Goal: Task Accomplishment & Management: Manage account settings

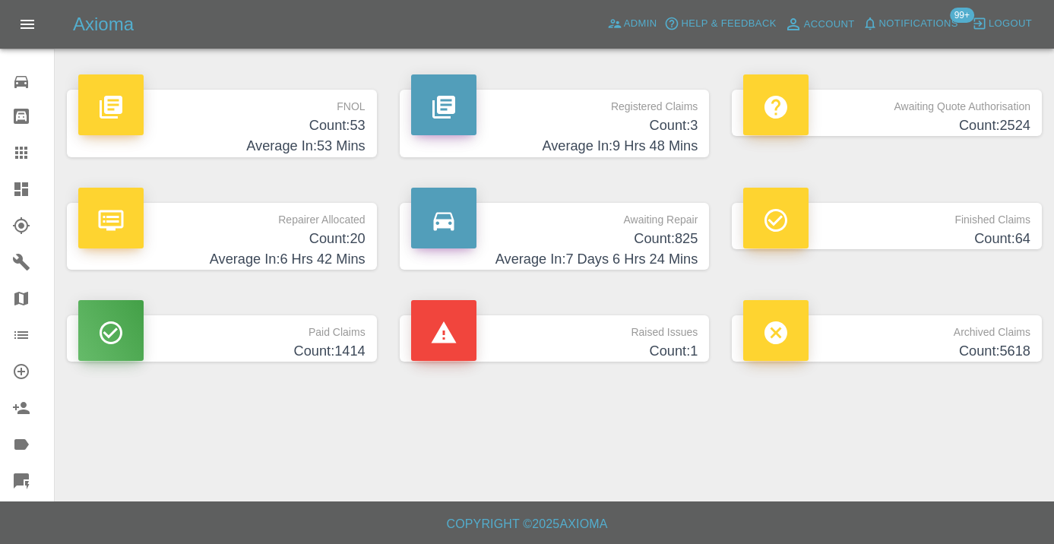
click at [638, 238] on h4 "Count: 825" at bounding box center [554, 239] width 287 height 21
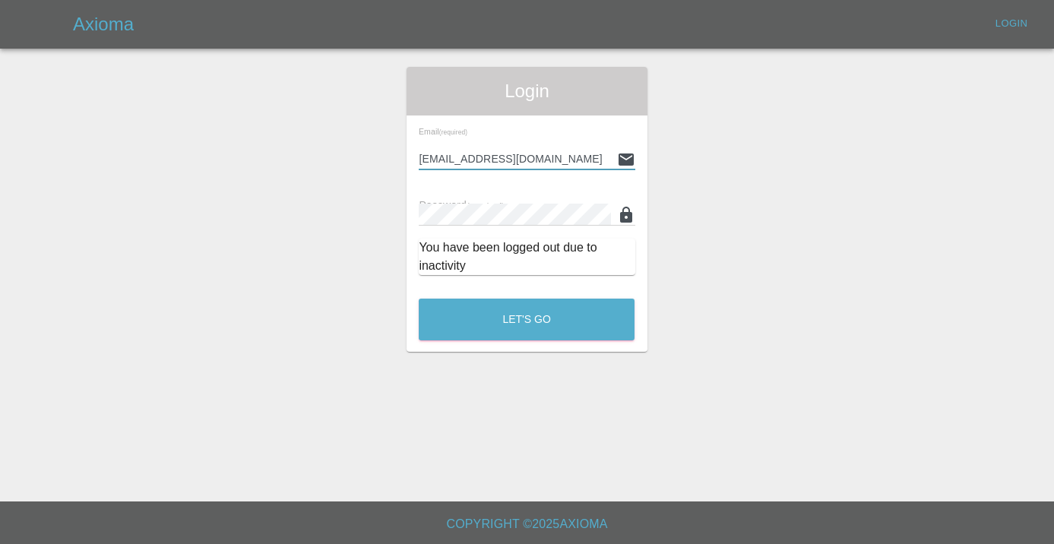
type input "Castrokhonqwana@gmail.com"
click at [527, 319] on button "Let's Go" at bounding box center [527, 320] width 216 height 42
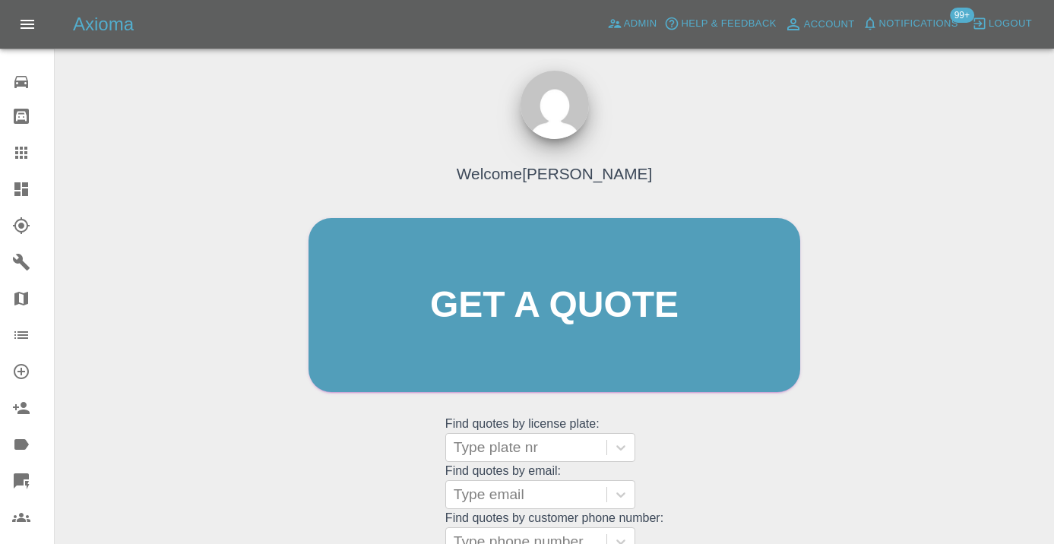
click at [696, 438] on div "Welcome [PERSON_NAME] Get a quote Get a quote Find quotes by license plate: Typ…" at bounding box center [555, 334] width 524 height 459
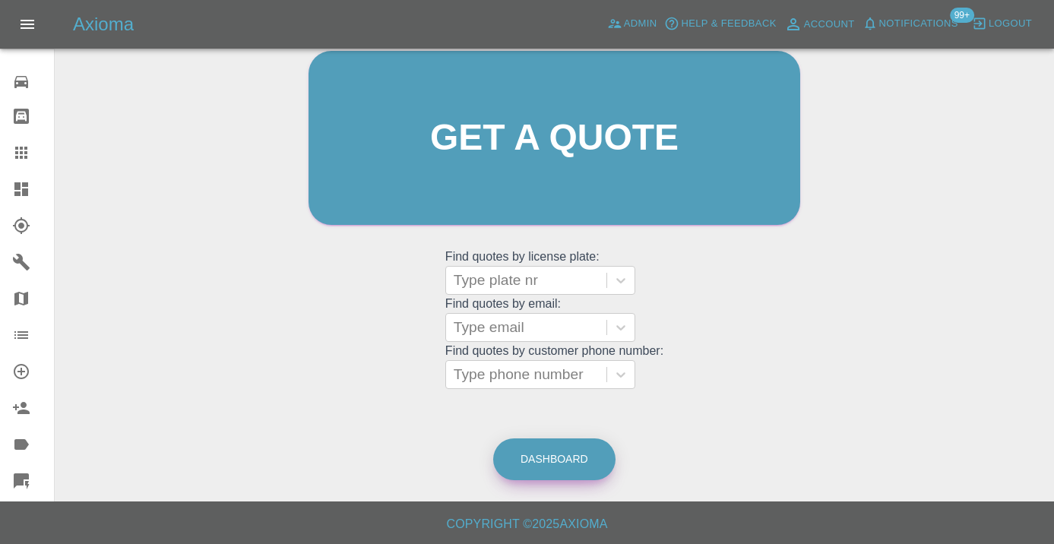
scroll to position [166, 0]
click at [531, 448] on link "Dashboard" at bounding box center [554, 460] width 122 height 42
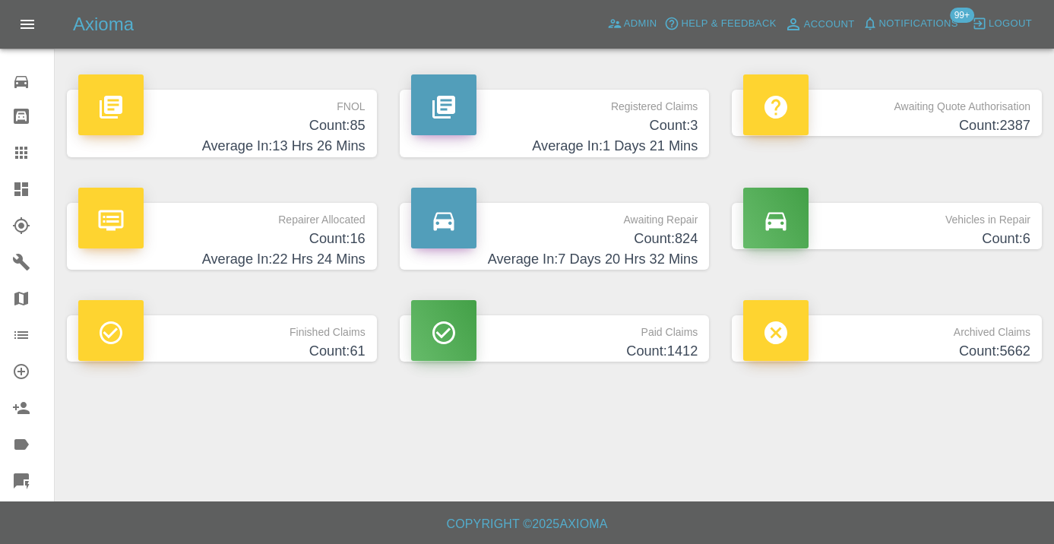
click at [684, 232] on h4 "Count: 824" at bounding box center [554, 239] width 287 height 21
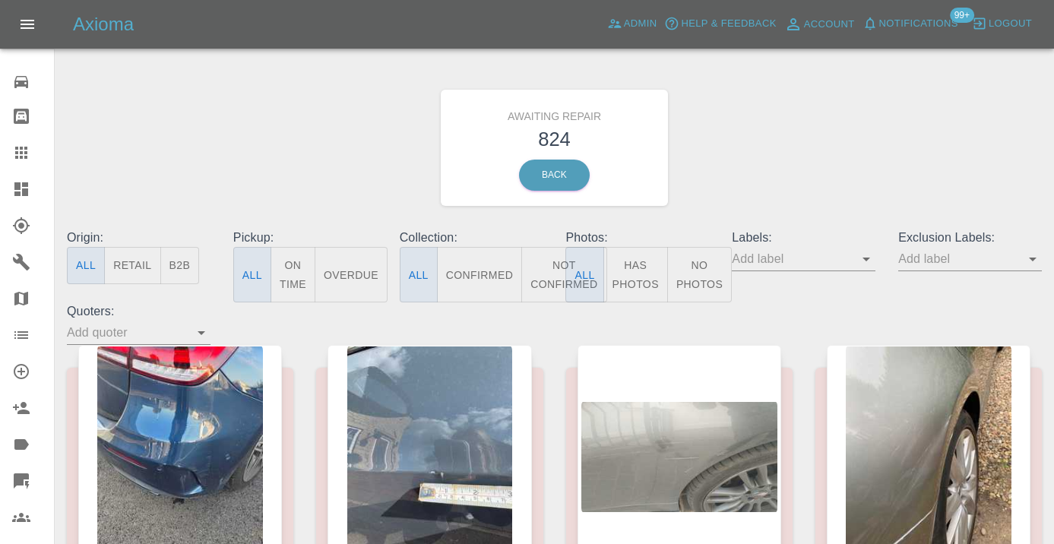
click at [560, 271] on button "Not Confirmed" at bounding box center [563, 274] width 85 height 55
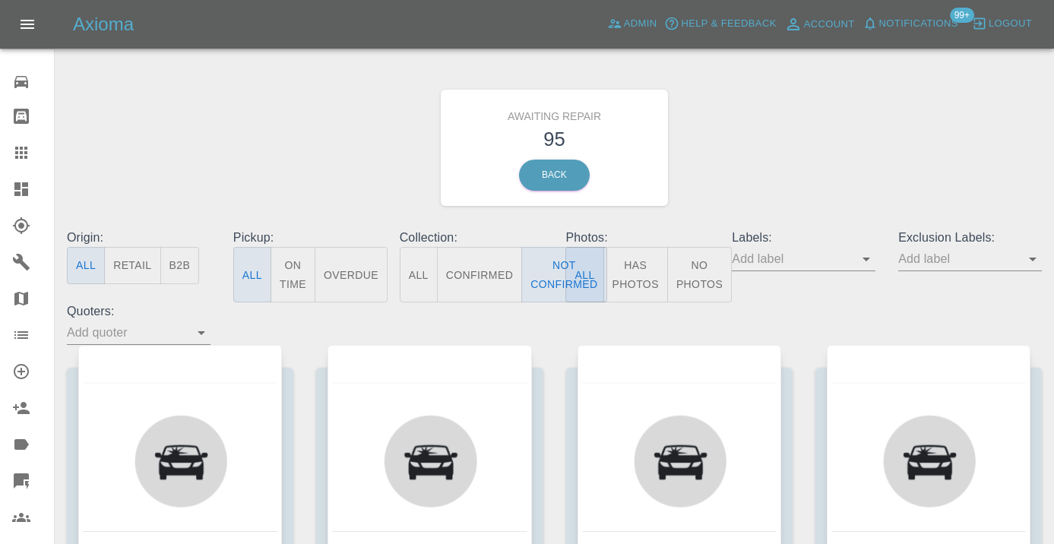
click at [761, 166] on div "Awaiting Repair 95 Back" at bounding box center [554, 148] width 998 height 162
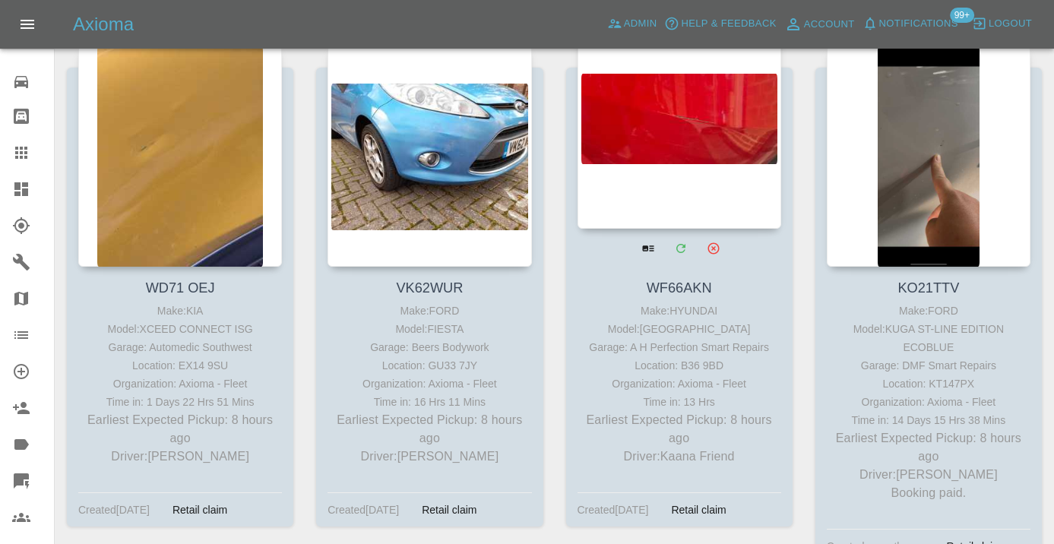
scroll to position [302, 0]
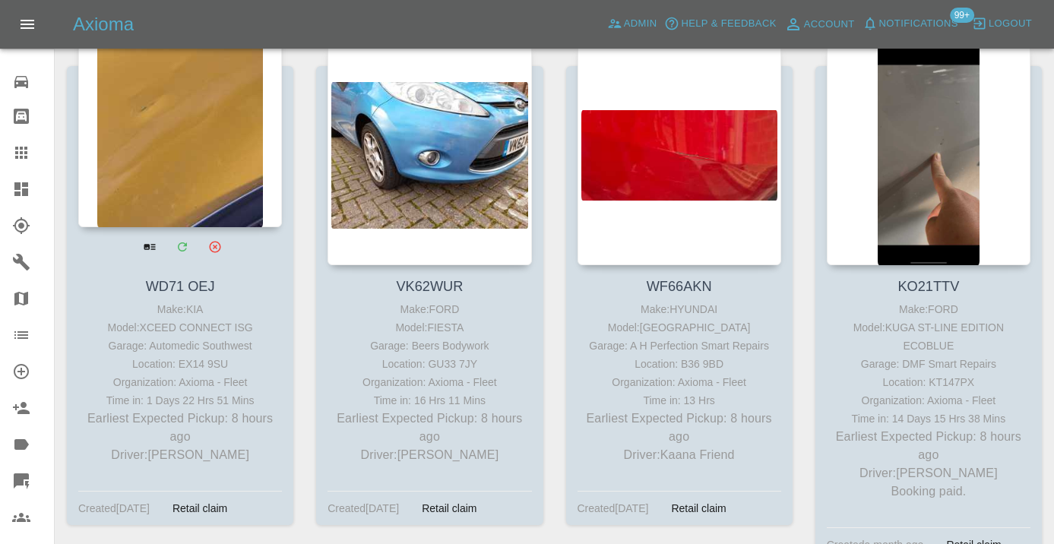
click at [198, 165] on div at bounding box center [180, 116] width 204 height 222
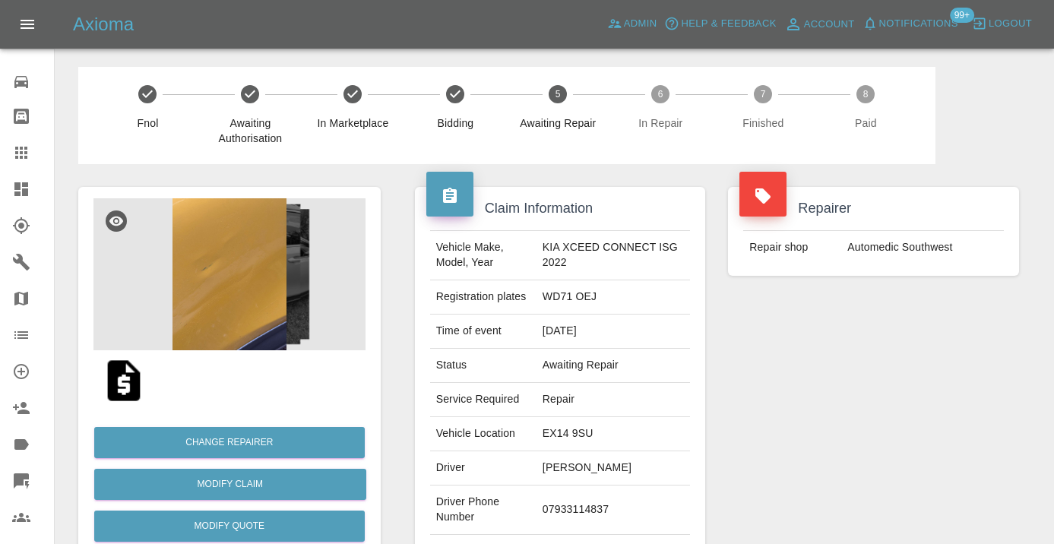
click at [600, 502] on td "07933114837" at bounding box center [612, 510] width 153 height 49
copy td "07933114837"
click at [799, 465] on div "Repairer Repair shop Automedic Southwest" at bounding box center [874, 391] width 314 height 454
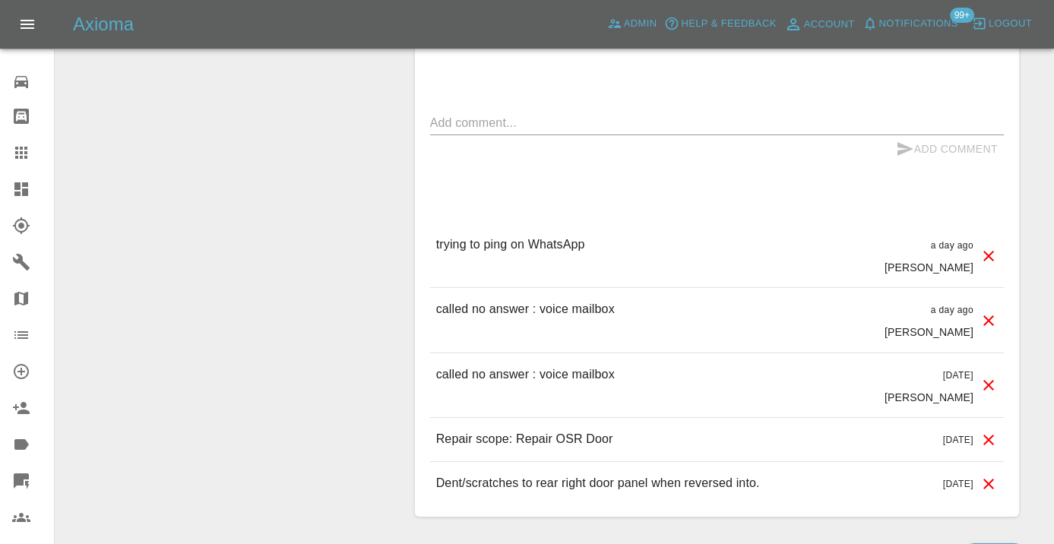
scroll to position [1356, 0]
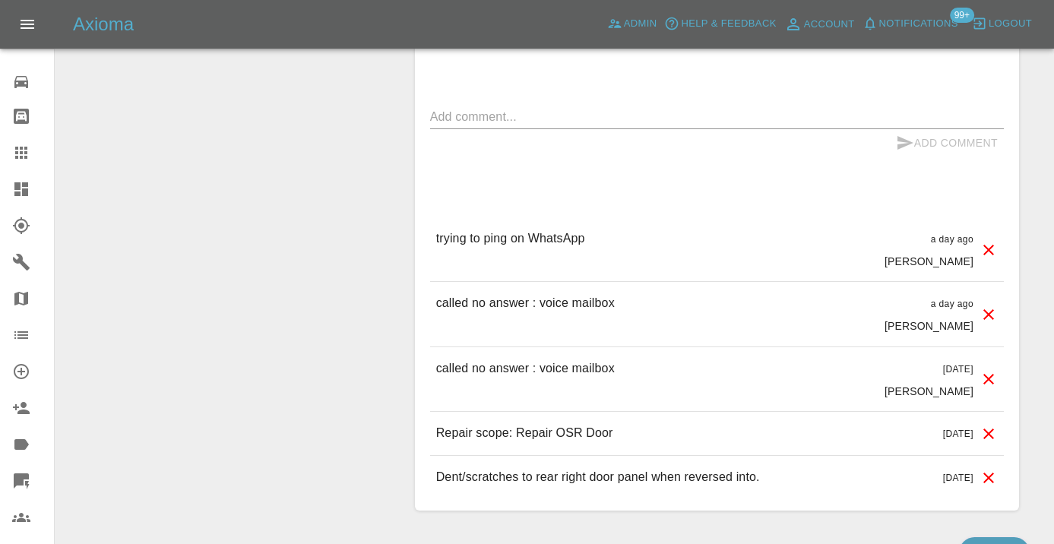
click at [466, 105] on div "x" at bounding box center [717, 117] width 574 height 24
type textarea "called no answer"
click at [897, 105] on div "called no answer x" at bounding box center [717, 117] width 574 height 24
click at [900, 136] on icon "submit" at bounding box center [905, 143] width 16 height 14
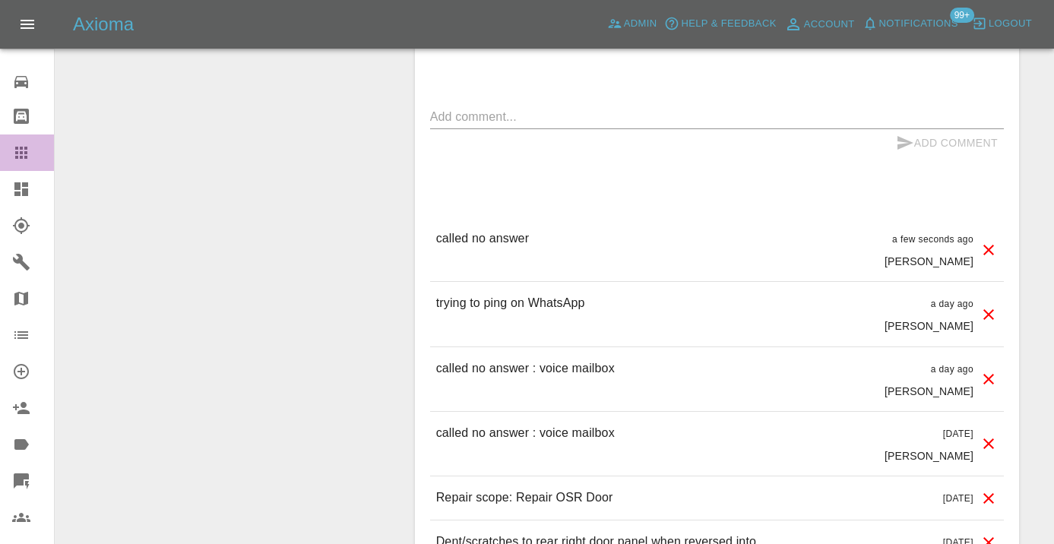
click at [11, 159] on link "Claims" at bounding box center [27, 152] width 54 height 36
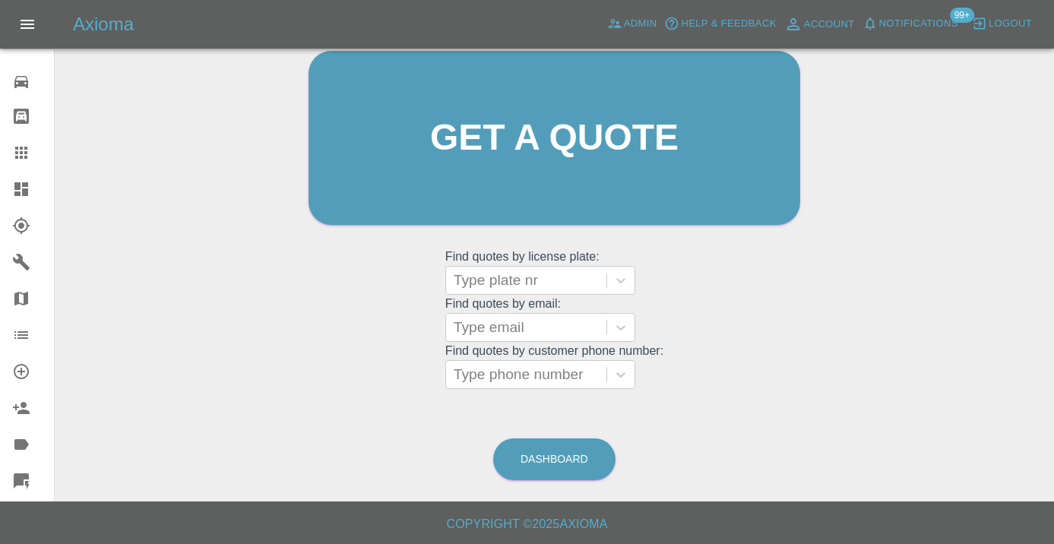
scroll to position [166, 0]
click at [534, 459] on link "Dashboard" at bounding box center [554, 460] width 122 height 42
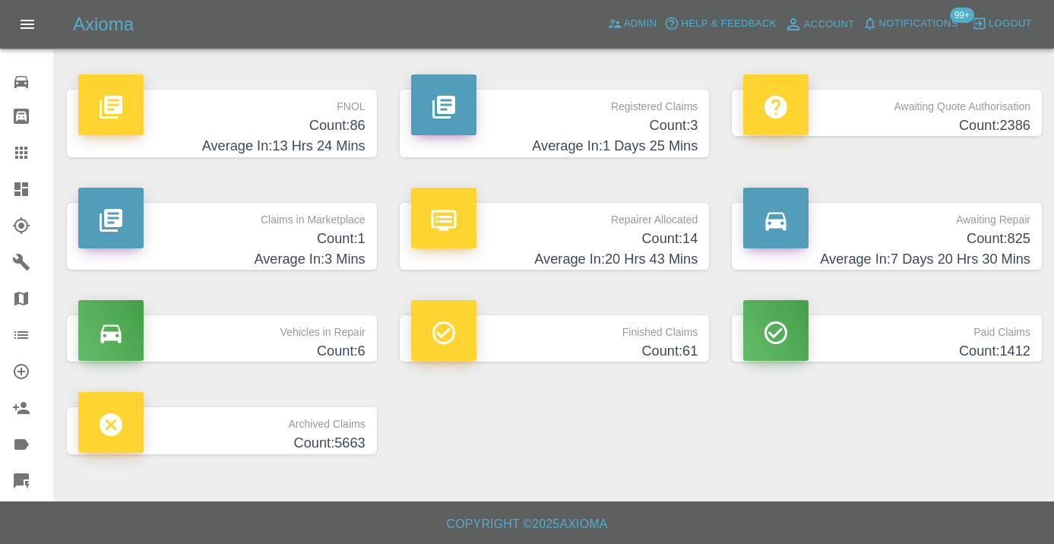
click at [1019, 239] on h4 "Count: 825" at bounding box center [886, 239] width 287 height 21
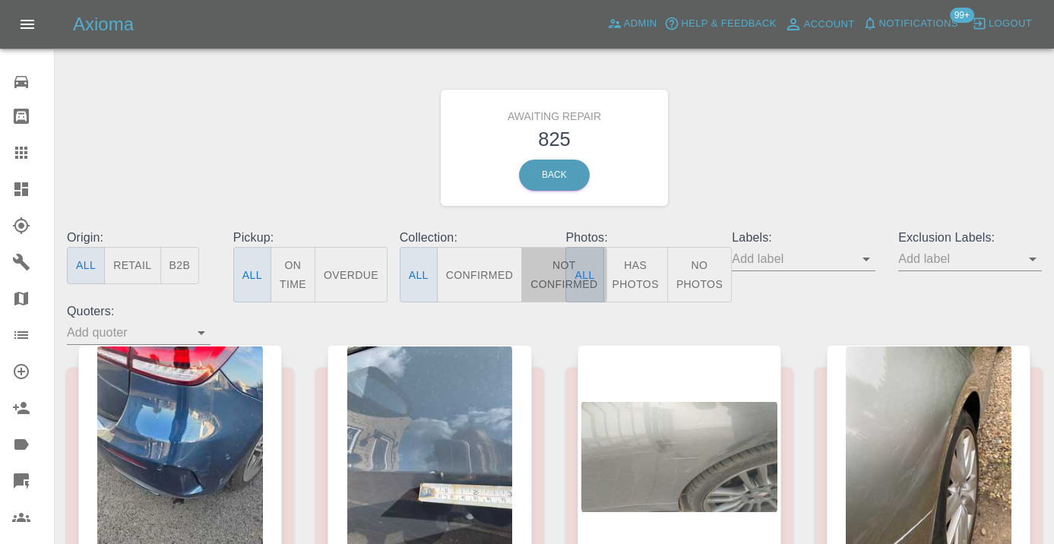
click at [549, 275] on button "Not Confirmed" at bounding box center [563, 274] width 85 height 55
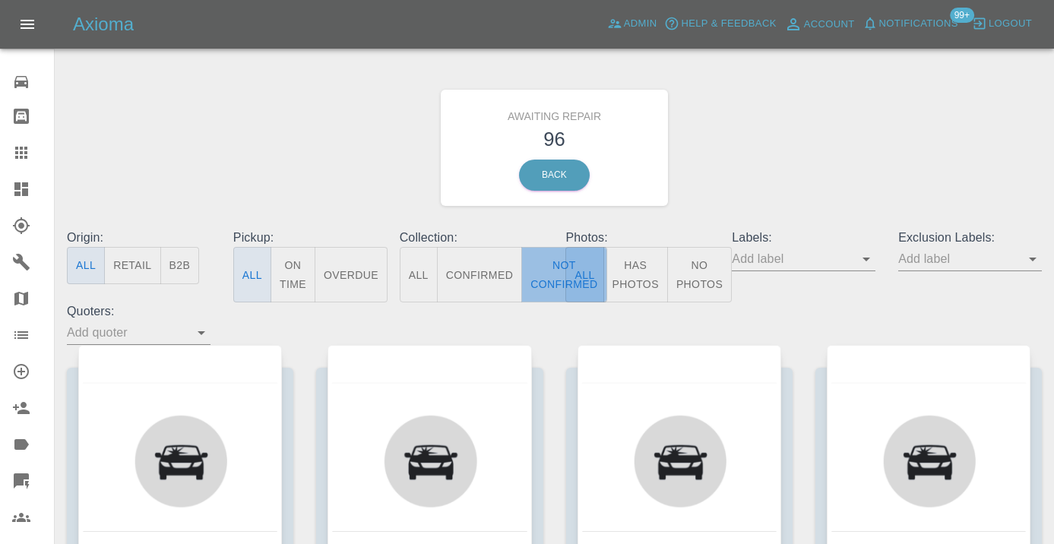
click at [546, 274] on button "Not Confirmed" at bounding box center [563, 274] width 85 height 55
click at [846, 141] on div "Awaiting Repair 96 Back" at bounding box center [554, 148] width 998 height 162
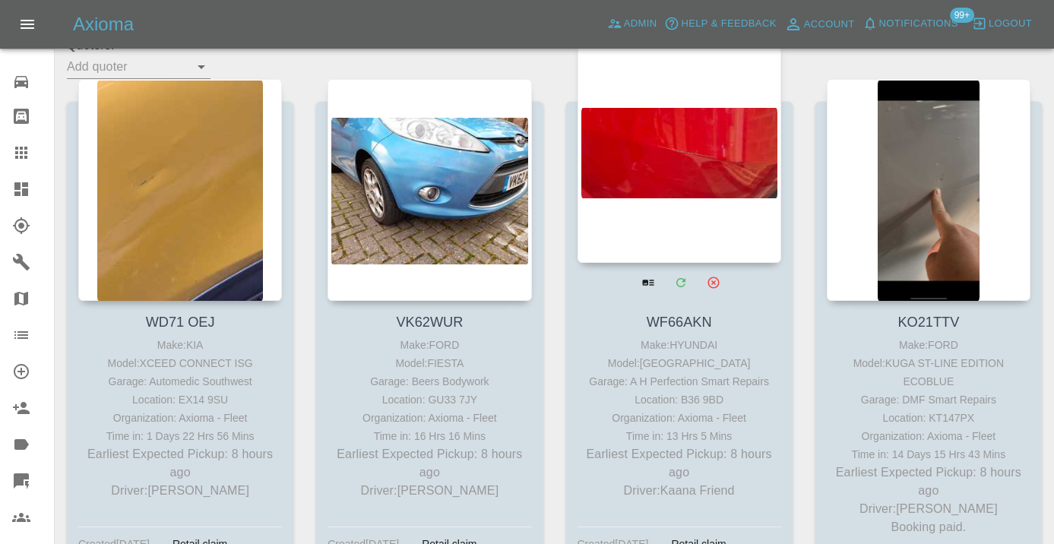
scroll to position [255, 0]
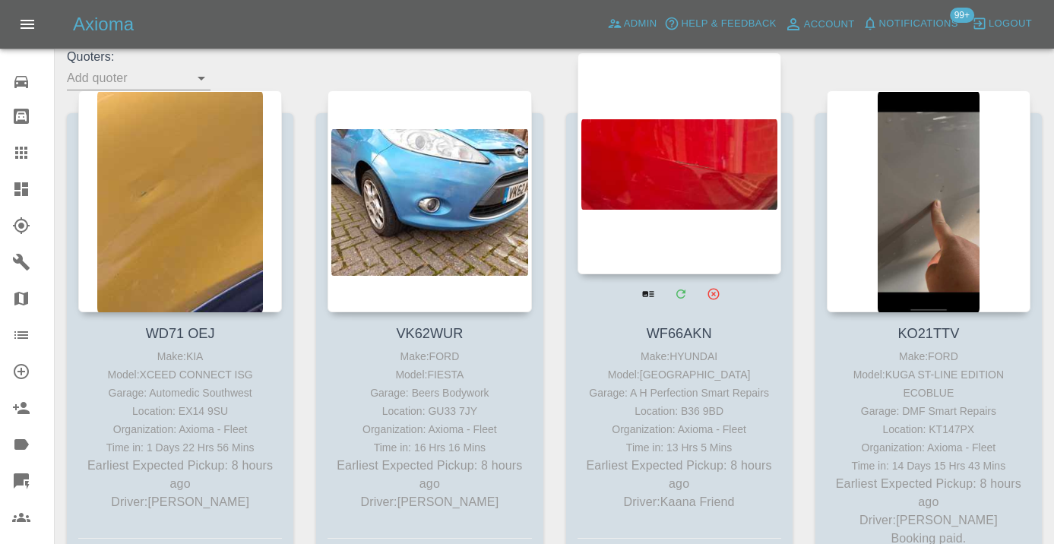
click at [713, 158] on div at bounding box center [680, 163] width 204 height 222
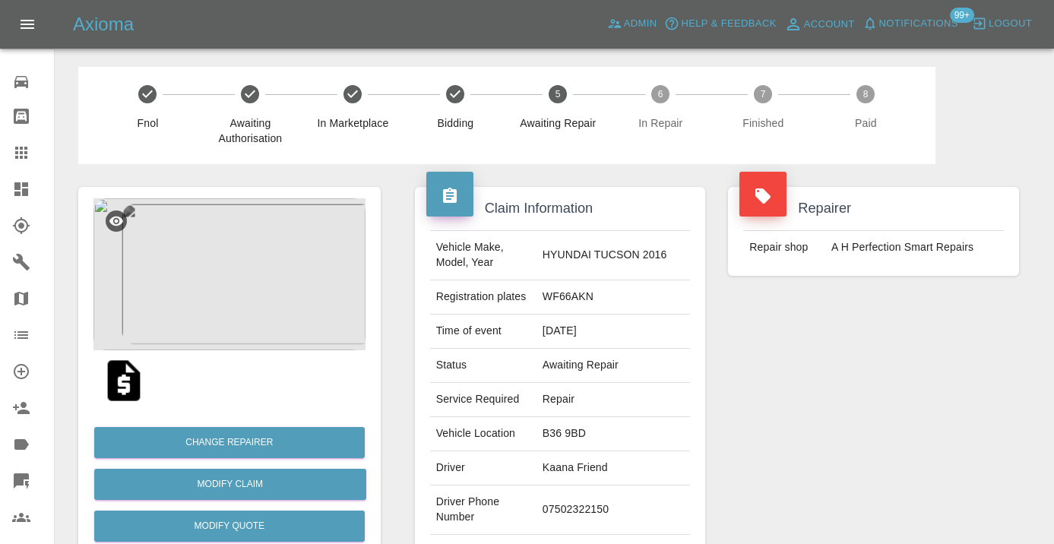
click at [581, 502] on td "07502322150" at bounding box center [612, 510] width 153 height 49
copy td "07502322150"
click at [835, 356] on div "Repairer Repair shop A H Perfection Smart Repairs" at bounding box center [874, 391] width 314 height 454
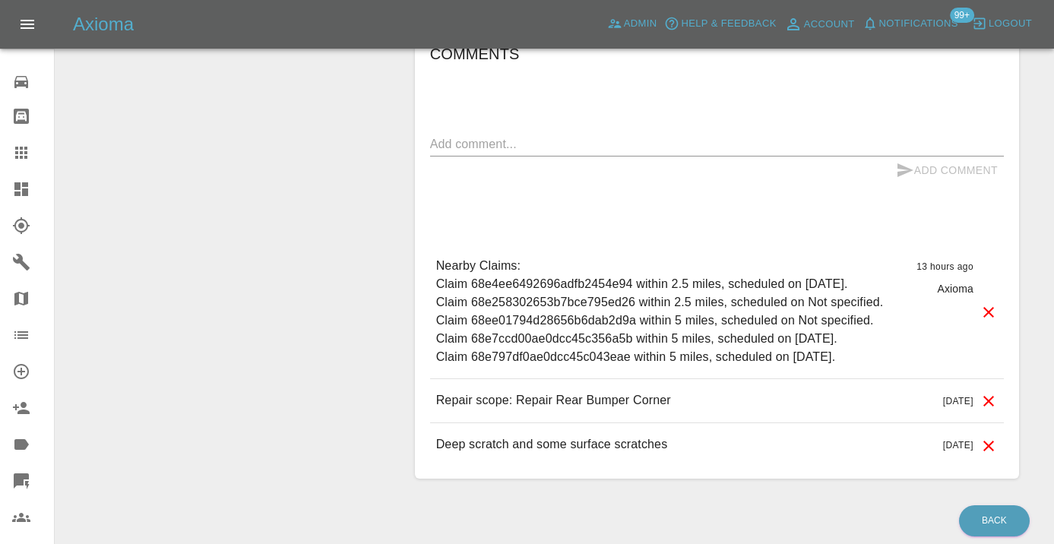
scroll to position [1165, 0]
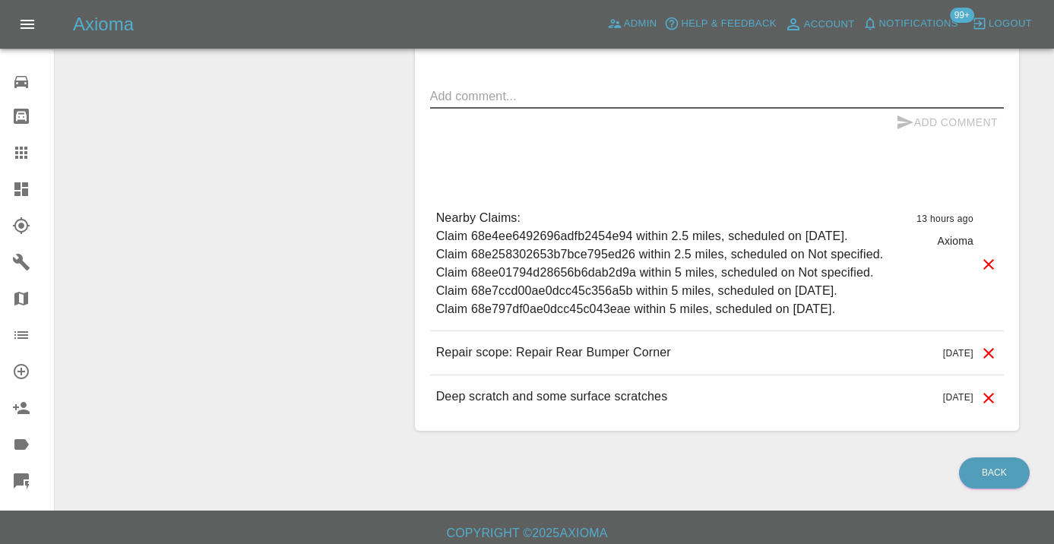
click at [453, 87] on textarea at bounding box center [717, 95] width 574 height 17
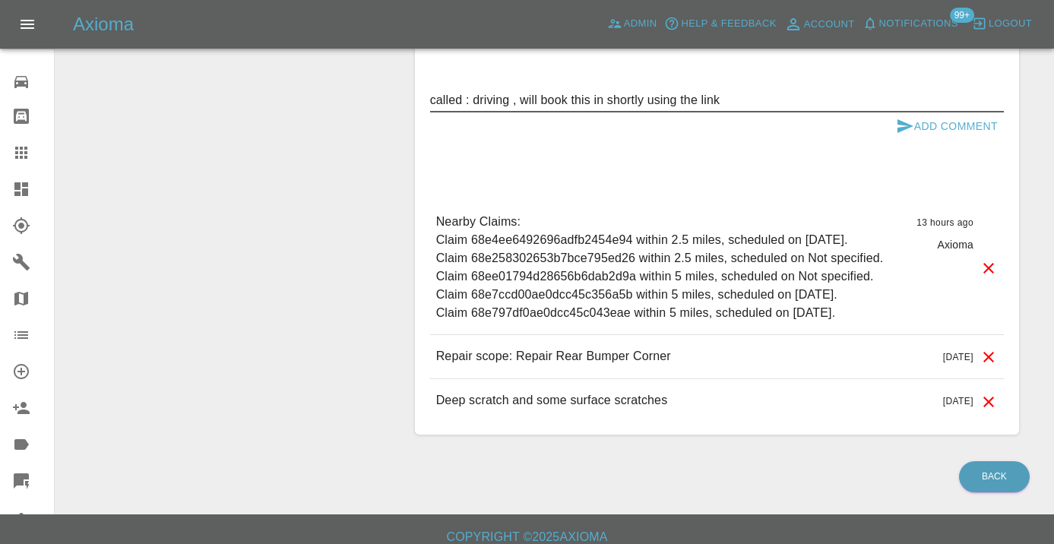
type textarea "called : driving , will book this in shortly using the link"
click at [935, 112] on button "Add Comment" at bounding box center [947, 126] width 114 height 28
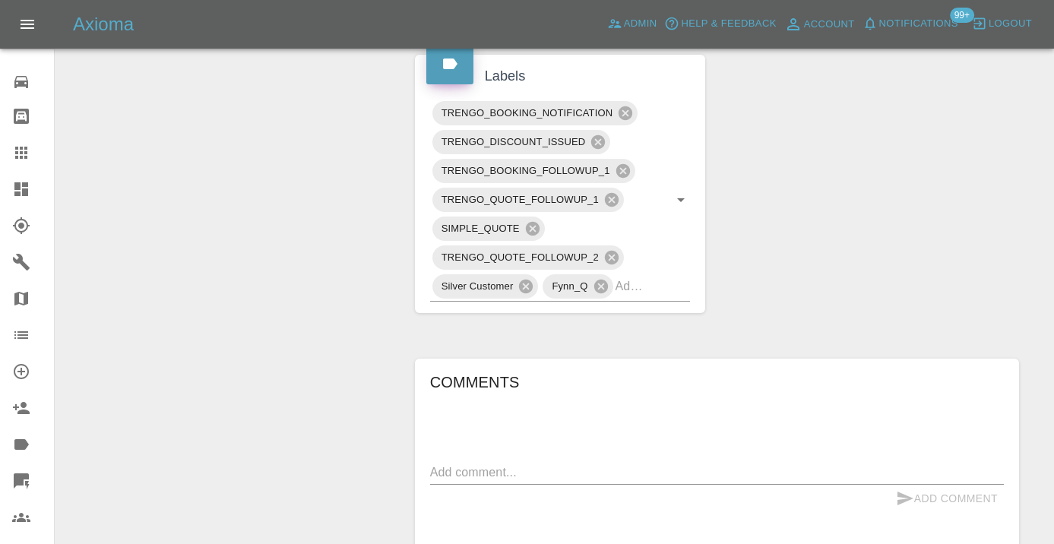
scroll to position [748, 0]
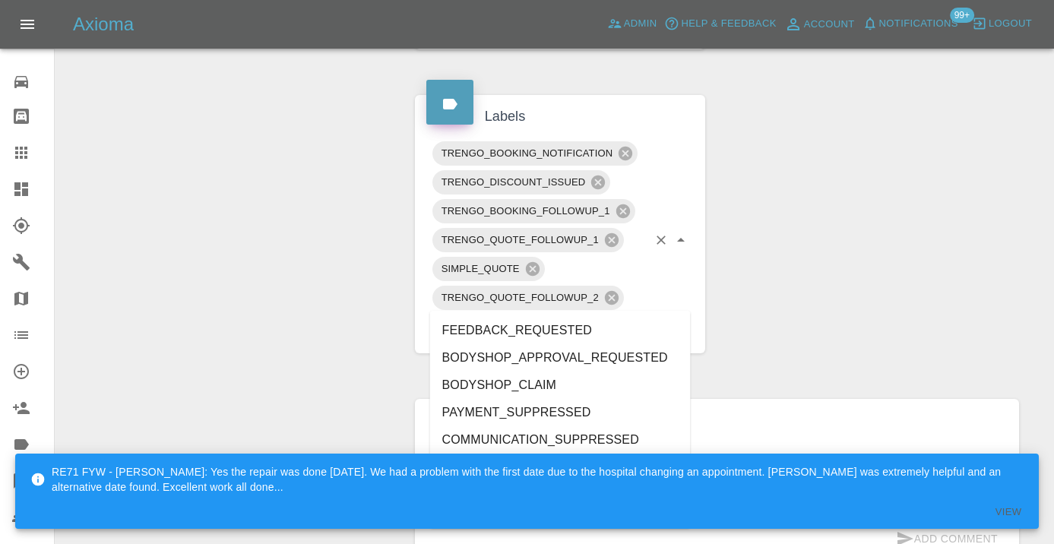
click at [654, 305] on div "TRENGO_BOOKING_NOTIFICATION TRENGO_DISCOUNT_ISSUED TRENGO_BOOKING_FOLLOWUP_1 TR…" at bounding box center [560, 240] width 261 height 203
type input "customer_wi"
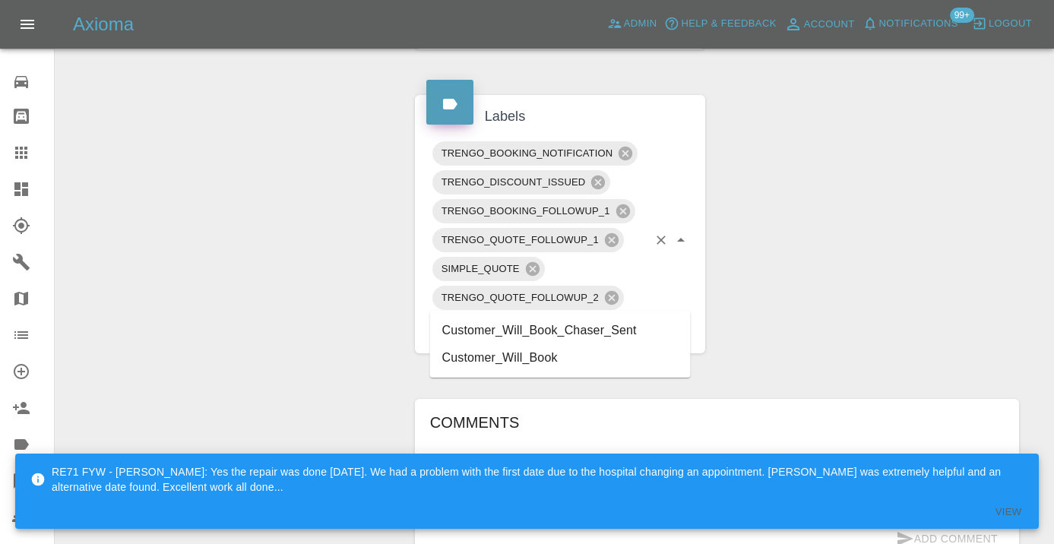
click at [581, 356] on li "Customer_Will_Book" at bounding box center [560, 357] width 261 height 27
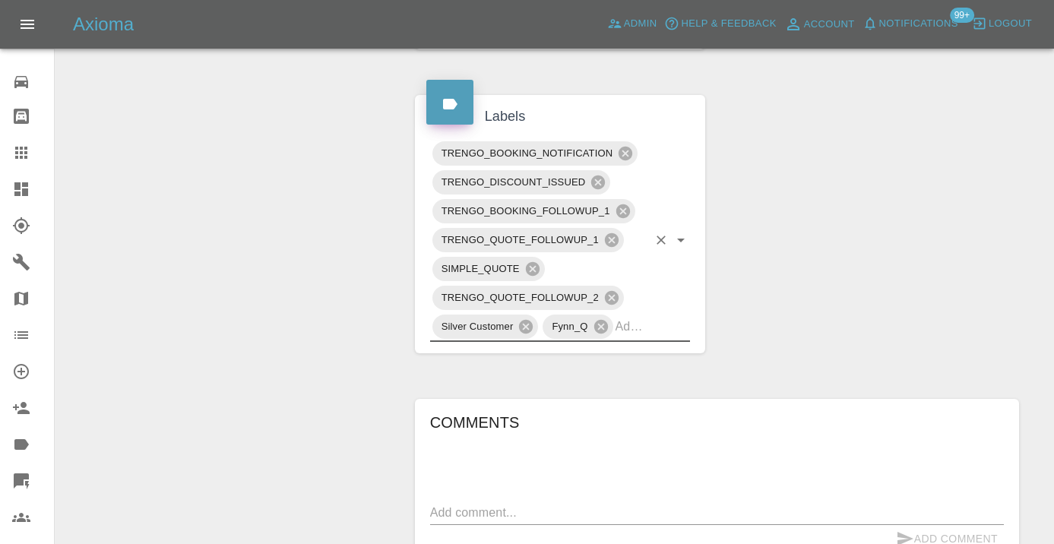
click at [313, 208] on div "Change Repairer Modify Claim Modify Quote Rollback Submit Payment Archive" at bounding box center [229, 175] width 325 height 1519
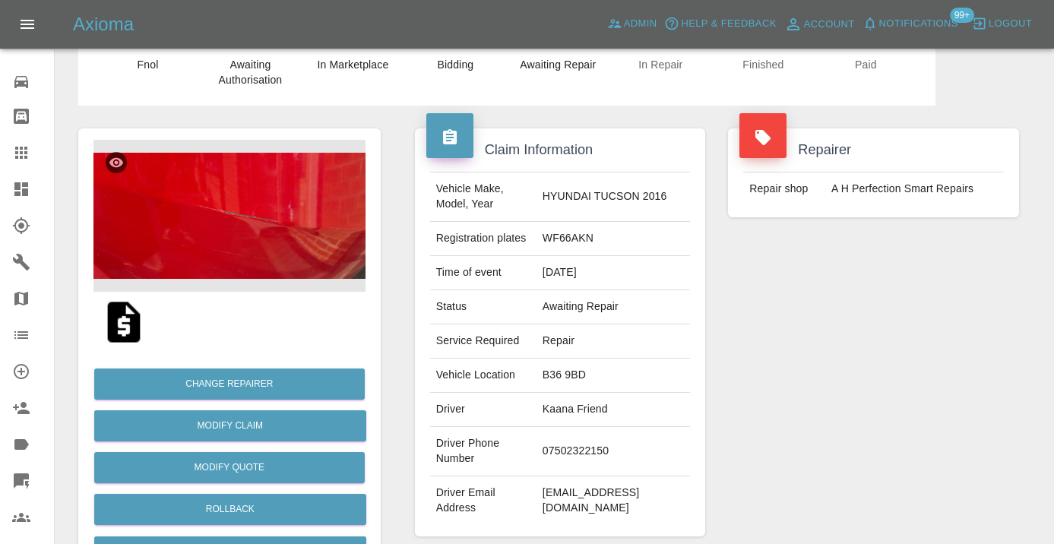
scroll to position [56, 0]
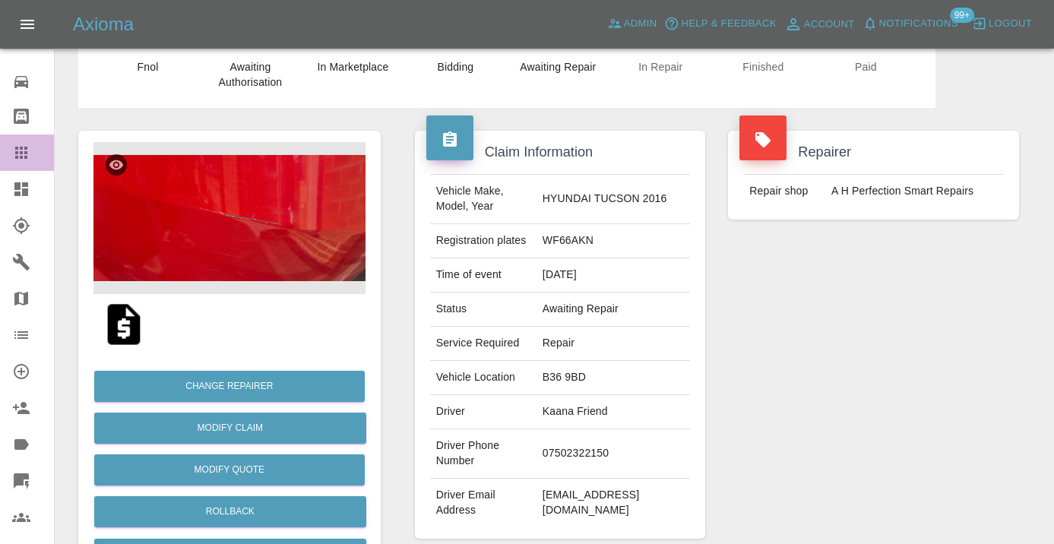
click at [14, 157] on icon at bounding box center [21, 153] width 18 height 18
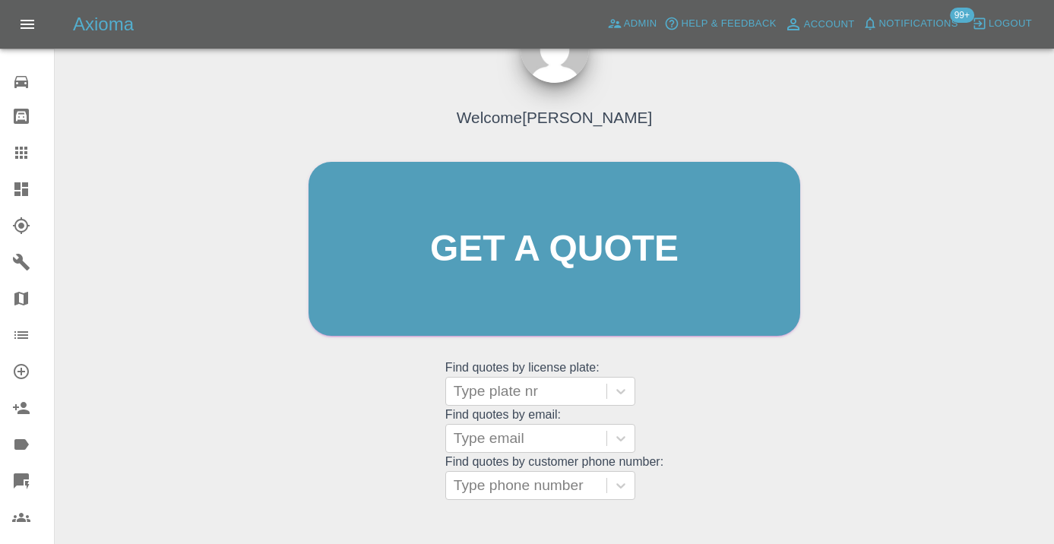
click at [724, 505] on div "Welcome Castro Get a quote Get a quote Find quotes by license plate: Type plate…" at bounding box center [555, 278] width 524 height 459
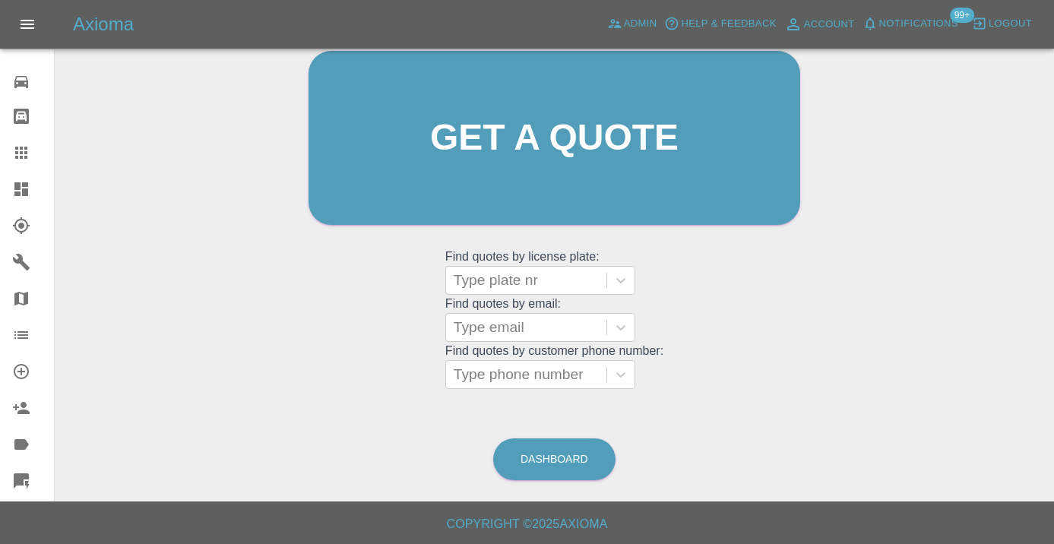
scroll to position [166, 0]
click at [580, 450] on link "Dashboard" at bounding box center [554, 460] width 122 height 42
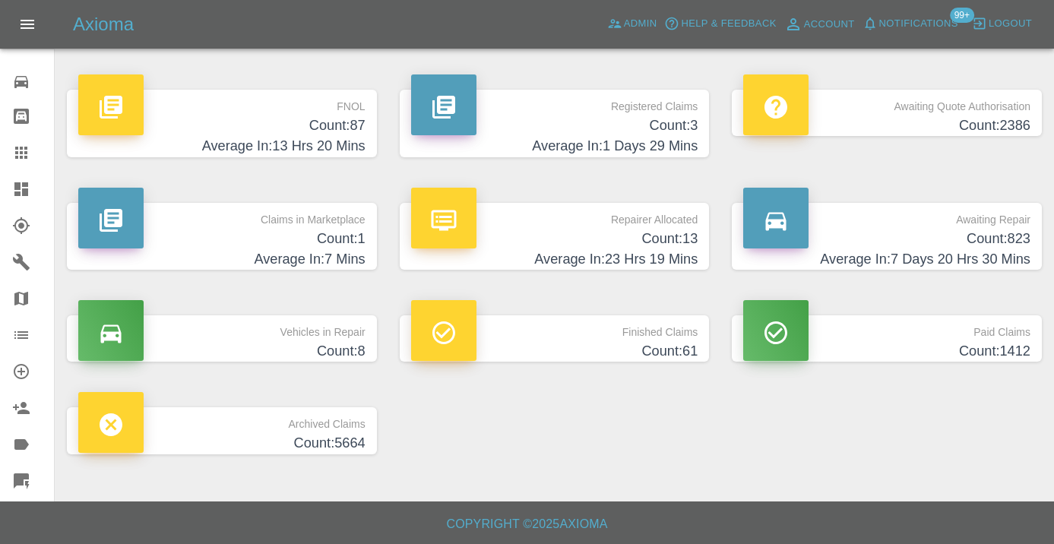
click at [1012, 229] on h4 "Count: 823" at bounding box center [886, 239] width 287 height 21
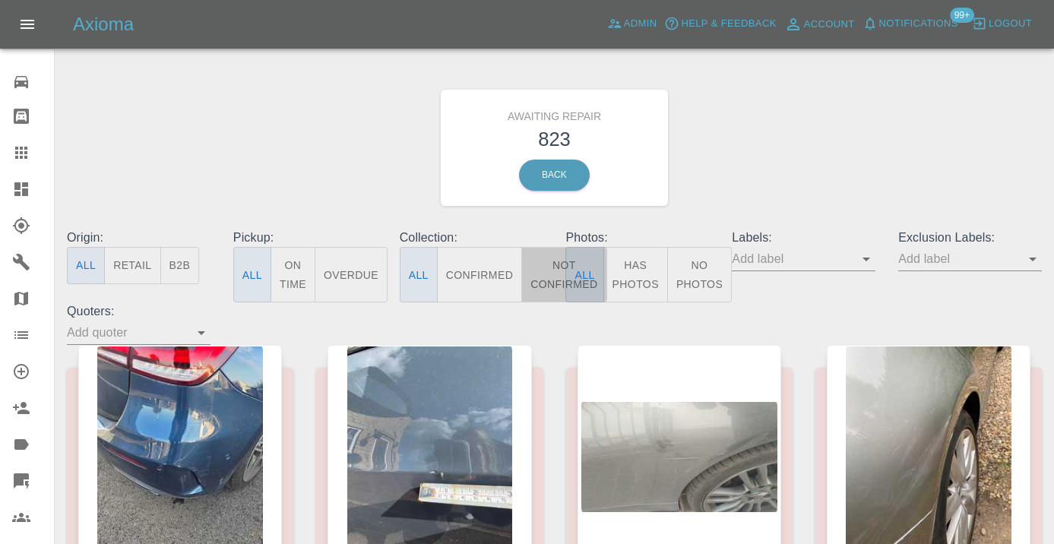
click at [552, 272] on button "Not Confirmed" at bounding box center [563, 274] width 85 height 55
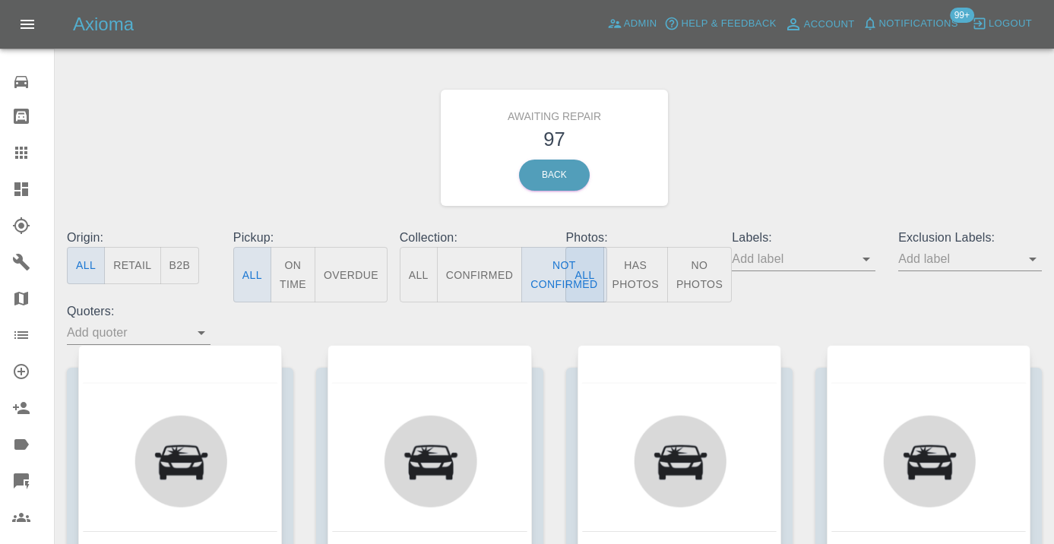
click at [815, 139] on div "Awaiting Repair 97 Back" at bounding box center [554, 148] width 998 height 162
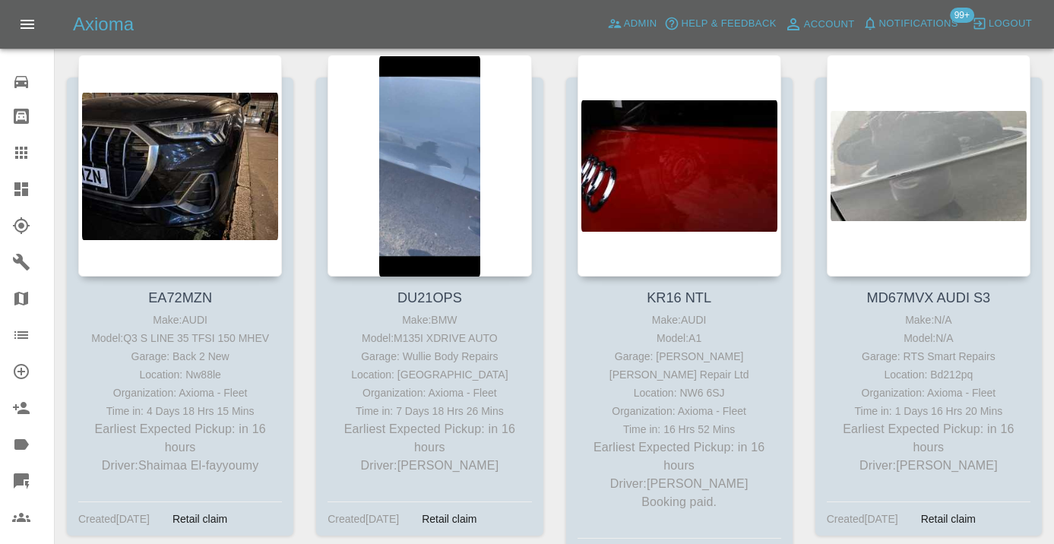
scroll to position [834, 0]
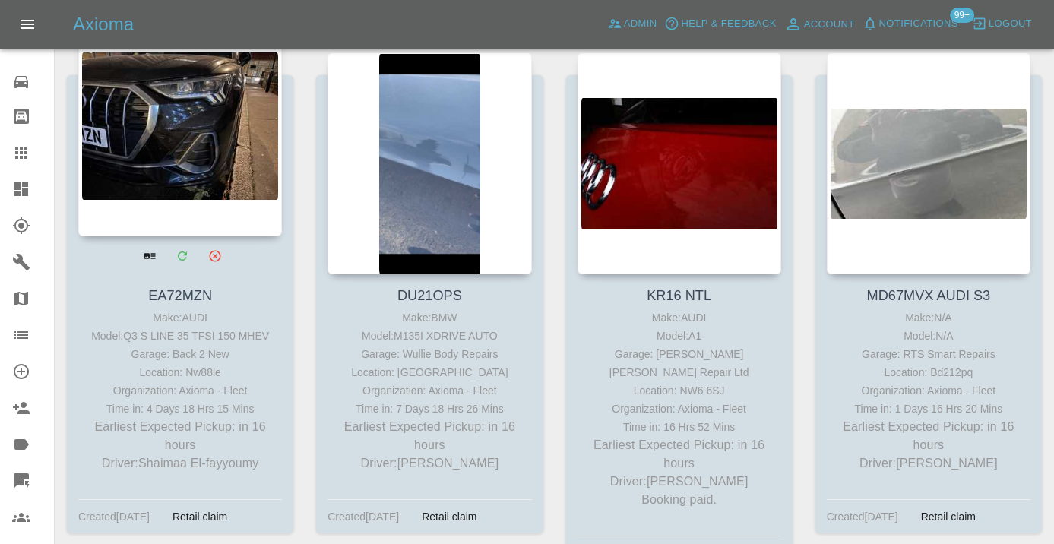
click at [188, 148] on div at bounding box center [180, 125] width 204 height 222
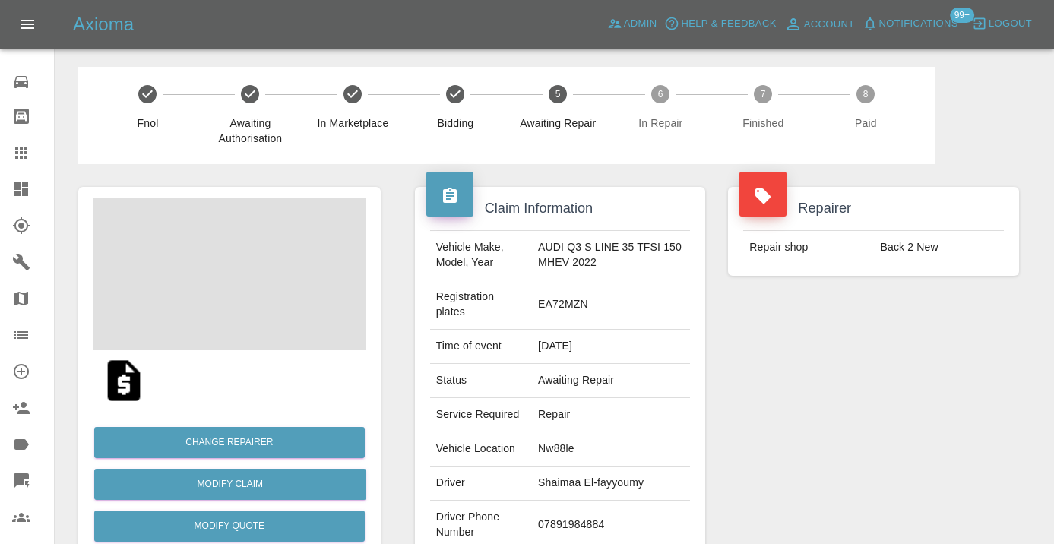
click at [572, 514] on td "07891984884" at bounding box center [611, 525] width 158 height 49
copy td "07891984884"
click at [805, 451] on div "Repairer Repair shop Back 2 New" at bounding box center [874, 398] width 314 height 469
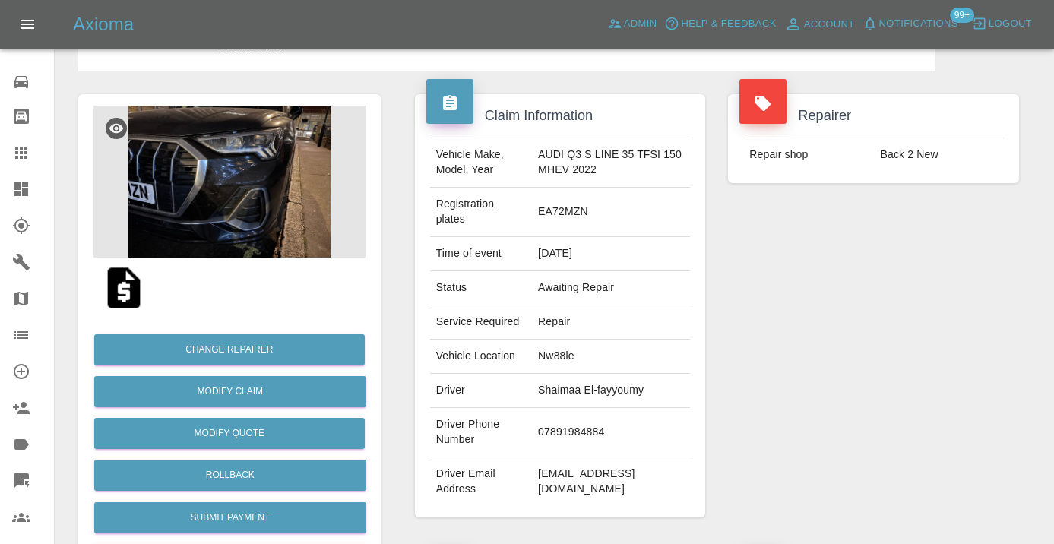
scroll to position [70, 0]
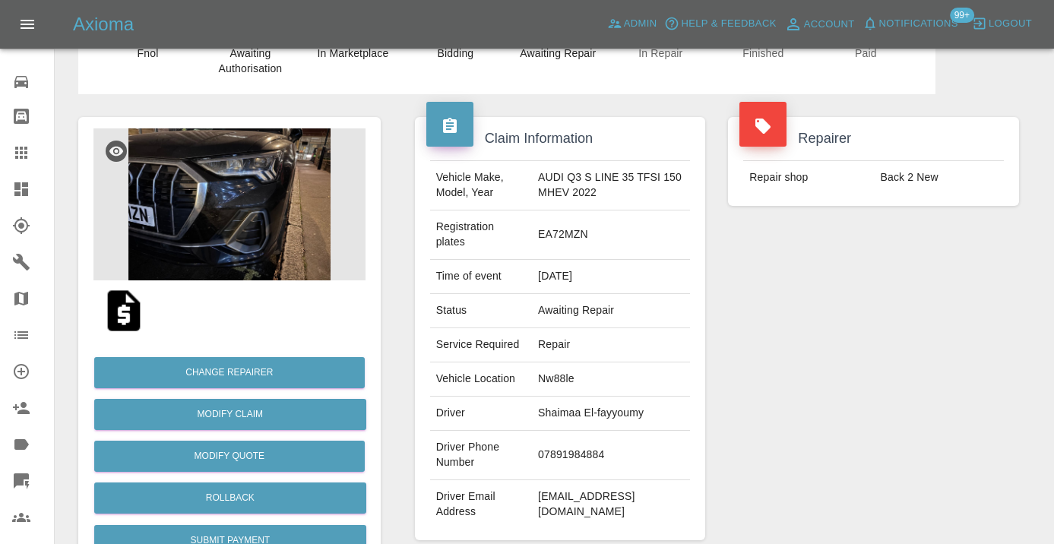
click at [568, 440] on td "07891984884" at bounding box center [611, 455] width 158 height 49
copy td "07891984884"
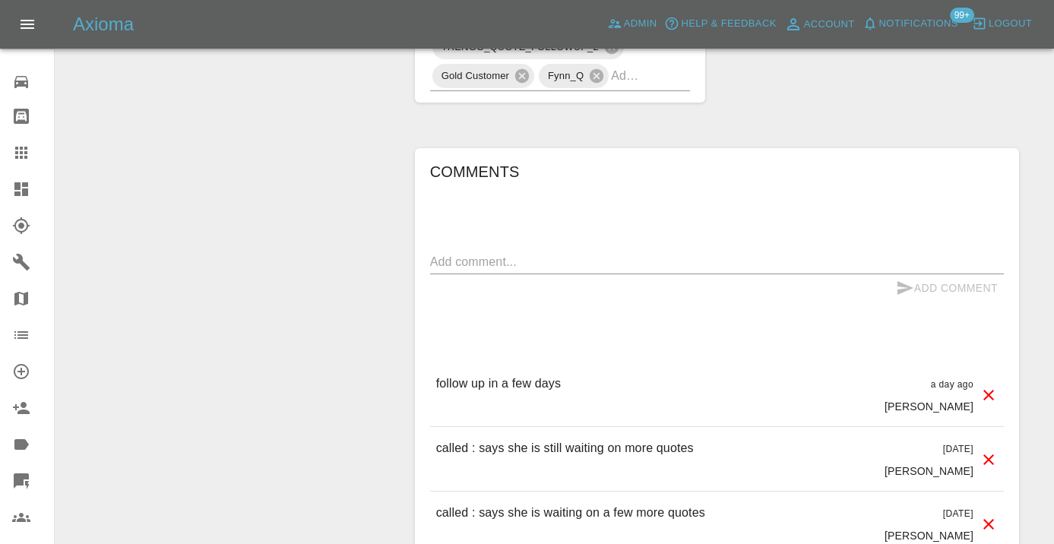
scroll to position [1078, 0]
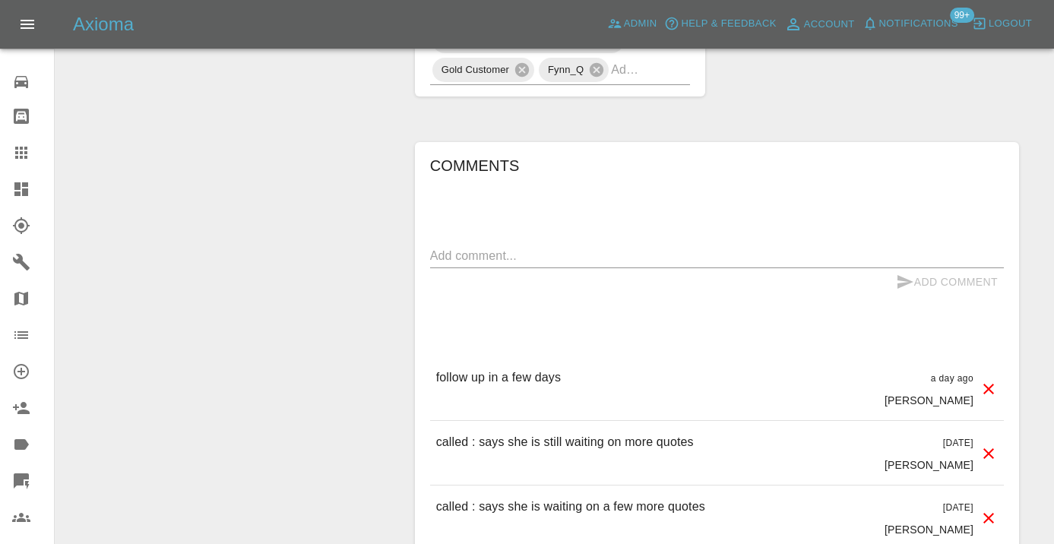
click at [425, 239] on div "Comments x Add Comment follow up in a few days a day ago Castro follow up in a …" at bounding box center [717, 472] width 604 height 660
click at [450, 247] on textarea at bounding box center [717, 255] width 574 height 17
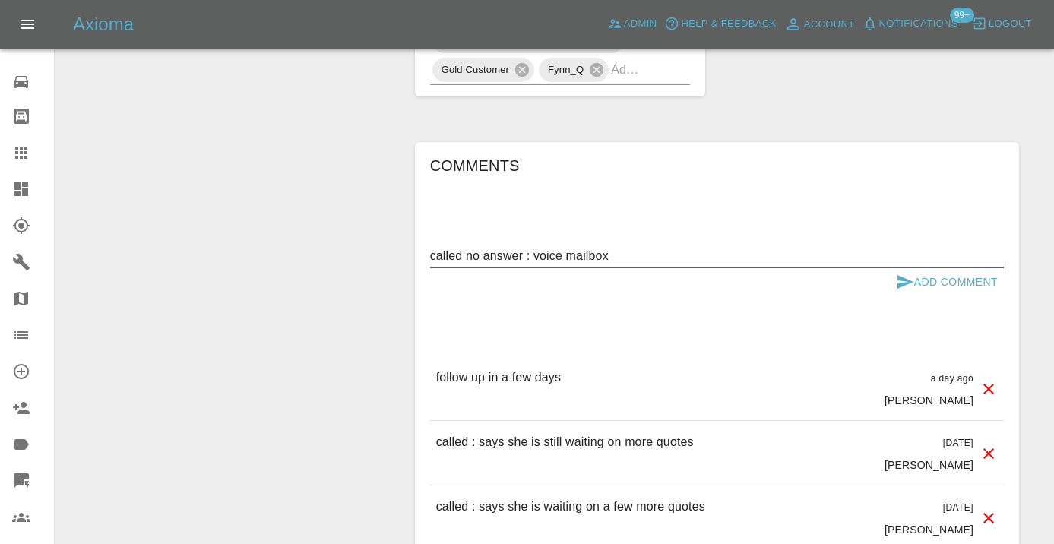
type textarea "called no answer : voice mailbox"
click at [907, 273] on icon "submit" at bounding box center [905, 282] width 18 height 18
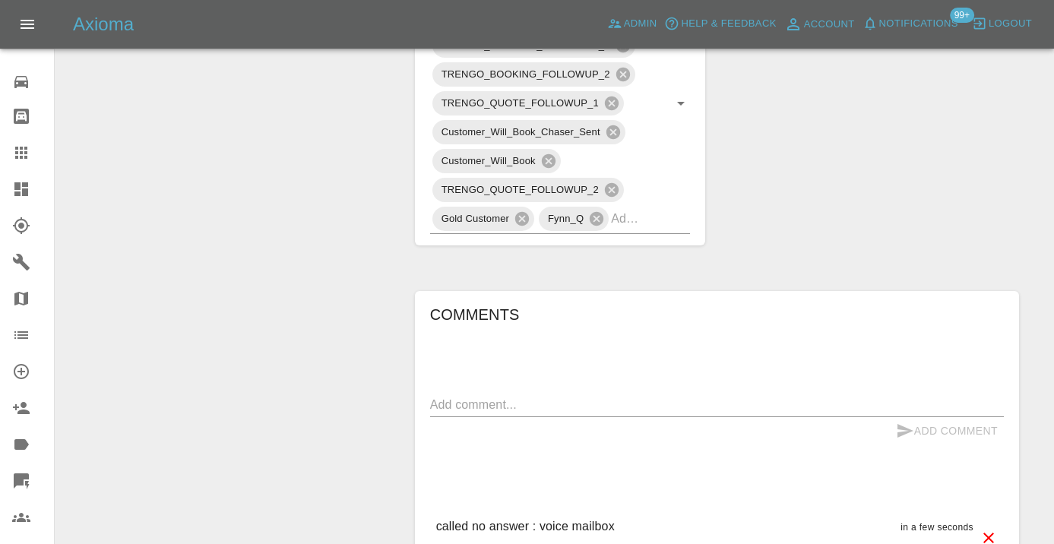
scroll to position [916, 0]
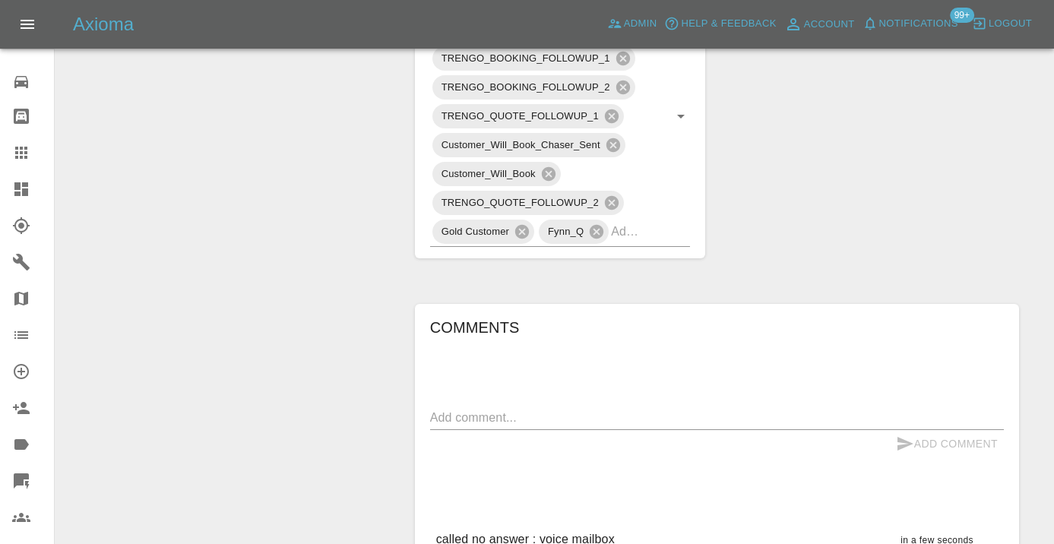
click at [24, 144] on icon at bounding box center [21, 153] width 18 height 18
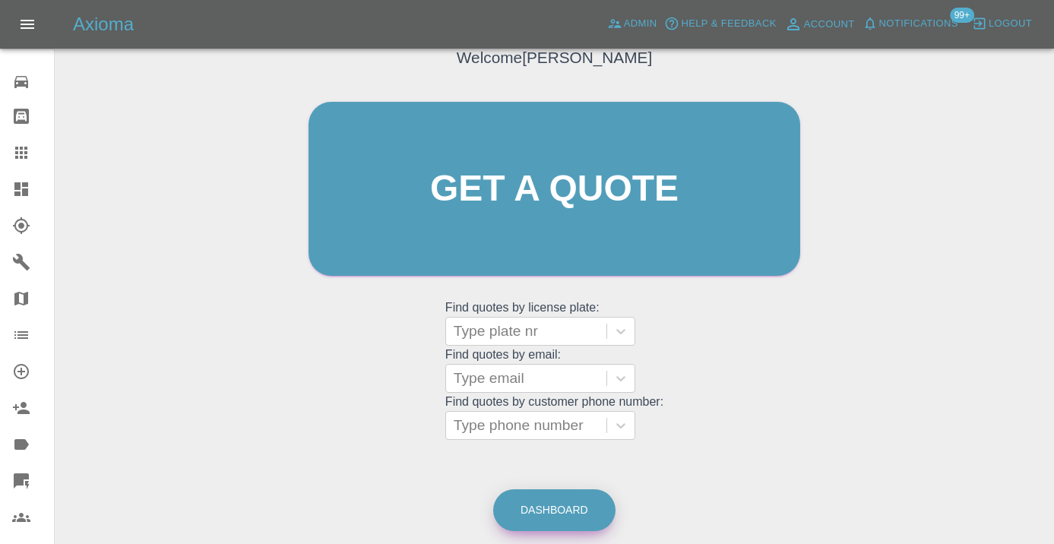
click at [548, 495] on link "Dashboard" at bounding box center [554, 510] width 122 height 42
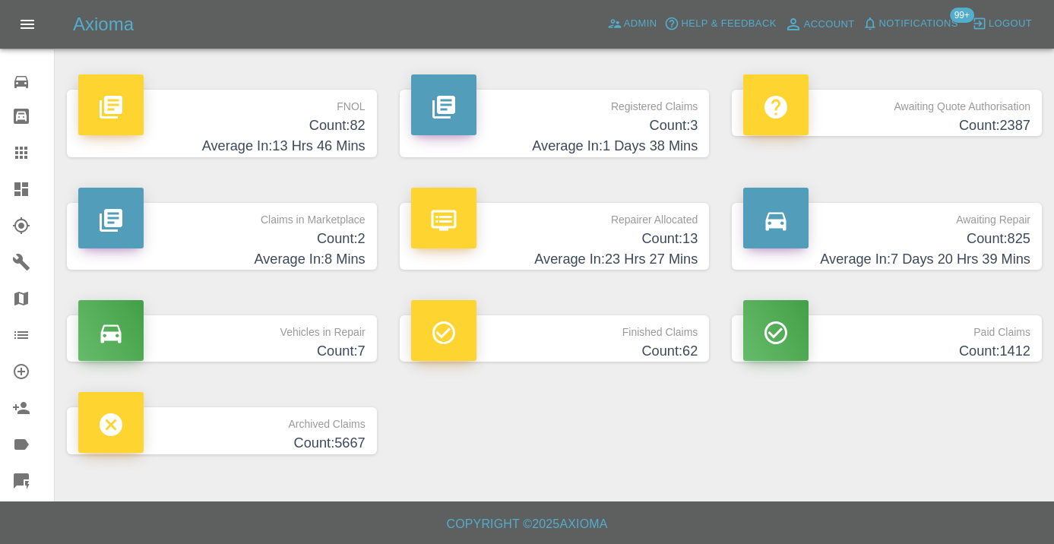
click at [993, 236] on h4 "Count: 825" at bounding box center [886, 239] width 287 height 21
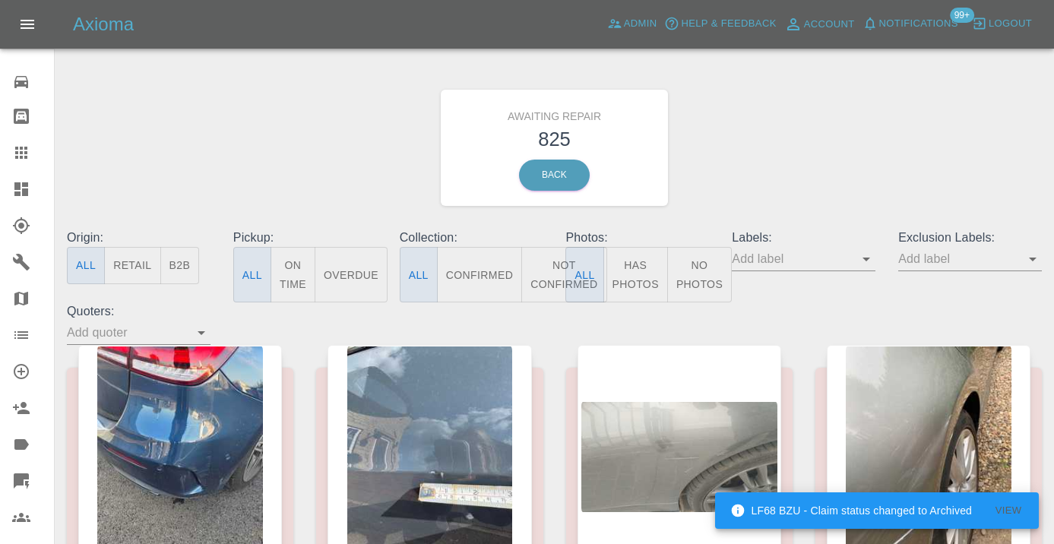
click at [549, 264] on button "Not Confirmed" at bounding box center [563, 274] width 85 height 55
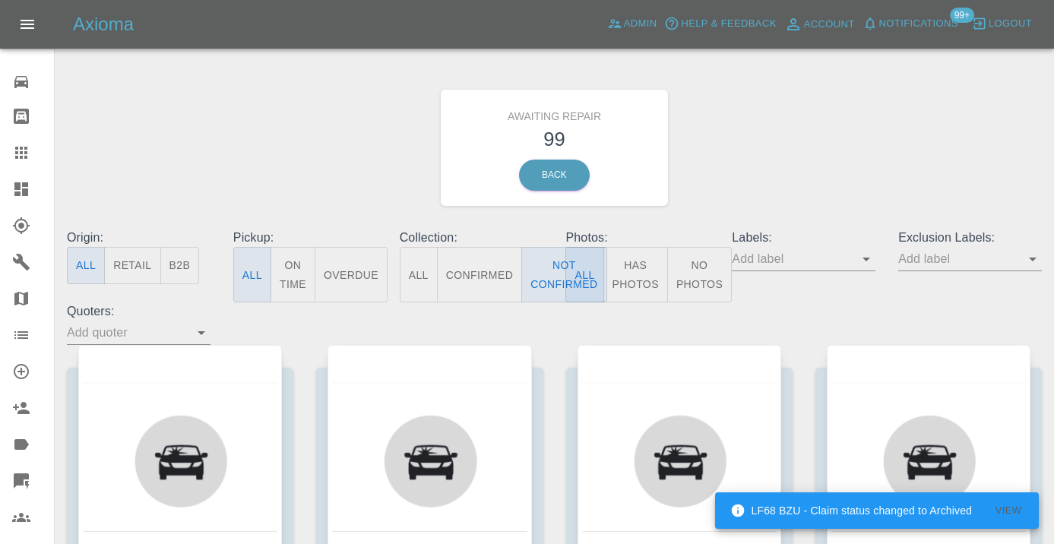
click at [723, 200] on div "Awaiting Repair 99 Back" at bounding box center [554, 148] width 998 height 162
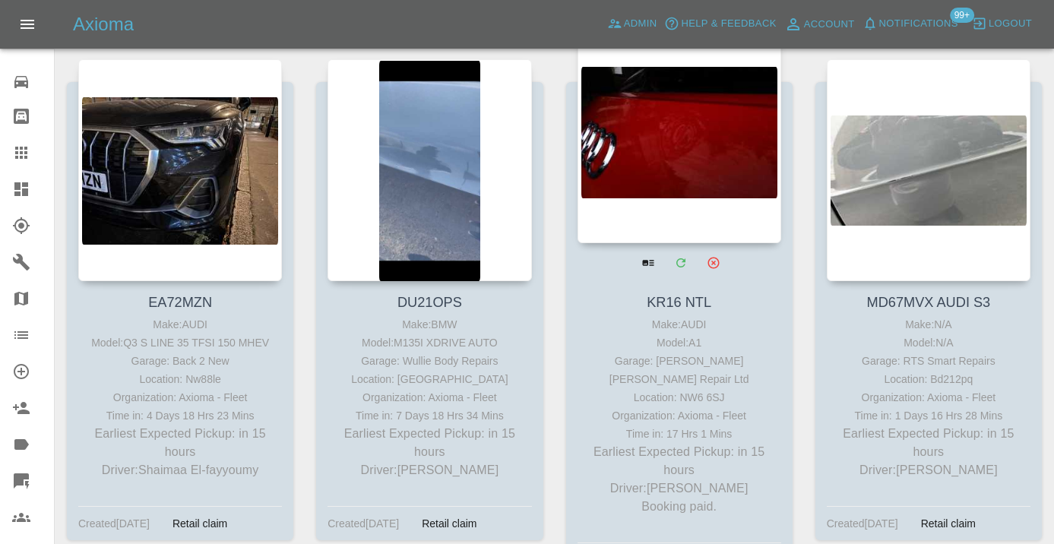
scroll to position [838, 0]
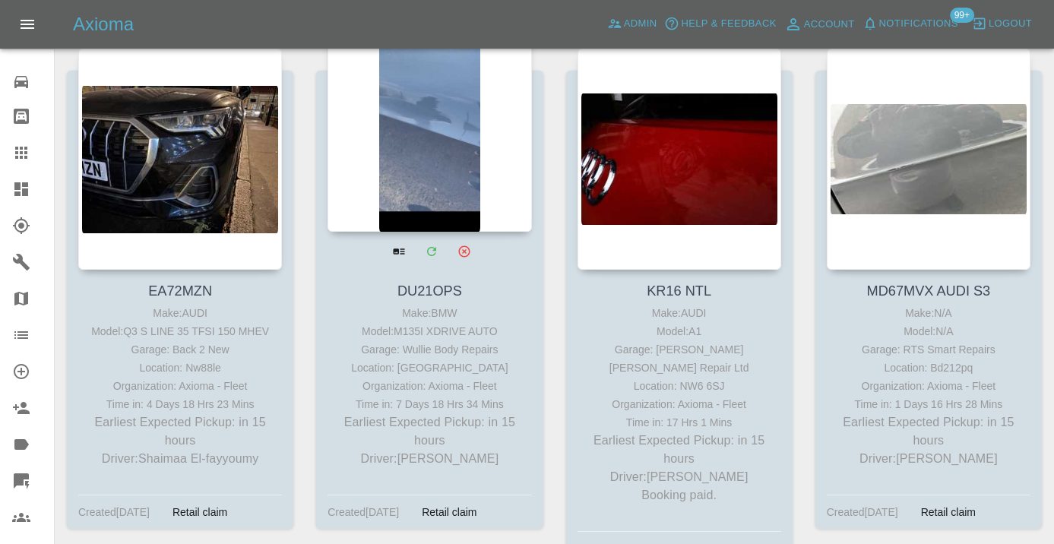
click at [451, 172] on div at bounding box center [430, 121] width 204 height 222
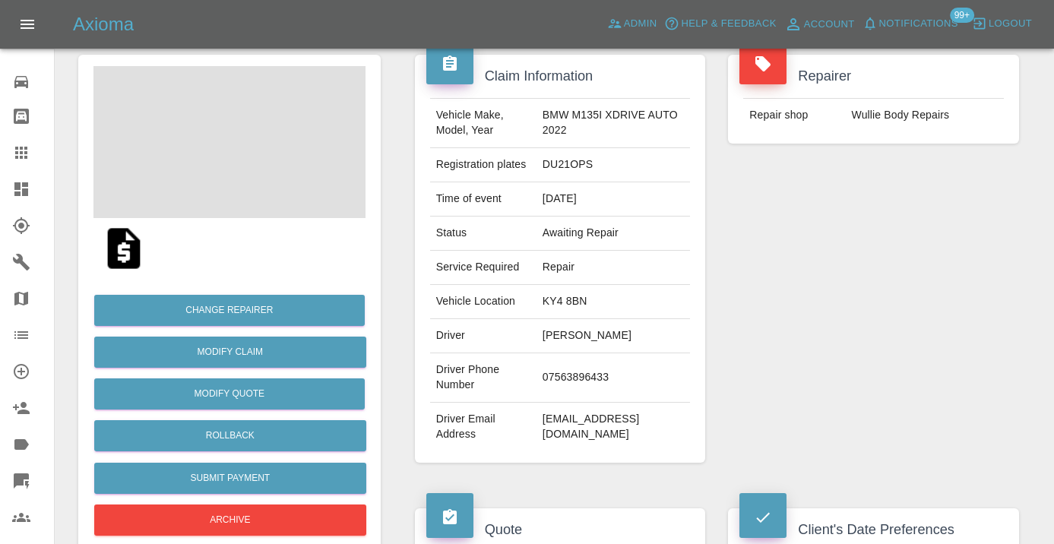
scroll to position [172, 0]
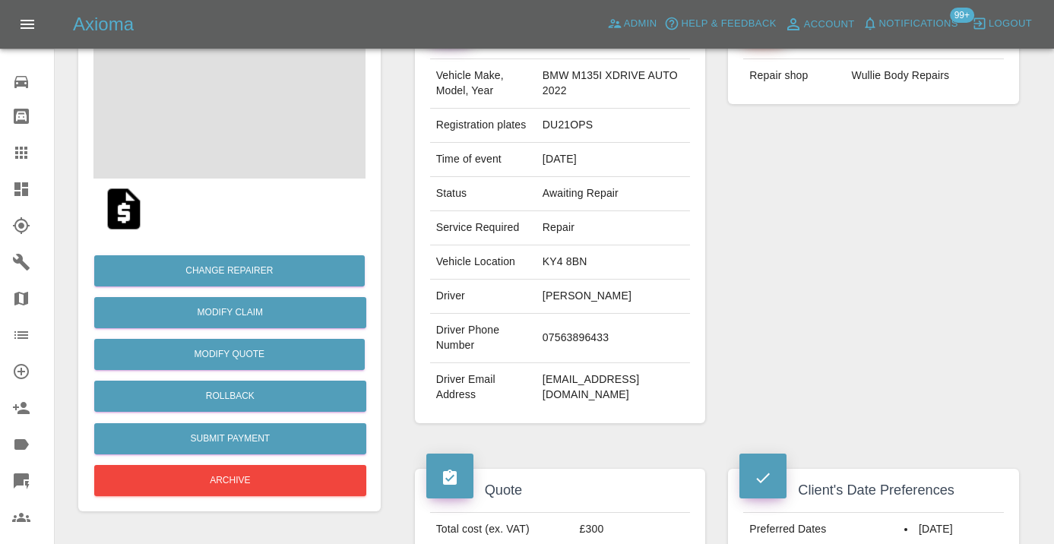
click at [542, 363] on td "07563896433" at bounding box center [612, 338] width 153 height 49
copy td "07563896433"
click at [929, 296] on div "Repairer Repair shop Wullie Body Repairs" at bounding box center [874, 219] width 314 height 454
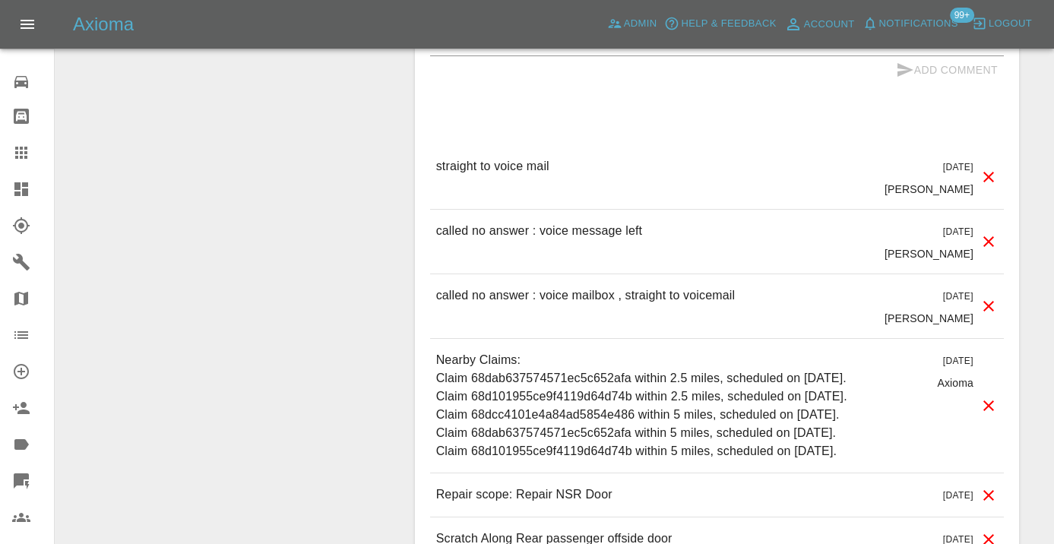
scroll to position [1517, 0]
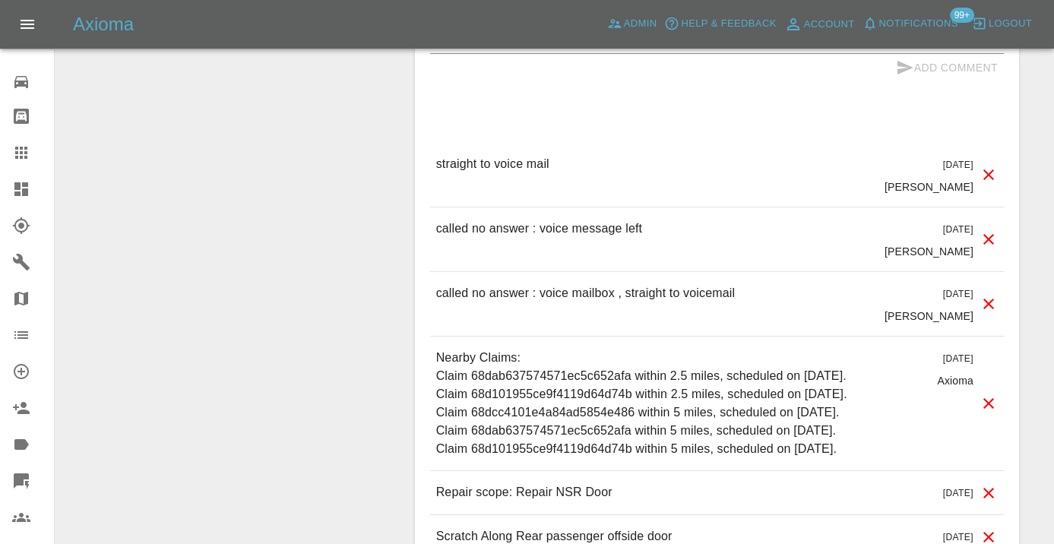
click at [474, 50] on textarea at bounding box center [717, 41] width 574 height 17
type textarea "number goes straight to voicemail"
click at [923, 82] on button "Add Comment" at bounding box center [947, 68] width 114 height 28
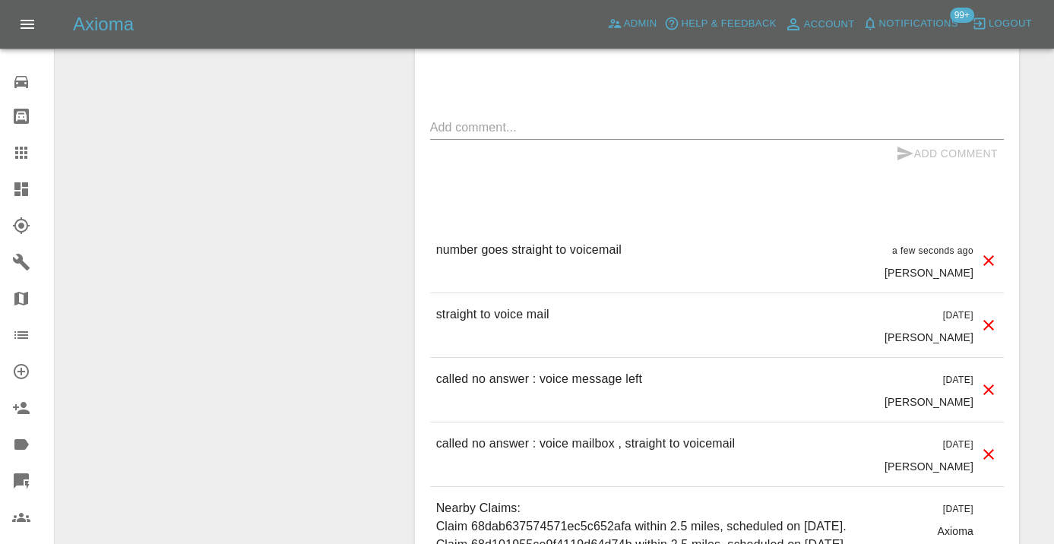
scroll to position [1443, 0]
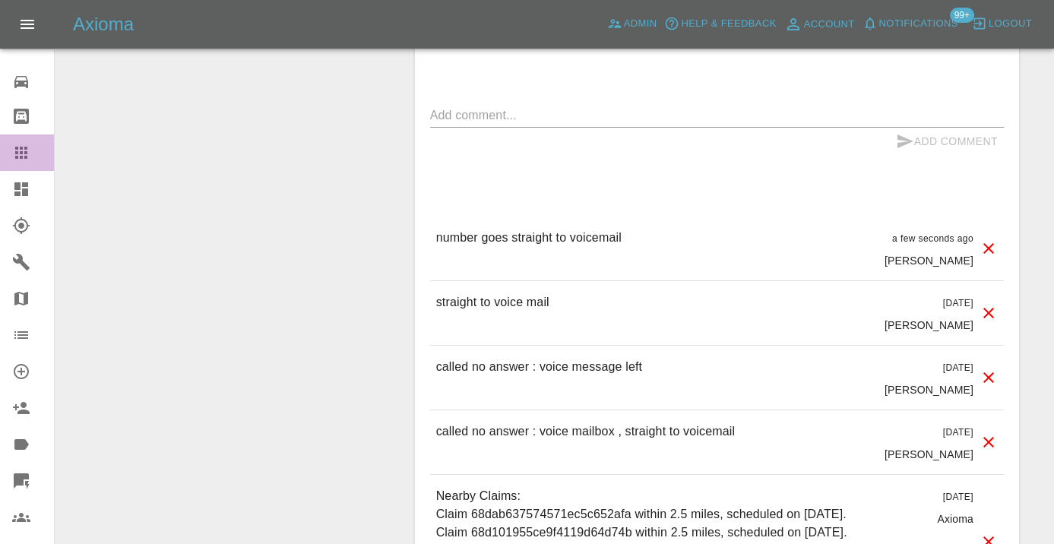
click at [26, 154] on icon at bounding box center [21, 153] width 12 height 12
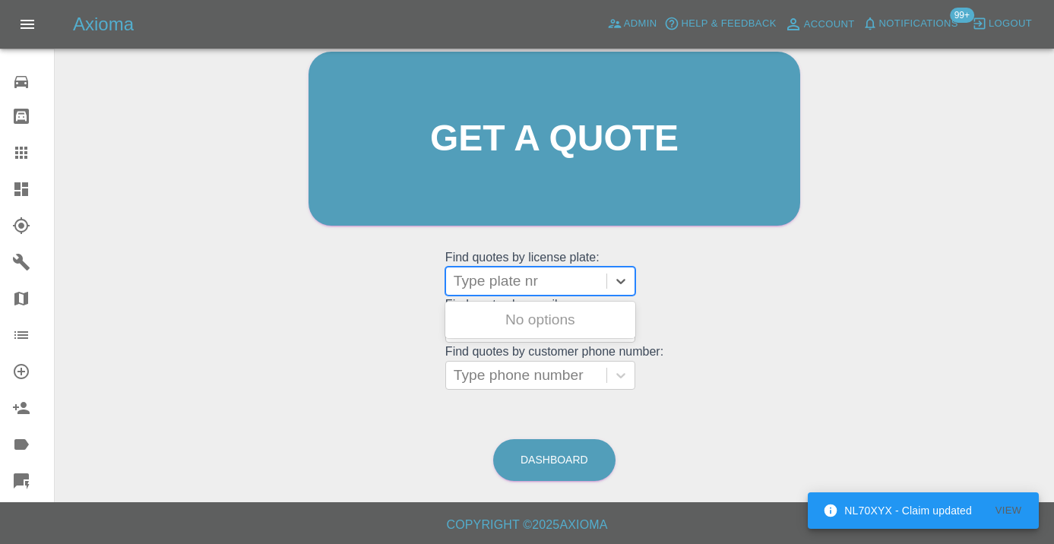
click at [518, 284] on div at bounding box center [526, 281] width 145 height 21
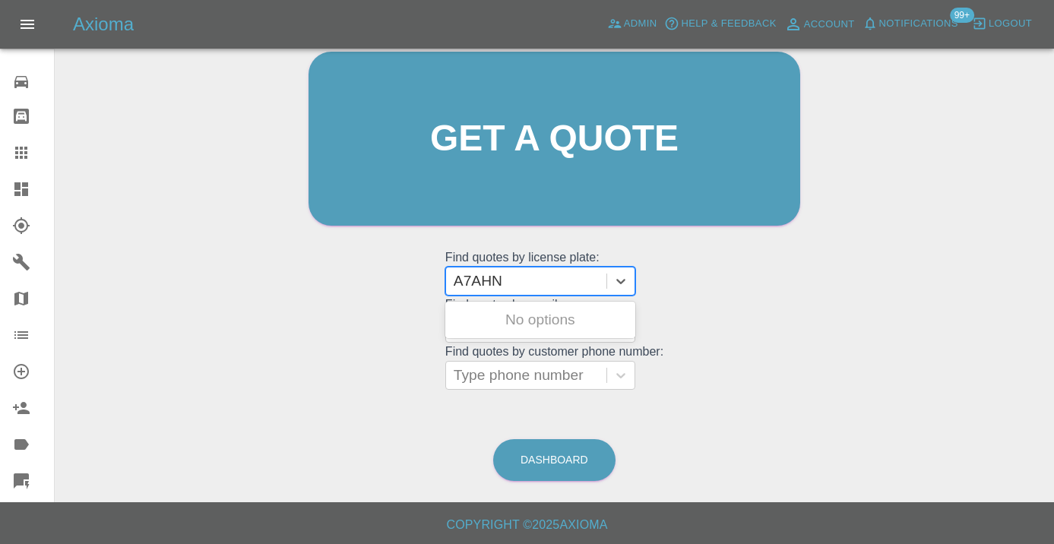
click at [469, 283] on input "A7AHN" at bounding box center [480, 281] width 52 height 18
type input "A7 AHN"
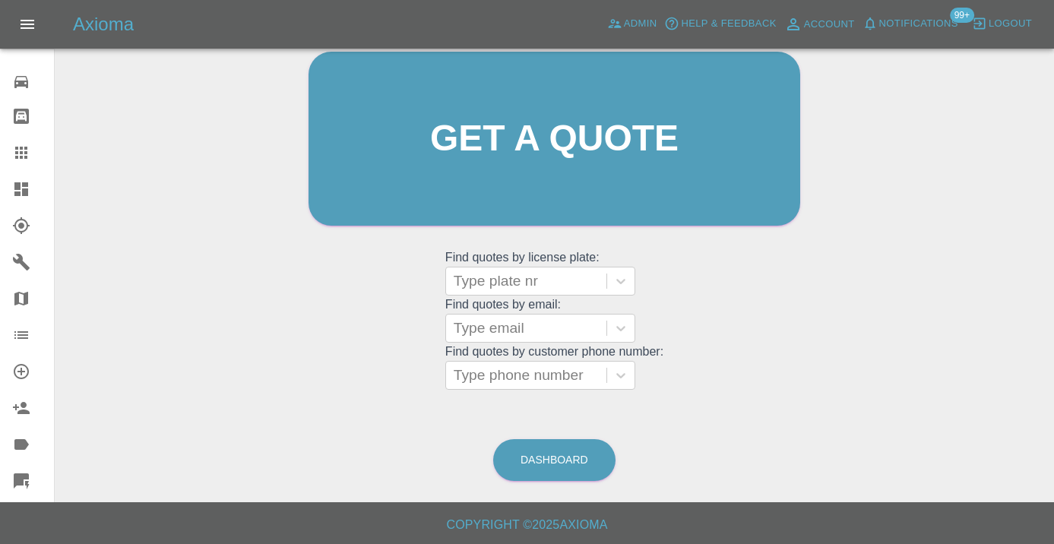
click at [752, 346] on div "Welcome Castro Get a quote Get a quote Find quotes by license plate: Type plate…" at bounding box center [555, 167] width 524 height 459
click at [470, 328] on div at bounding box center [526, 328] width 145 height 21
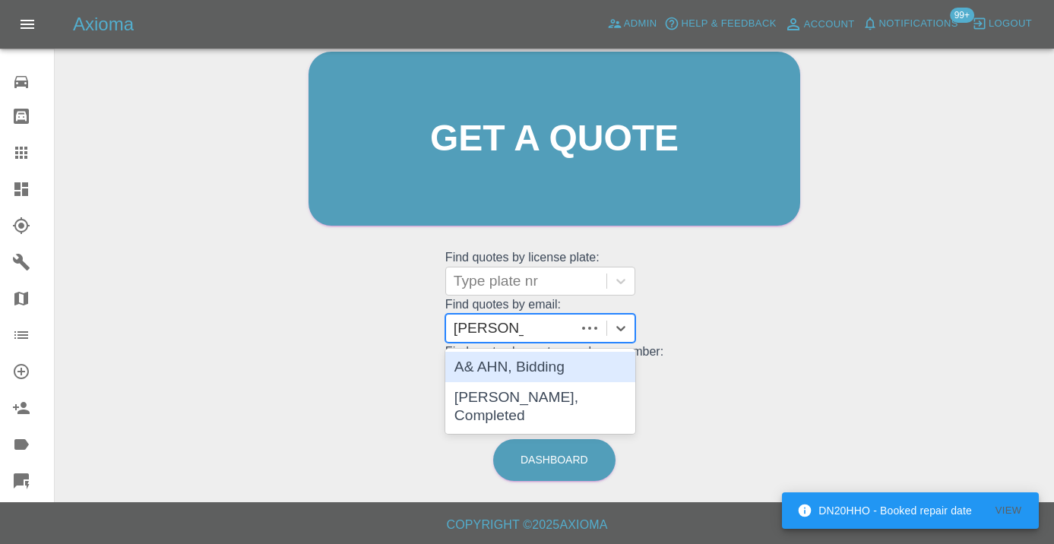
type input "adrian.nurs"
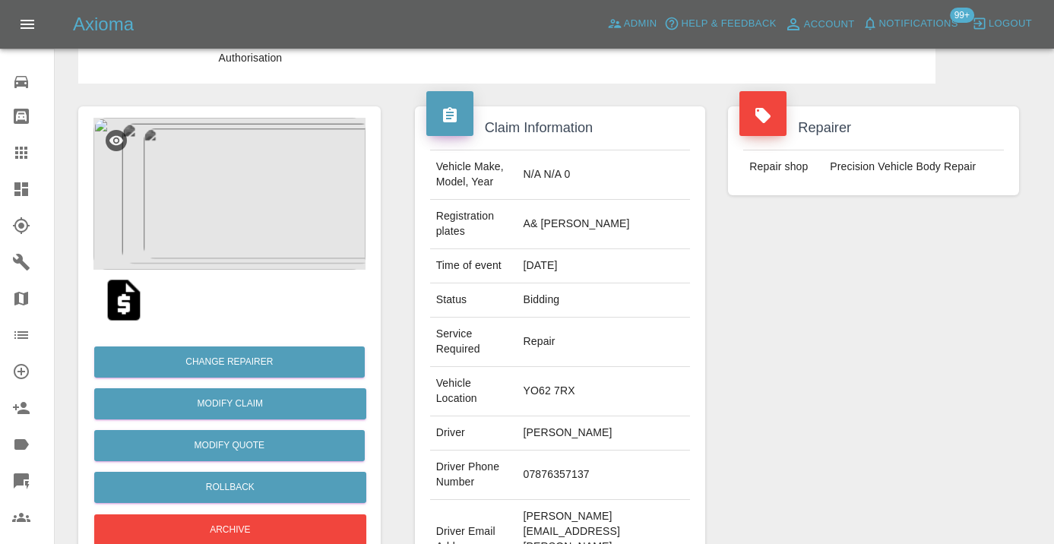
scroll to position [78, 0]
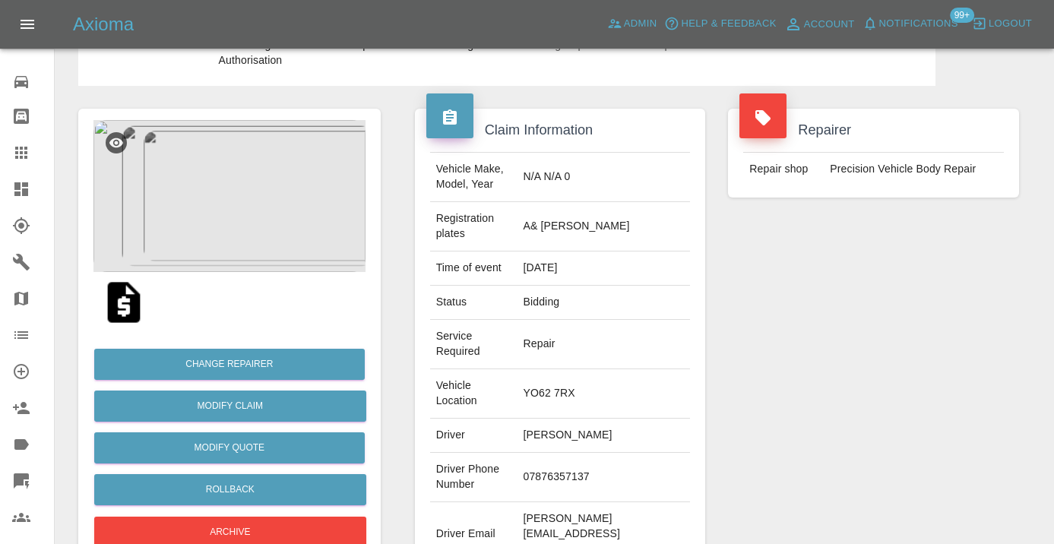
click at [942, 416] on div "Repairer Repair shop Precision Vehicle Body Repair" at bounding box center [874, 351] width 314 height 530
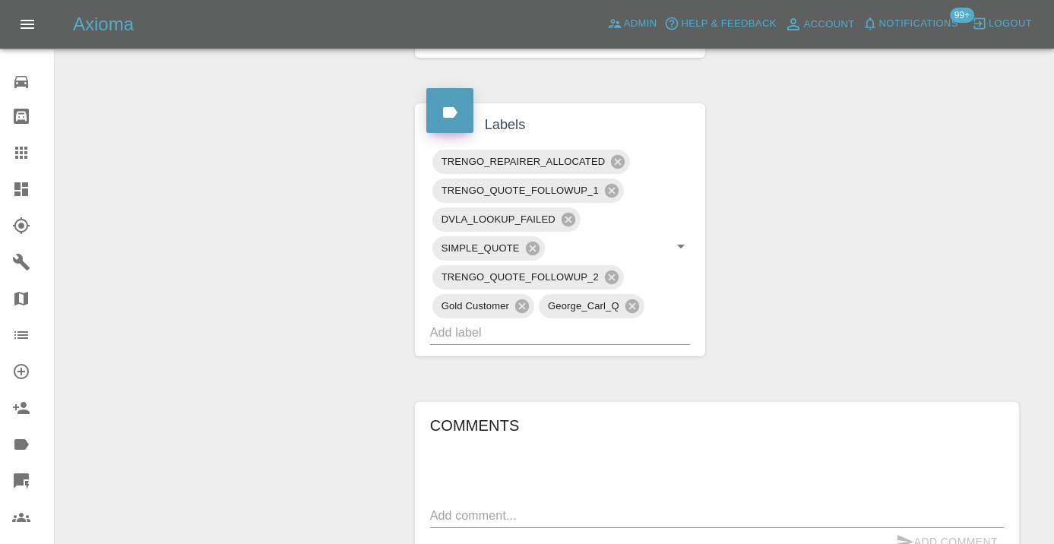
scroll to position [856, 0]
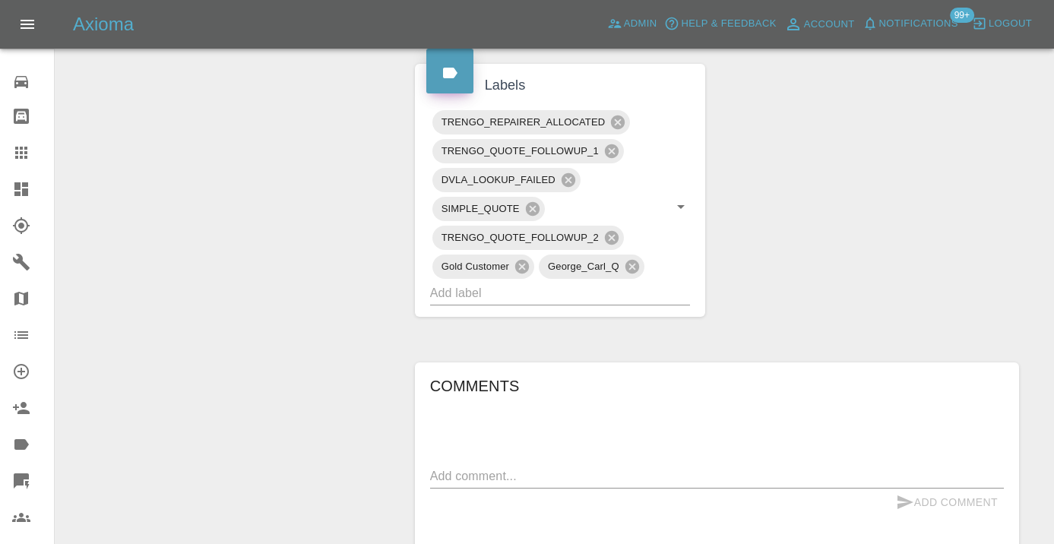
click at [491, 467] on textarea at bounding box center [717, 475] width 574 height 17
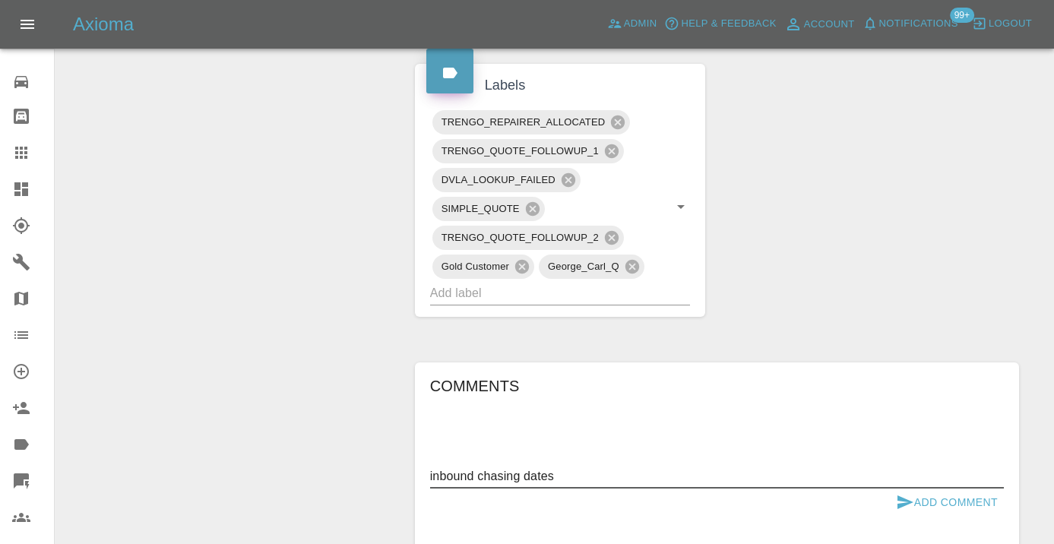
type textarea "inbound chasing dates"
click at [910, 493] on icon "submit" at bounding box center [905, 502] width 18 height 18
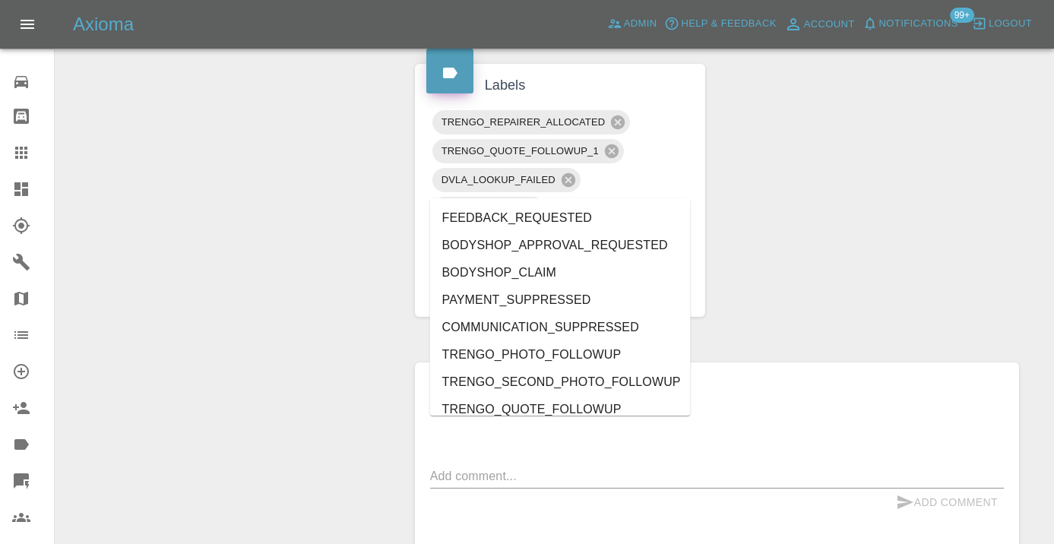
click at [468, 281] on input "text" at bounding box center [539, 293] width 218 height 24
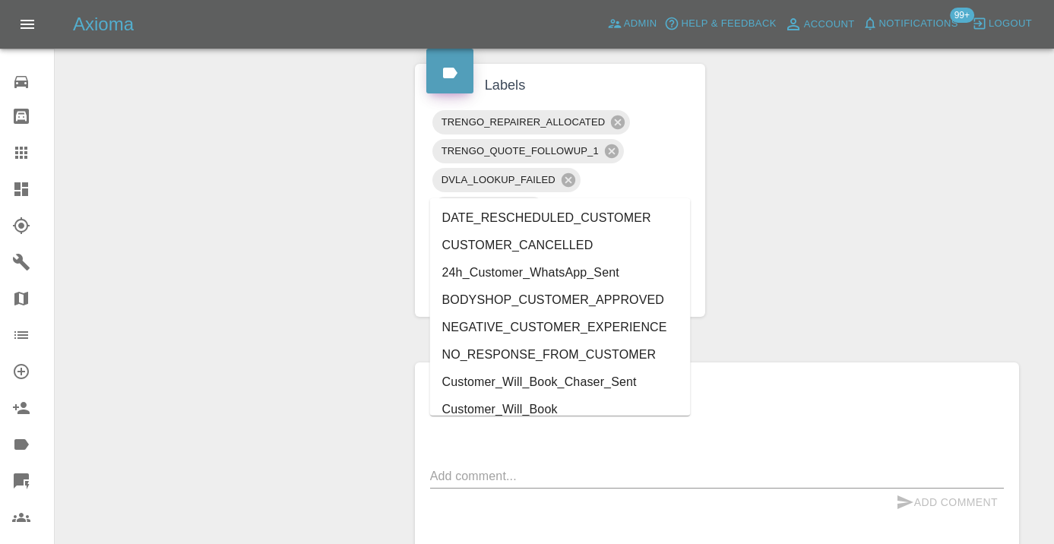
type input "cust"
click at [487, 411] on li "Customer_Will_Book" at bounding box center [560, 409] width 261 height 27
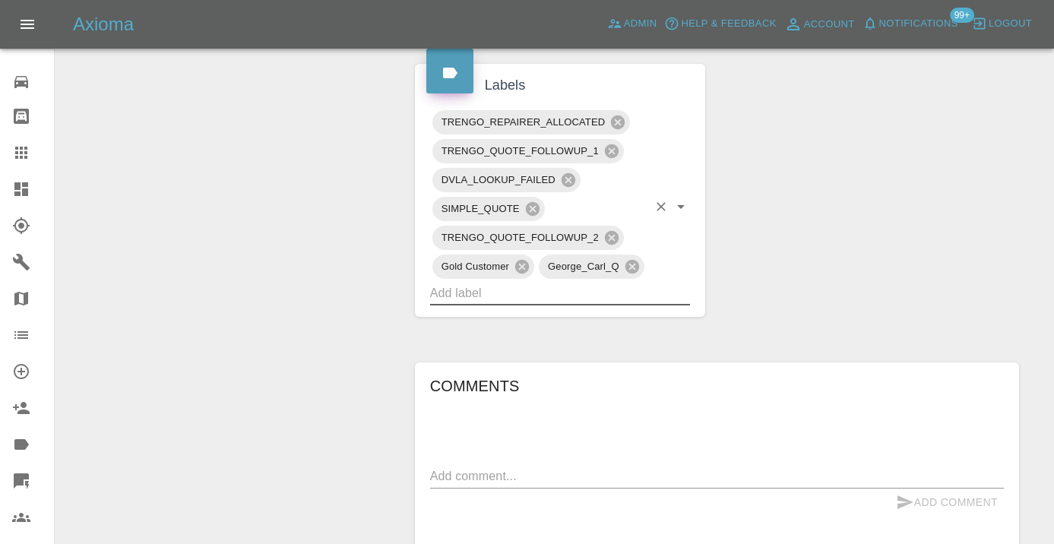
click at [27, 160] on icon at bounding box center [21, 153] width 18 height 18
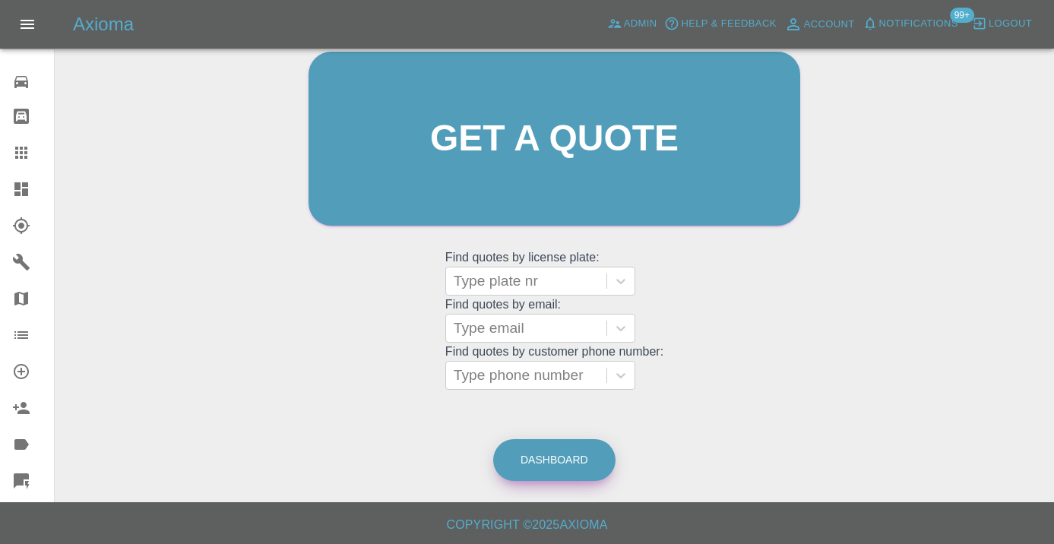
click at [549, 453] on link "Dashboard" at bounding box center [554, 460] width 122 height 42
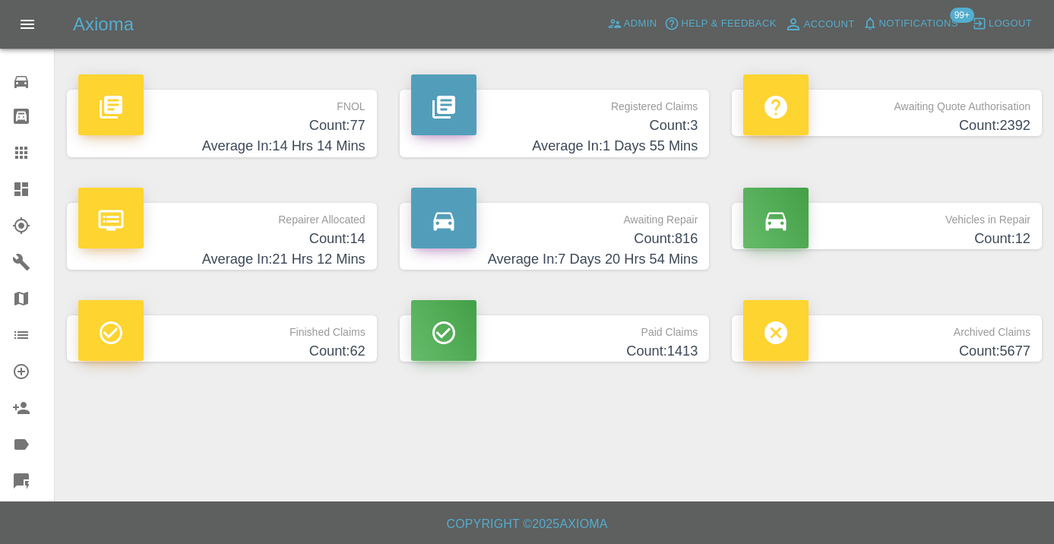
click at [679, 246] on h4 "Count: 816" at bounding box center [554, 239] width 287 height 21
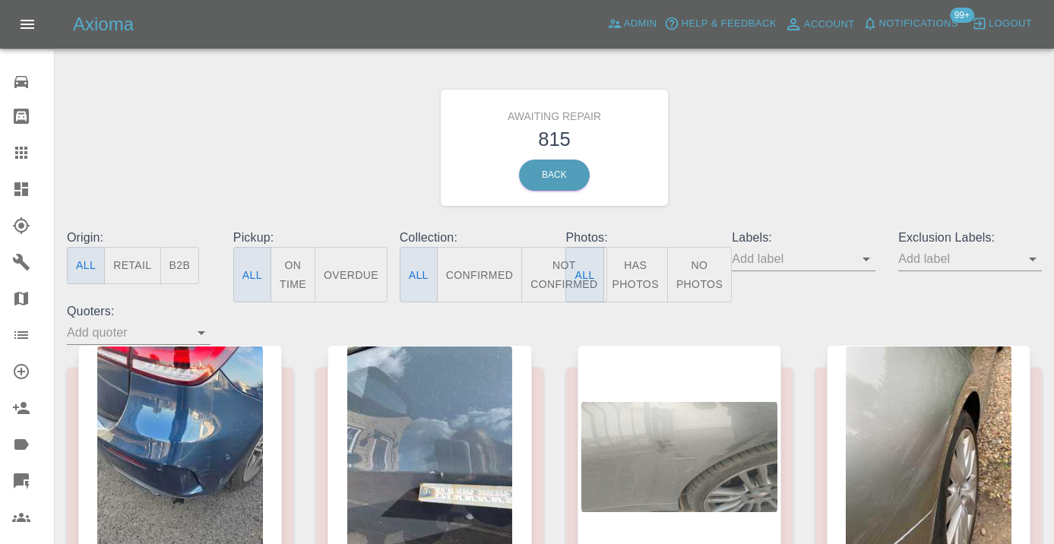
click at [547, 283] on button "Not Confirmed" at bounding box center [563, 274] width 85 height 55
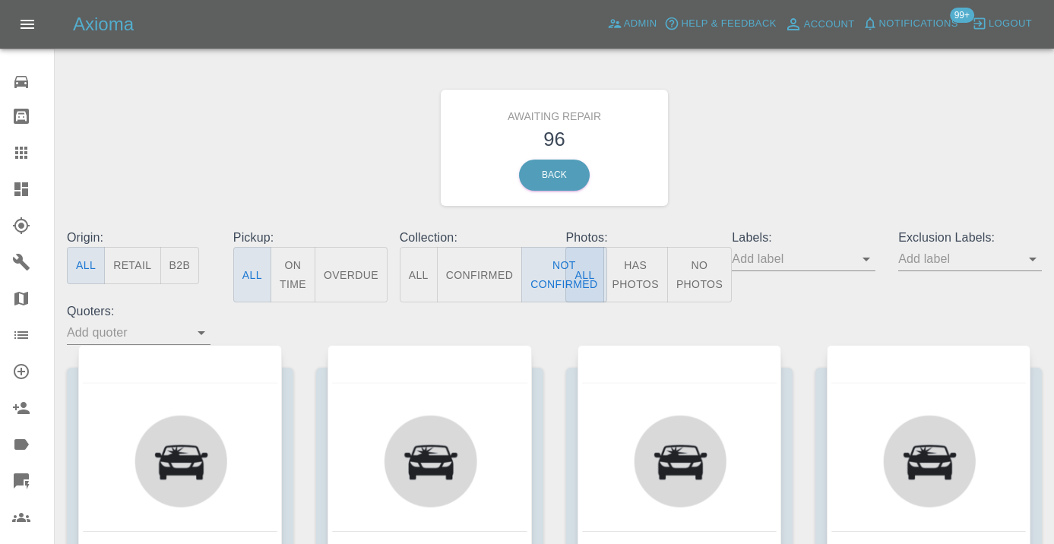
click at [767, 171] on div "Awaiting Repair 96 Back" at bounding box center [554, 148] width 998 height 162
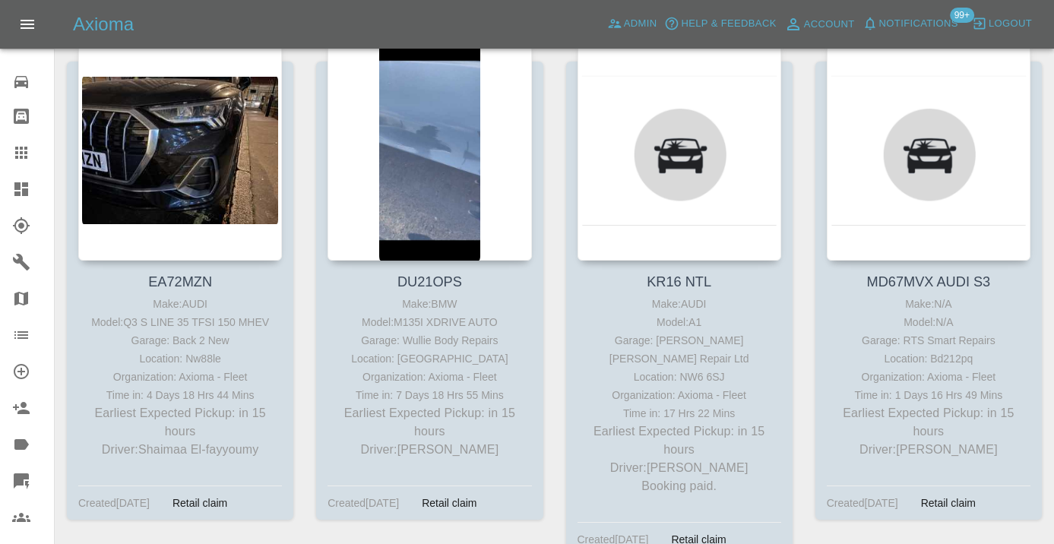
scroll to position [866, 0]
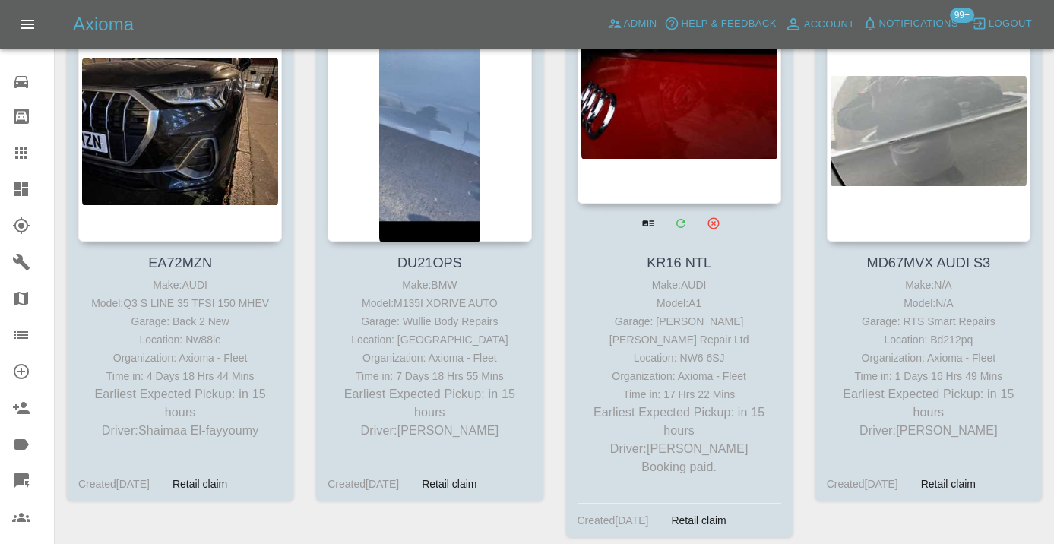
click at [692, 118] on div at bounding box center [680, 93] width 204 height 222
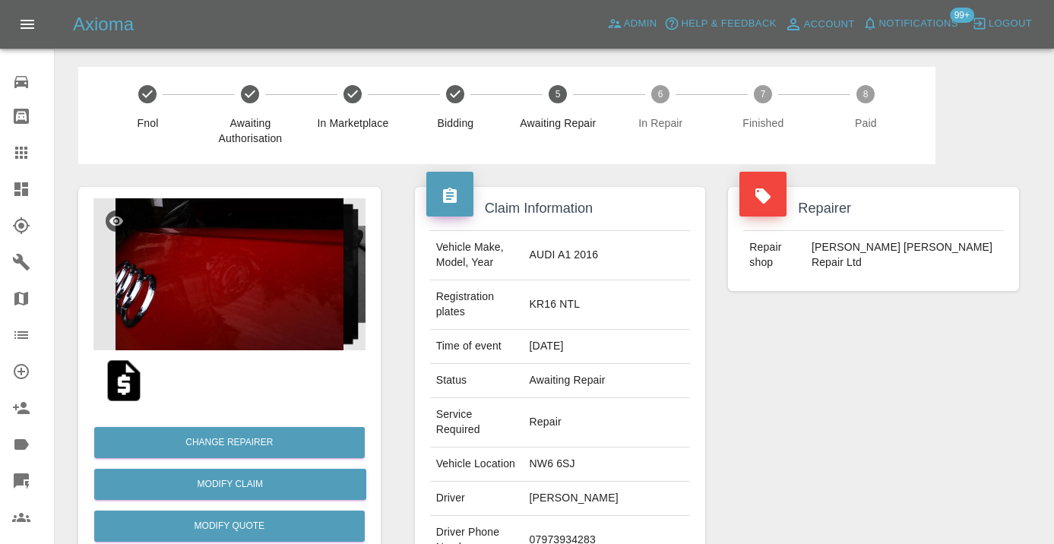
click at [601, 516] on td "07973934283" at bounding box center [607, 540] width 167 height 49
copy td "07973934283"
click at [804, 378] on div "Repairer Repair shop Crowe Dent Repair Ltd" at bounding box center [874, 413] width 314 height 499
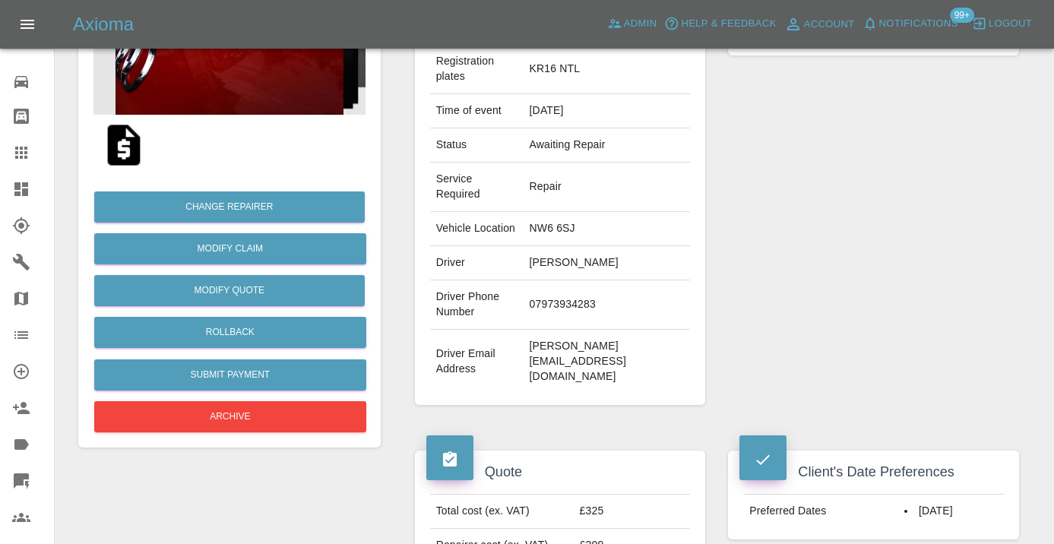
scroll to position [223, 0]
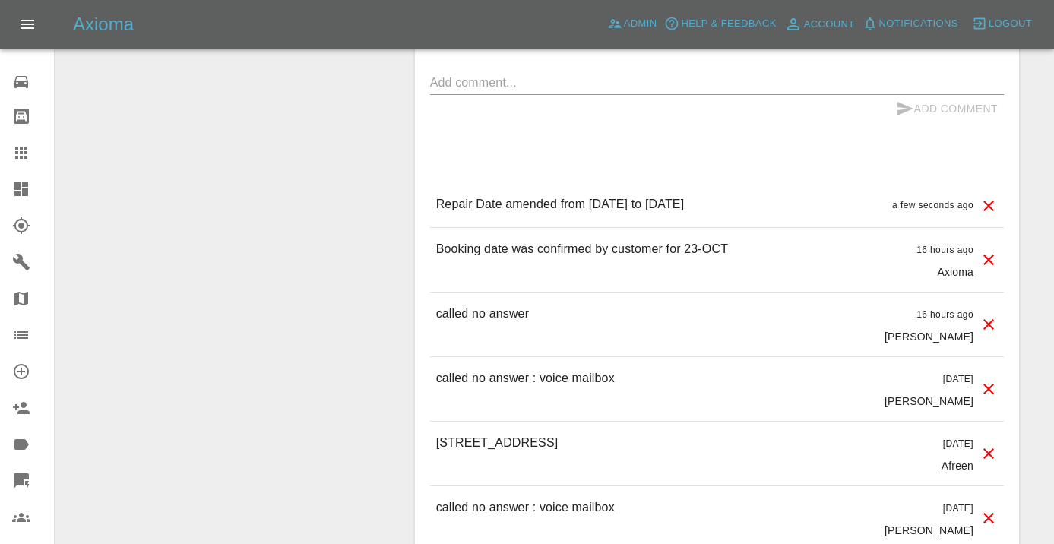
scroll to position [1489, 0]
click at [35, 152] on div at bounding box center [33, 153] width 43 height 18
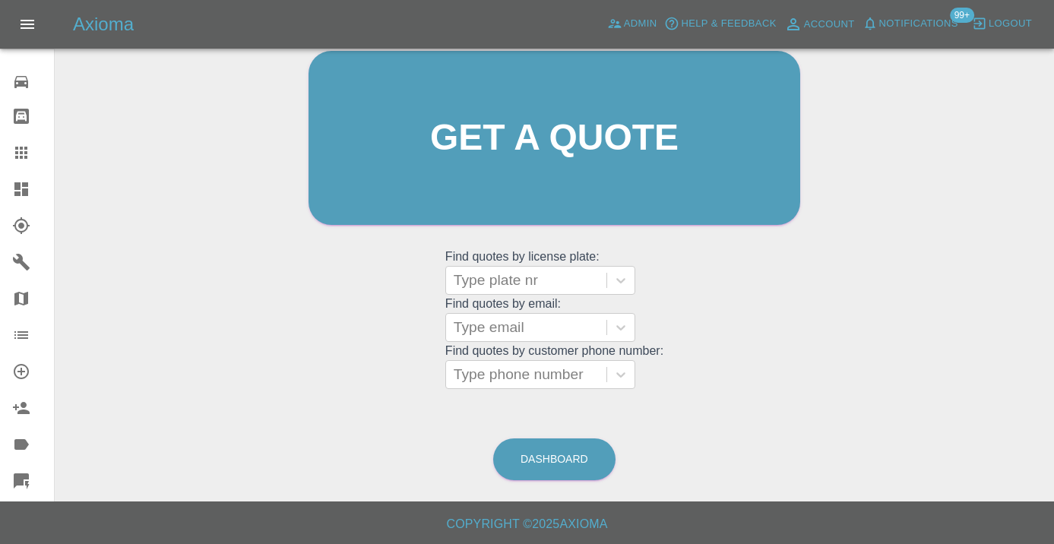
scroll to position [166, 0]
click at [548, 458] on link "Dashboard" at bounding box center [554, 460] width 122 height 42
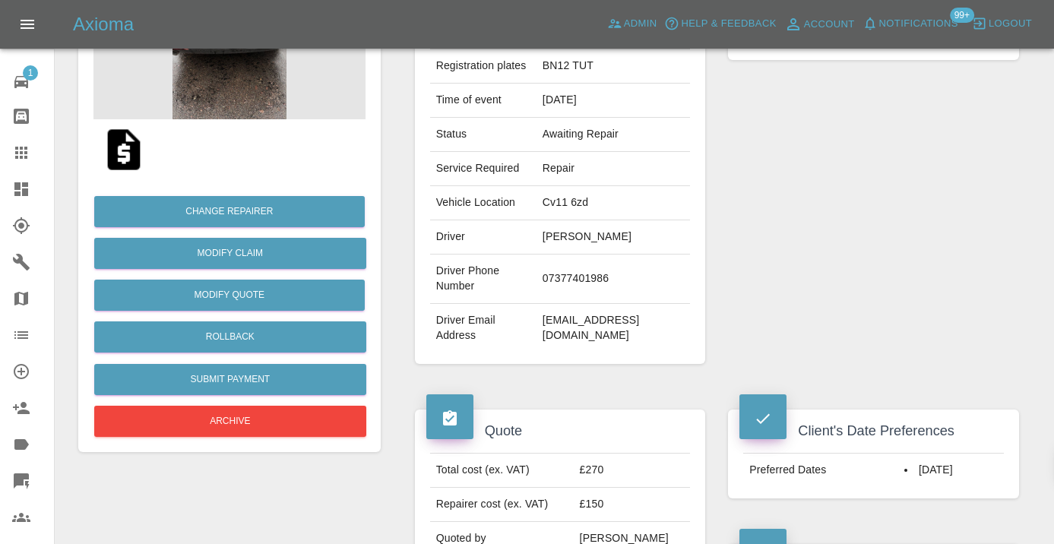
scroll to position [229, 0]
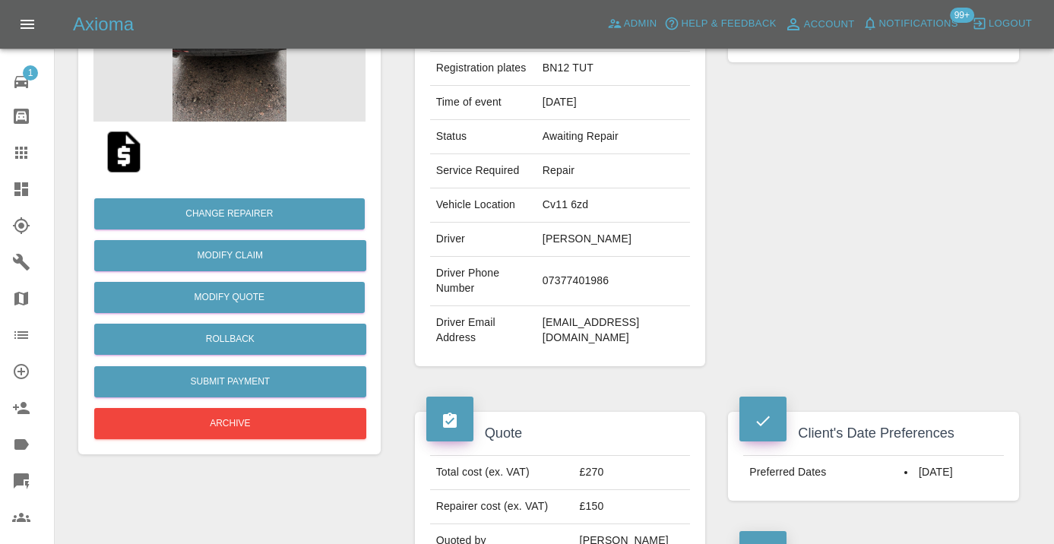
click at [593, 279] on td "07377401986" at bounding box center [612, 281] width 153 height 49
copy td "07377401986"
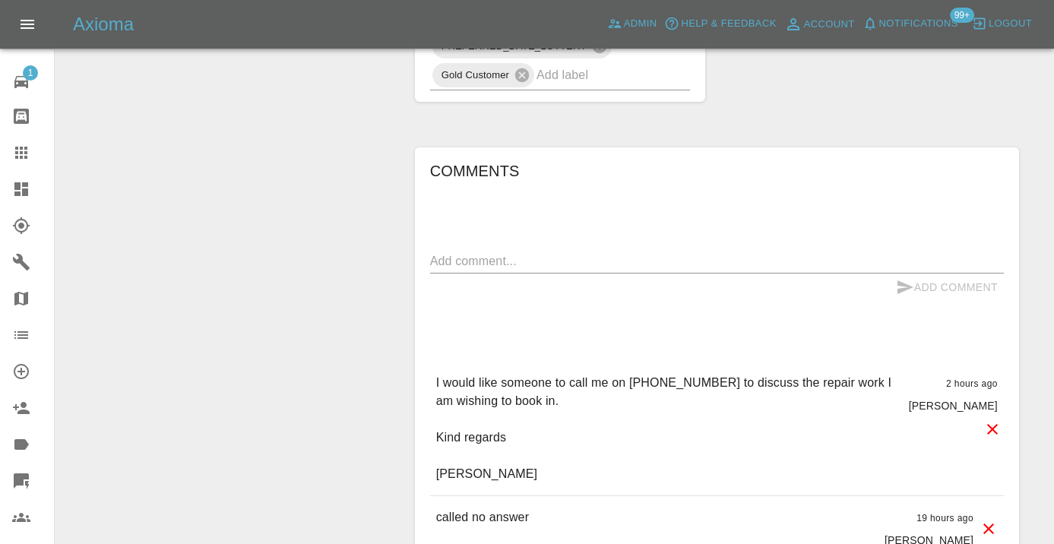
scroll to position [1243, 0]
click at [477, 264] on textarea at bounding box center [717, 258] width 574 height 17
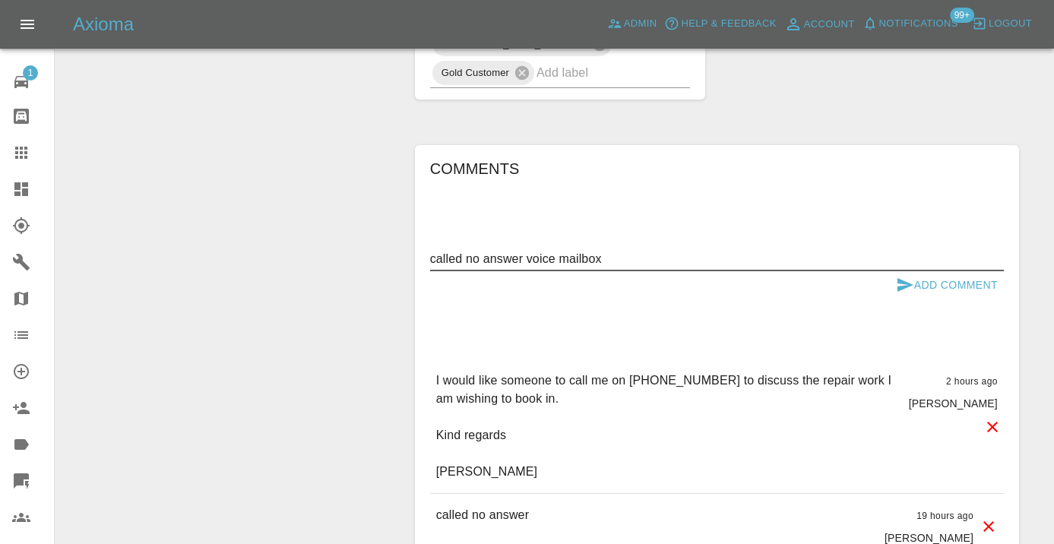
type textarea "called no answer voice mailbox"
click at [936, 280] on button "Add Comment" at bounding box center [947, 285] width 114 height 28
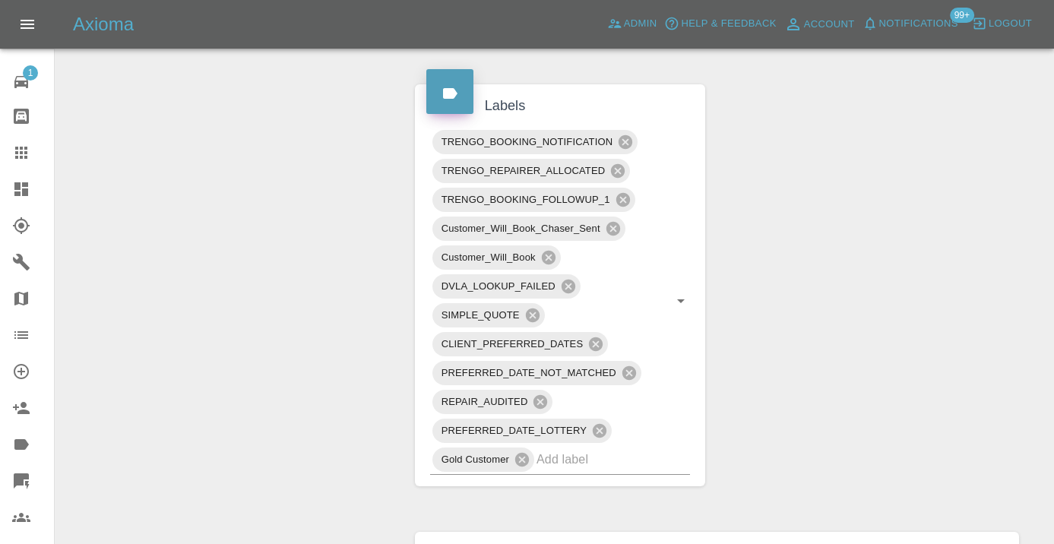
scroll to position [878, 0]
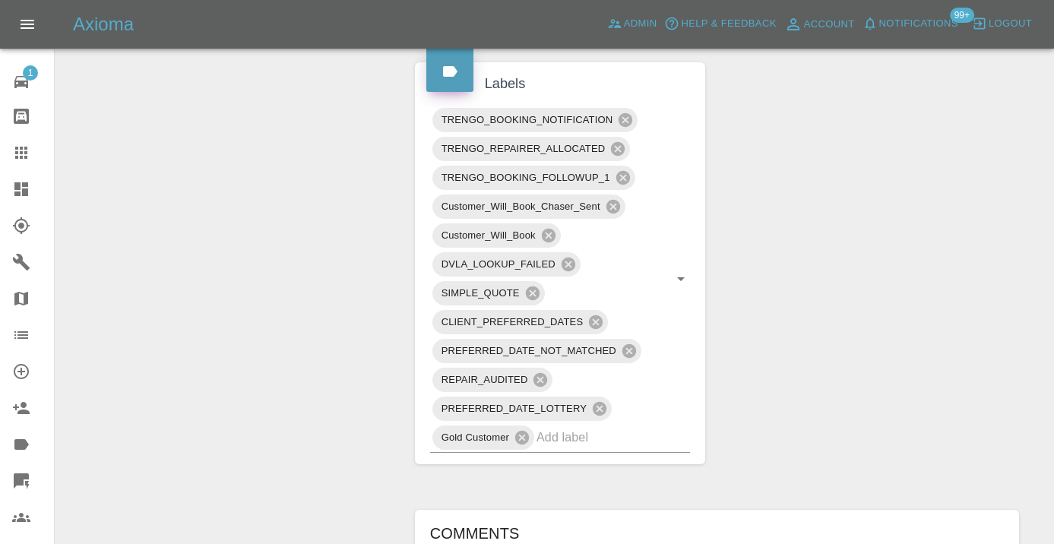
click at [818, 270] on div "Claim Information Vehicle Make, Model, Year N/A N/A 0 Registration plates BN12 …" at bounding box center [716, 241] width 627 height 1910
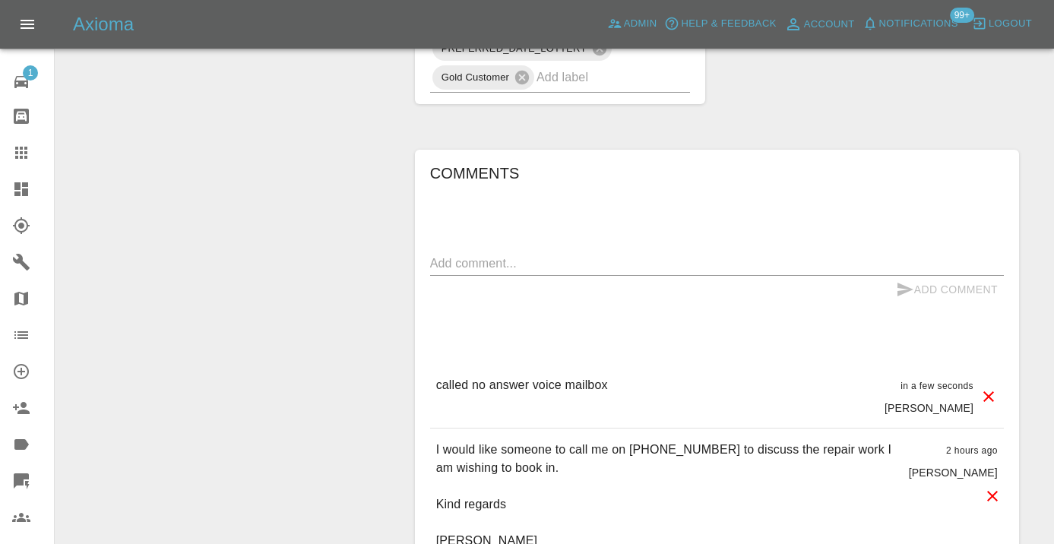
scroll to position [1228, 0]
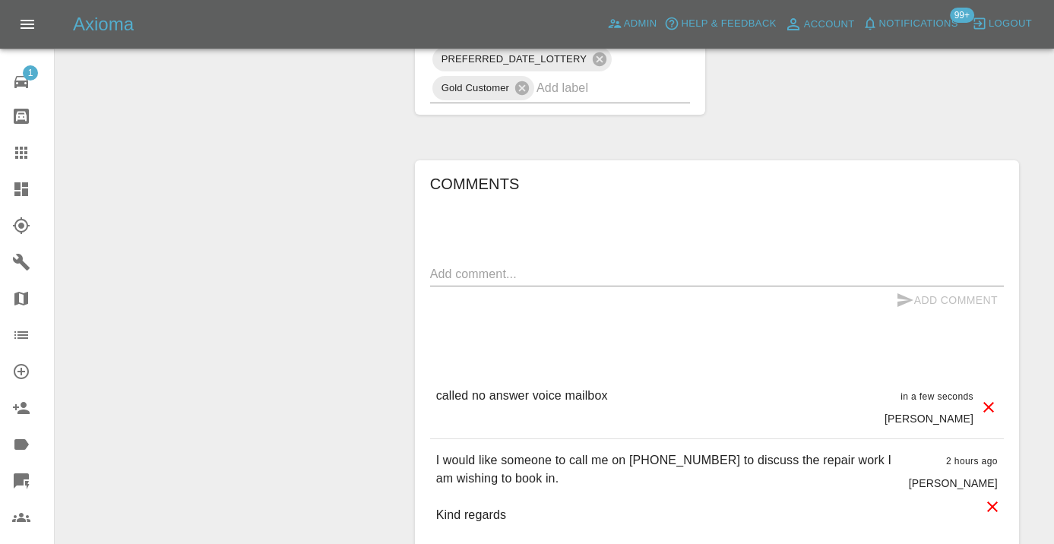
click at [27, 147] on icon at bounding box center [21, 153] width 12 height 12
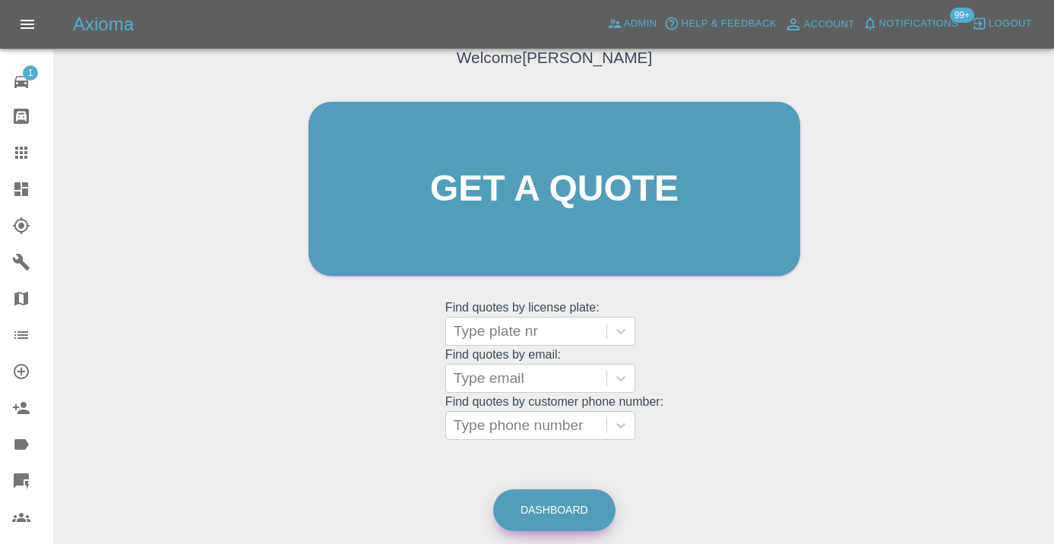
click at [585, 513] on link "Dashboard" at bounding box center [554, 510] width 122 height 42
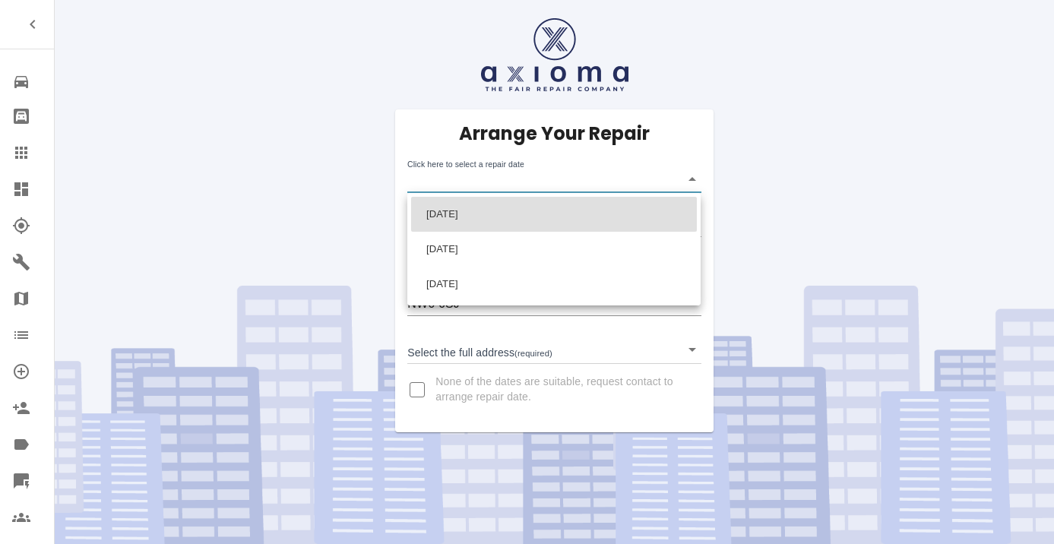
click at [473, 188] on body "Repair home Bodyshop home Claims Dashboard Explorer Garages Map Organization Cr…" at bounding box center [527, 272] width 1054 height 544
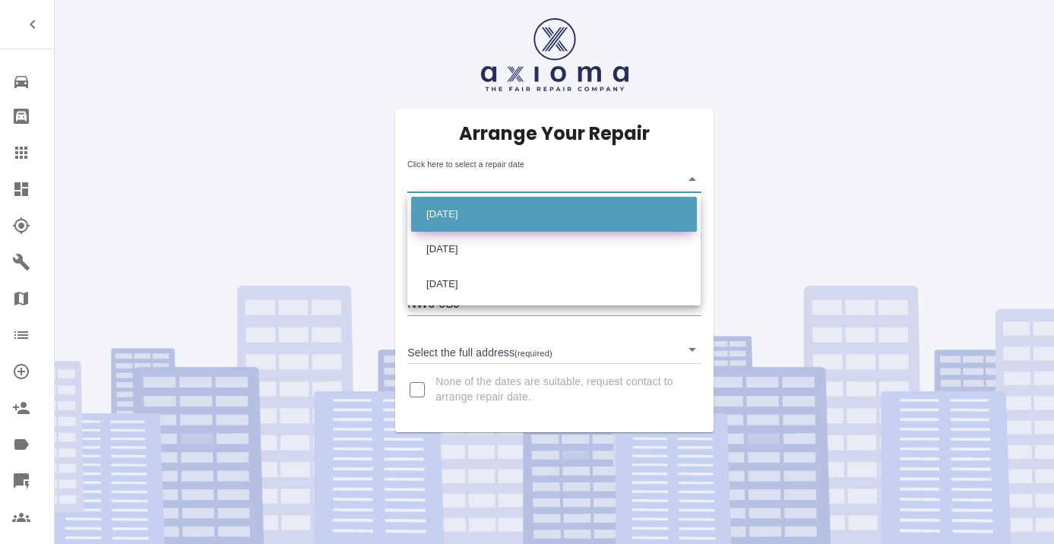
click at [460, 216] on li "Thu Oct 16 2025" at bounding box center [554, 214] width 286 height 35
type input "2025-10-16T00:00:00.000Z"
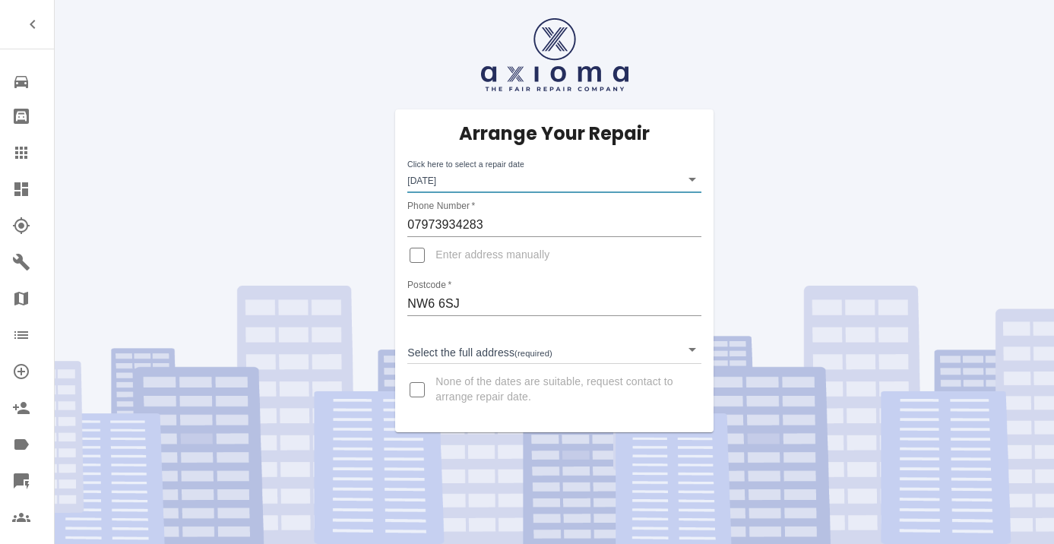
click at [450, 359] on body "Repair home Bodyshop home Claims Dashboard Explorer Garages Map Organization Cr…" at bounding box center [527, 272] width 1054 height 544
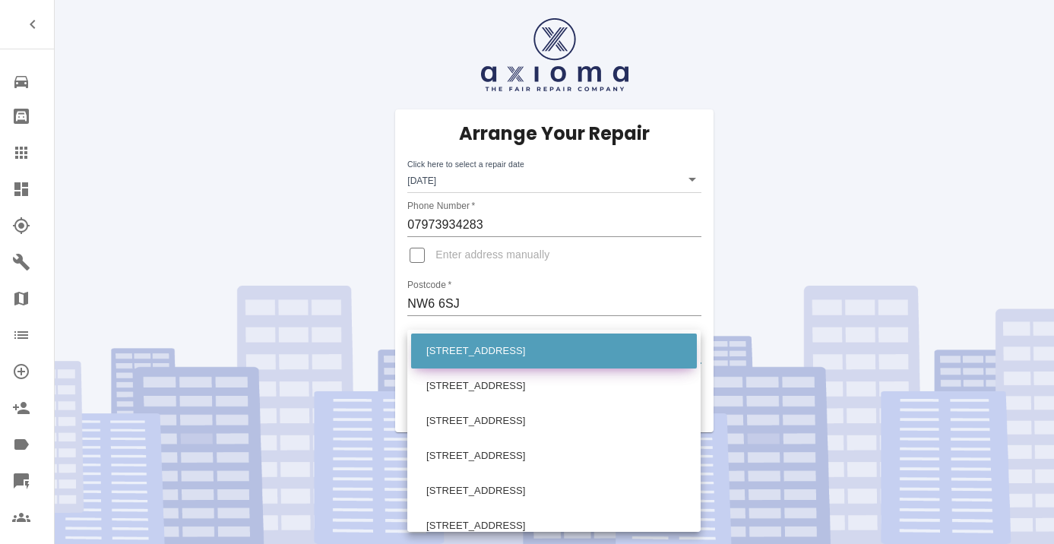
click at [451, 356] on li "2 Kempe Road London" at bounding box center [554, 351] width 286 height 35
type input "2 Kempe Road London"
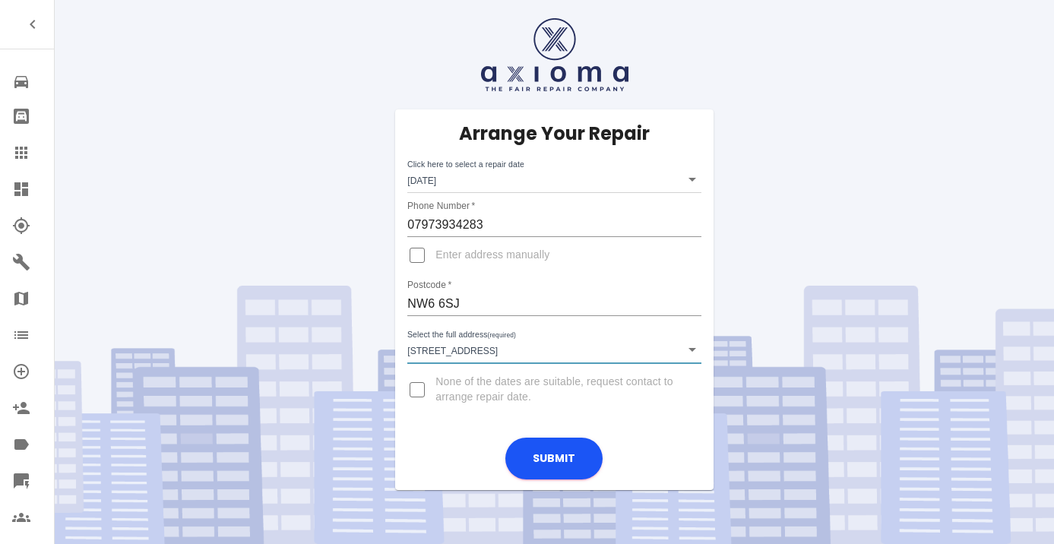
click at [415, 259] on input "Enter address manually" at bounding box center [417, 255] width 36 height 36
checkbox input "true"
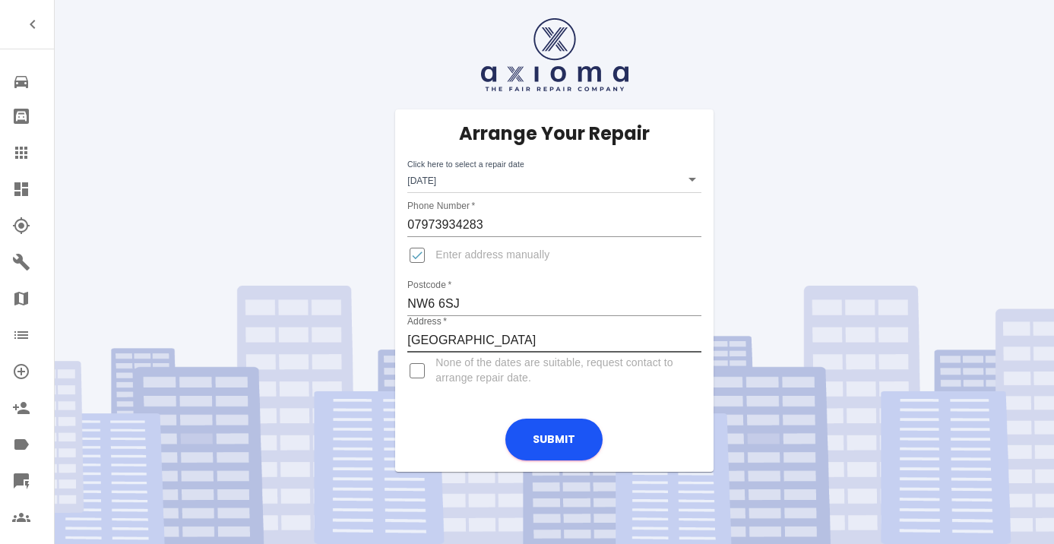
type input "Kempe Road London"
click at [421, 263] on input "Enter address manually" at bounding box center [417, 255] width 36 height 36
checkbox input "false"
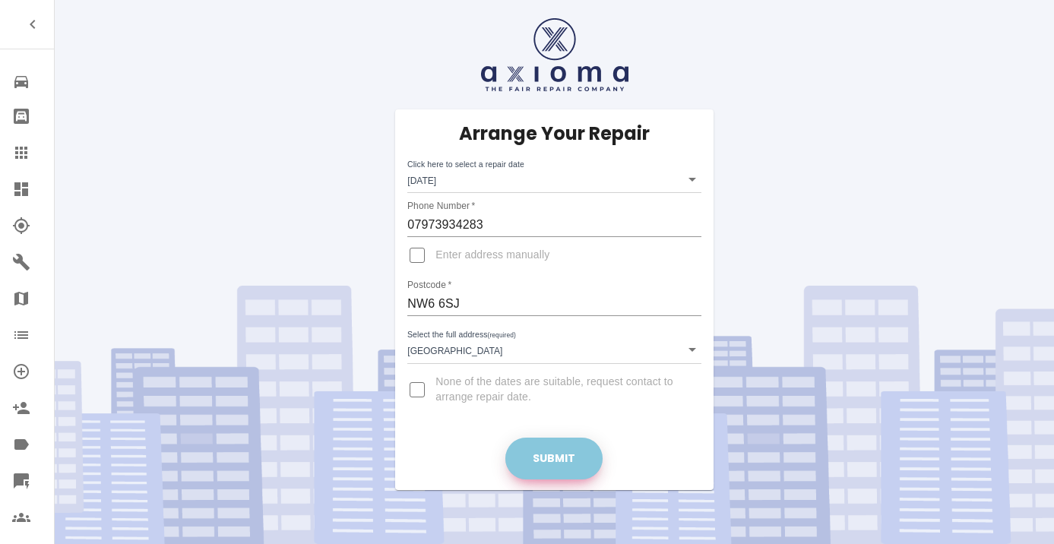
click at [582, 458] on button "Submit" at bounding box center [553, 459] width 97 height 42
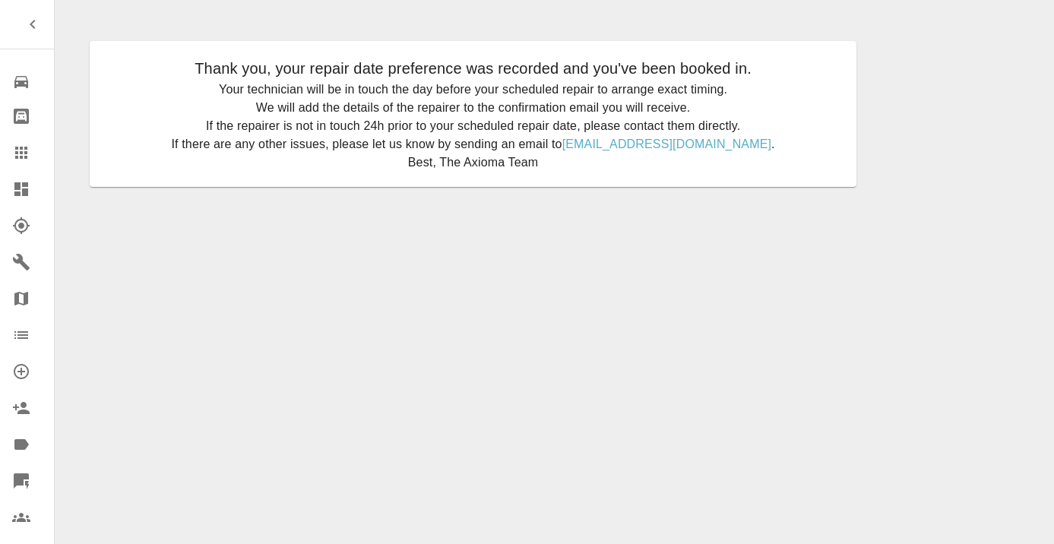
click at [26, 151] on icon at bounding box center [21, 153] width 12 height 12
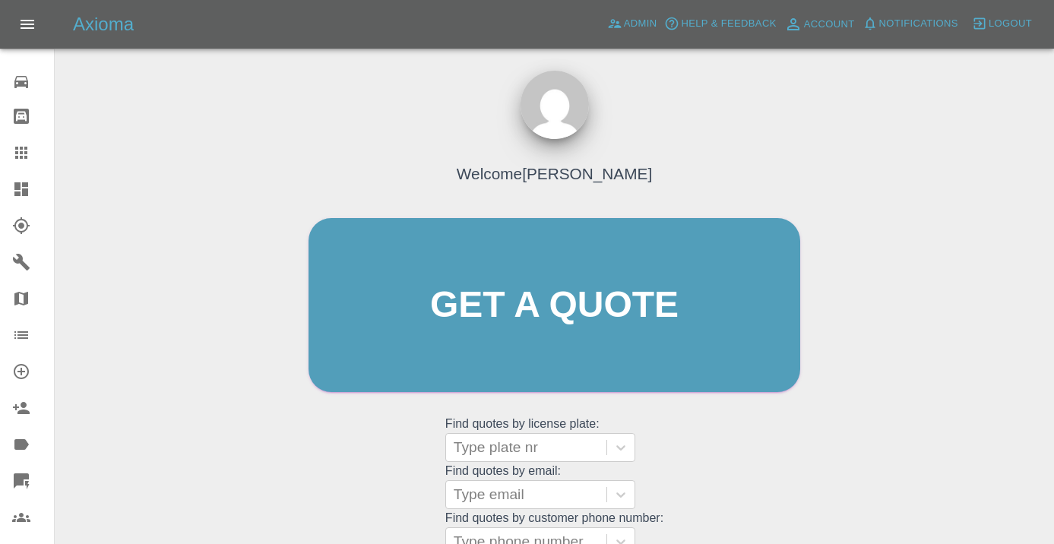
click at [679, 438] on div "Welcome [PERSON_NAME] Get a quote Get a quote Find quotes by license plate: Typ…" at bounding box center [555, 334] width 524 height 459
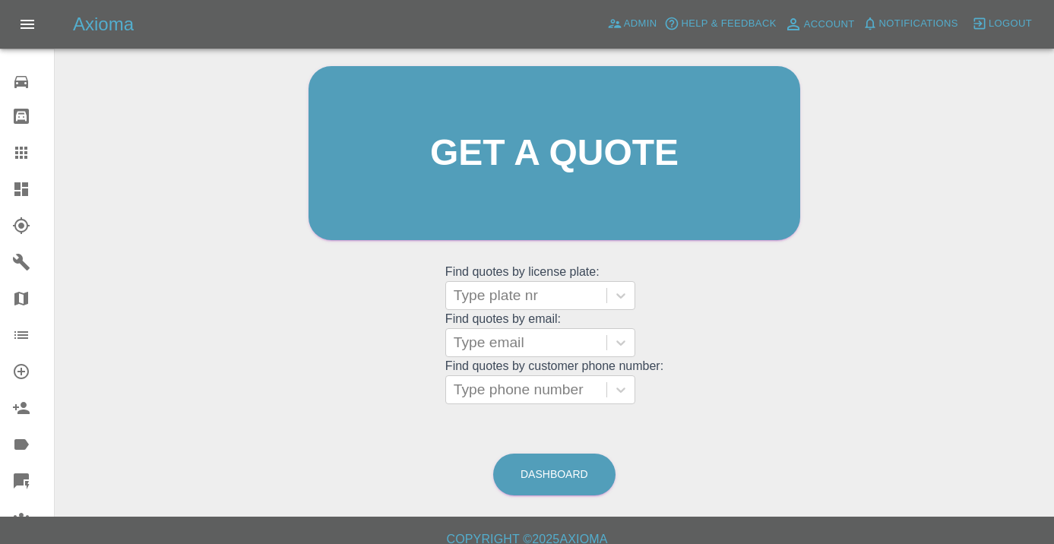
scroll to position [168, 0]
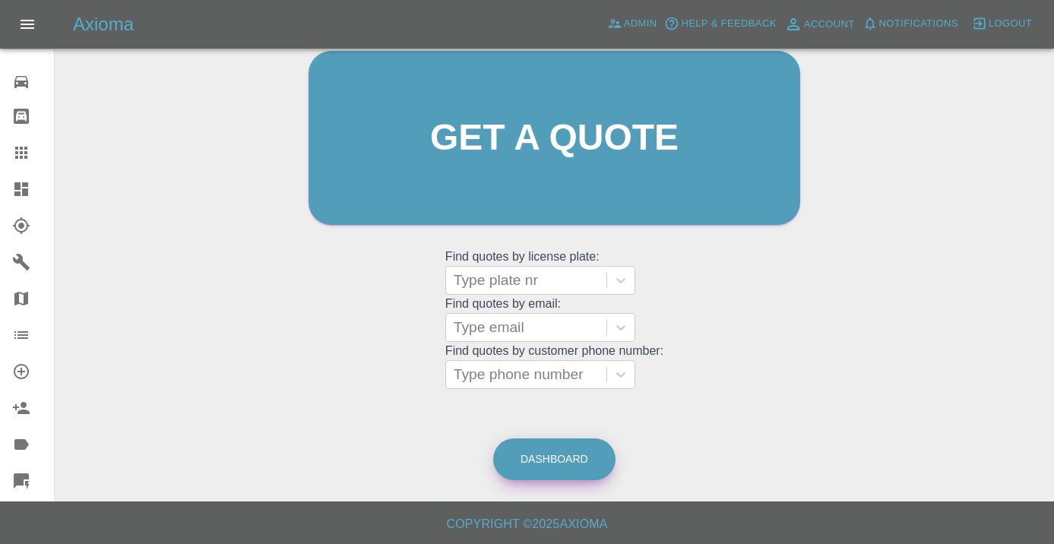
click at [546, 457] on link "Dashboard" at bounding box center [554, 459] width 122 height 42
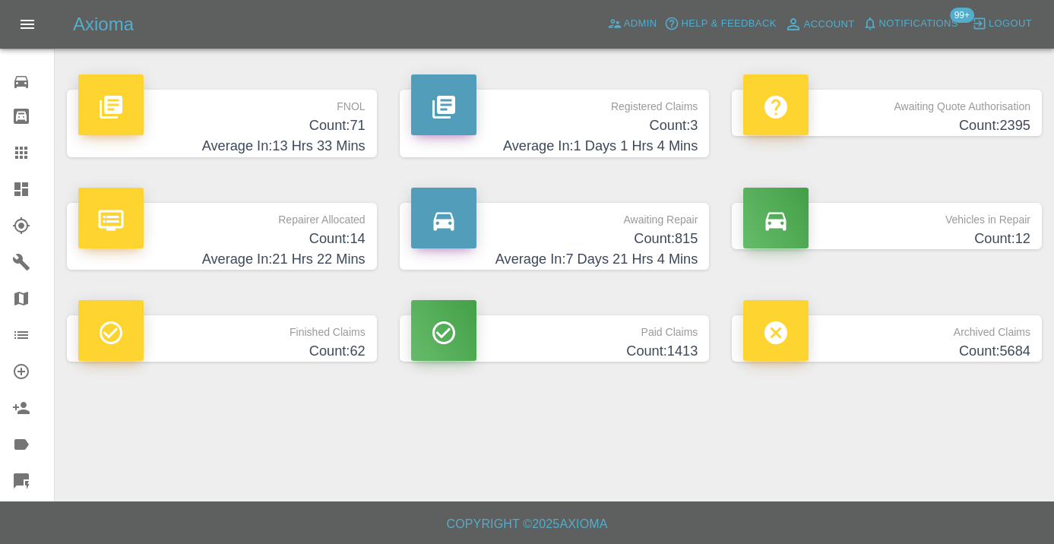
click at [657, 249] on h4 "Average In: 7 Days 21 Hrs 4 Mins" at bounding box center [554, 259] width 287 height 21
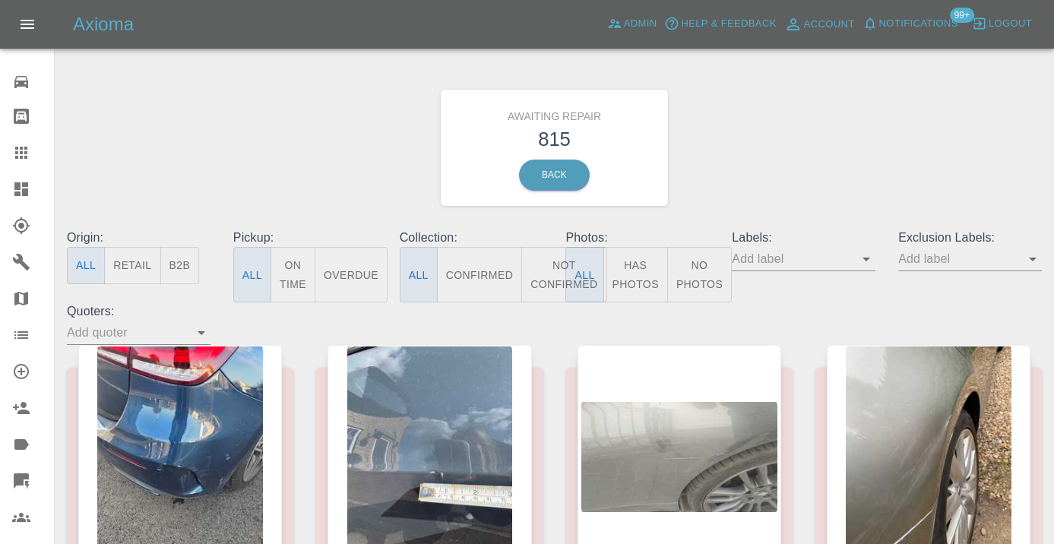
click at [556, 264] on button "Not Confirmed" at bounding box center [563, 274] width 85 height 55
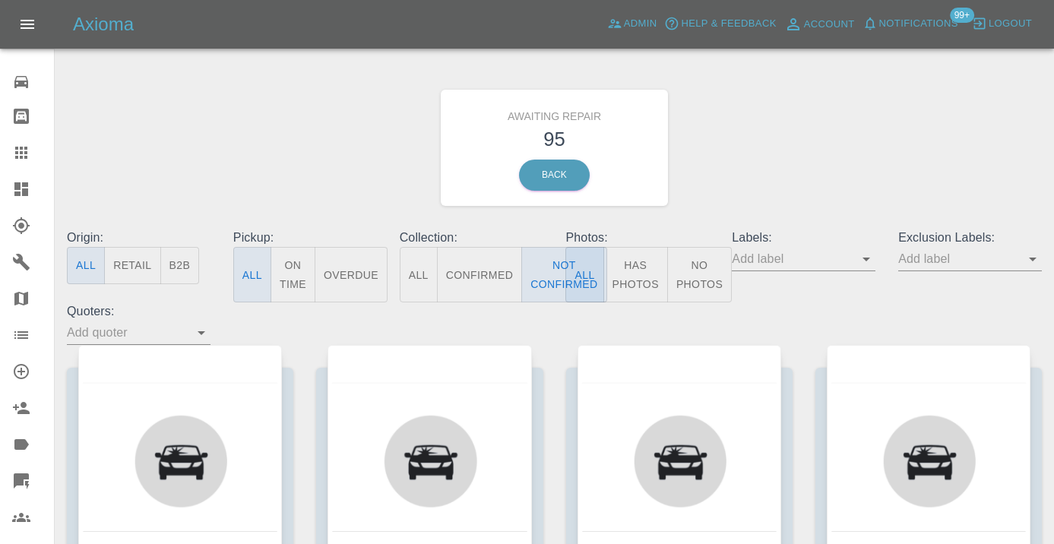
click at [771, 162] on div "Awaiting Repair 95 Back" at bounding box center [554, 148] width 998 height 162
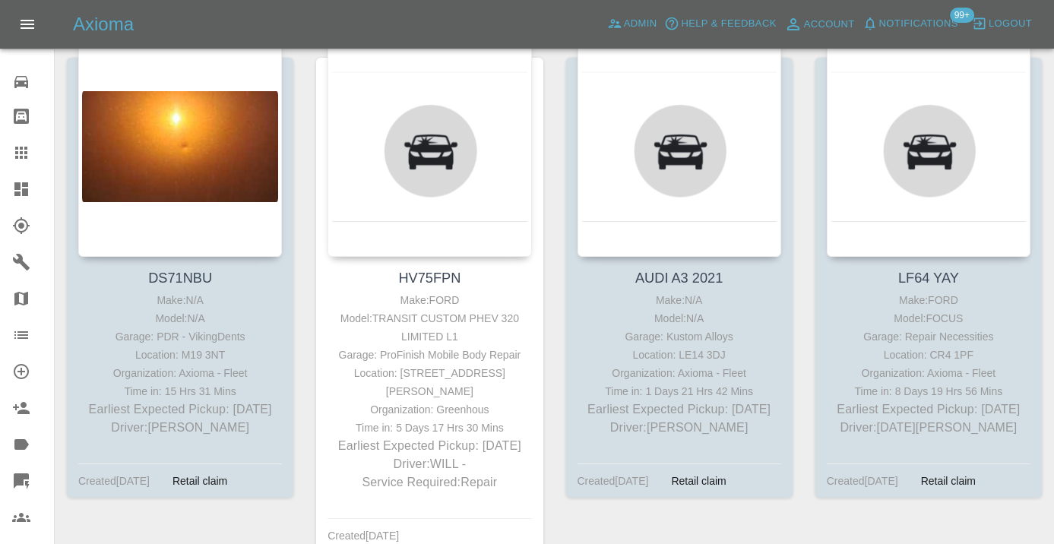
scroll to position [2873, 0]
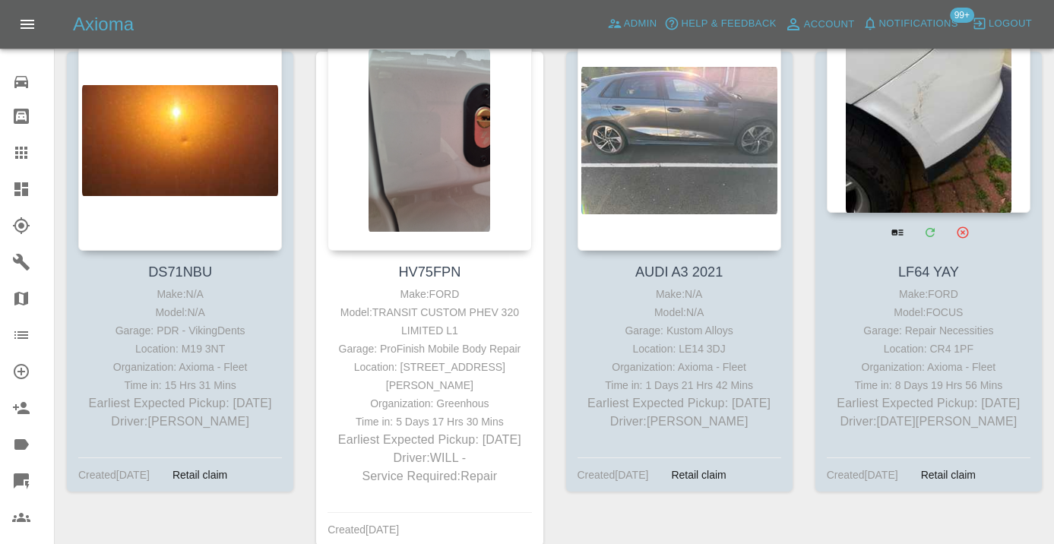
click at [898, 150] on div at bounding box center [929, 102] width 204 height 222
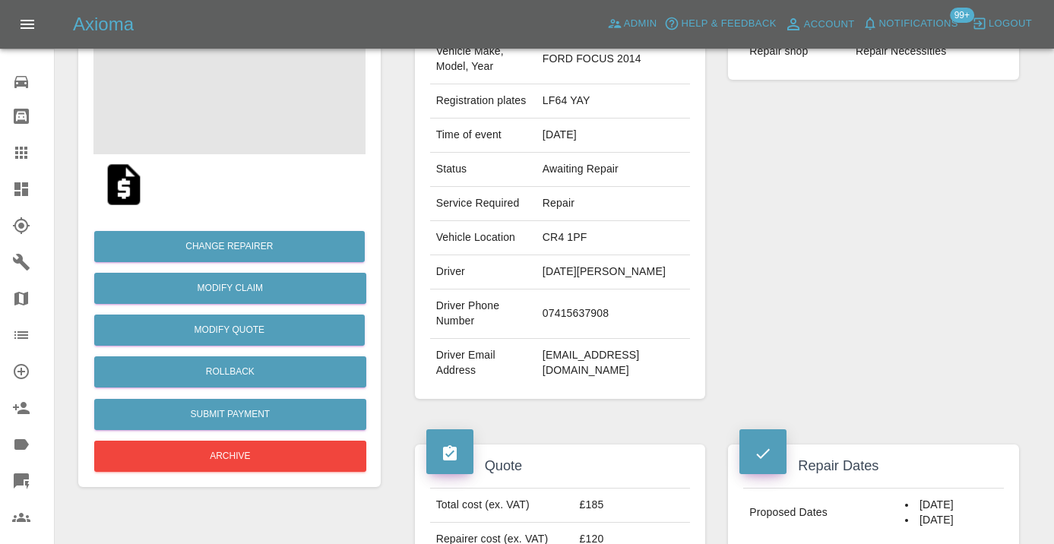
scroll to position [198, 0]
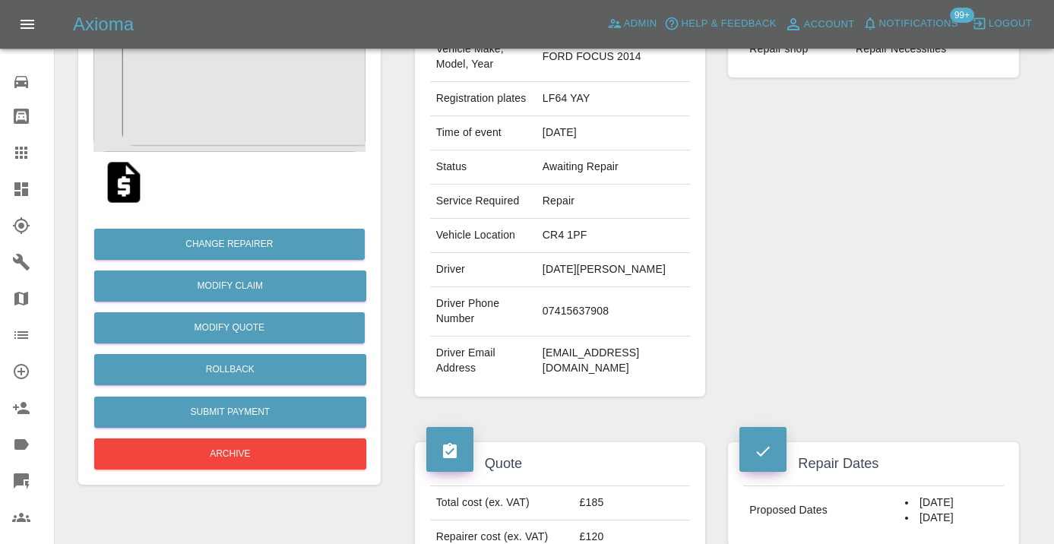
click at [603, 301] on td "07415637908" at bounding box center [612, 311] width 153 height 49
copy td "07415637908"
click at [761, 249] on div "Repairer Repair shop Repair Necessities" at bounding box center [874, 193] width 314 height 454
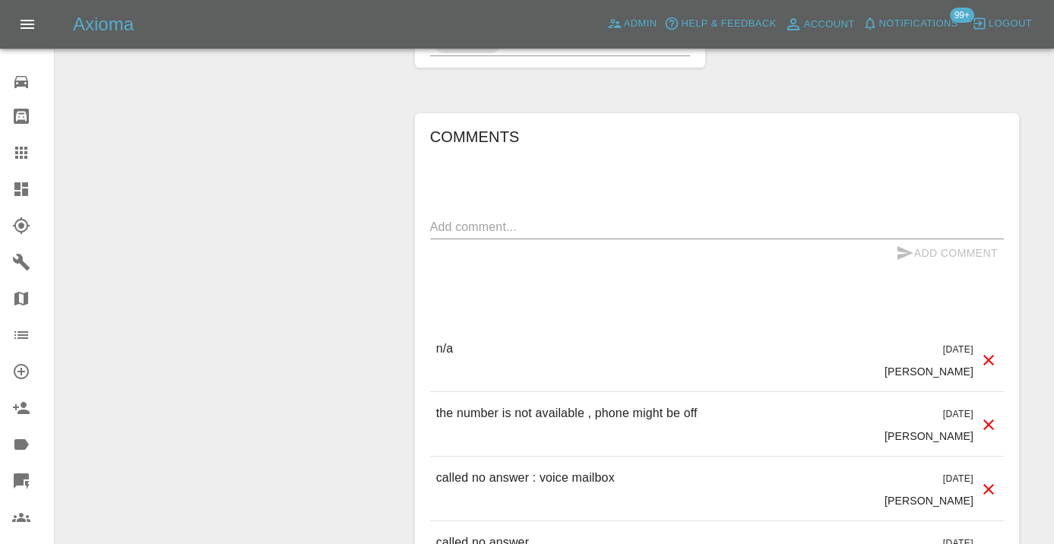
scroll to position [1229, 0]
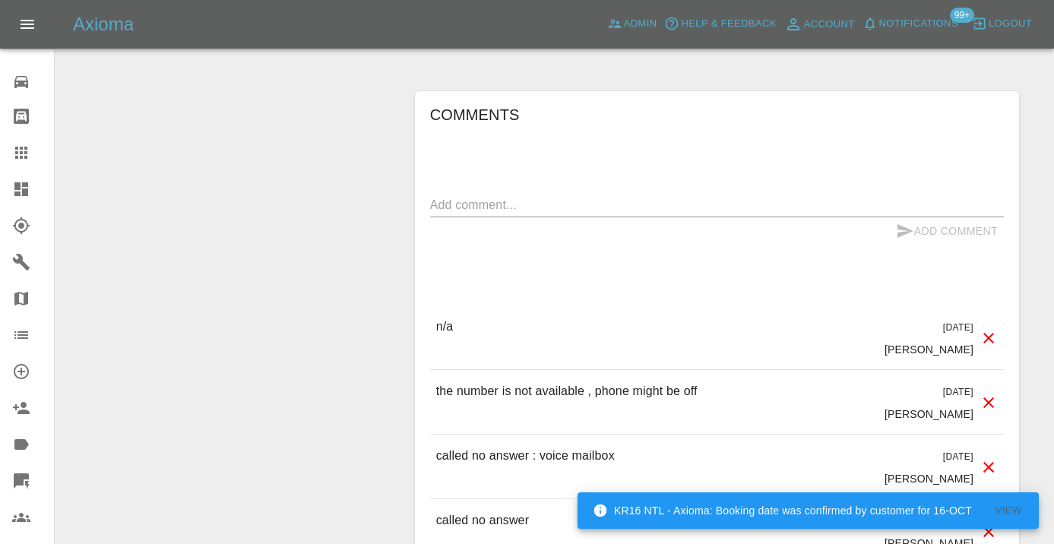
click at [476, 158] on div "Comments x Add Comment n/a 2 days ago Castro n/a 2 days ago Castro the number i…" at bounding box center [717, 489] width 574 height 773
click at [471, 160] on div "Comments x Add Comment n/a 2 days ago Castro n/a 2 days ago Castro the number i…" at bounding box center [717, 489] width 574 height 773
click at [465, 196] on textarea at bounding box center [717, 204] width 574 height 17
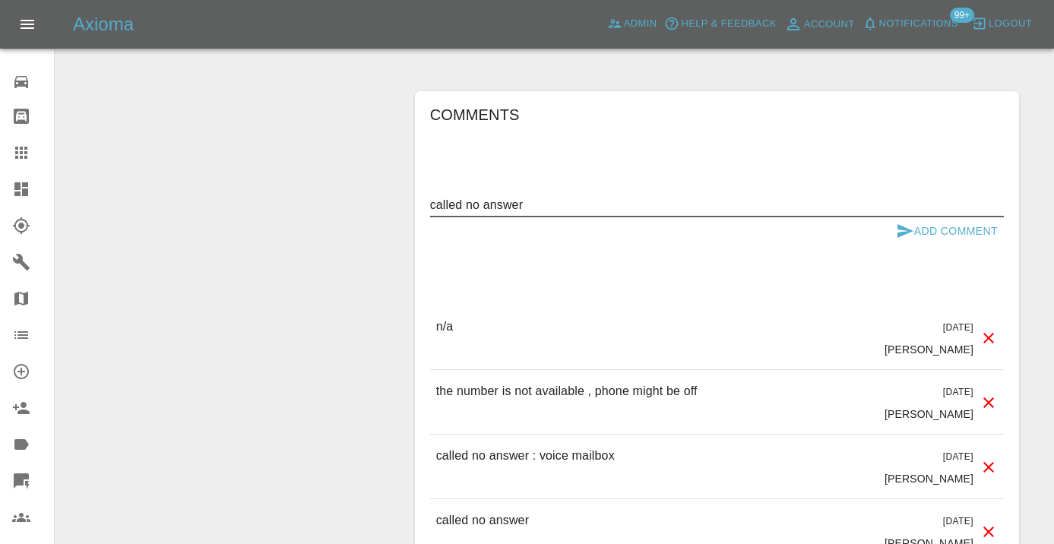
type textarea "called no answer"
click at [916, 217] on button "Add Comment" at bounding box center [947, 231] width 114 height 28
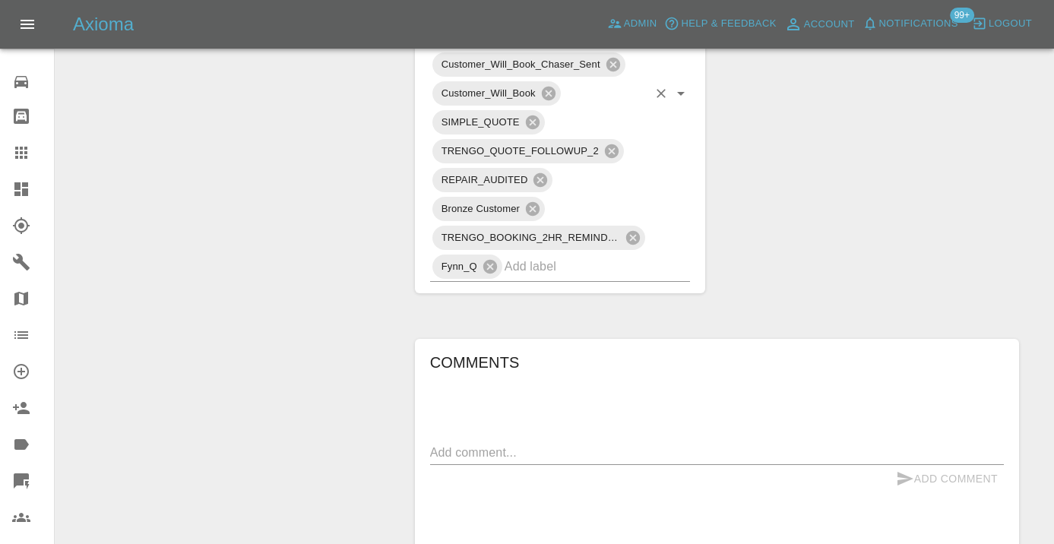
scroll to position [976, 0]
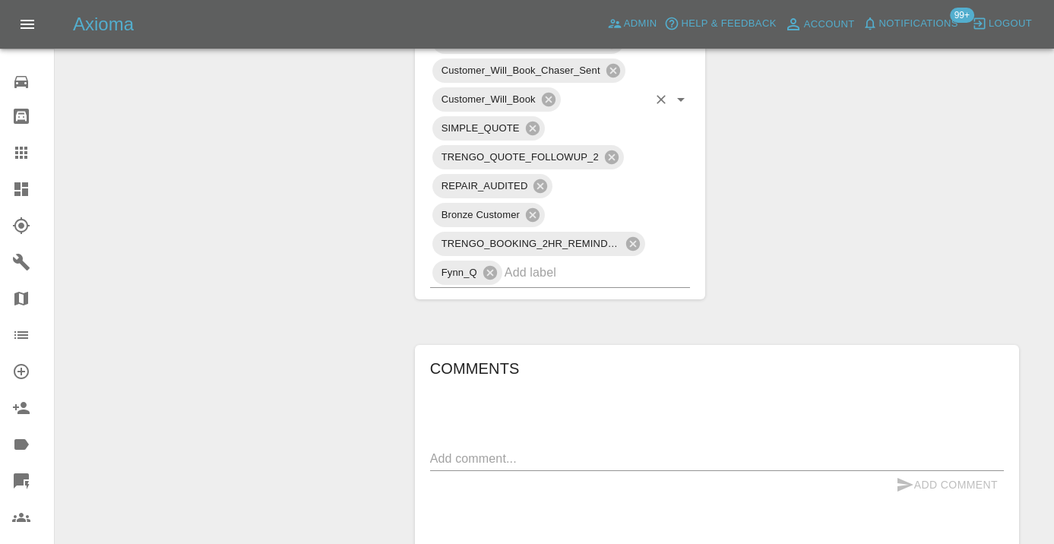
click at [521, 261] on input "text" at bounding box center [577, 273] width 144 height 24
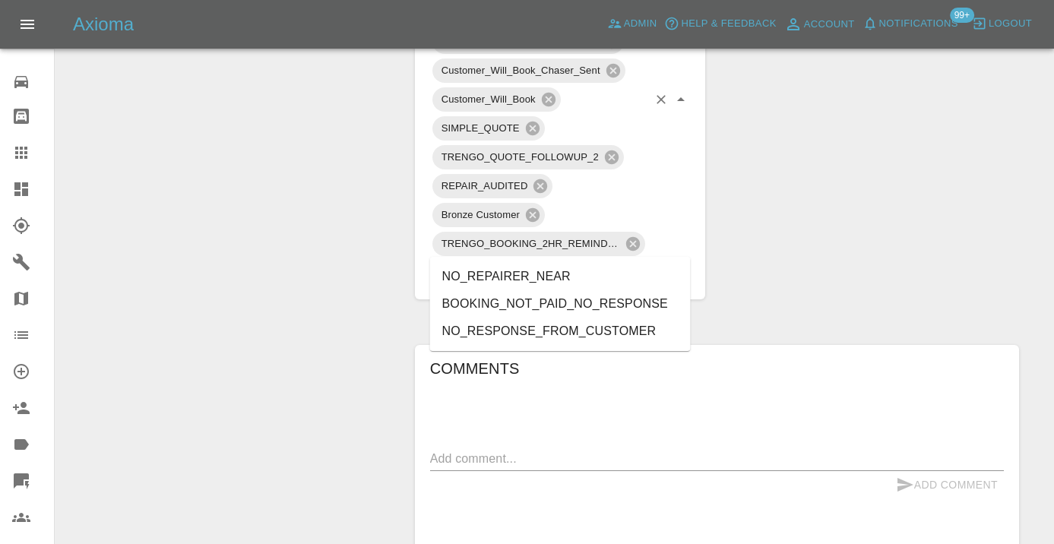
type input "no_re"
click at [587, 335] on li "NO_RESPONSE_FROM_CUSTOMER" at bounding box center [560, 331] width 261 height 27
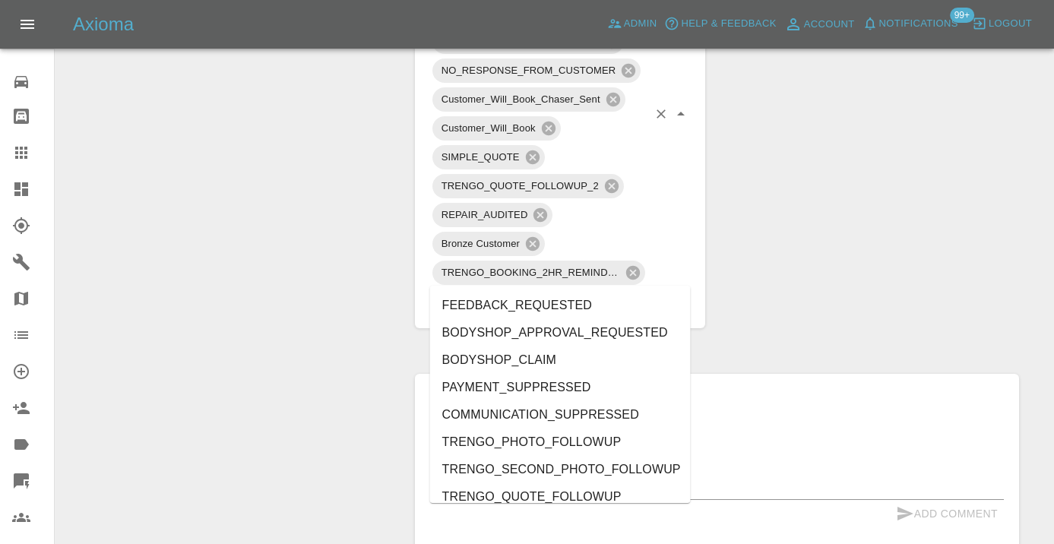
click at [172, 198] on div "Change Repairer Modify Claim Modify Quote Rollback Submit Payment Archive" at bounding box center [229, 222] width 325 height 2068
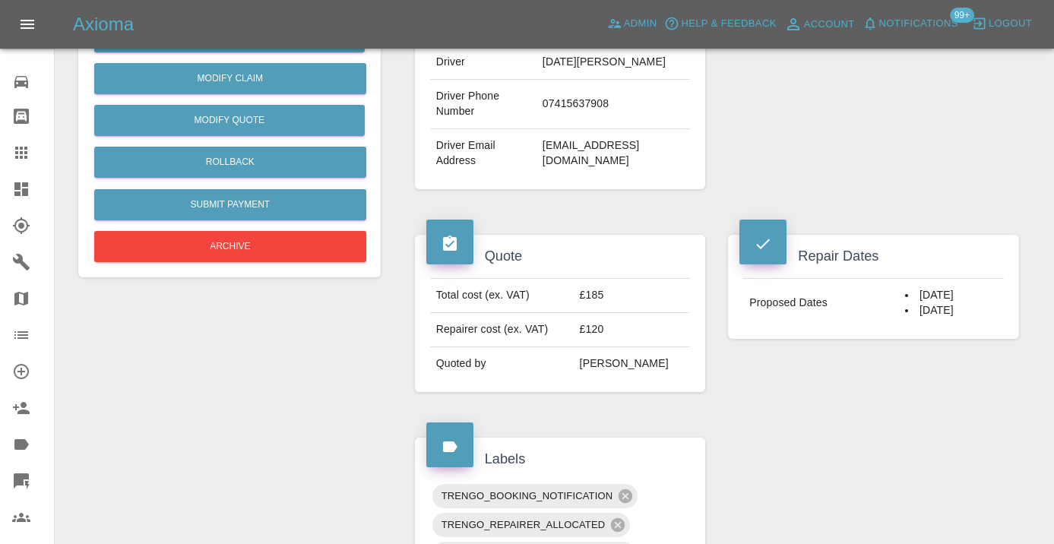
scroll to position [400, 0]
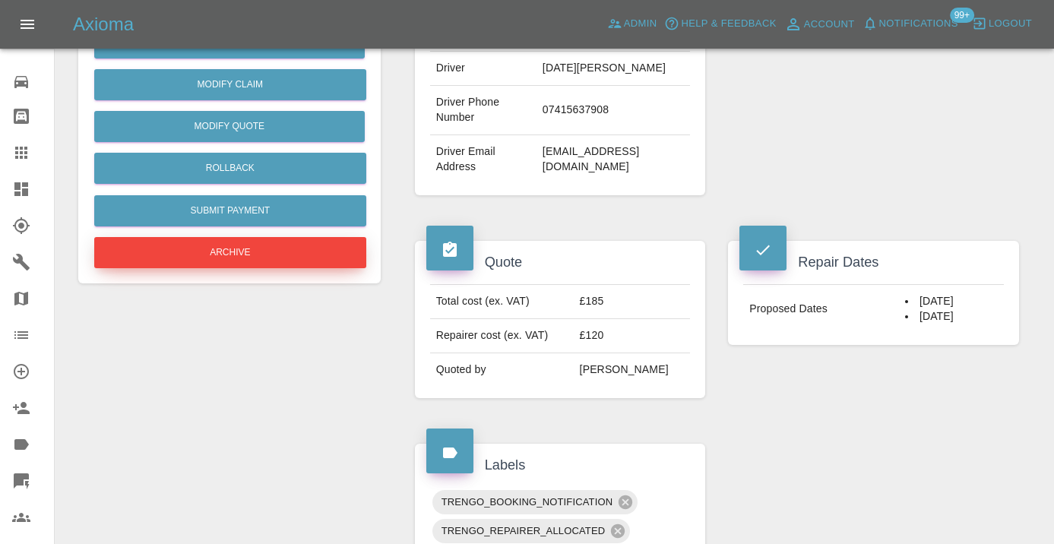
click at [204, 261] on button "Archive" at bounding box center [230, 252] width 272 height 31
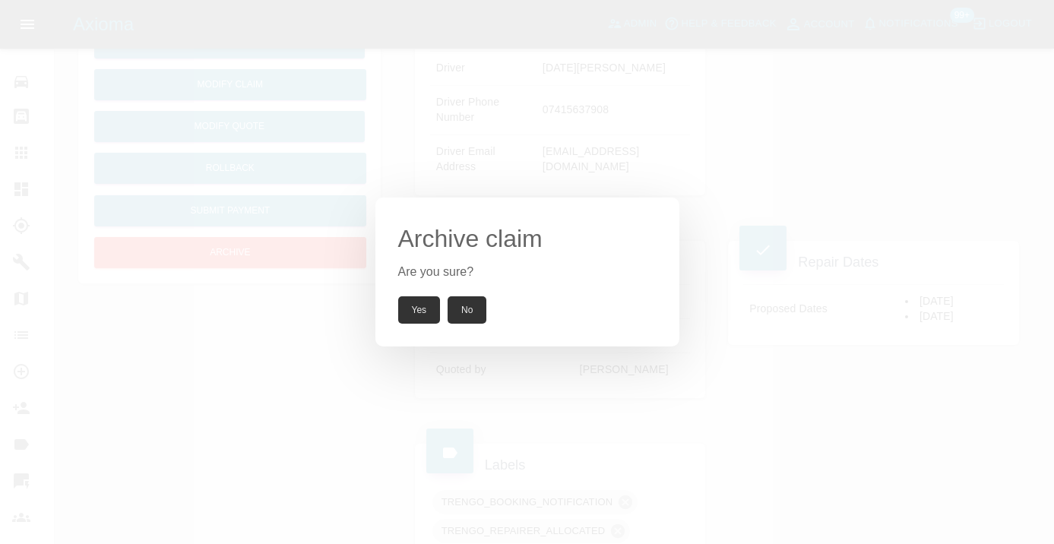
click at [415, 318] on button "Yes" at bounding box center [419, 309] width 43 height 27
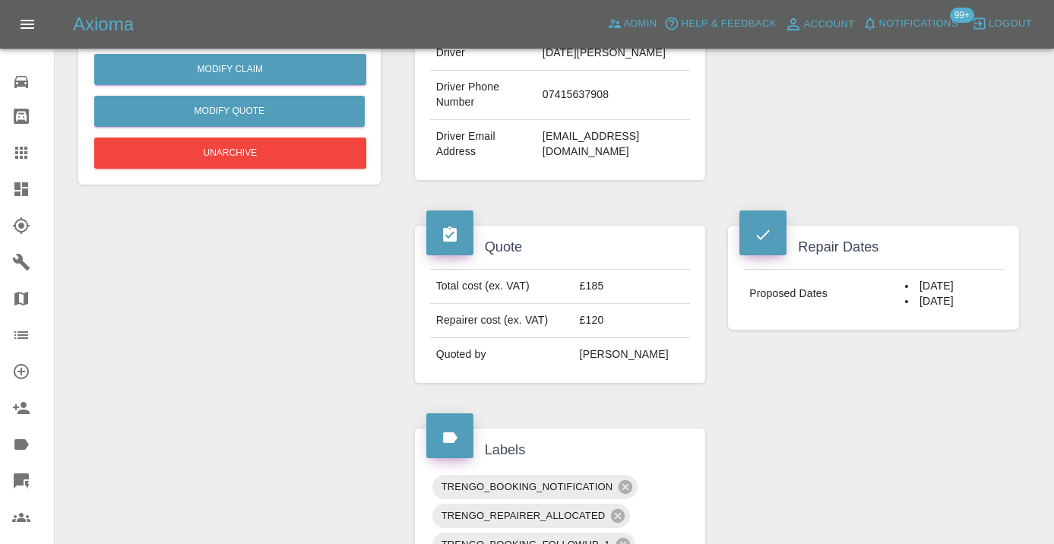
click at [17, 160] on icon at bounding box center [21, 153] width 18 height 18
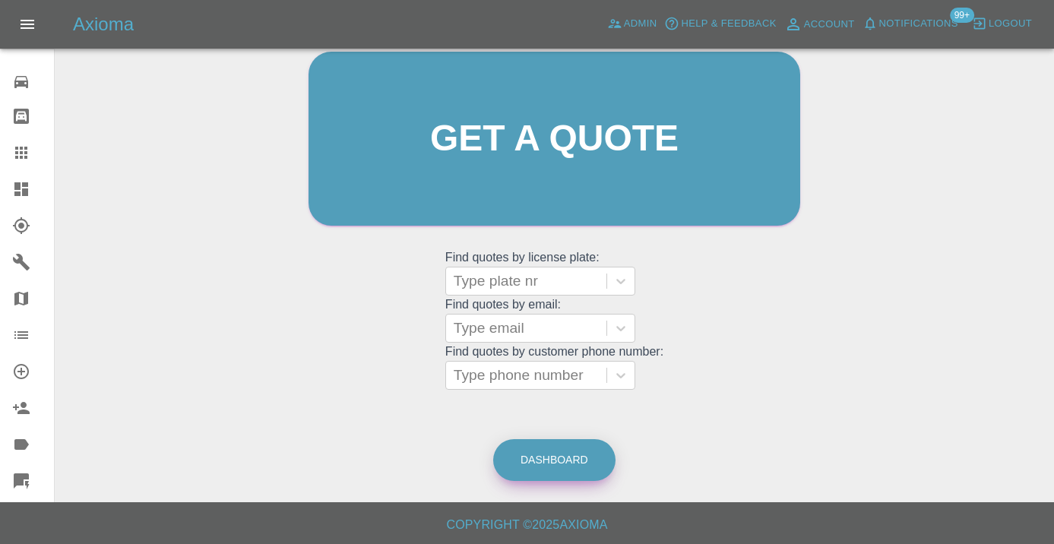
click at [567, 451] on link "Dashboard" at bounding box center [554, 460] width 122 height 42
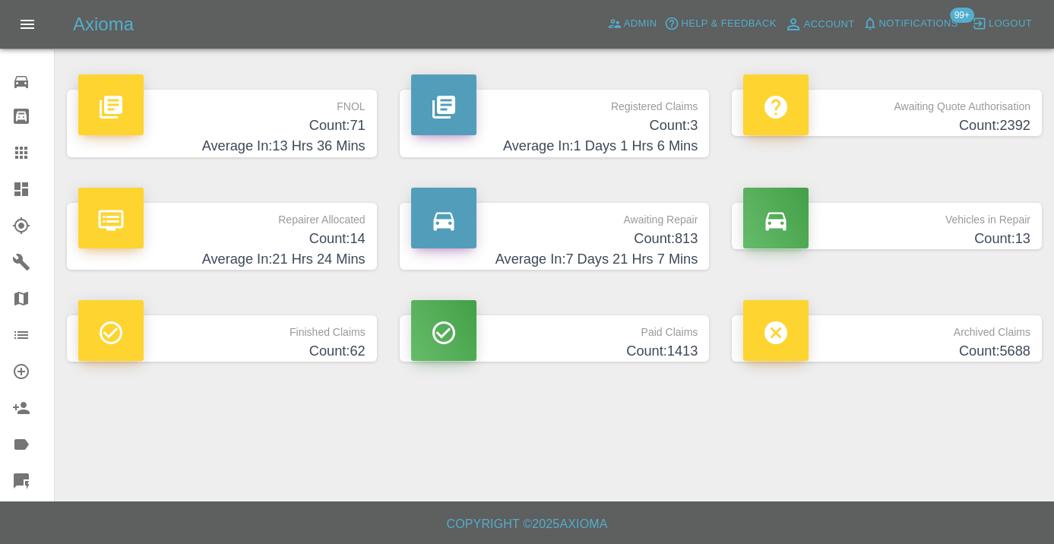
click at [684, 230] on h4 "Count: 813" at bounding box center [554, 239] width 287 height 21
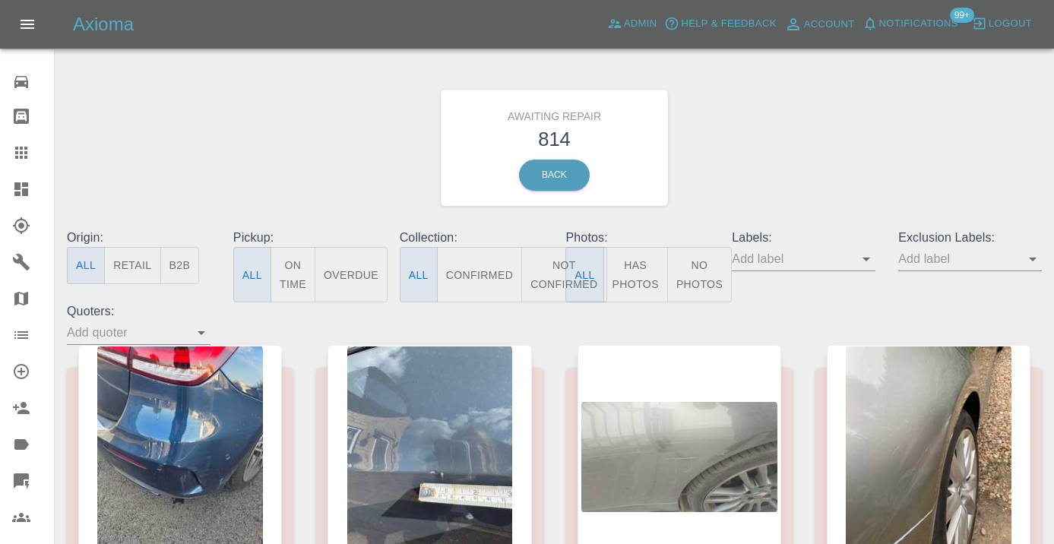
click at [559, 270] on button "Not Confirmed" at bounding box center [563, 274] width 85 height 55
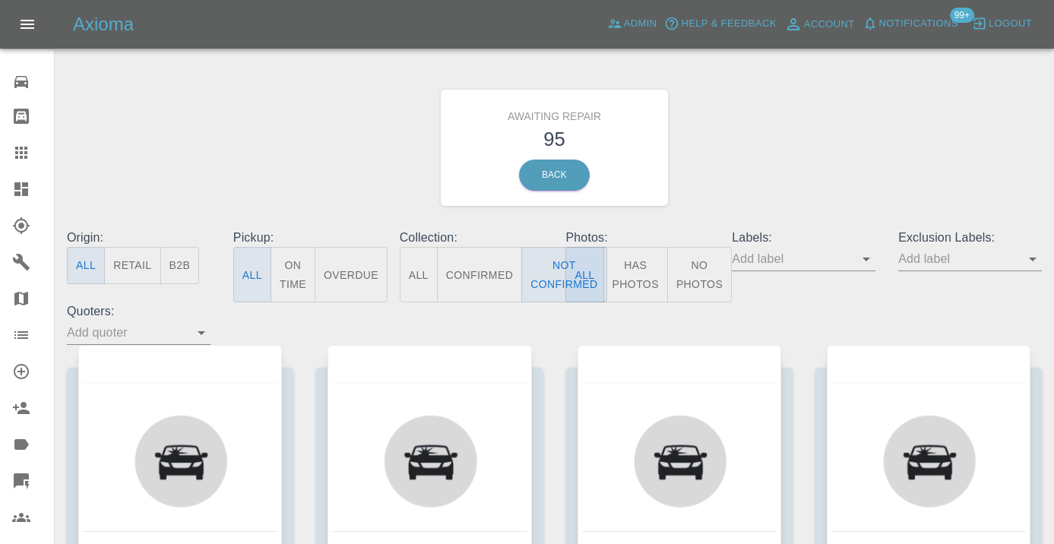
click at [796, 145] on div "Awaiting Repair 95 Back" at bounding box center [554, 148] width 998 height 162
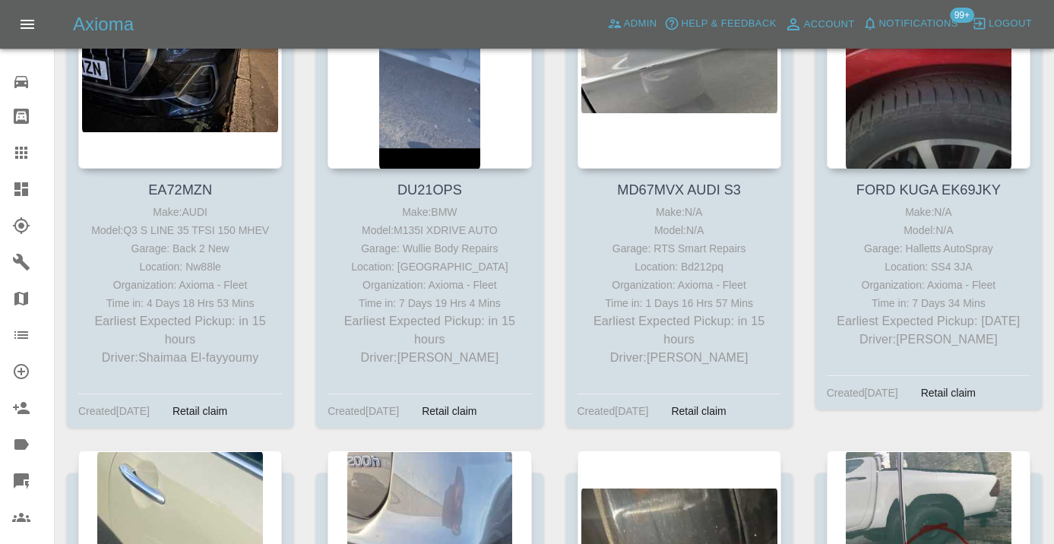
scroll to position [918, 0]
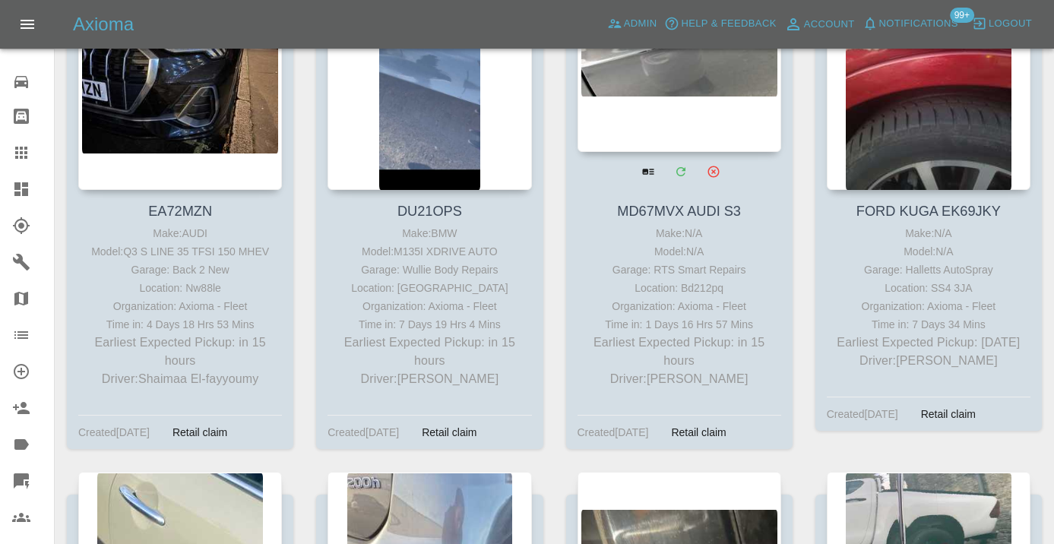
click at [717, 68] on div at bounding box center [680, 41] width 204 height 222
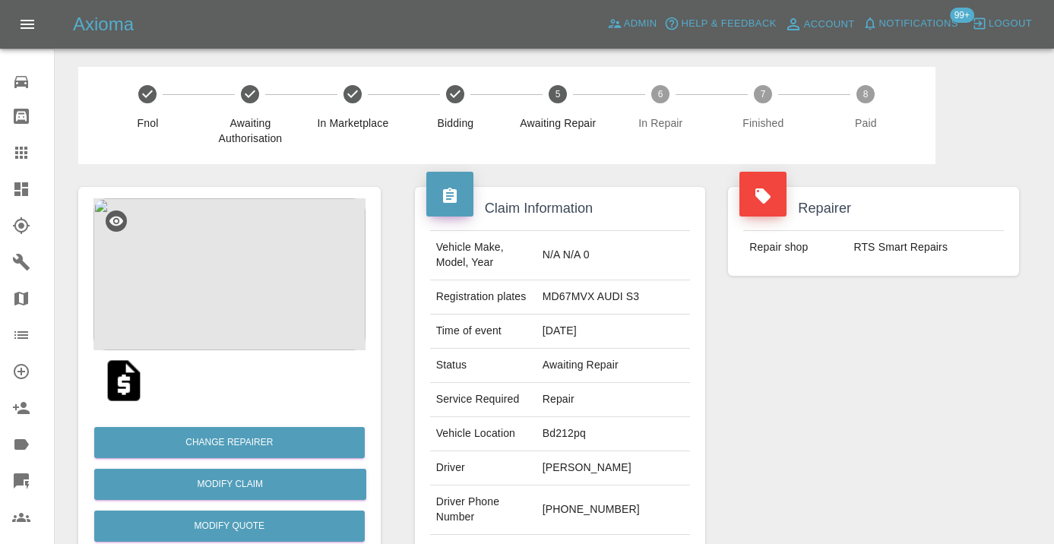
drag, startPoint x: 638, startPoint y: 510, endPoint x: 565, endPoint y: 505, distance: 73.1
click at [565, 505] on td "+44 7392 794551" at bounding box center [613, 510] width 154 height 49
copy td "7392 794551"
click at [776, 414] on div "Repairer Repair shop RTS Smart Repairs" at bounding box center [874, 391] width 314 height 454
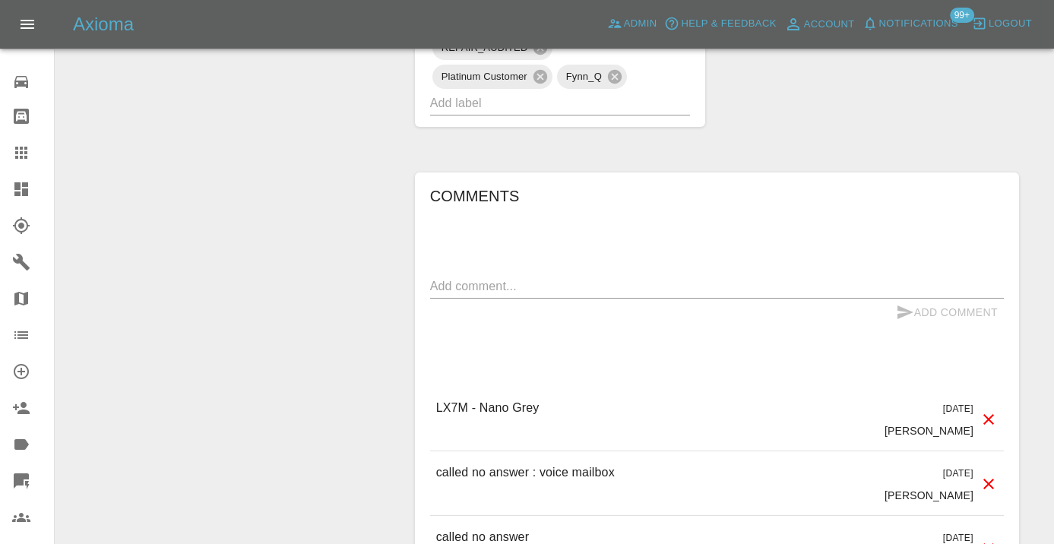
scroll to position [1178, 0]
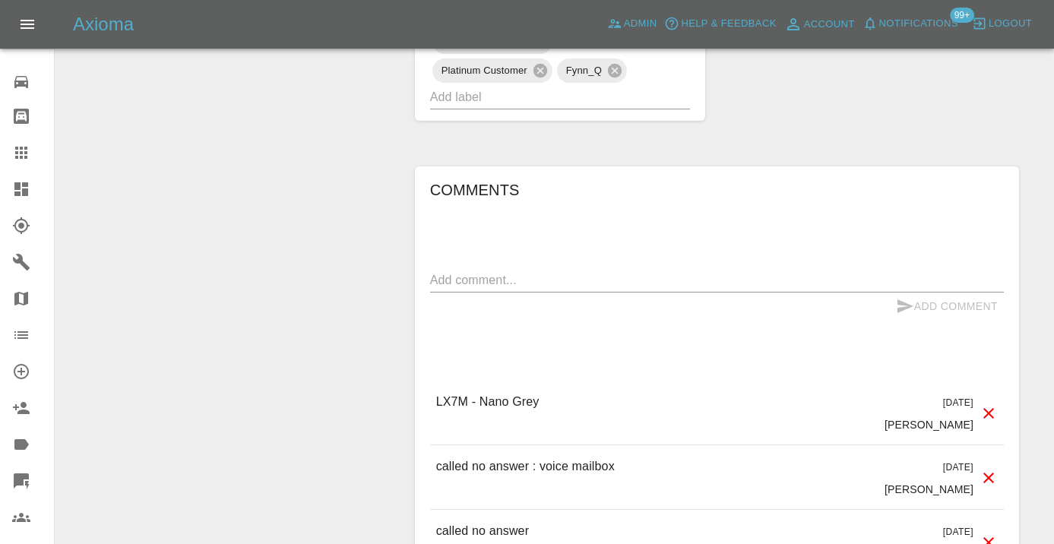
click at [468, 282] on textarea at bounding box center [717, 279] width 574 height 17
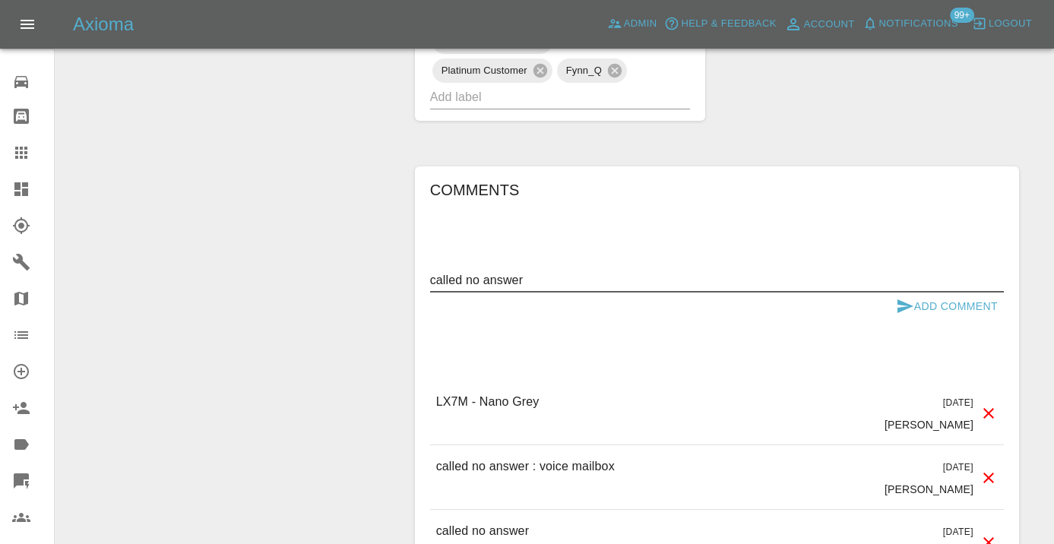
type textarea "called no answer"
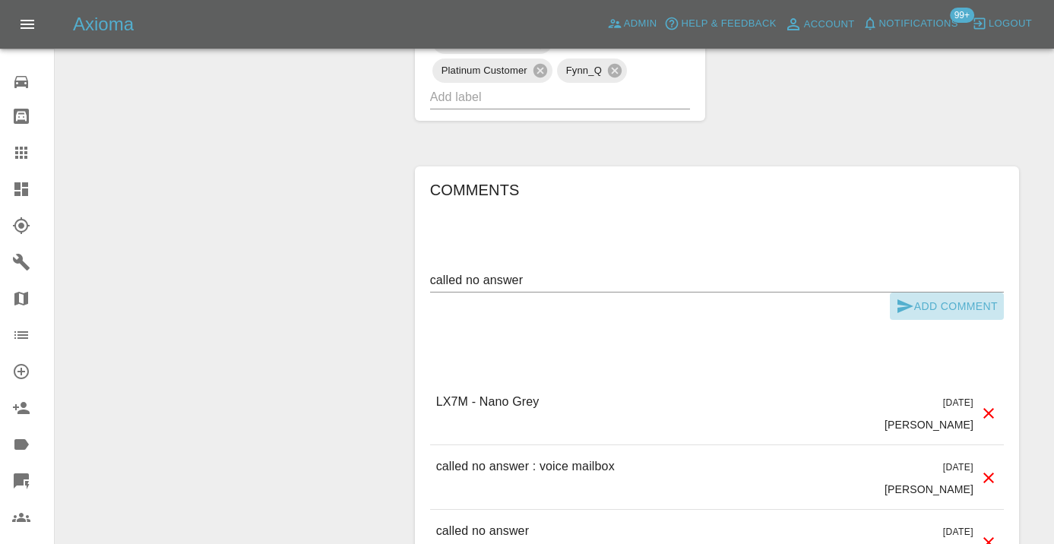
click at [910, 305] on icon "submit" at bounding box center [905, 306] width 16 height 14
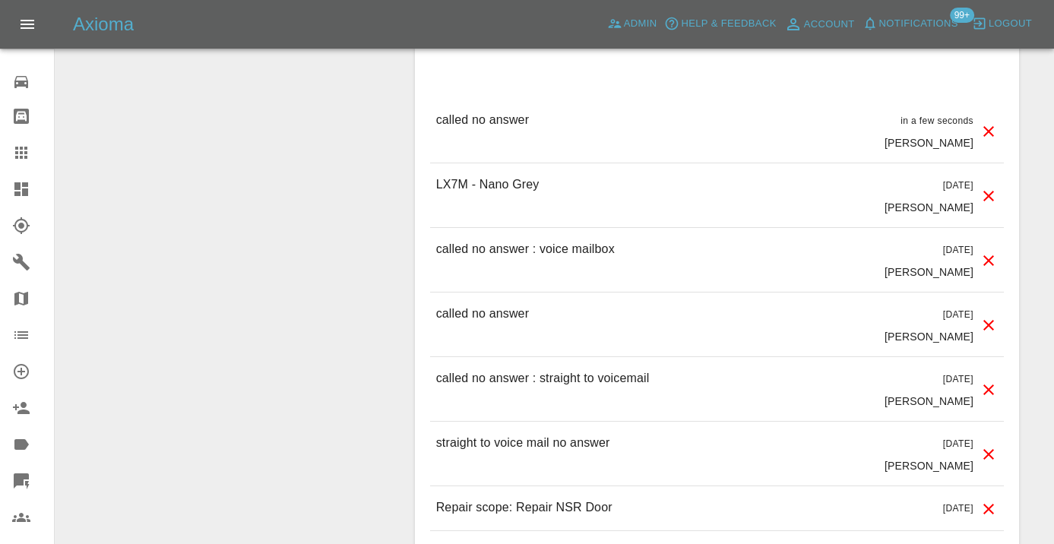
scroll to position [1466, 0]
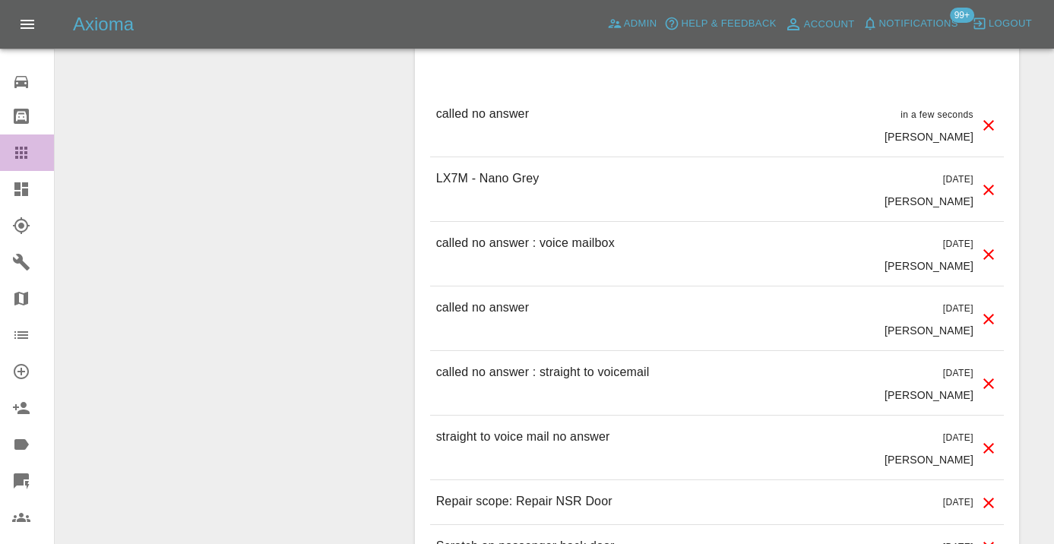
click at [17, 154] on icon at bounding box center [21, 153] width 12 height 12
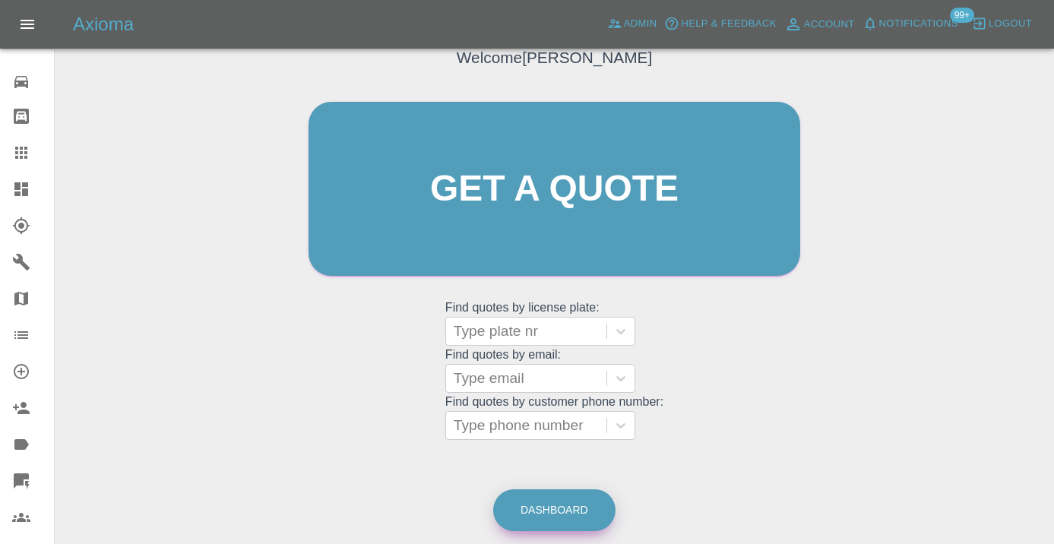
click at [547, 489] on link "Dashboard" at bounding box center [554, 510] width 122 height 42
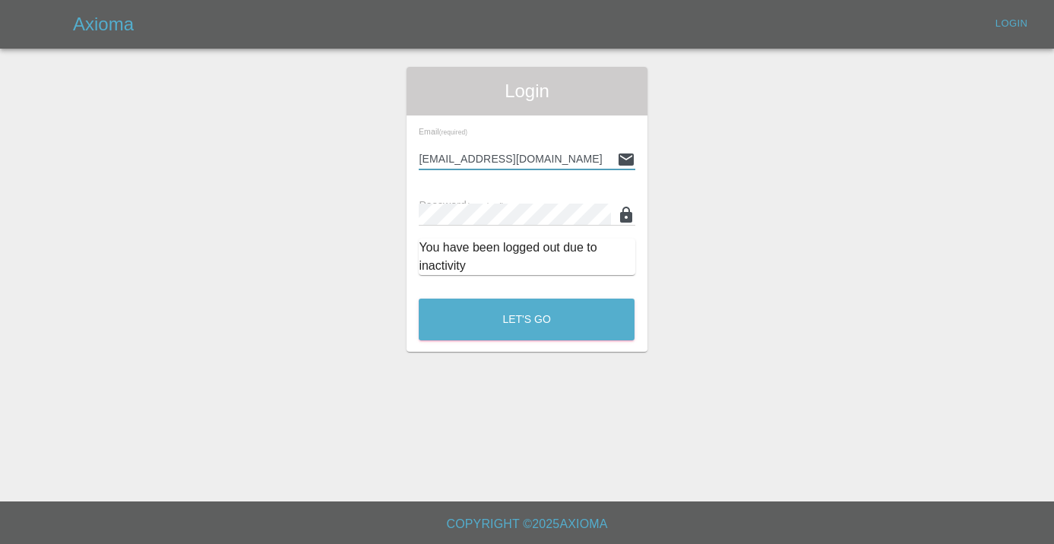
type input "Castrokhonqwana@gmail.com"
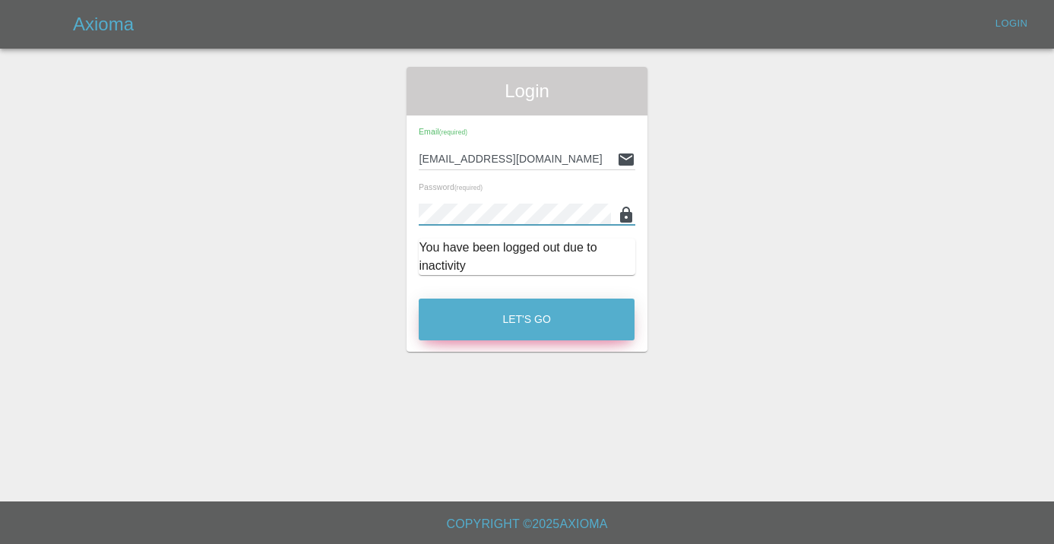
click at [540, 318] on button "Let's Go" at bounding box center [527, 320] width 216 height 42
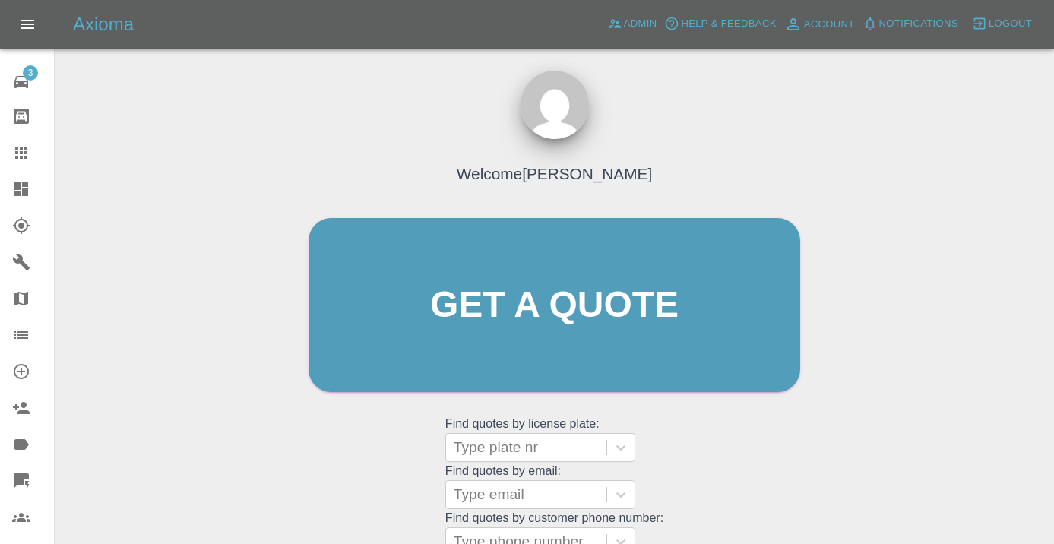
click at [743, 460] on div "Welcome Castro Get a quote Get a quote Find quotes by license plate: Type plate…" at bounding box center [555, 334] width 524 height 459
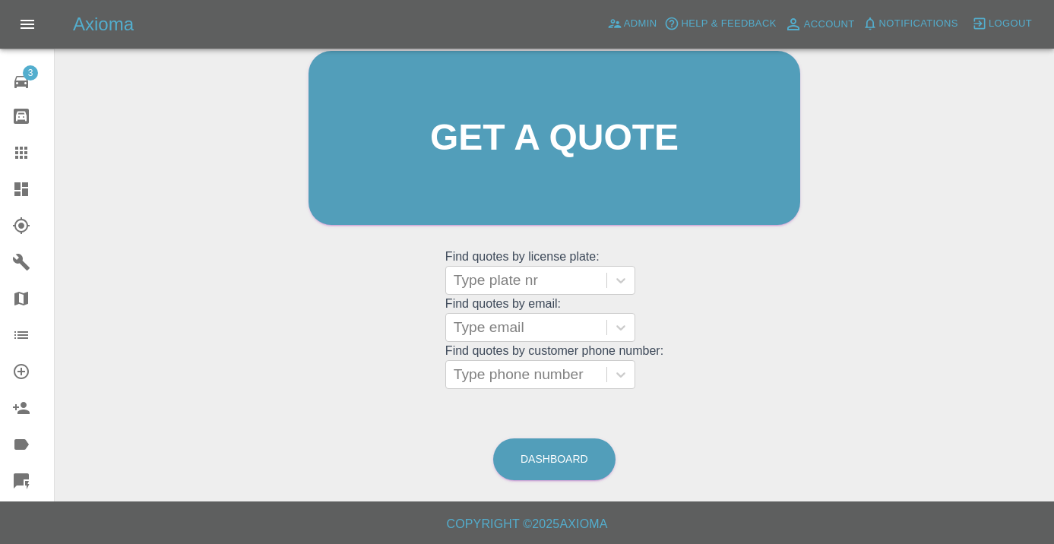
scroll to position [166, 0]
click at [571, 481] on div "Dashboard" at bounding box center [554, 459] width 124 height 49
click at [559, 460] on link "Dashboard" at bounding box center [554, 460] width 122 height 42
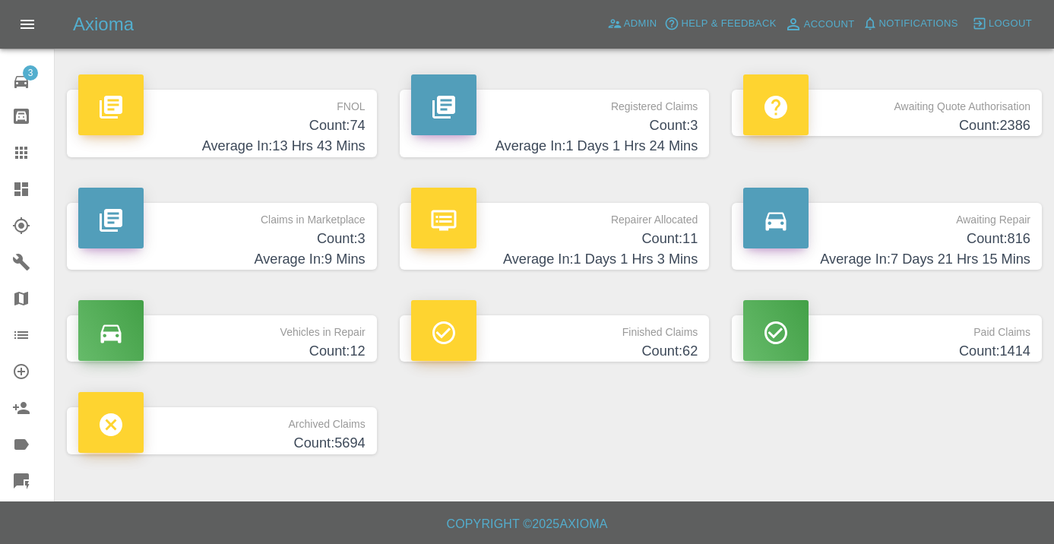
click at [1015, 242] on h4 "Count: 816" at bounding box center [886, 239] width 287 height 21
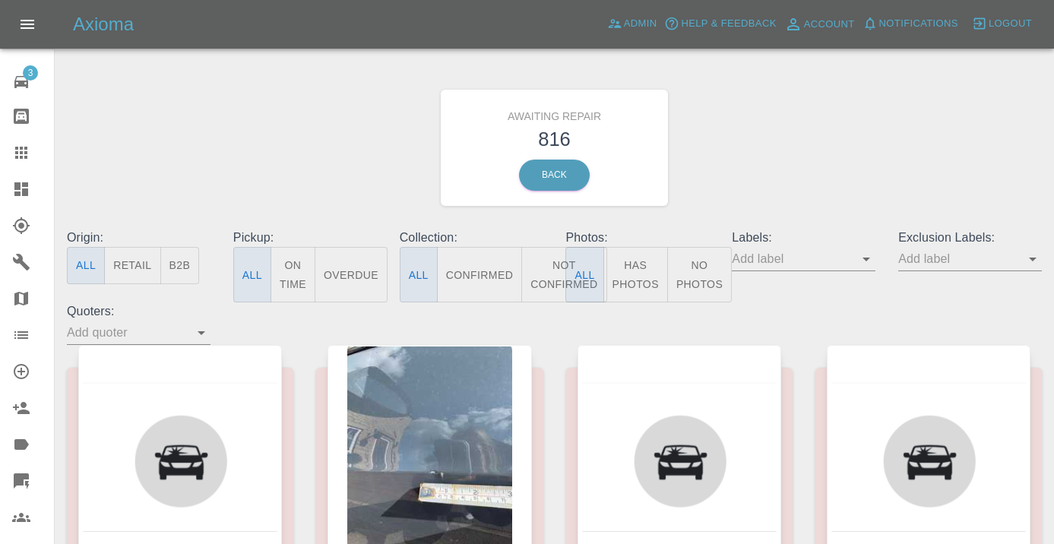
click at [540, 283] on button "Not Confirmed" at bounding box center [563, 274] width 85 height 55
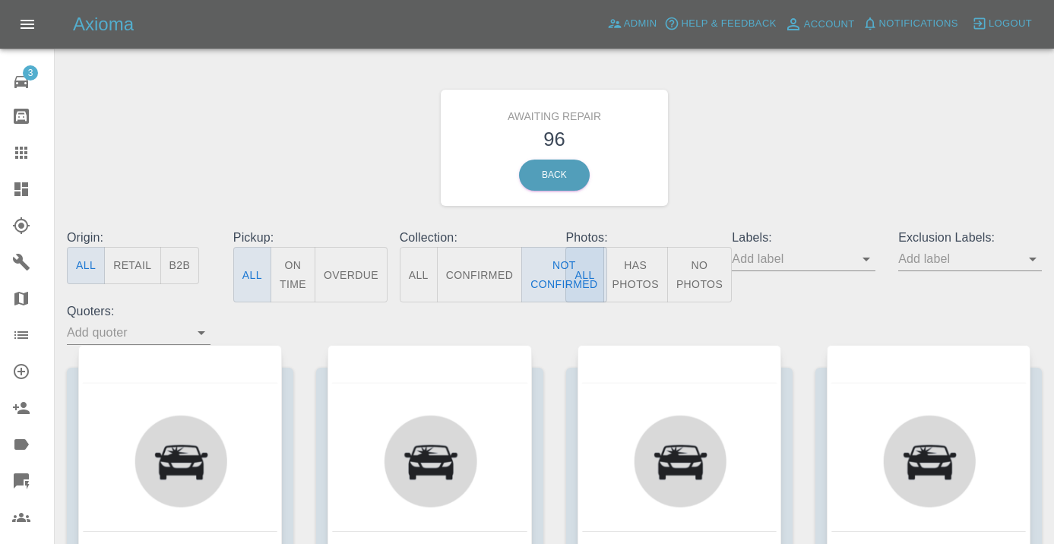
click at [739, 192] on div "Awaiting Repair 96 Back" at bounding box center [554, 148] width 998 height 162
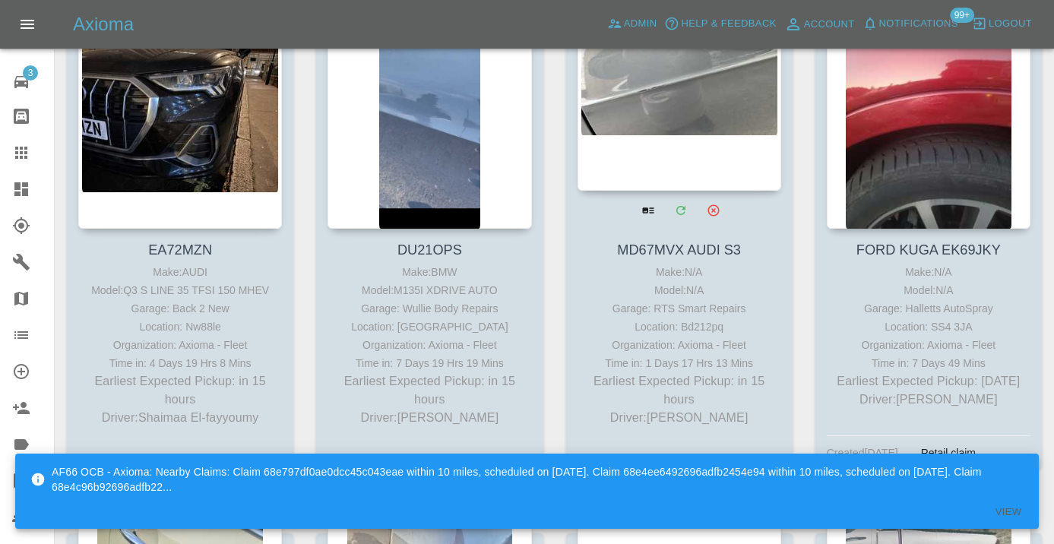
scroll to position [860, 0]
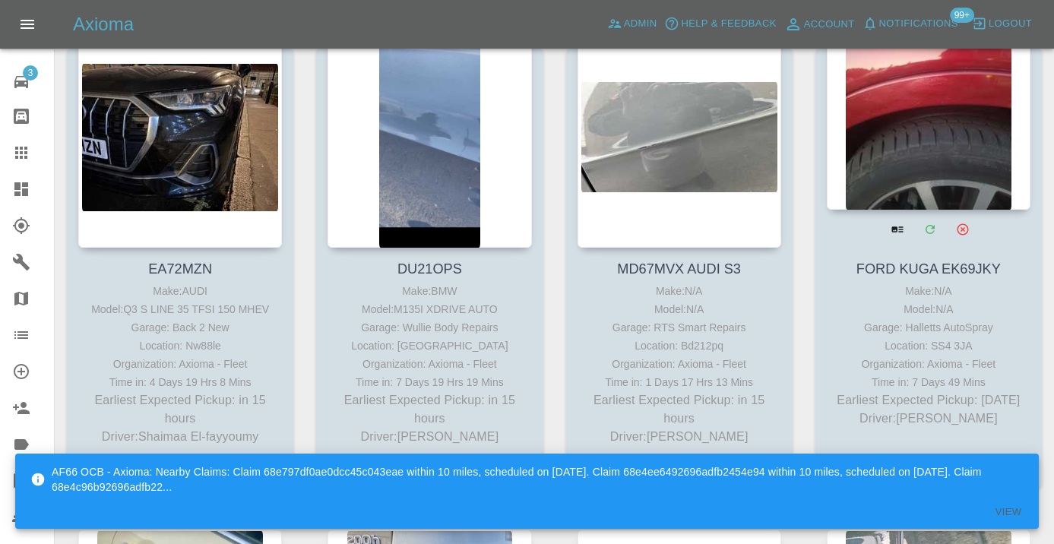
click at [916, 140] on div at bounding box center [929, 99] width 204 height 222
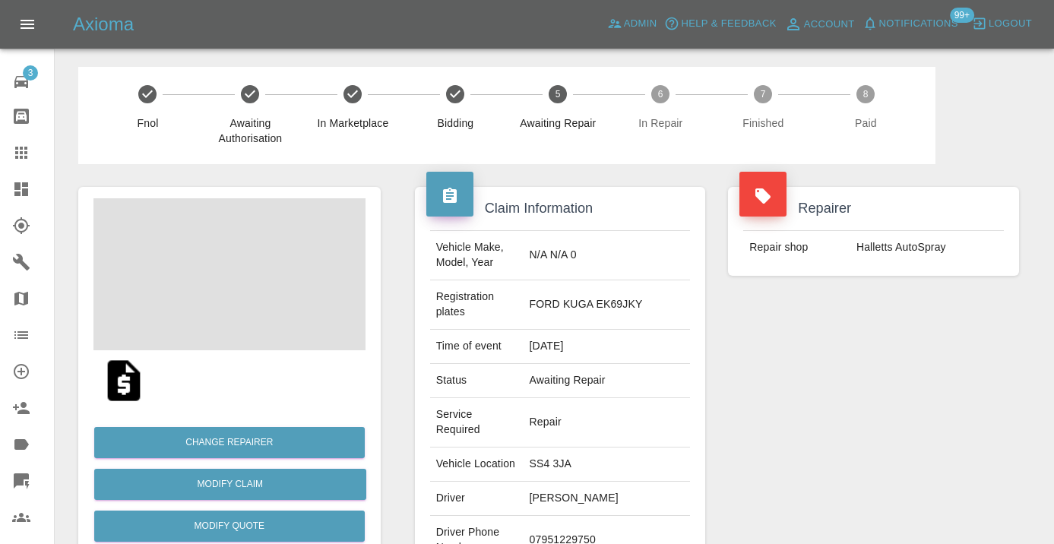
click at [584, 516] on td "07951229750" at bounding box center [607, 540] width 167 height 49
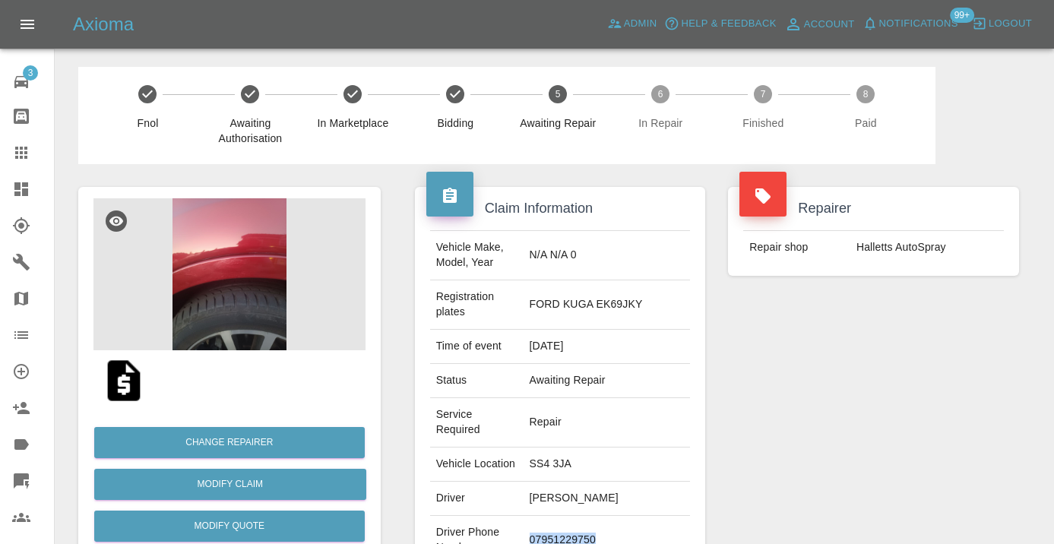
copy td "07951229750"
click at [850, 394] on div "Repairer Repair shop Halletts AutoSpray" at bounding box center [874, 413] width 314 height 499
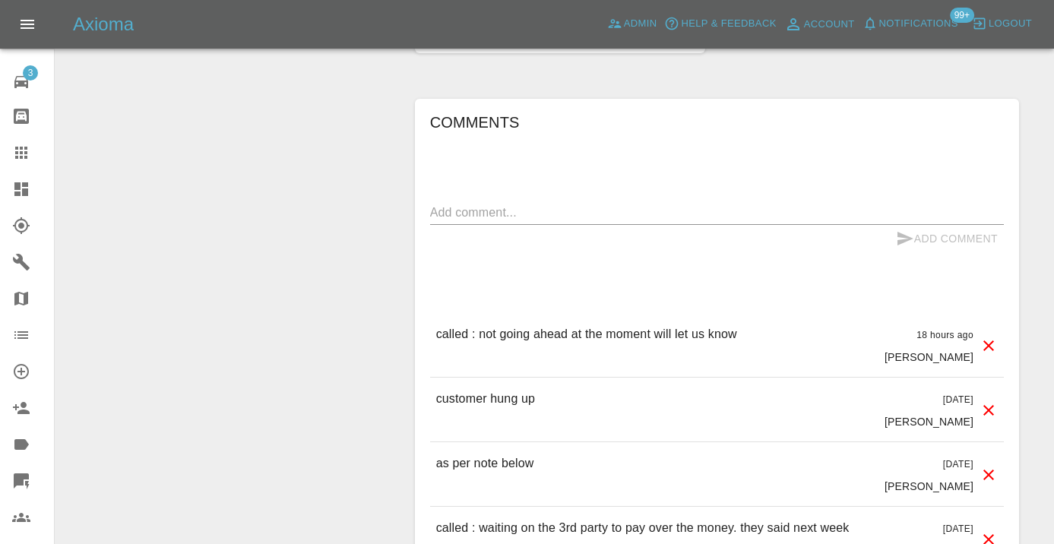
scroll to position [1279, 0]
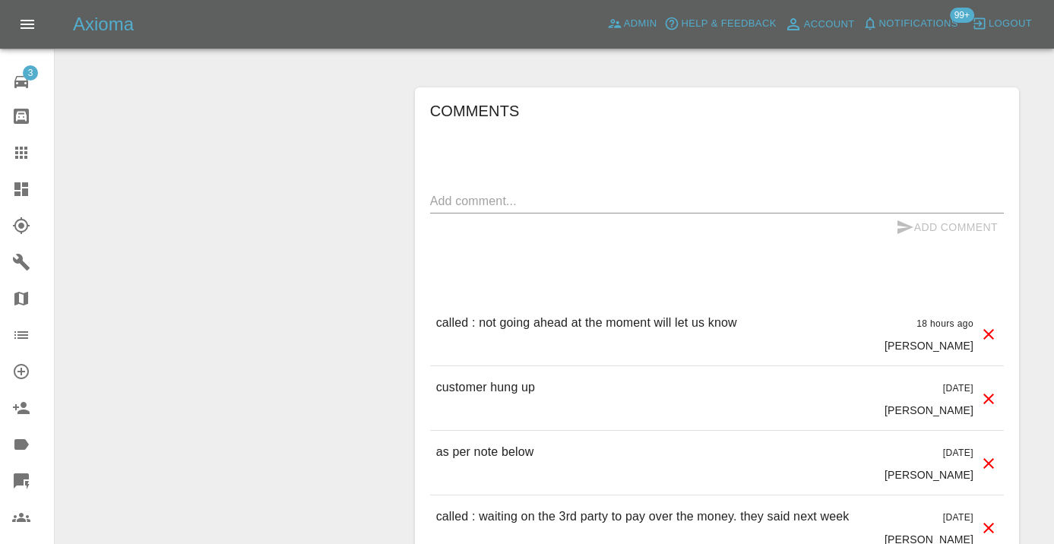
drag, startPoint x: 339, startPoint y: 159, endPoint x: 339, endPoint y: 147, distance: 12.2
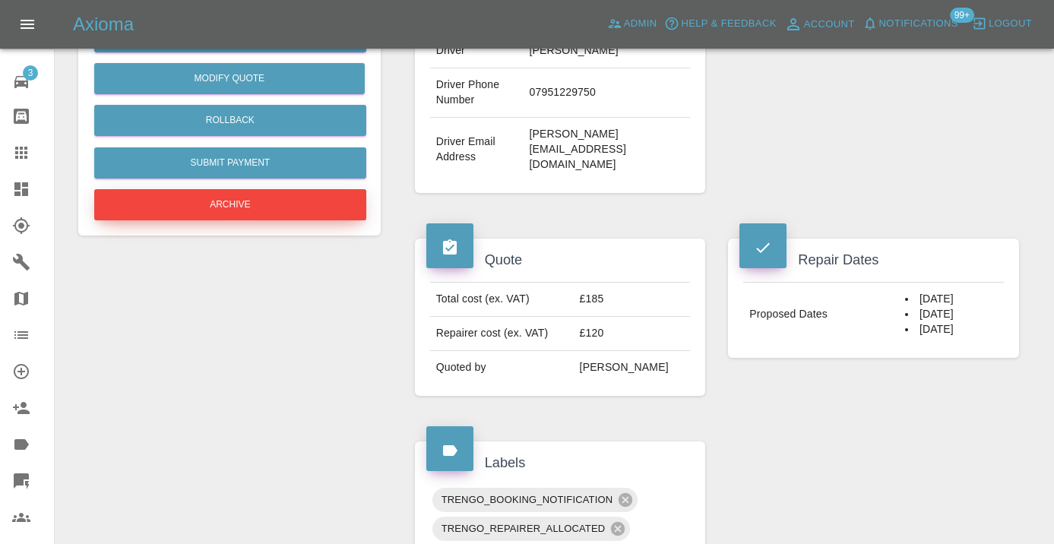
scroll to position [472, 0]
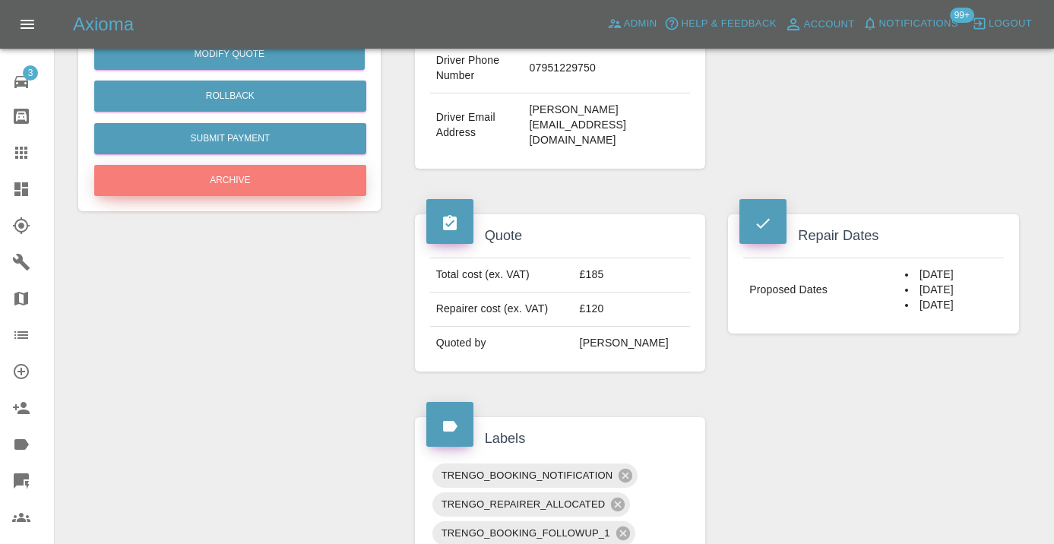
click at [284, 173] on button "Archive" at bounding box center [230, 180] width 272 height 31
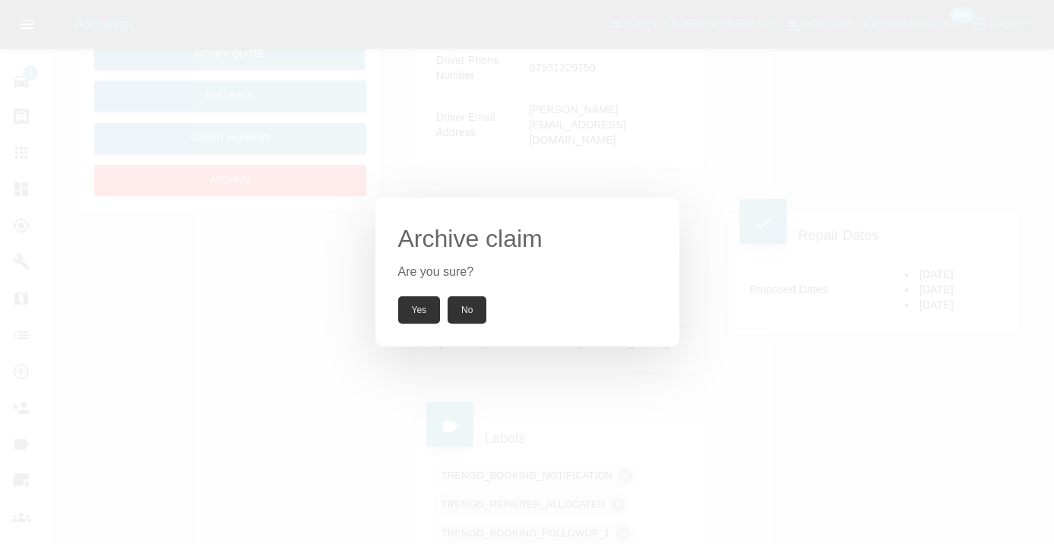
click at [407, 307] on button "Yes" at bounding box center [419, 309] width 43 height 27
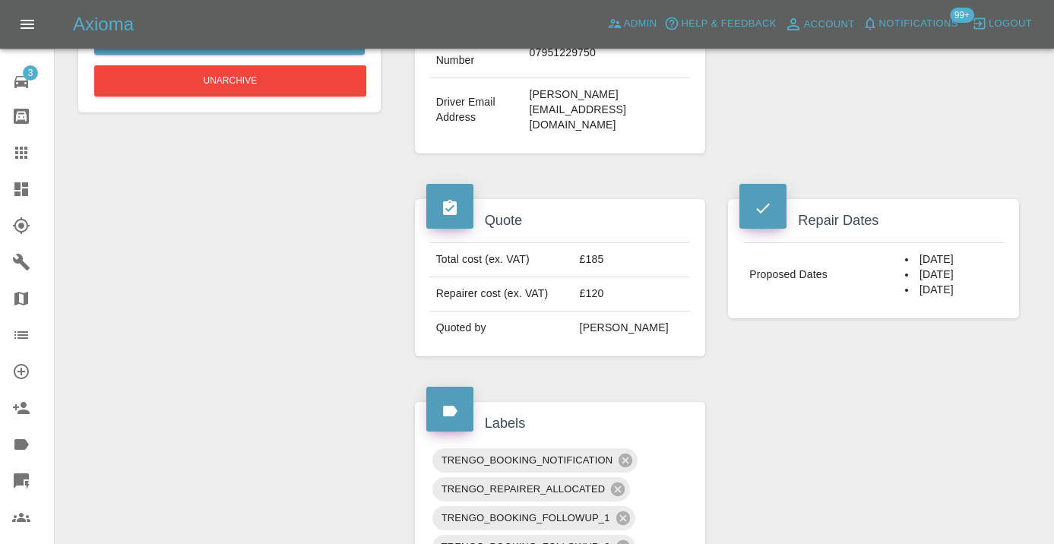
click at [23, 160] on icon at bounding box center [21, 153] width 18 height 18
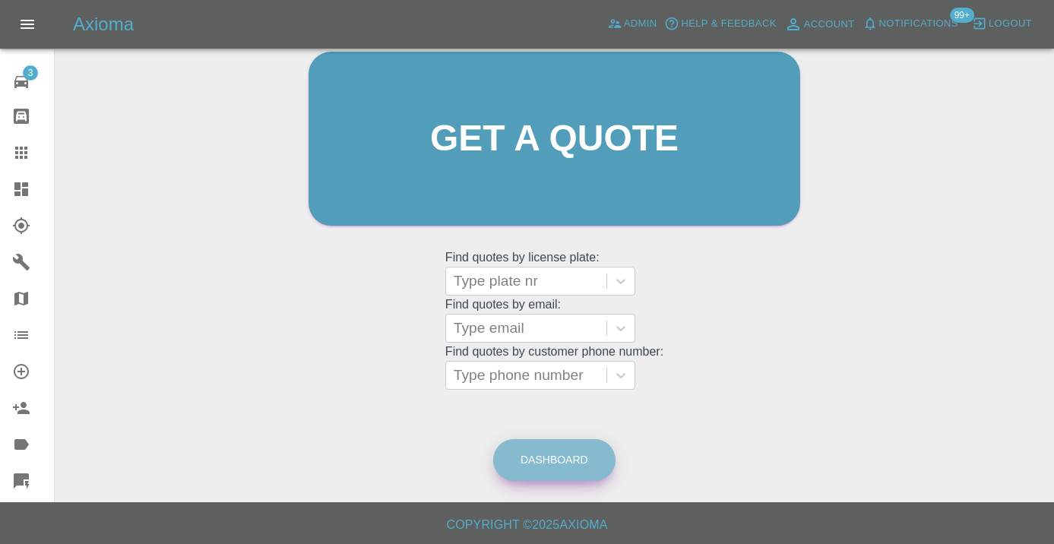
click at [561, 470] on link "Dashboard" at bounding box center [554, 460] width 122 height 42
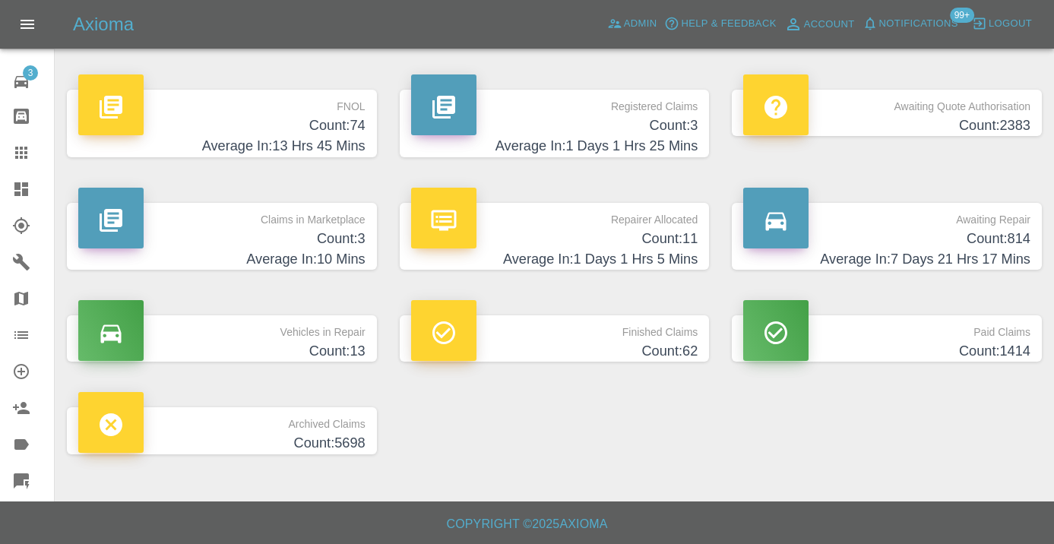
click at [1017, 243] on h4 "Count: 814" at bounding box center [886, 239] width 287 height 21
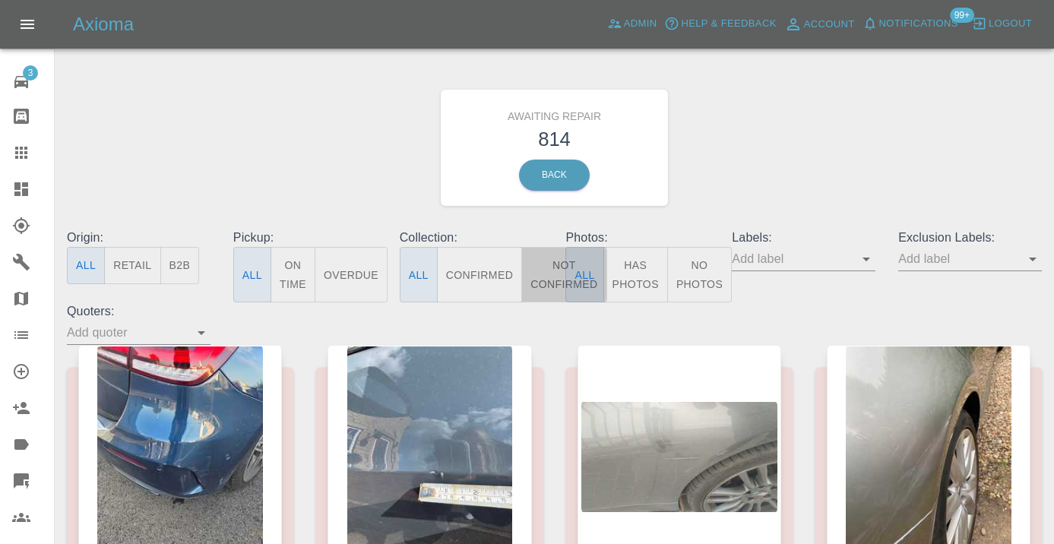
click at [535, 293] on button "Not Confirmed" at bounding box center [563, 274] width 85 height 55
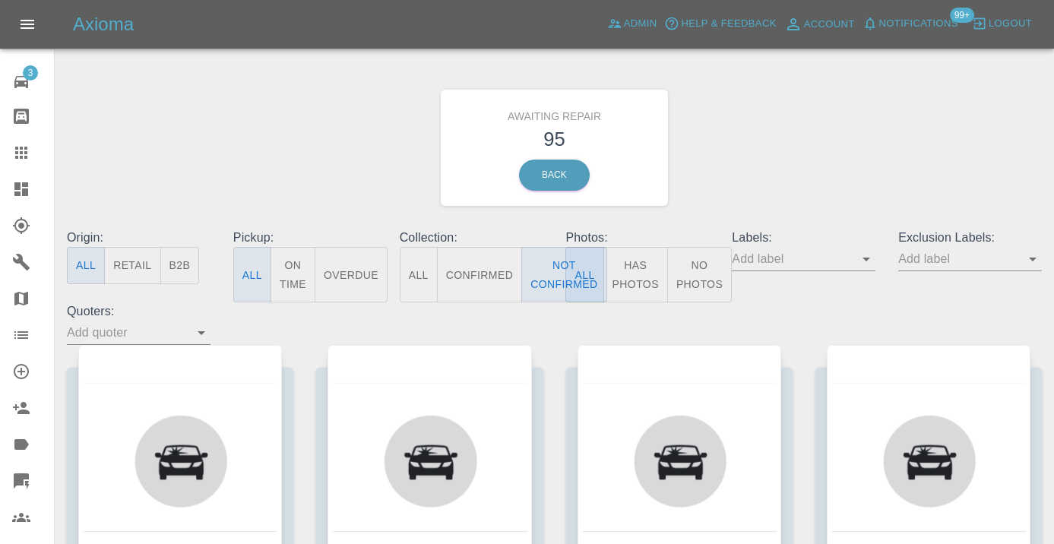
click at [729, 147] on div "Awaiting Repair 95 Back" at bounding box center [554, 148] width 998 height 162
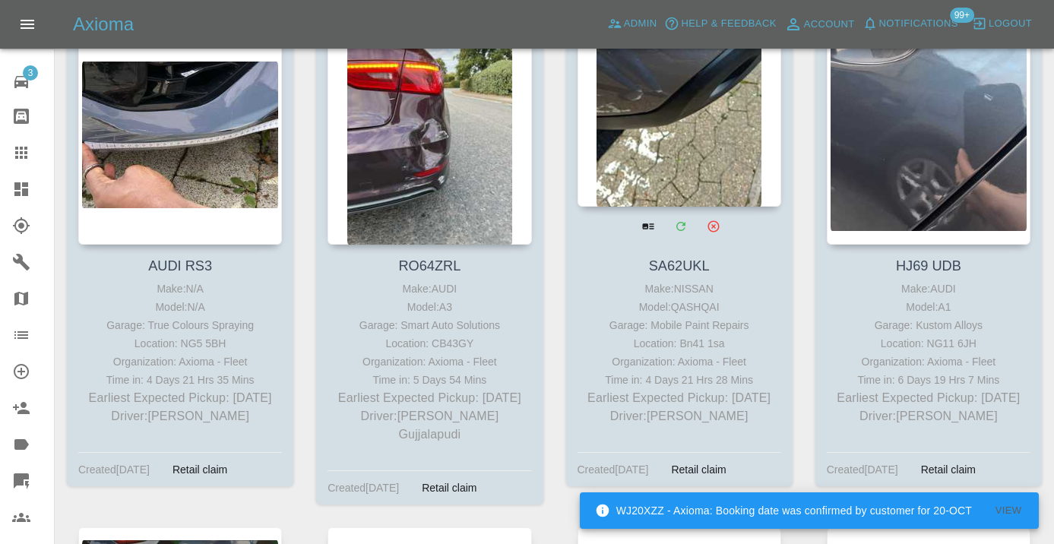
scroll to position [1861, 0]
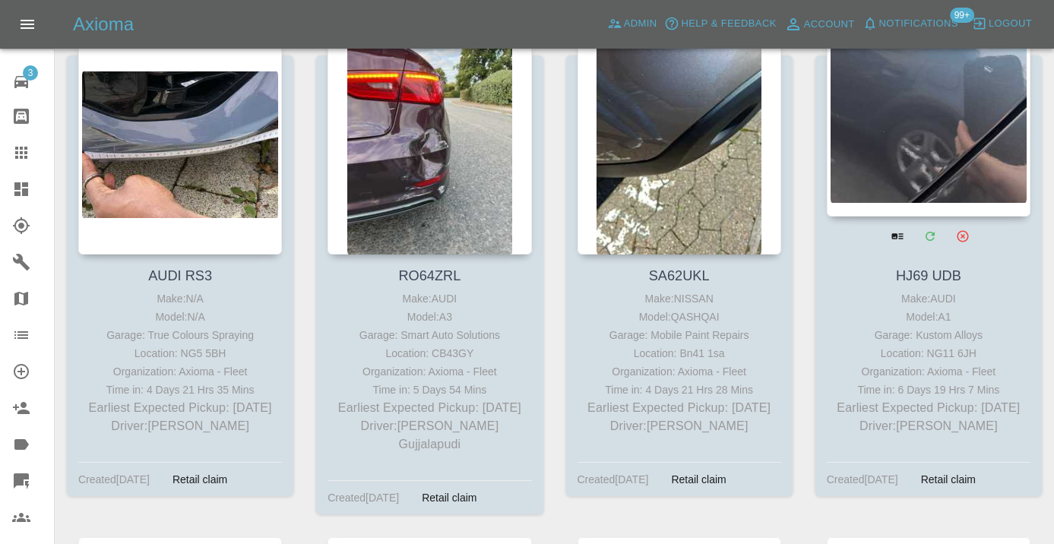
click at [918, 127] on div at bounding box center [929, 106] width 204 height 222
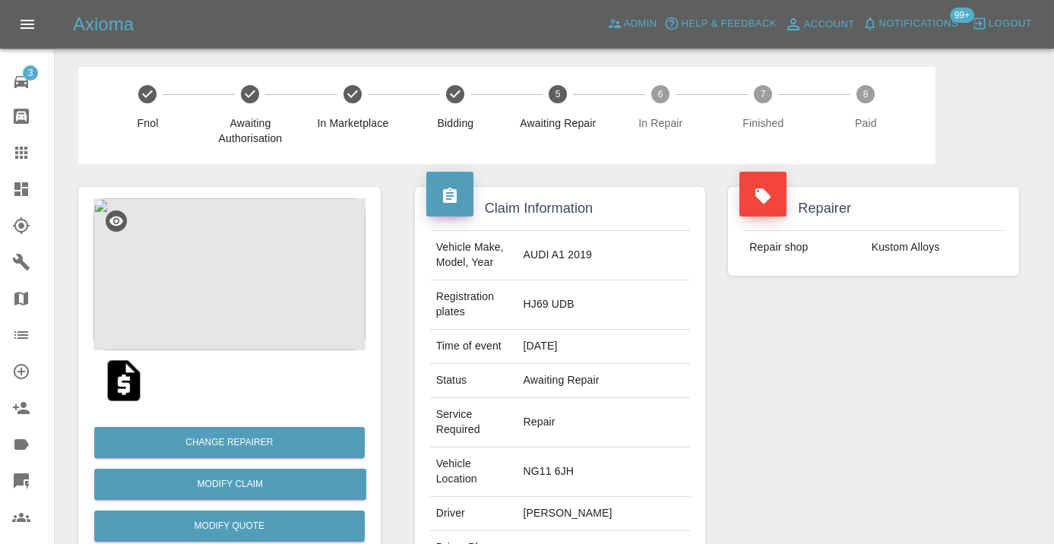
copy td "07463786895"
click at [846, 379] on div "Repairer Repair shop Kustom Alloys" at bounding box center [874, 429] width 314 height 530
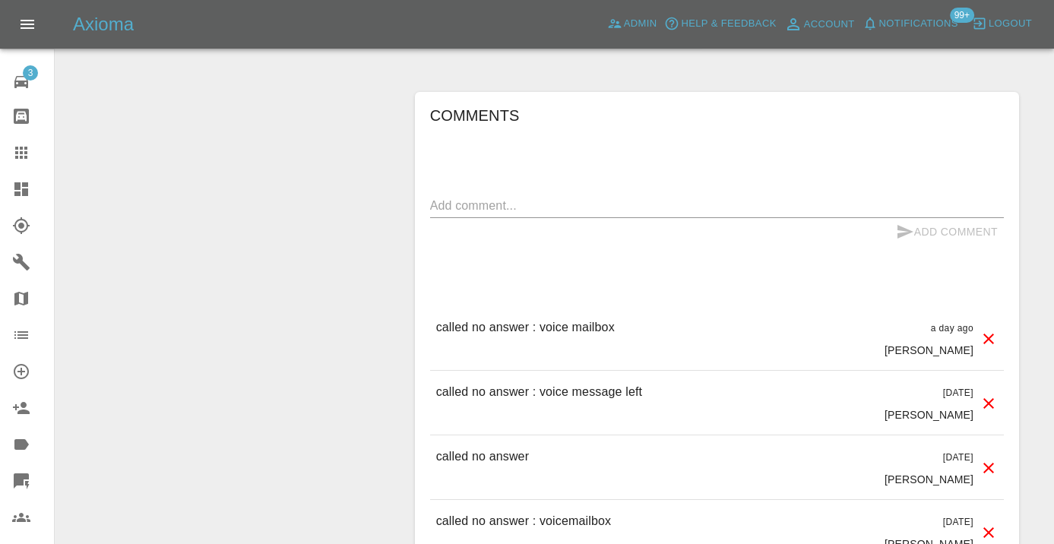
scroll to position [1397, 0]
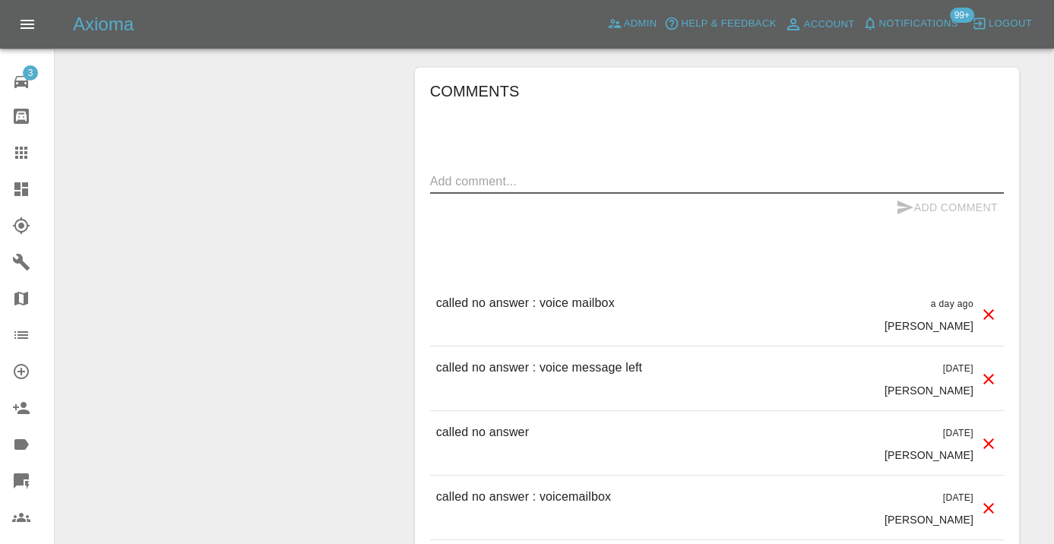
click at [475, 172] on textarea at bounding box center [717, 180] width 574 height 17
type textarea "called no answer"
click at [926, 194] on button "Add Comment" at bounding box center [947, 208] width 114 height 28
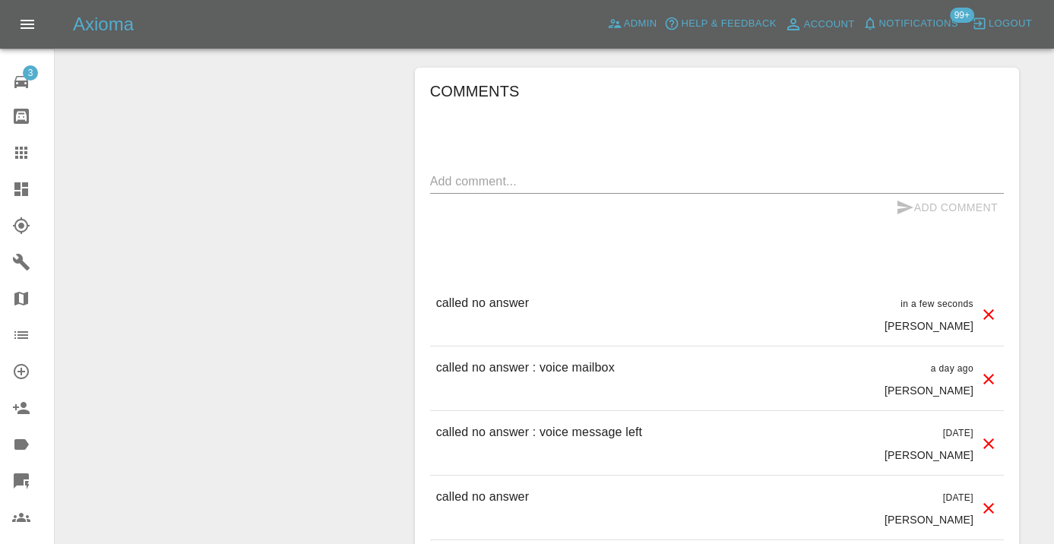
click at [35, 154] on div at bounding box center [33, 153] width 43 height 18
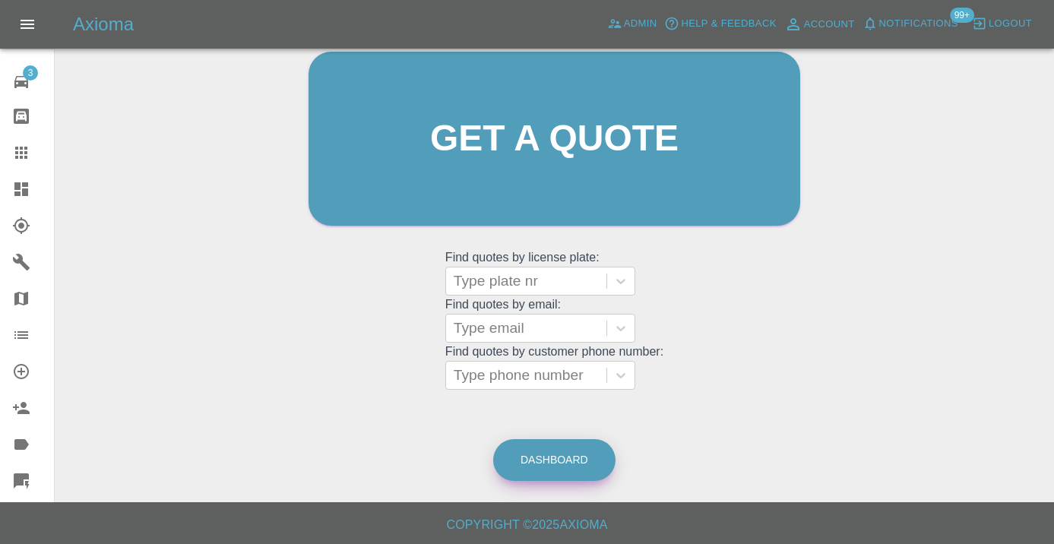
click at [581, 465] on link "Dashboard" at bounding box center [554, 460] width 122 height 42
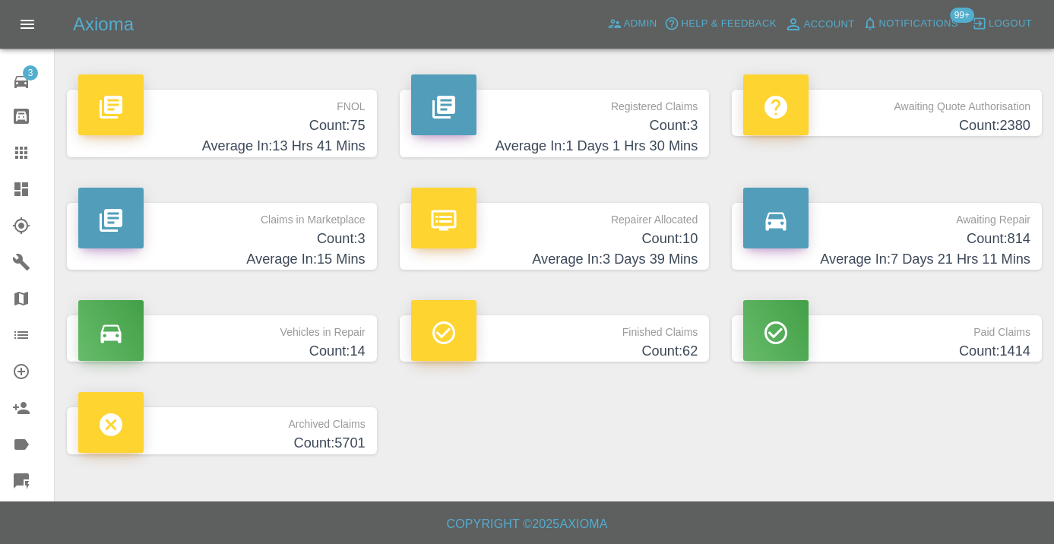
click at [1002, 252] on h4 "Average In: 7 Days 21 Hrs 11 Mins" at bounding box center [886, 259] width 287 height 21
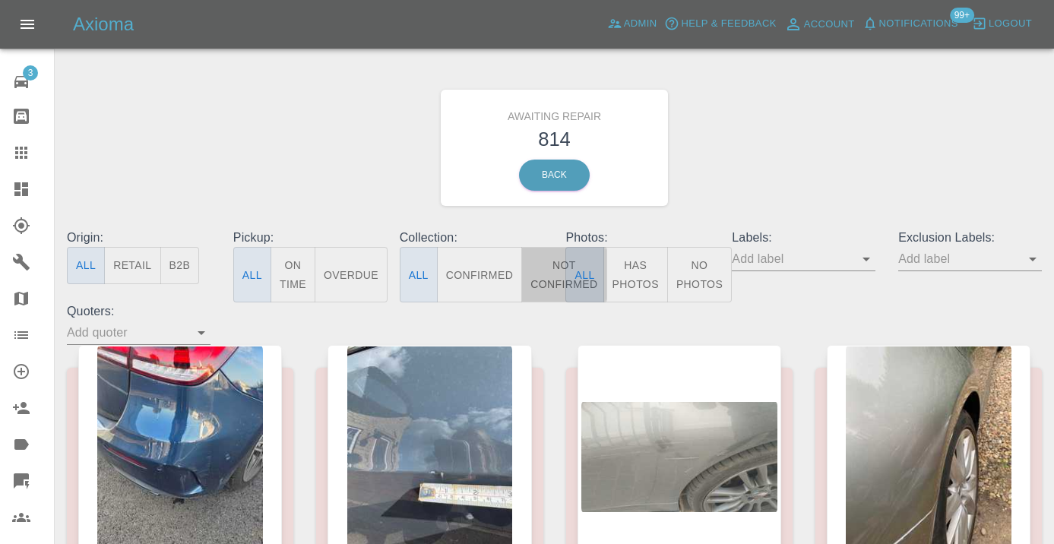
click at [548, 280] on button "Not Confirmed" at bounding box center [563, 274] width 85 height 55
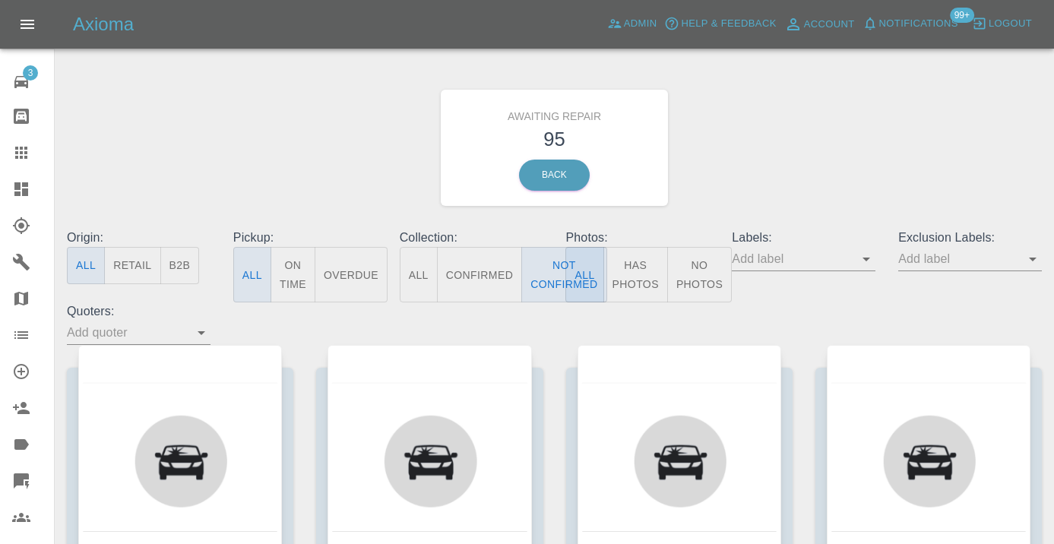
click at [783, 170] on div "Awaiting Repair 95 Back" at bounding box center [554, 148] width 998 height 162
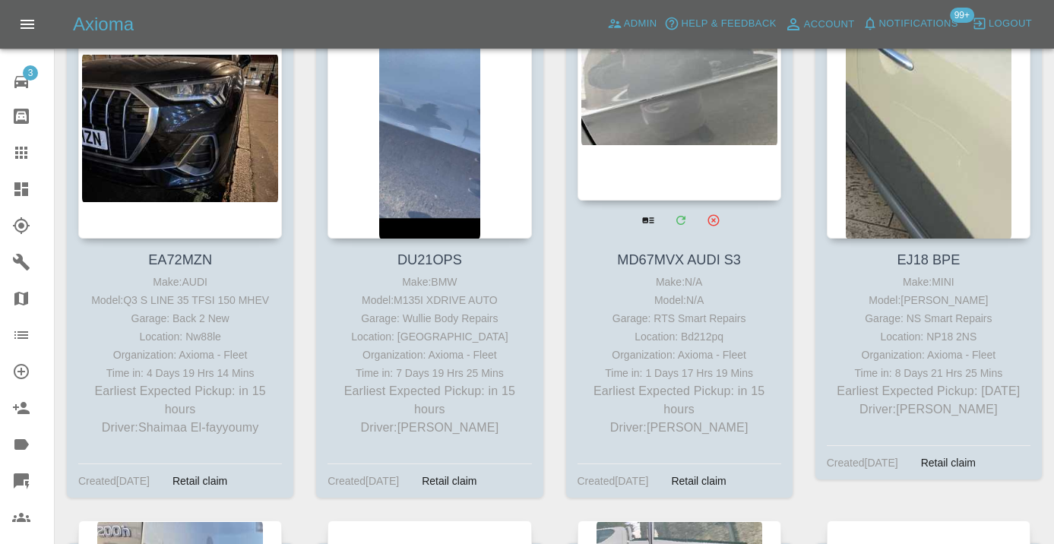
scroll to position [850, 0]
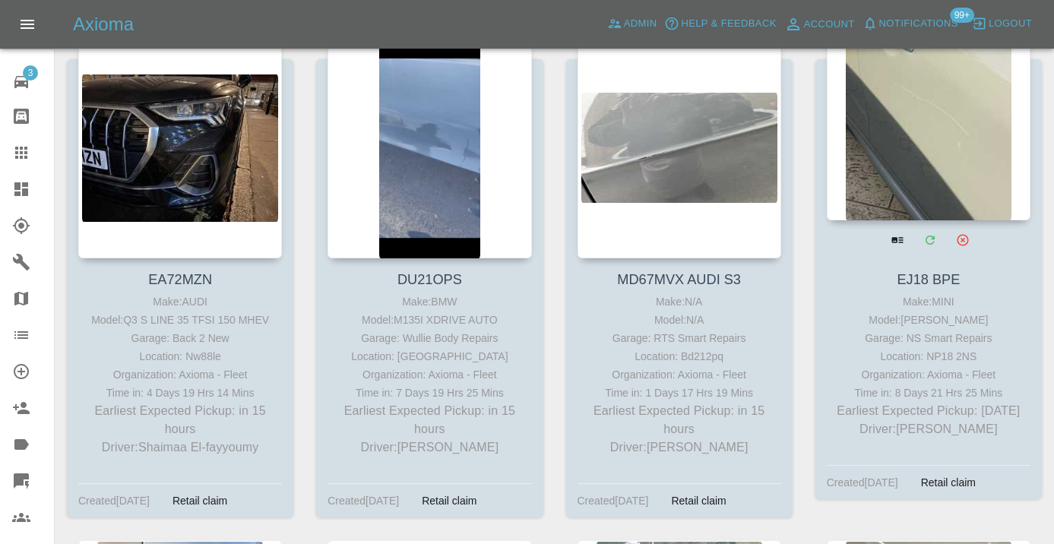
click at [913, 155] on div at bounding box center [929, 109] width 204 height 222
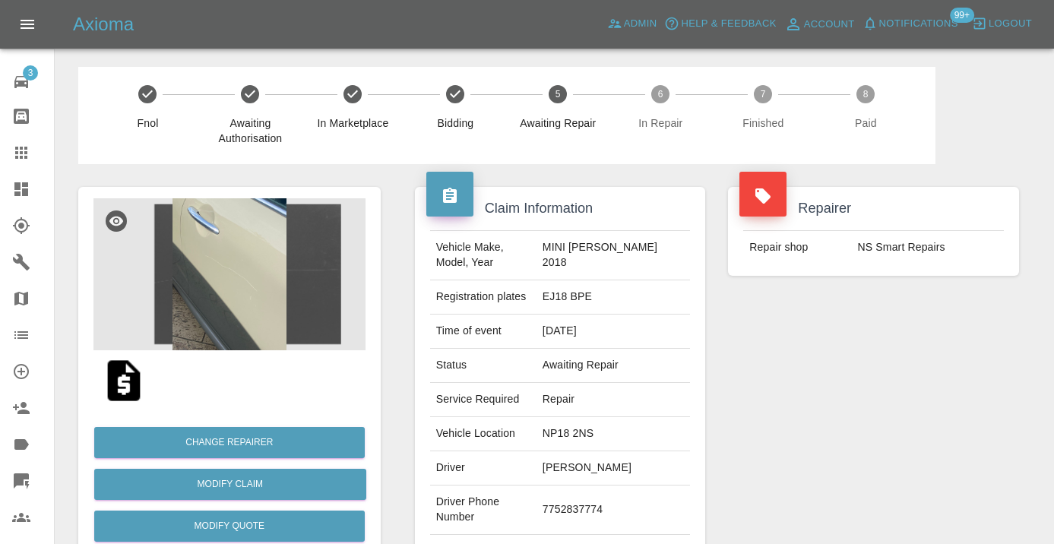
click at [573, 519] on td "7752837774" at bounding box center [612, 510] width 153 height 49
copy td "7752837774"
click at [740, 409] on div "Repairer Repair shop NS Smart Repairs" at bounding box center [874, 391] width 314 height 454
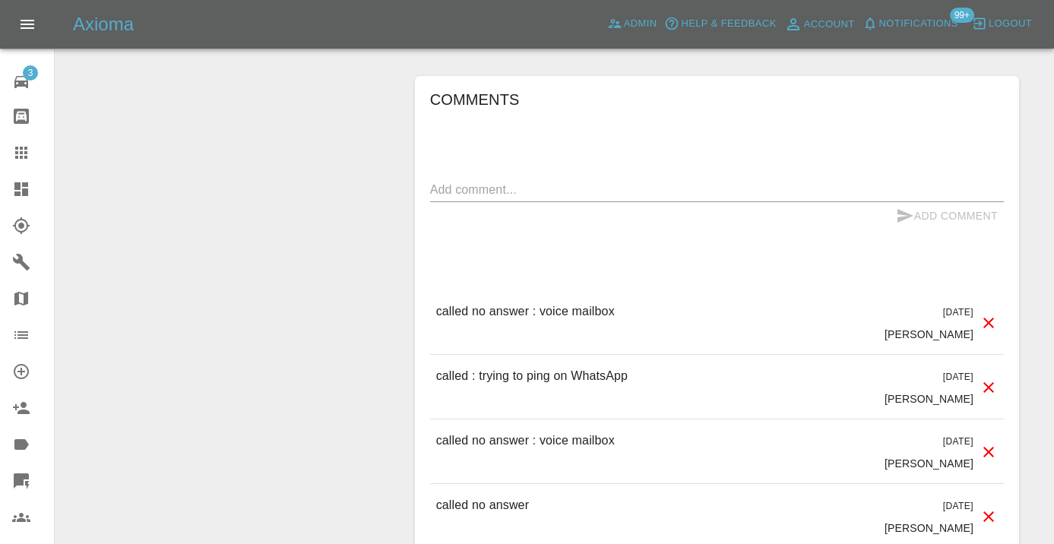
scroll to position [1510, 0]
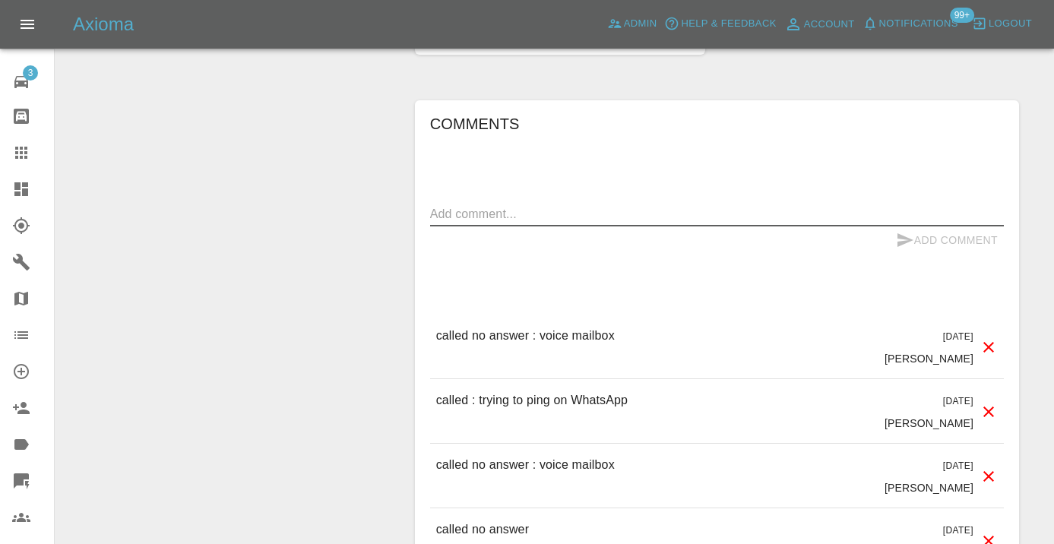
click at [456, 223] on textarea at bounding box center [717, 213] width 574 height 17
type textarea "called no answer : voice message left"
click at [904, 249] on icon "submit" at bounding box center [905, 240] width 18 height 18
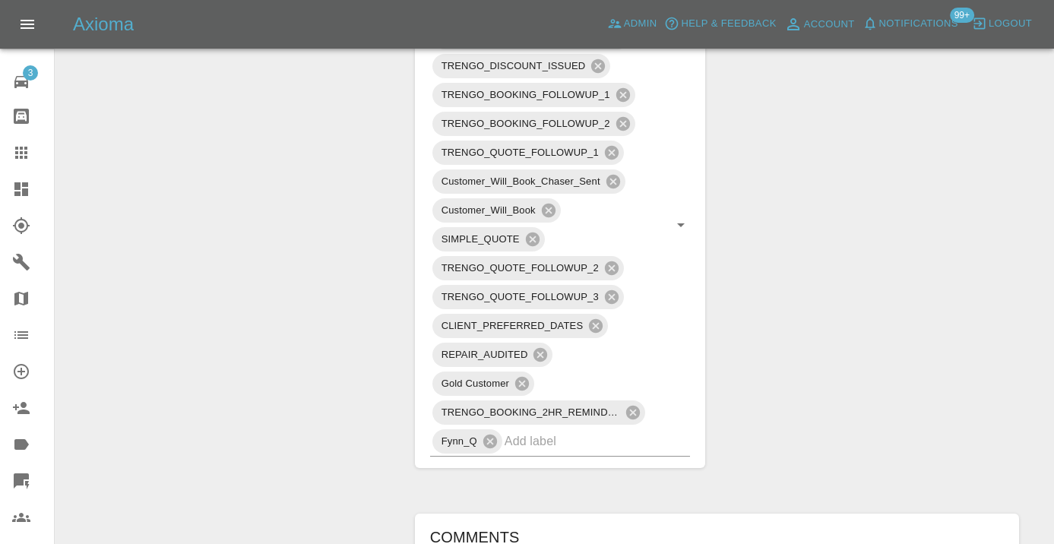
scroll to position [1058, 0]
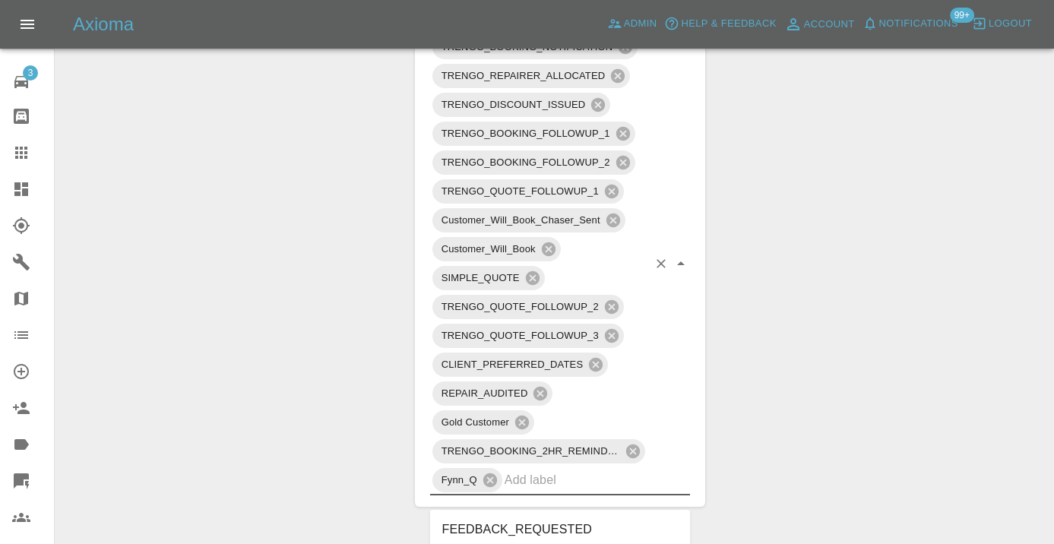
click at [531, 492] on input "text" at bounding box center [577, 480] width 144 height 24
type input "no_res"
click at [589, 530] on li "BOOKING_NOT_PAID_NO_RESPONSE" at bounding box center [560, 529] width 261 height 27
drag, startPoint x: 340, startPoint y: 261, endPoint x: 353, endPoint y: 247, distance: 19.3
click at [340, 261] on div "Change Repairer Modify Claim Modify Quote Rollback Submit Payment Archive" at bounding box center [229, 226] width 325 height 2240
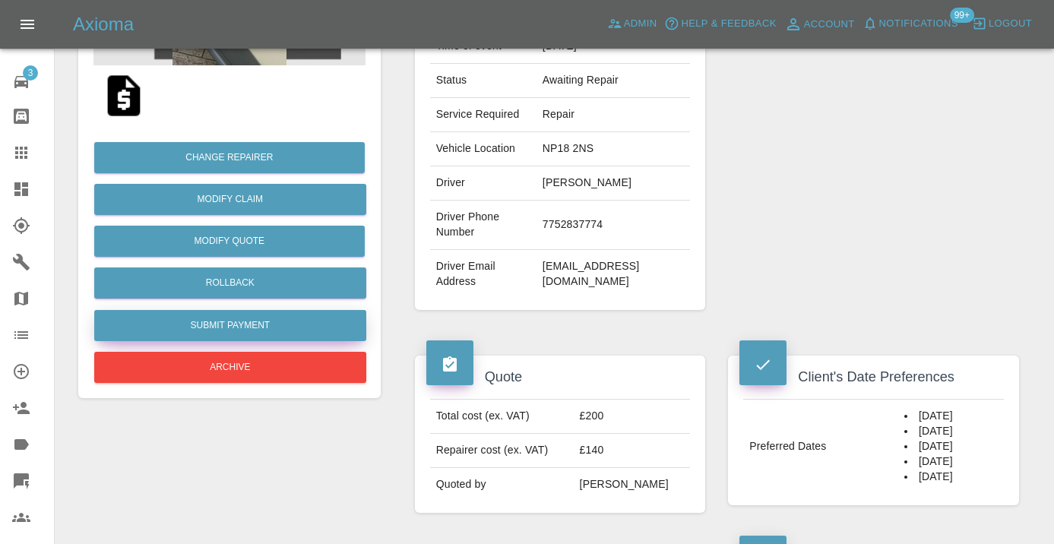
scroll to position [283, 0]
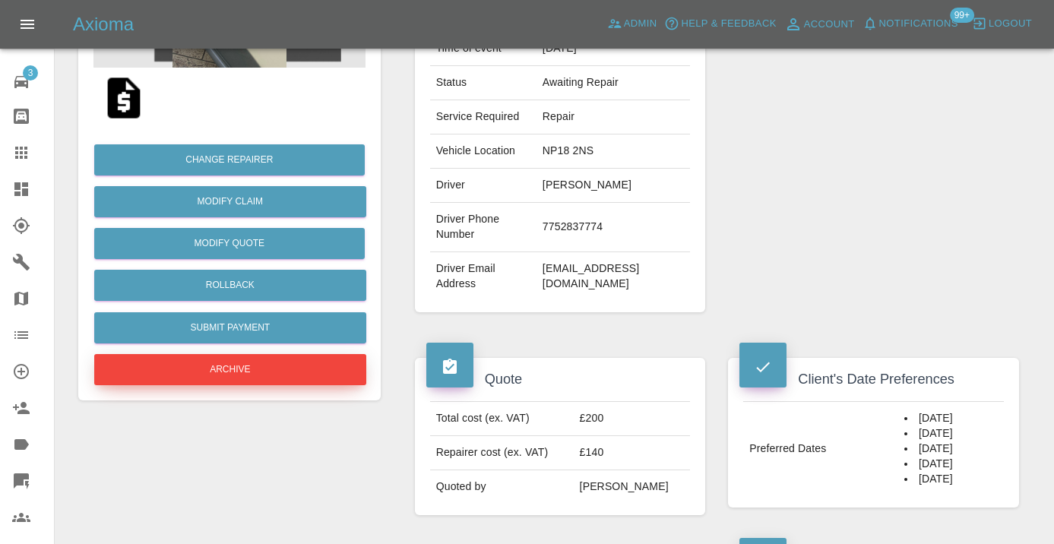
click at [246, 369] on button "Archive" at bounding box center [230, 369] width 272 height 31
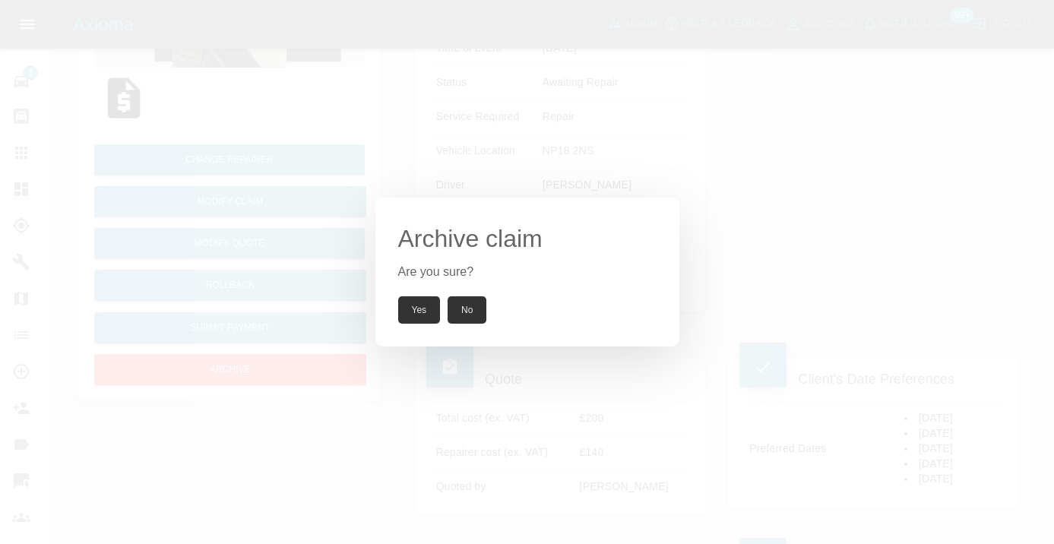
click at [414, 309] on button "Yes" at bounding box center [419, 309] width 43 height 27
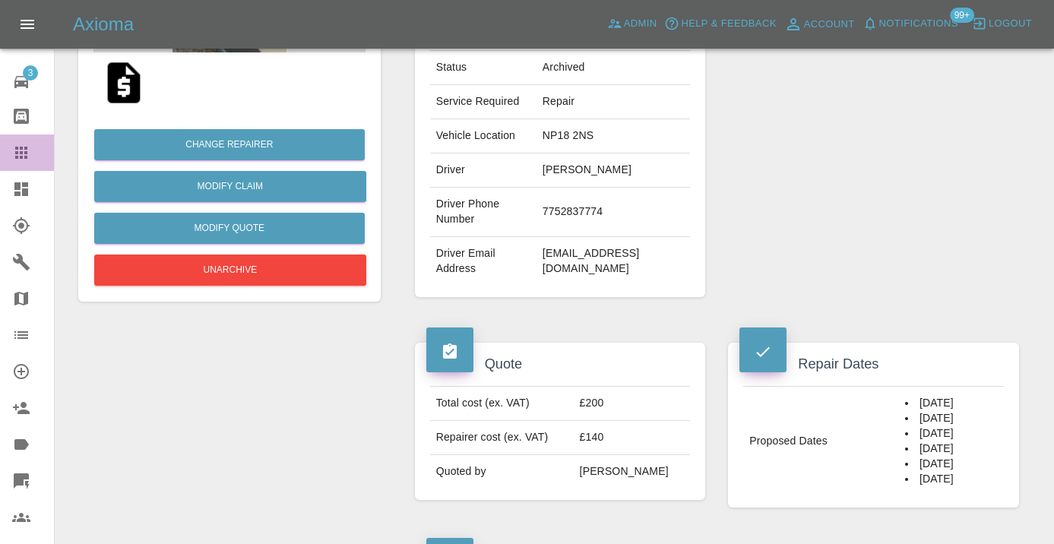
click at [18, 156] on icon at bounding box center [21, 153] width 12 height 12
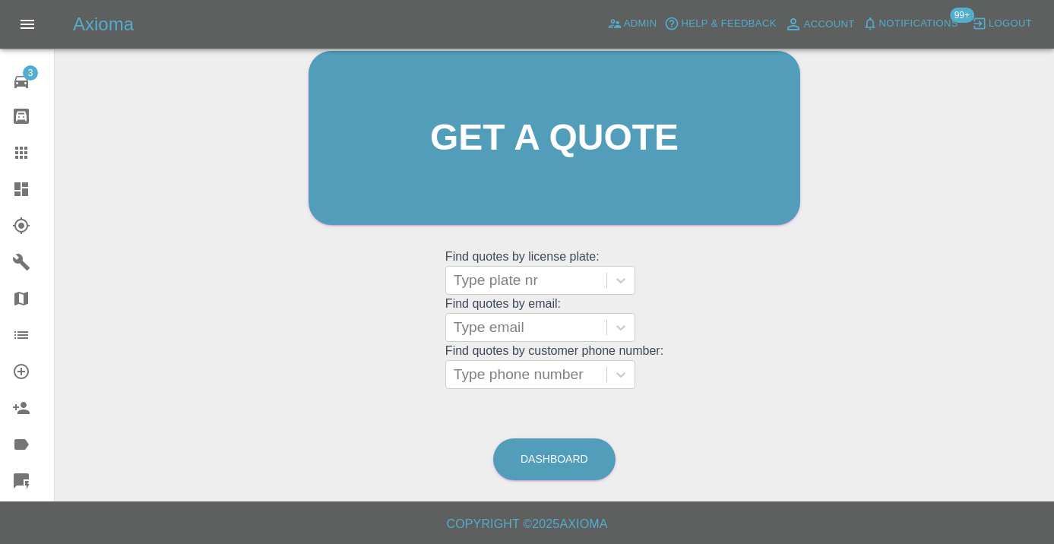
scroll to position [116, 0]
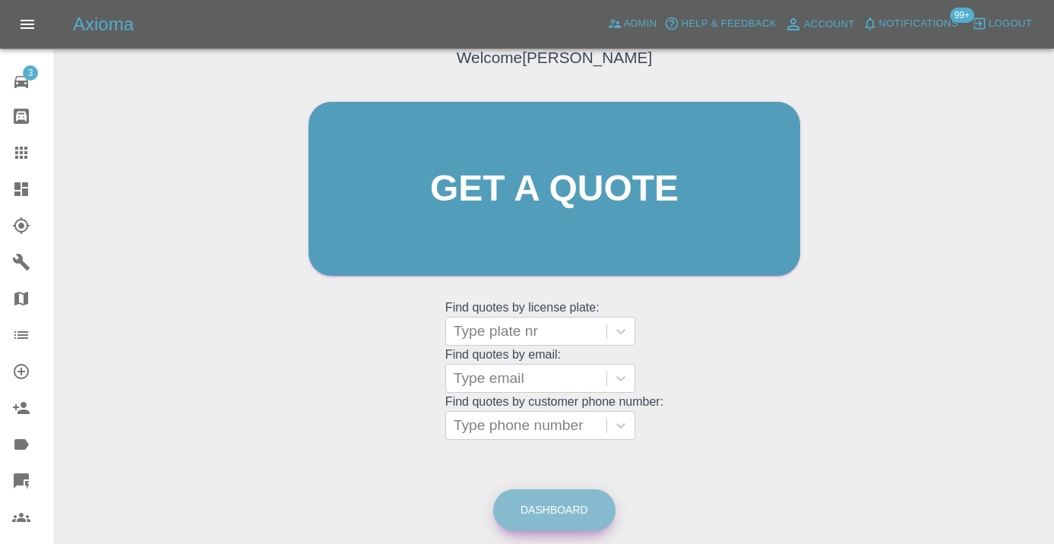
click at [580, 513] on link "Dashboard" at bounding box center [554, 510] width 122 height 42
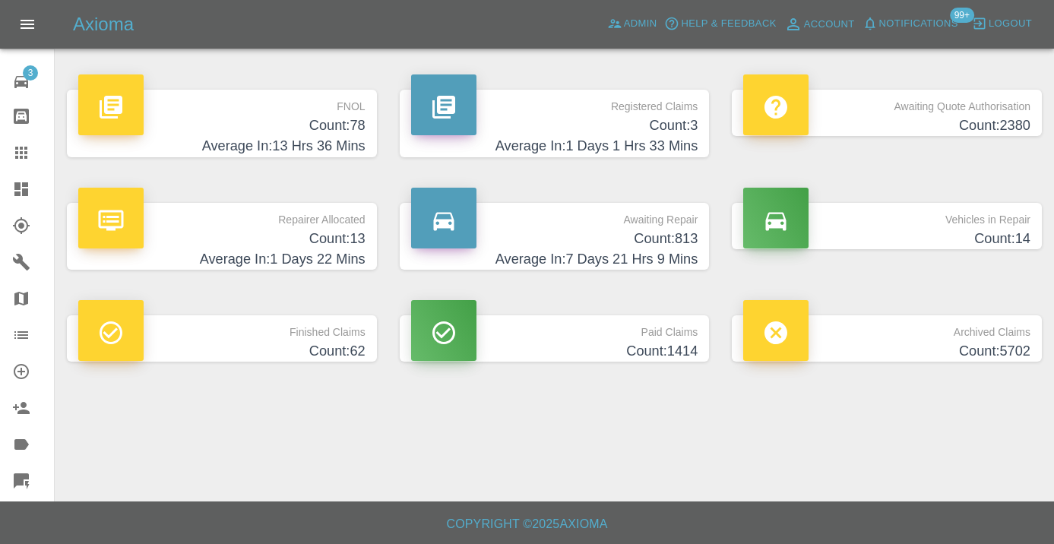
click at [682, 217] on p "Awaiting Repair" at bounding box center [554, 216] width 287 height 26
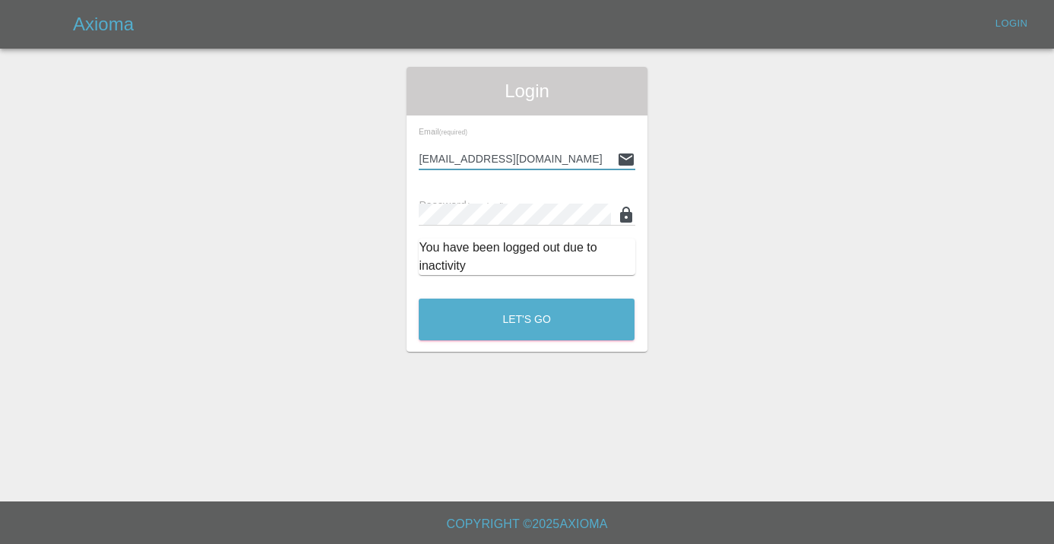
type input "[EMAIL_ADDRESS][DOMAIN_NAME]"
click at [527, 319] on button "Let's Go" at bounding box center [527, 320] width 216 height 42
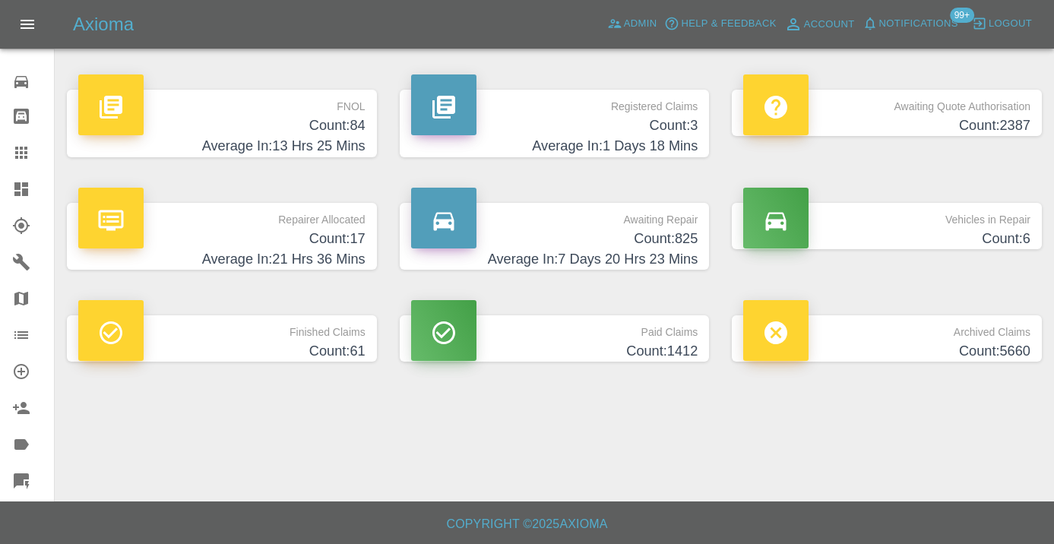
click at [659, 246] on h4 "Count: 825" at bounding box center [554, 239] width 287 height 21
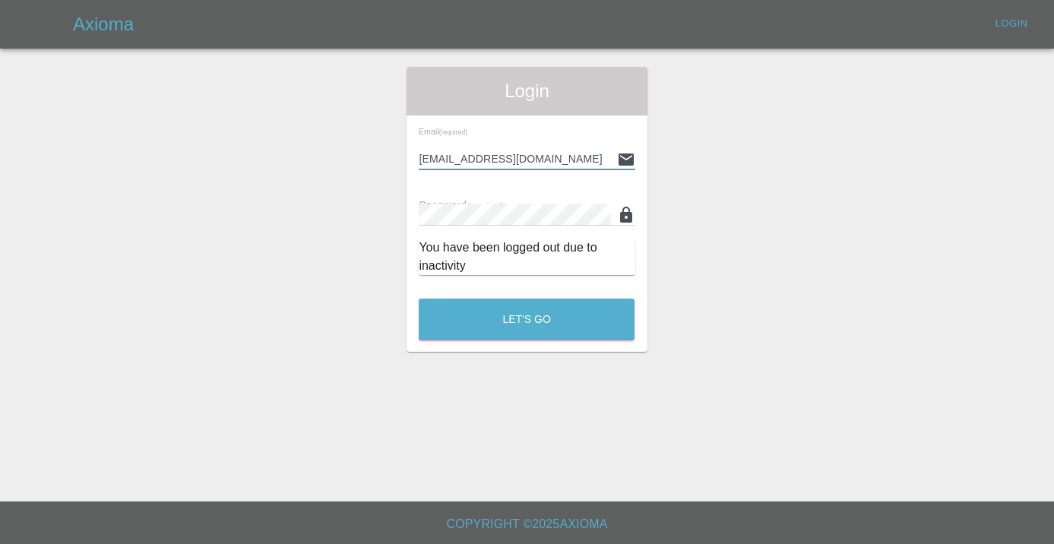
type input "[EMAIL_ADDRESS][DOMAIN_NAME]"
click at [527, 319] on button "Let's Go" at bounding box center [527, 320] width 216 height 42
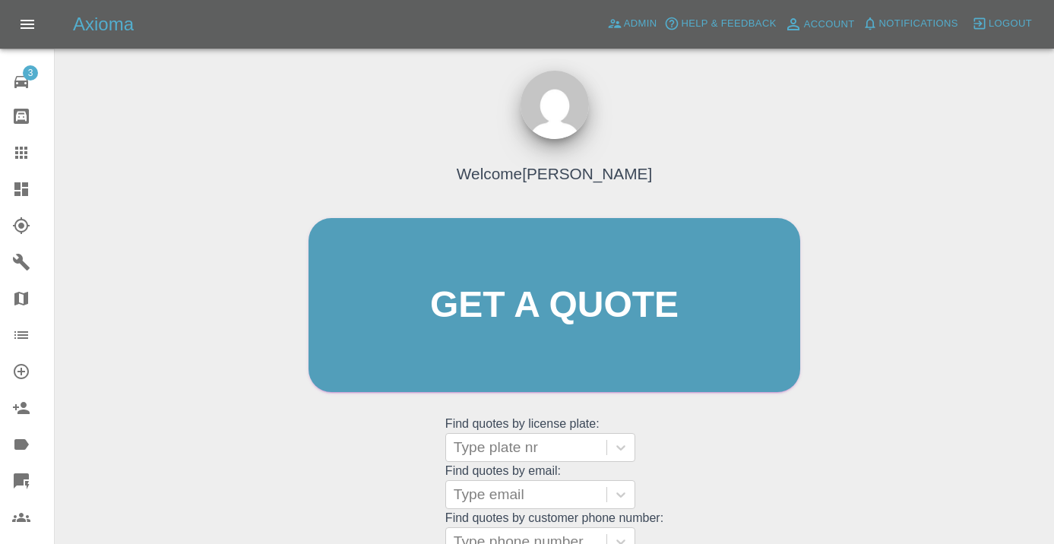
click at [720, 422] on div "Welcome [PERSON_NAME] Get a quote Get a quote Find quotes by license plate: Typ…" at bounding box center [555, 334] width 524 height 459
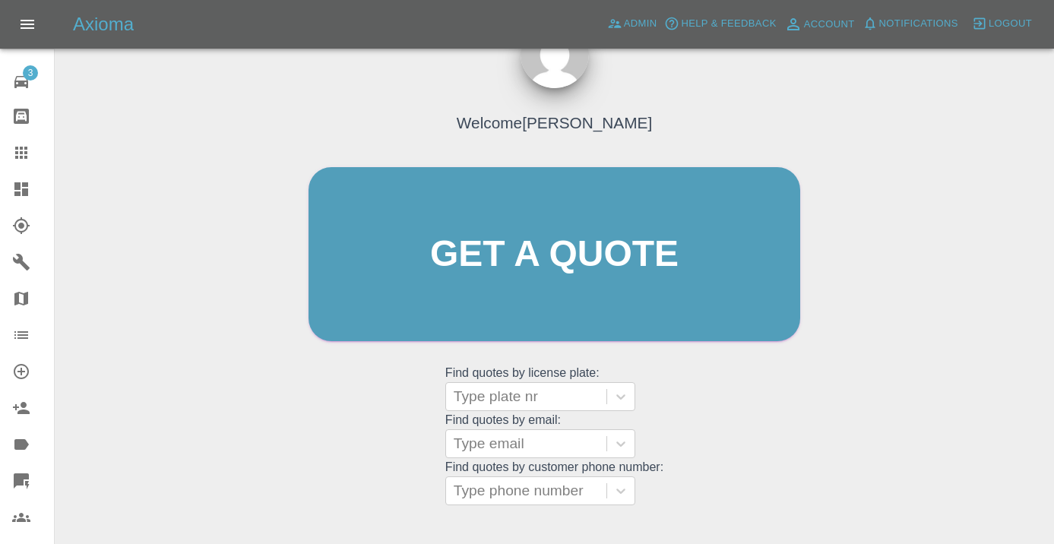
scroll to position [169, 0]
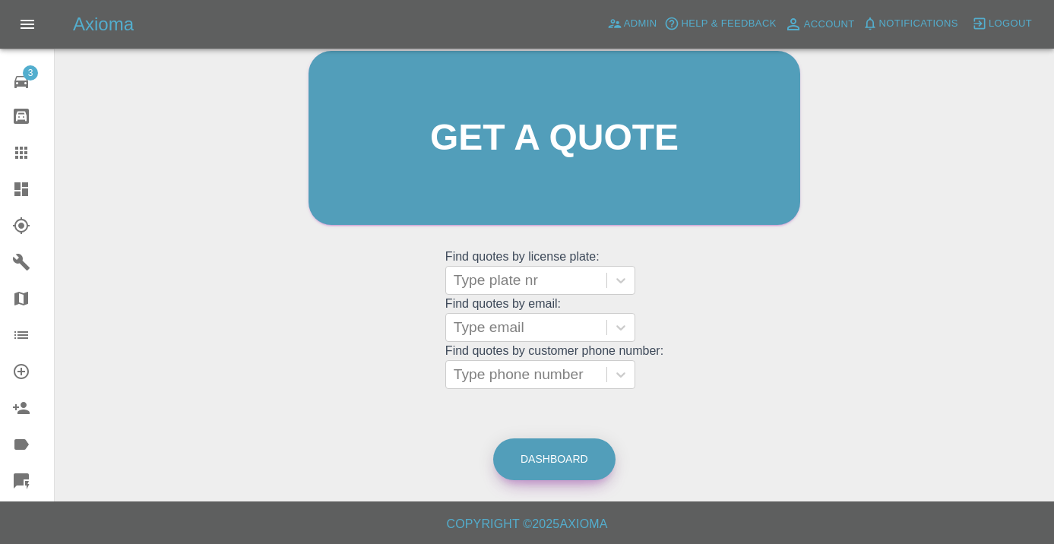
click at [531, 457] on link "Dashboard" at bounding box center [554, 459] width 122 height 42
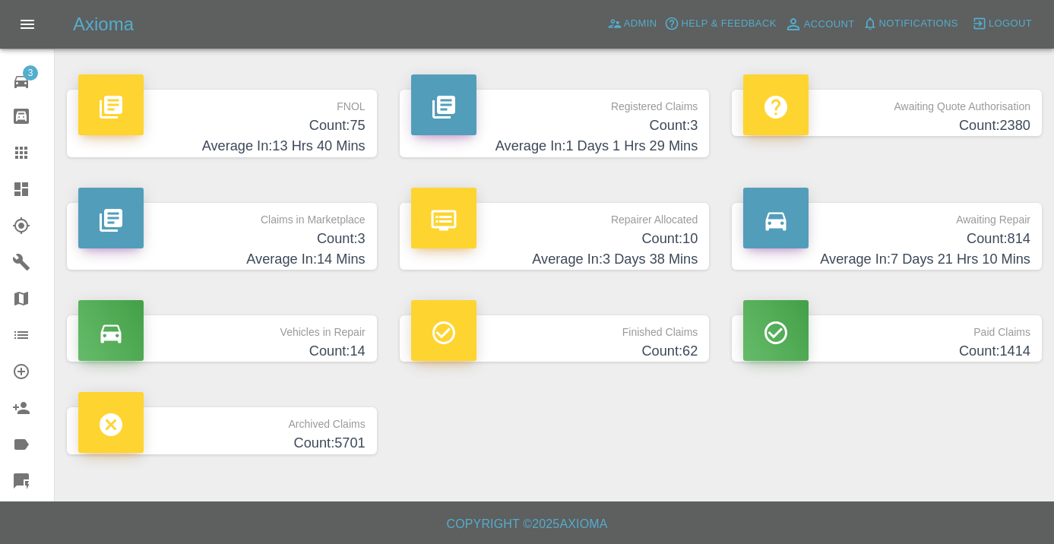
click at [992, 236] on h4 "Count: 814" at bounding box center [886, 239] width 287 height 21
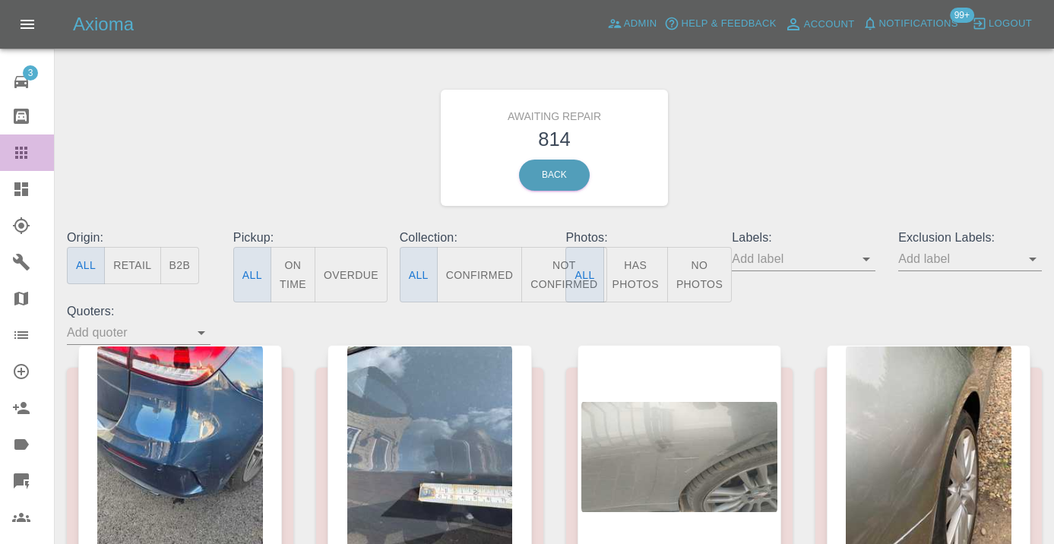
click at [29, 160] on icon at bounding box center [21, 153] width 18 height 18
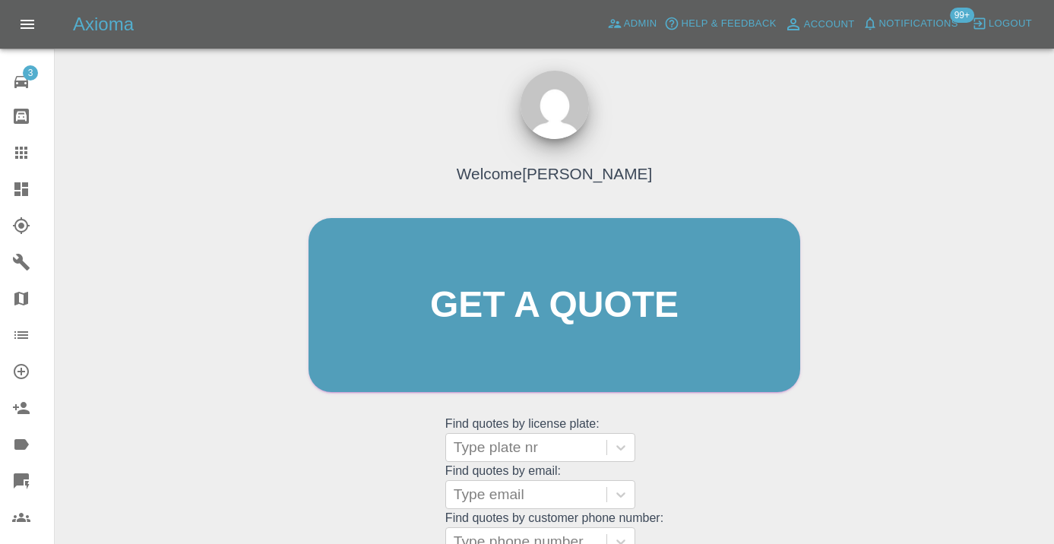
click at [711, 422] on div "Welcome [PERSON_NAME] Get a quote Get a quote Find quotes by license plate: Typ…" at bounding box center [555, 334] width 524 height 459
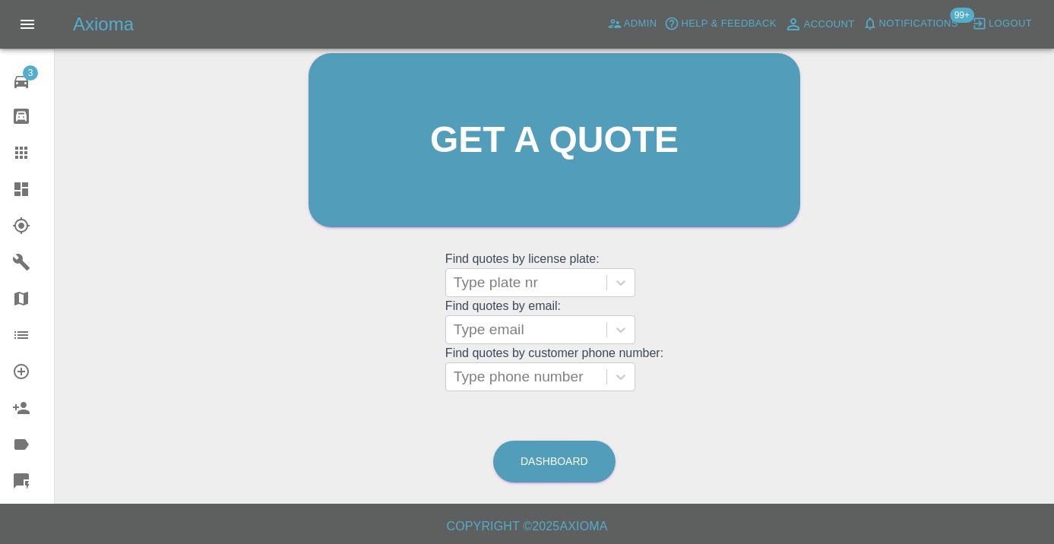
scroll to position [168, 0]
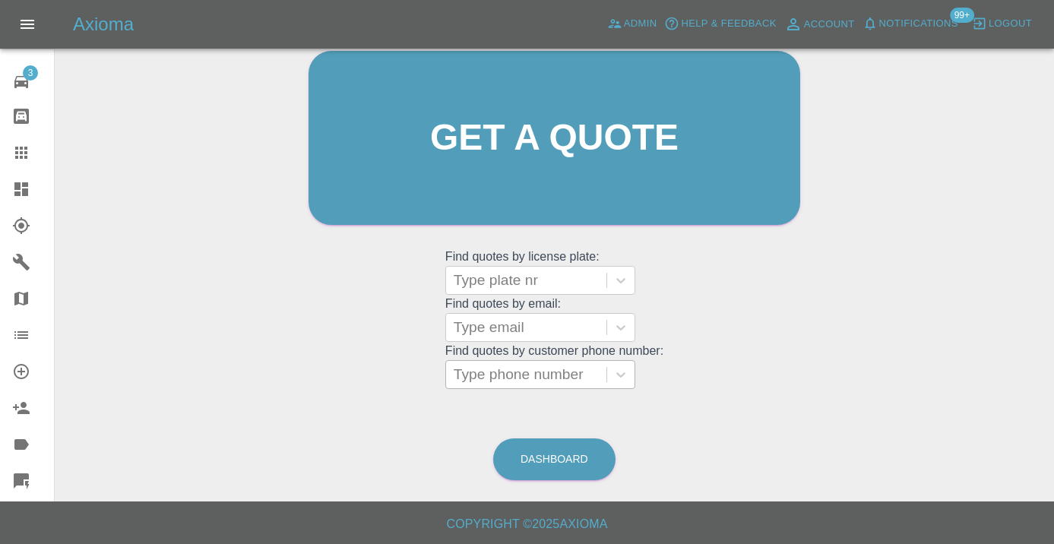
click at [535, 368] on div at bounding box center [526, 374] width 145 height 21
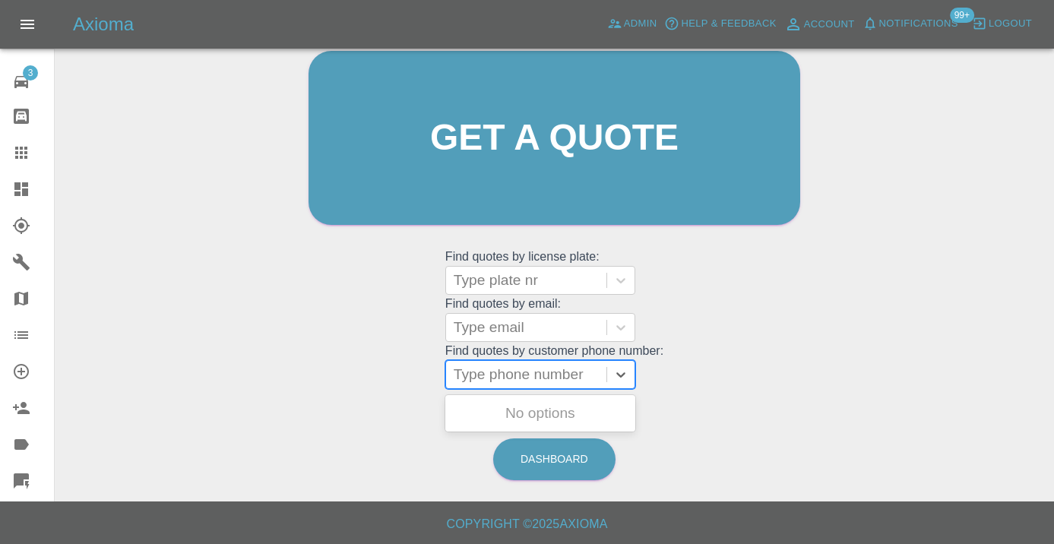
paste input "07825369760"
type input "07825369760"
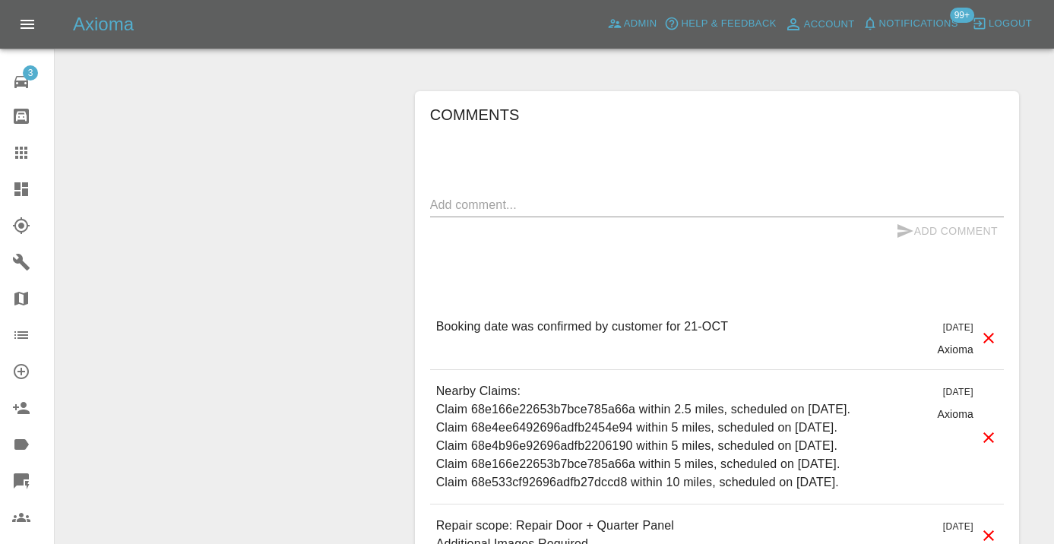
scroll to position [1197, 0]
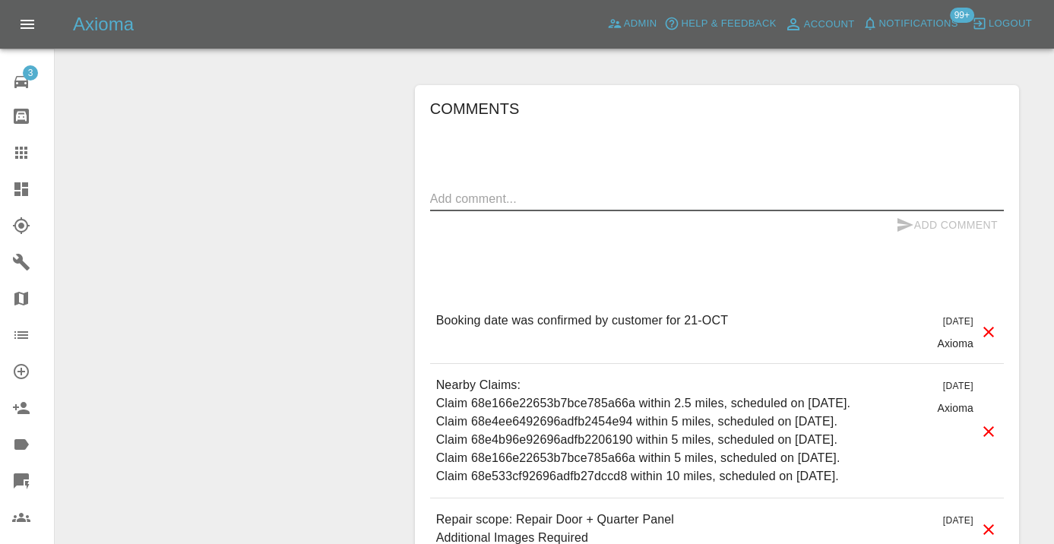
click at [485, 207] on textarea at bounding box center [717, 198] width 574 height 17
type textarea "inbound : reaching out to the repairer to rearrange"
click at [898, 232] on icon "submit" at bounding box center [905, 225] width 16 height 14
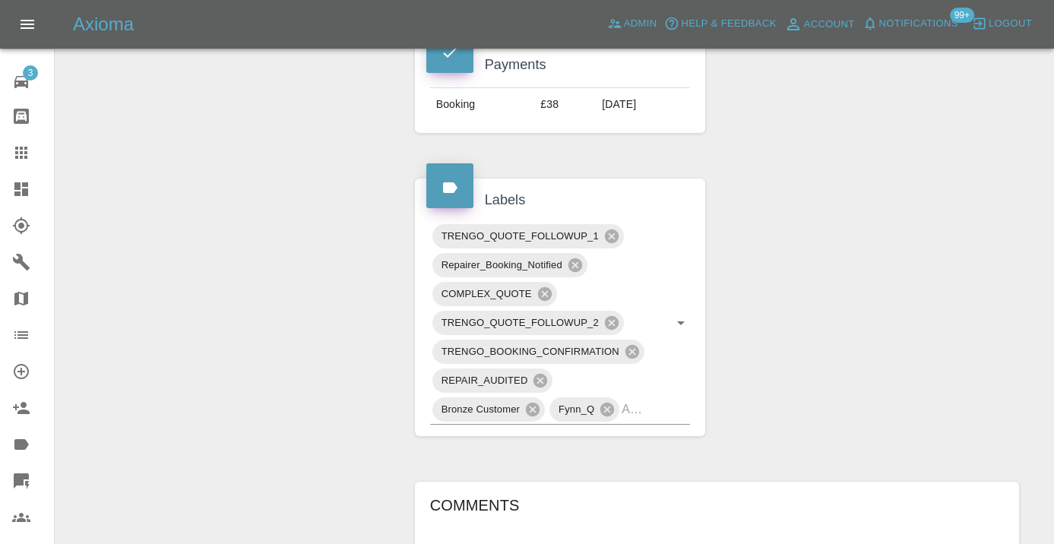
scroll to position [798, 0]
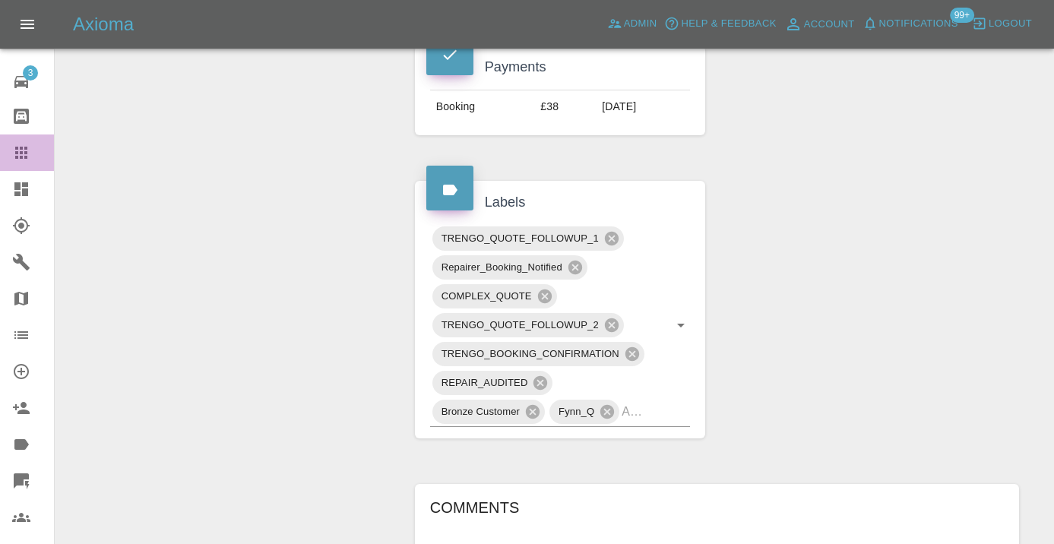
click at [17, 153] on icon at bounding box center [21, 153] width 12 height 12
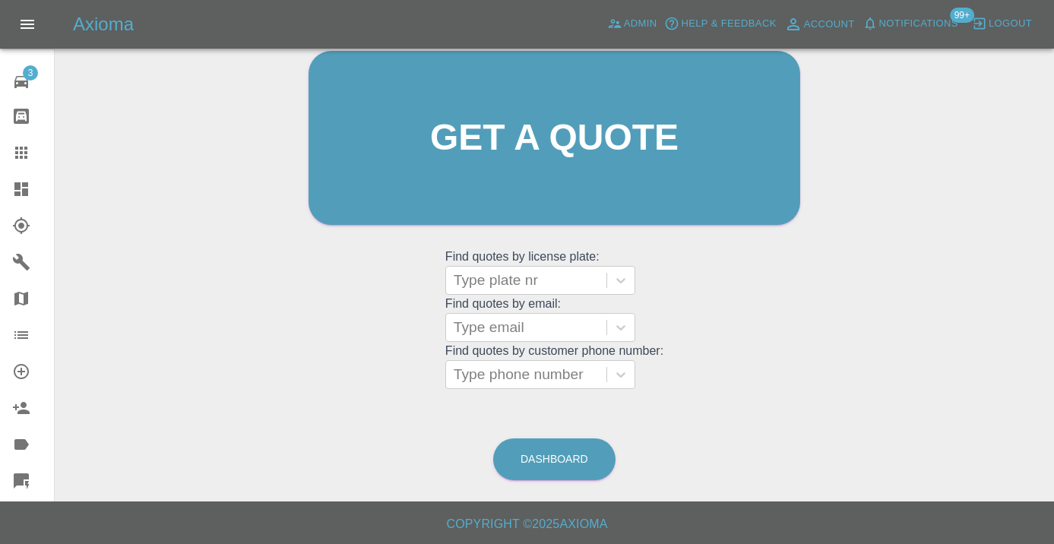
scroll to position [166, 0]
click at [548, 476] on link "Dashboard" at bounding box center [554, 460] width 122 height 42
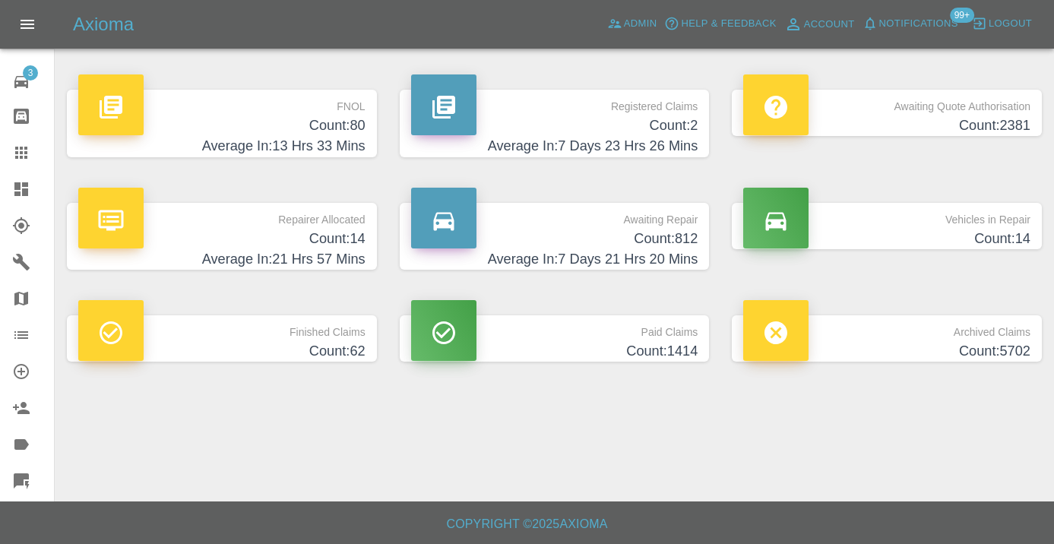
click at [675, 243] on h4 "Count: 812" at bounding box center [554, 239] width 287 height 21
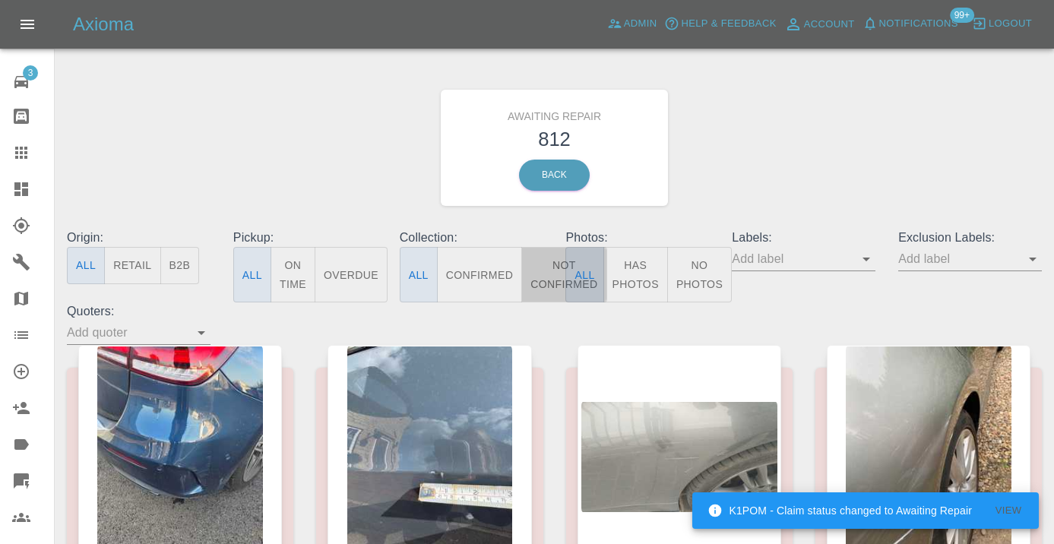
click at [542, 258] on button "Not Confirmed" at bounding box center [563, 274] width 85 height 55
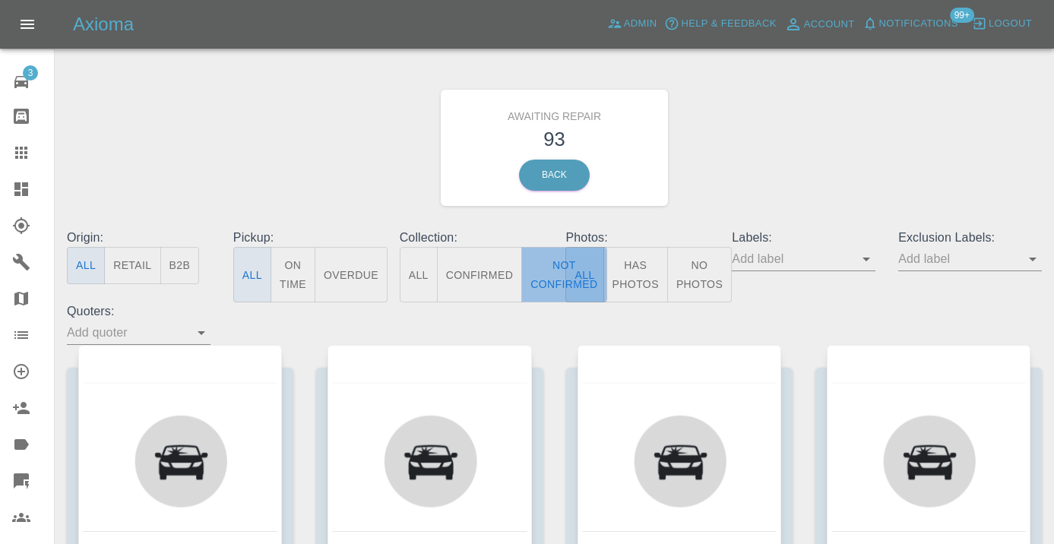
click at [543, 274] on button "Not Confirmed" at bounding box center [563, 274] width 85 height 55
click at [759, 194] on div "Awaiting Repair 93 Back" at bounding box center [554, 148] width 998 height 162
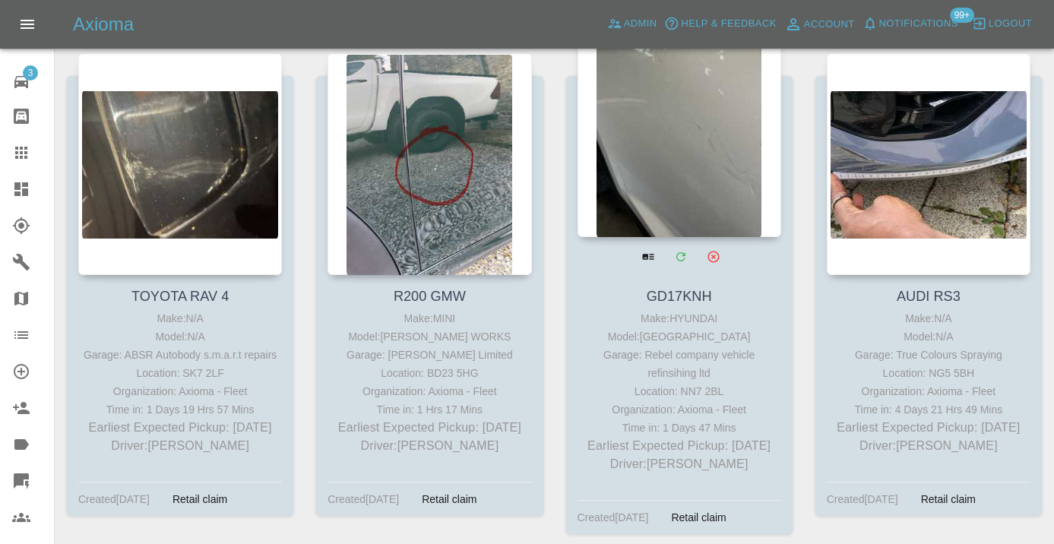
scroll to position [1348, 0]
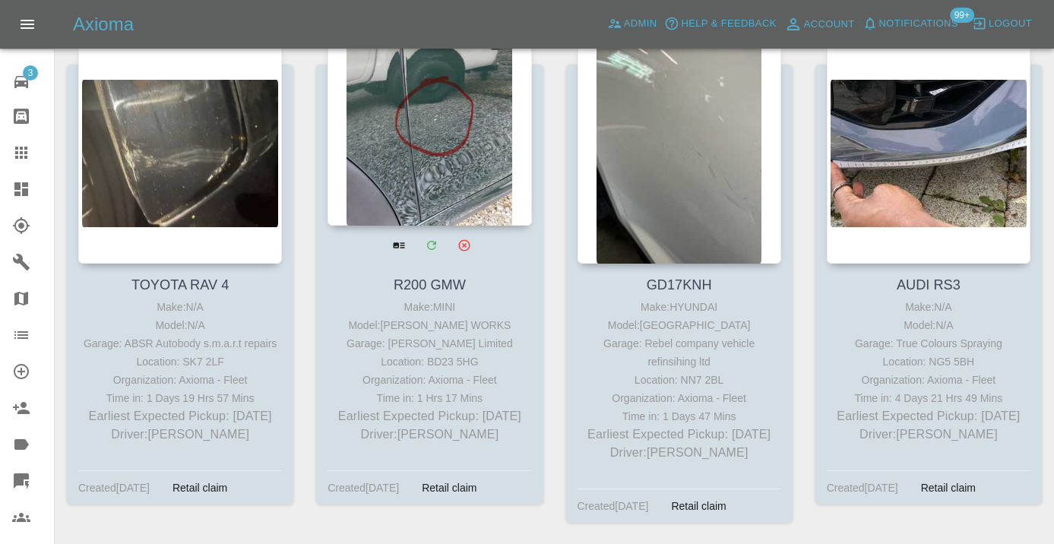
click at [424, 126] on div at bounding box center [430, 115] width 204 height 222
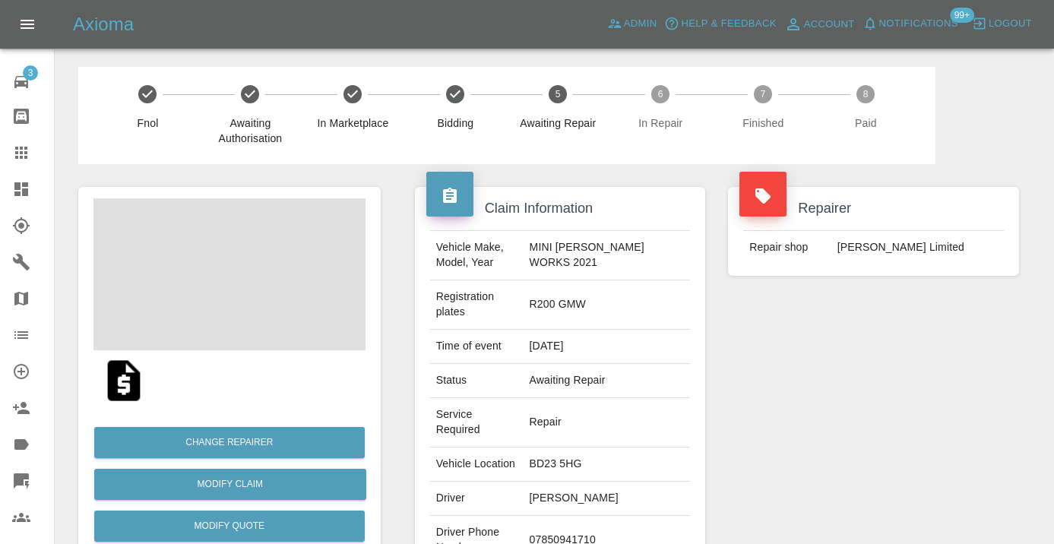
click at [574, 516] on td "07850941710" at bounding box center [607, 540] width 167 height 49
copy td "07850941710"
click at [768, 397] on div "Repairer Repair shop Firmin Limited" at bounding box center [874, 413] width 314 height 499
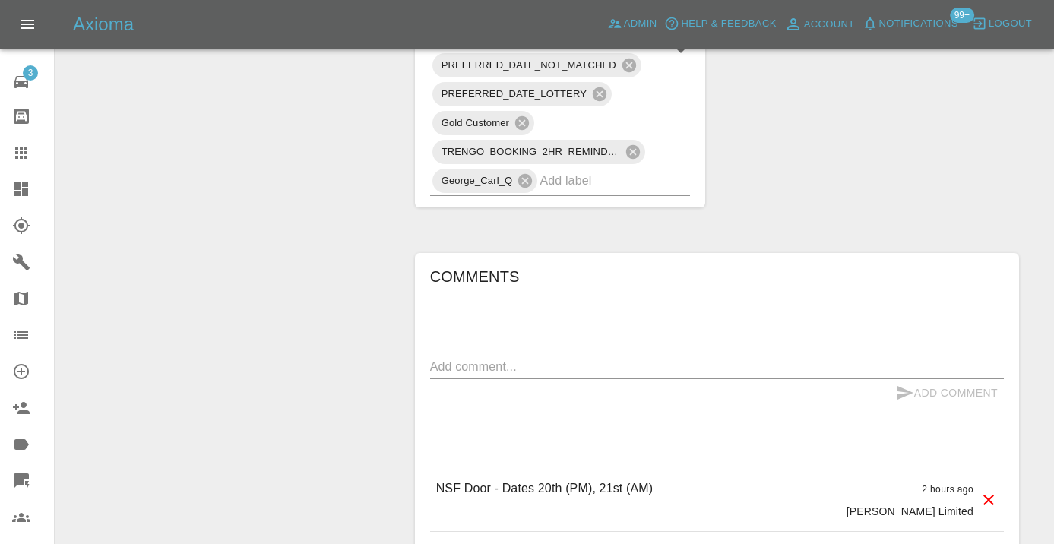
scroll to position [1114, 0]
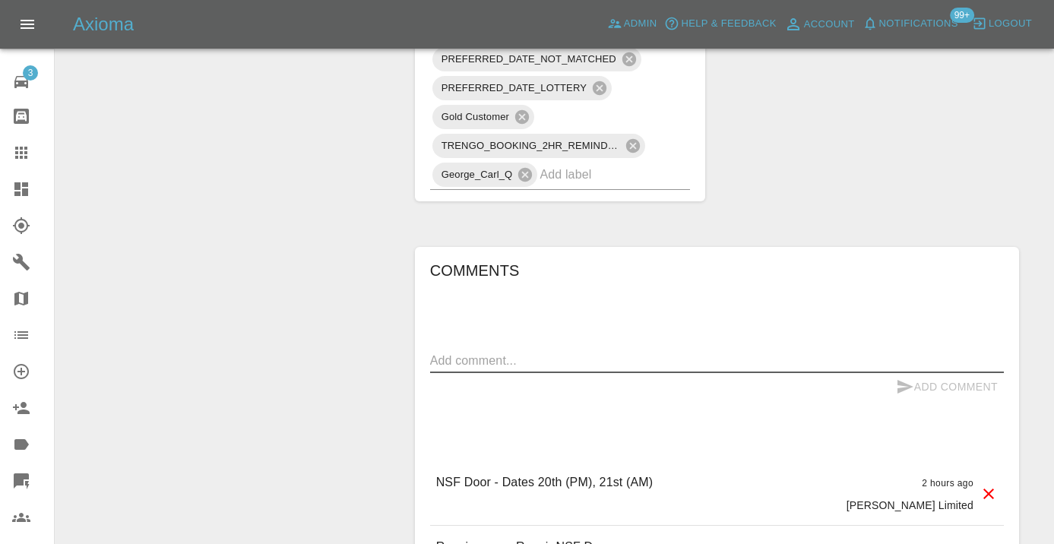
click at [495, 352] on textarea at bounding box center [717, 360] width 574 height 17
type textarea "called : booking the 20th using the link"
click at [912, 378] on icon "submit" at bounding box center [905, 387] width 18 height 18
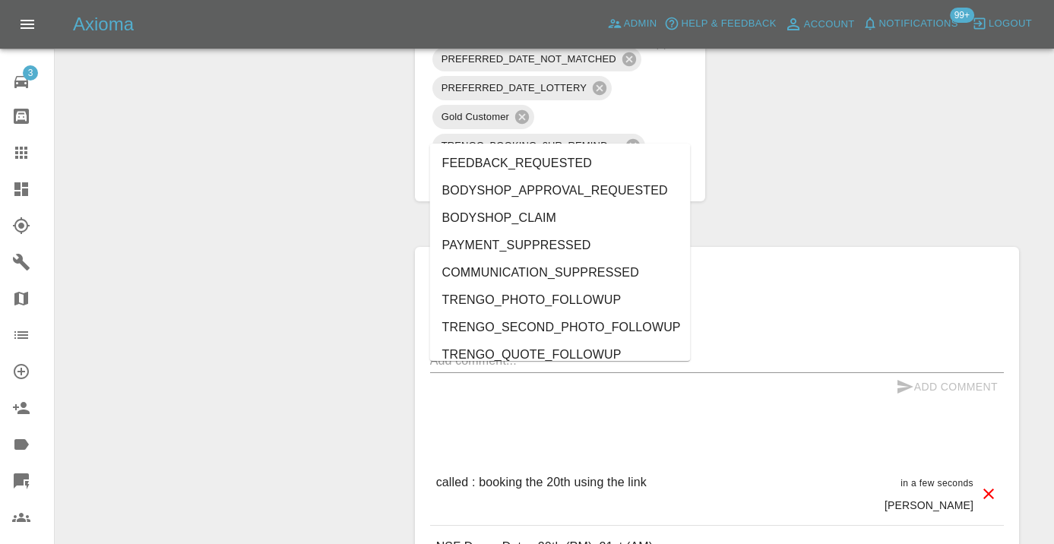
click at [597, 163] on input "text" at bounding box center [594, 175] width 108 height 24
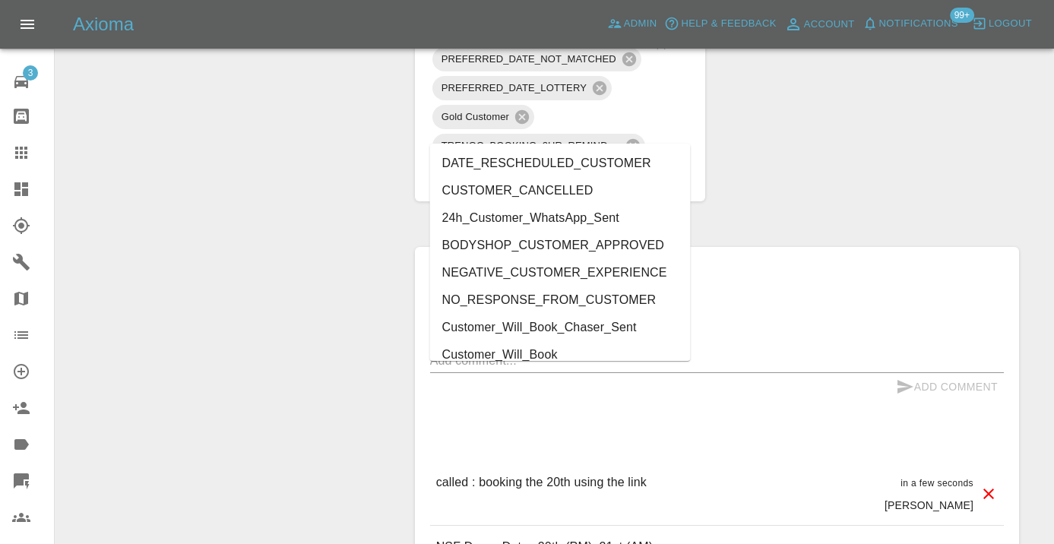
type input "cust"
click at [549, 359] on li "Customer_Will_Book" at bounding box center [560, 354] width 261 height 27
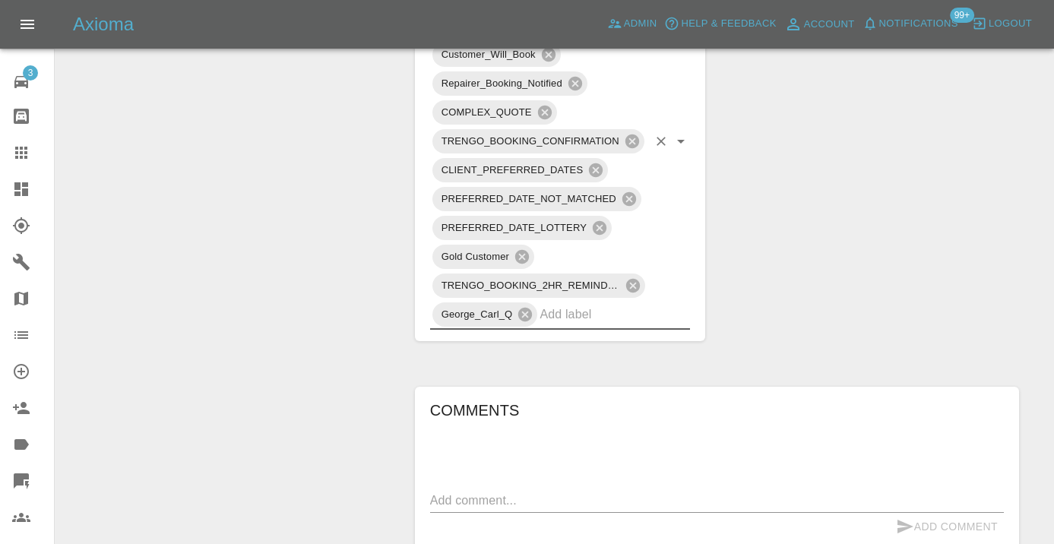
click at [922, 144] on div "Claim Information Vehicle Make, Model, Year MINI JOHN COOPER WORKS 2021 Registr…" at bounding box center [716, 0] width 627 height 1901
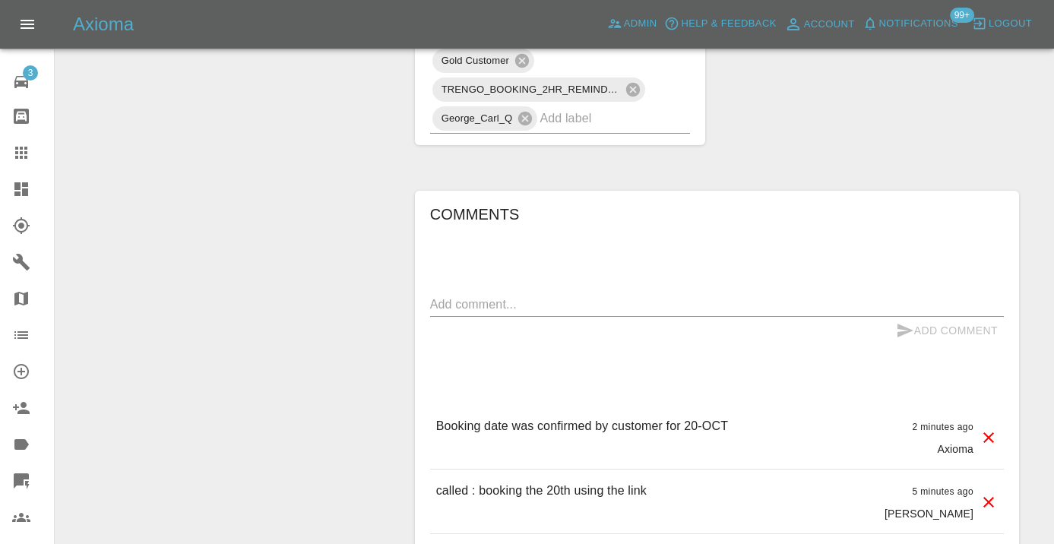
scroll to position [1334, 0]
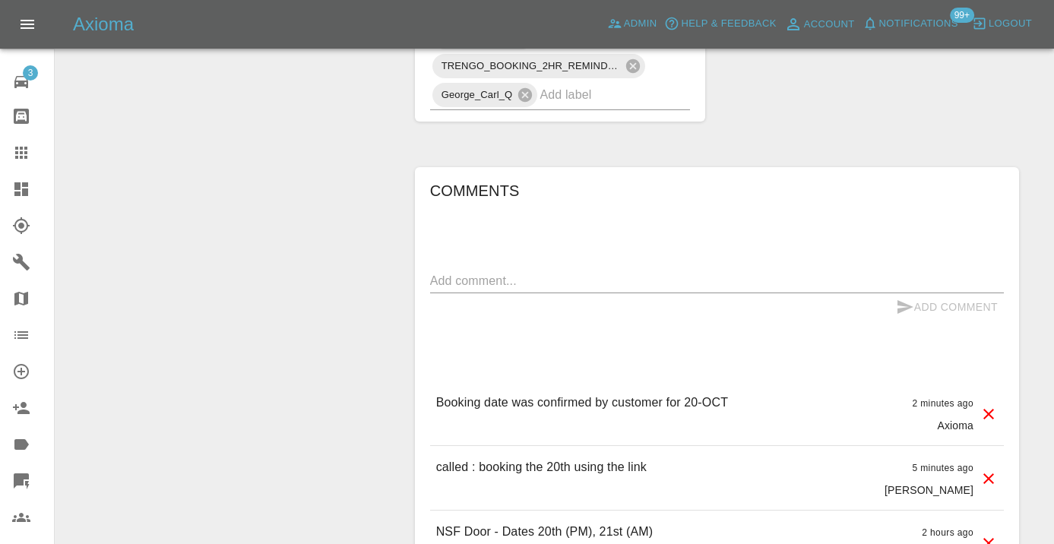
click at [33, 157] on div at bounding box center [33, 153] width 43 height 18
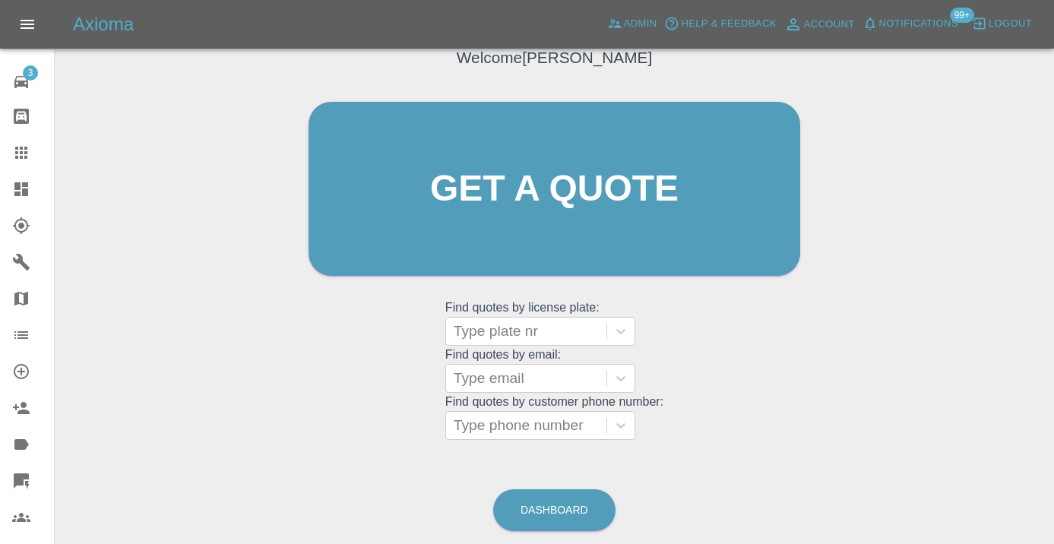
click at [529, 488] on div "Dashboard" at bounding box center [554, 510] width 124 height 49
click at [535, 502] on link "Dashboard" at bounding box center [554, 510] width 122 height 42
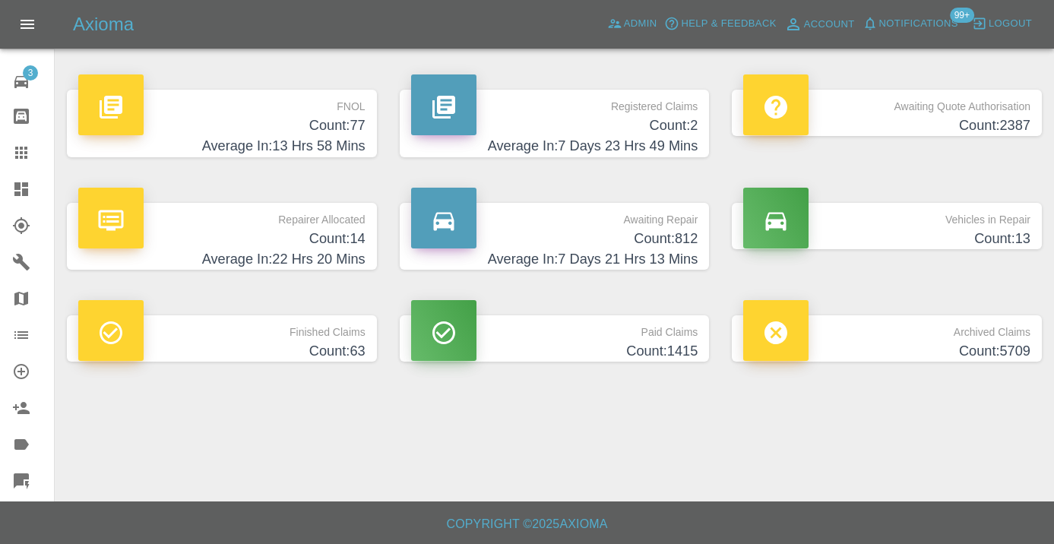
click at [655, 229] on h4 "Count: 812" at bounding box center [554, 239] width 287 height 21
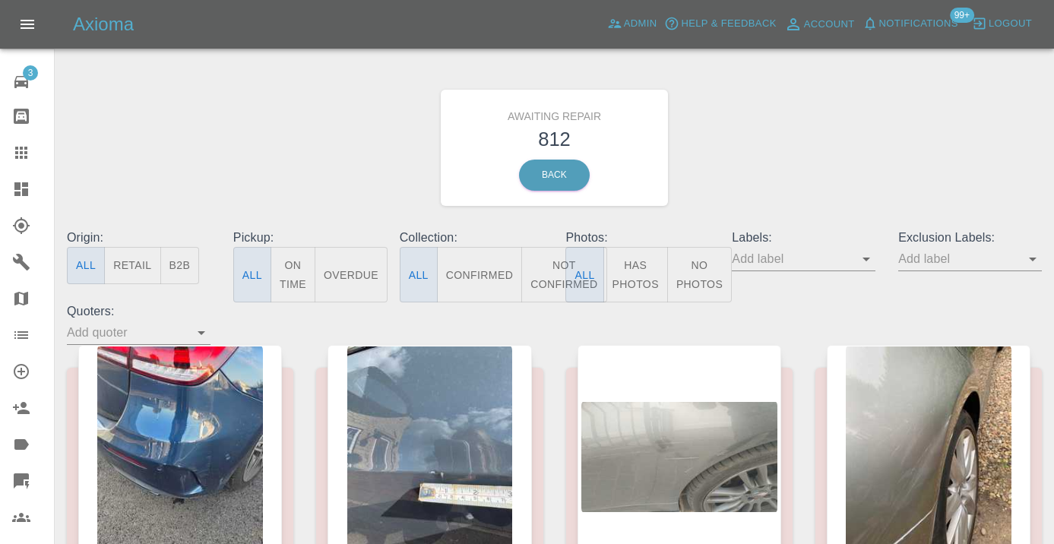
click at [551, 261] on button "Not Confirmed" at bounding box center [563, 274] width 85 height 55
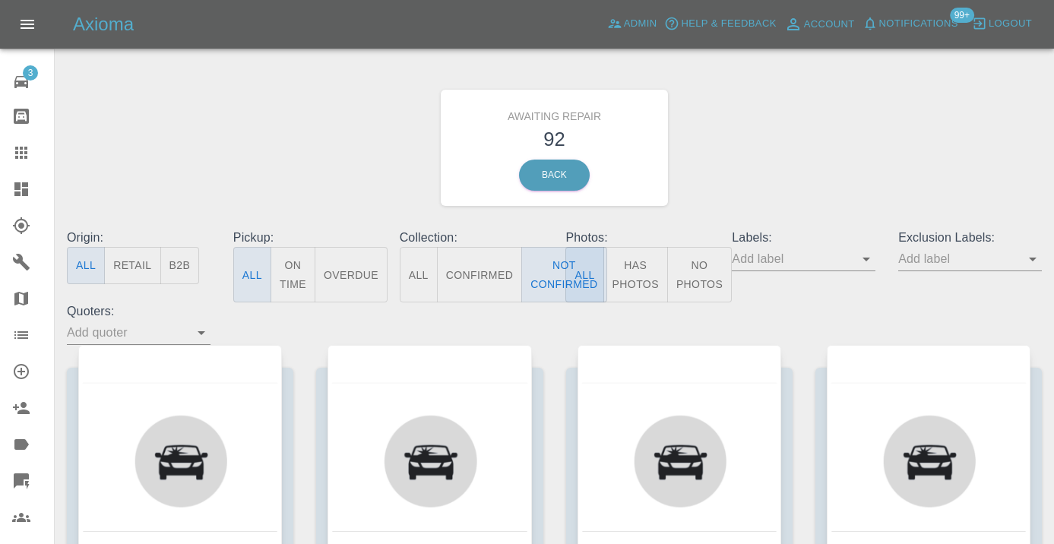
click at [748, 169] on div "Awaiting Repair 92 Back" at bounding box center [554, 148] width 998 height 162
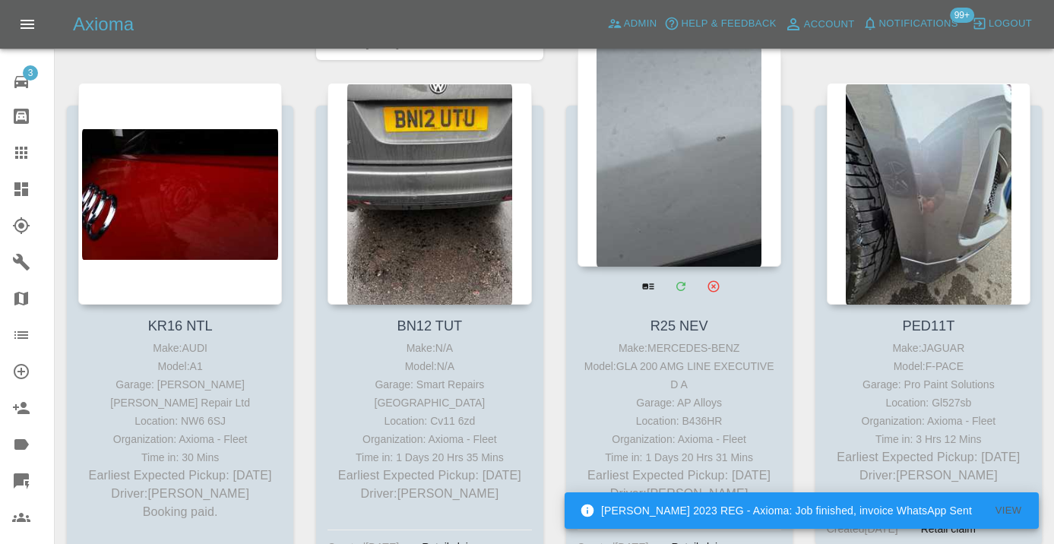
scroll to position [2852, 0]
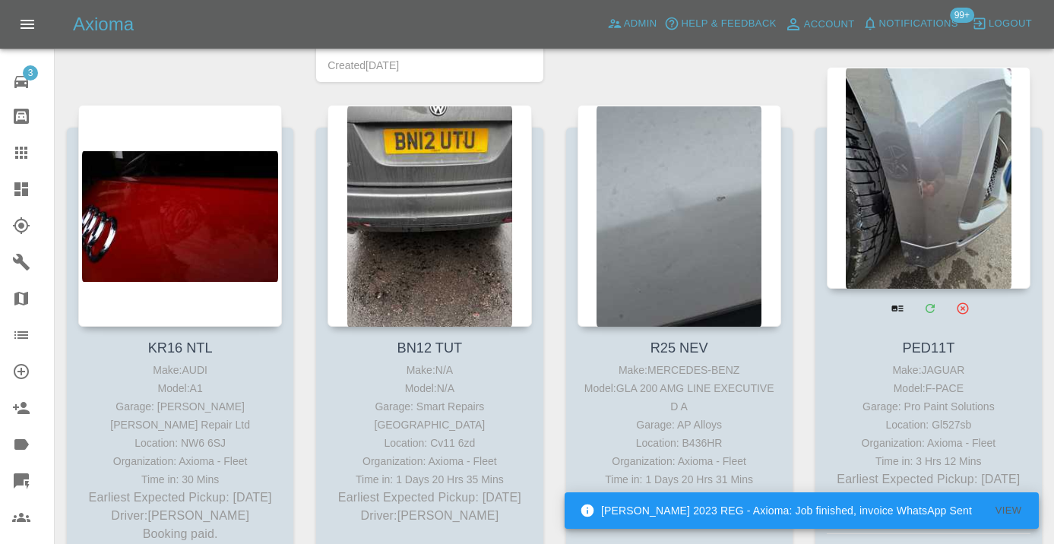
click at [973, 179] on div at bounding box center [929, 178] width 204 height 222
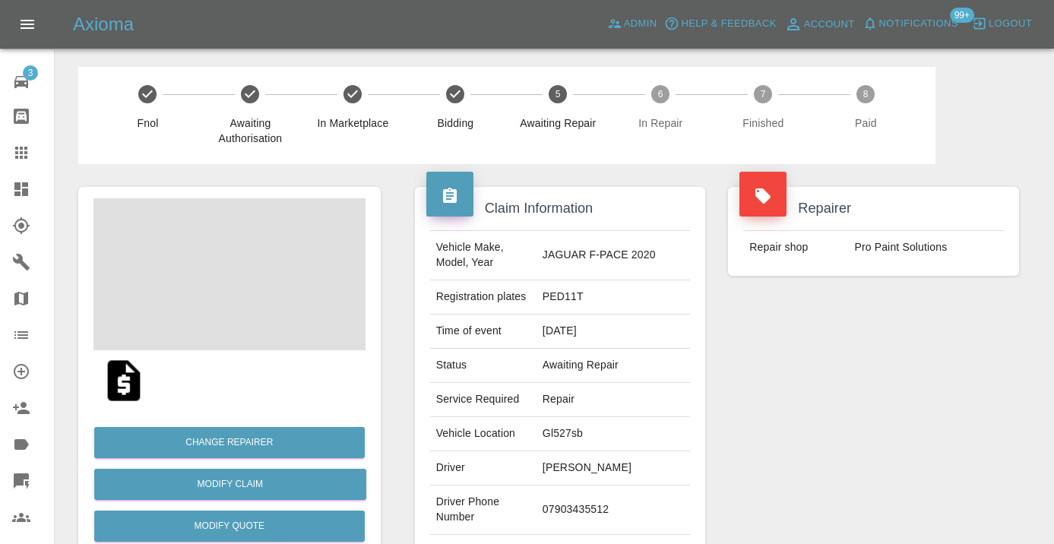
click at [604, 504] on td "07903435512" at bounding box center [612, 510] width 153 height 49
copy td "07903435512"
click at [818, 433] on div "Repairer Repair shop Pro Paint Solutions" at bounding box center [874, 391] width 314 height 454
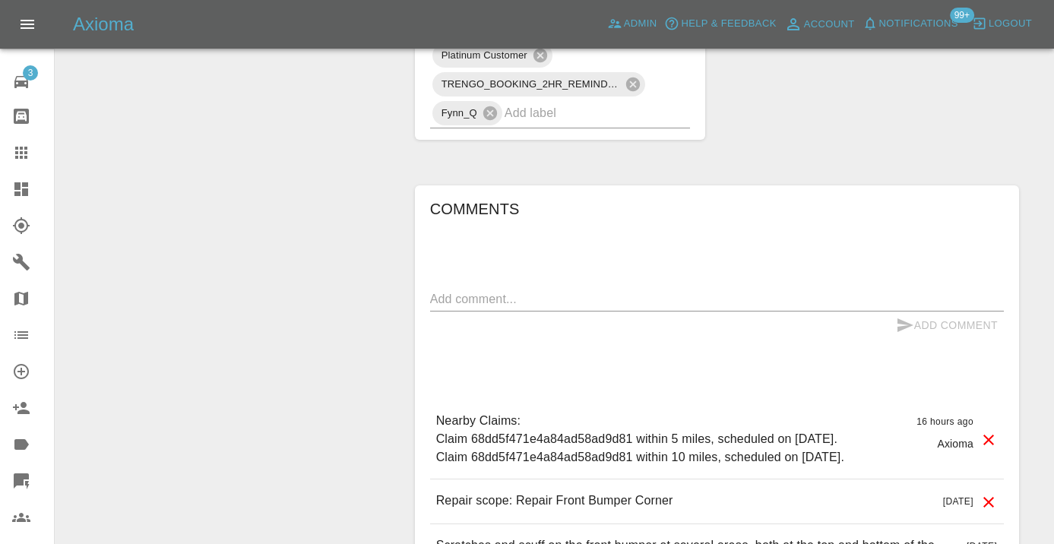
scroll to position [1201, 0]
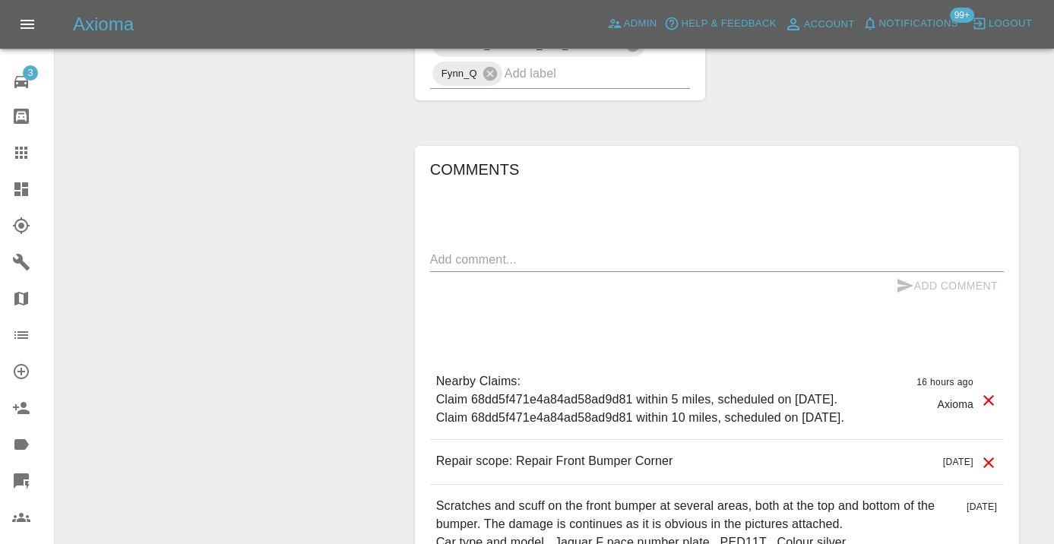
click at [502, 251] on textarea at bounding box center [717, 259] width 574 height 17
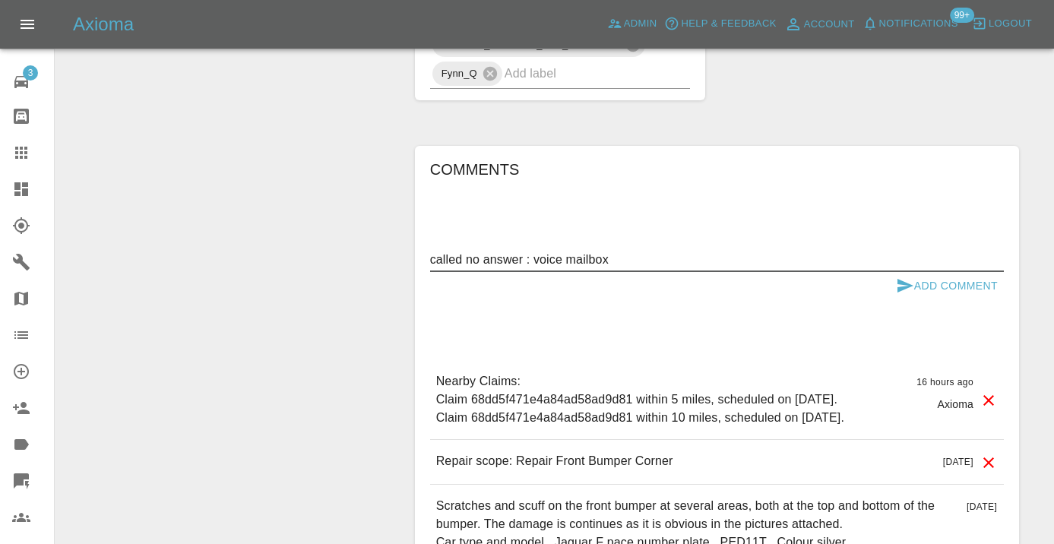
type textarea "called no answer : voice mailbox"
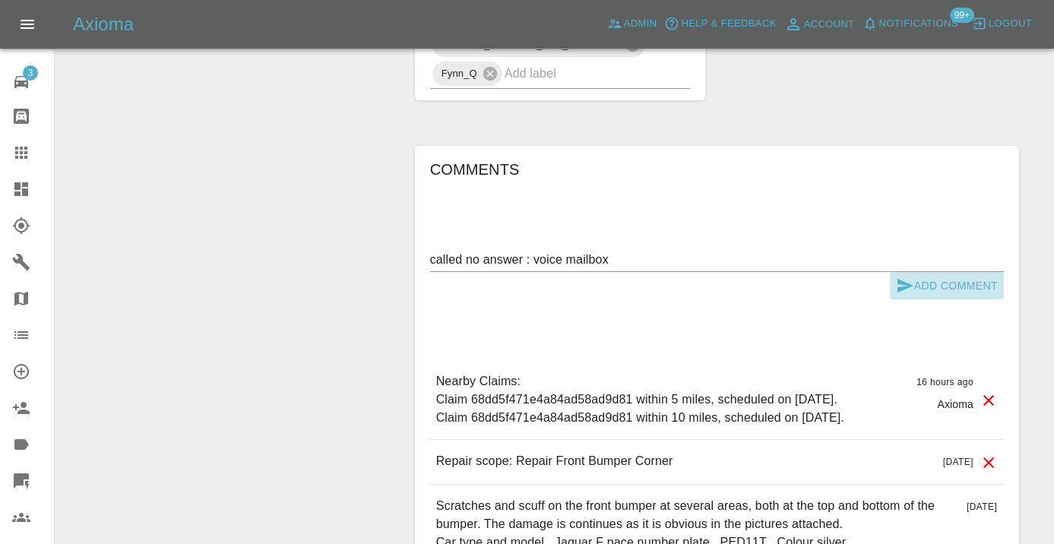
click at [899, 279] on icon "submit" at bounding box center [905, 286] width 16 height 14
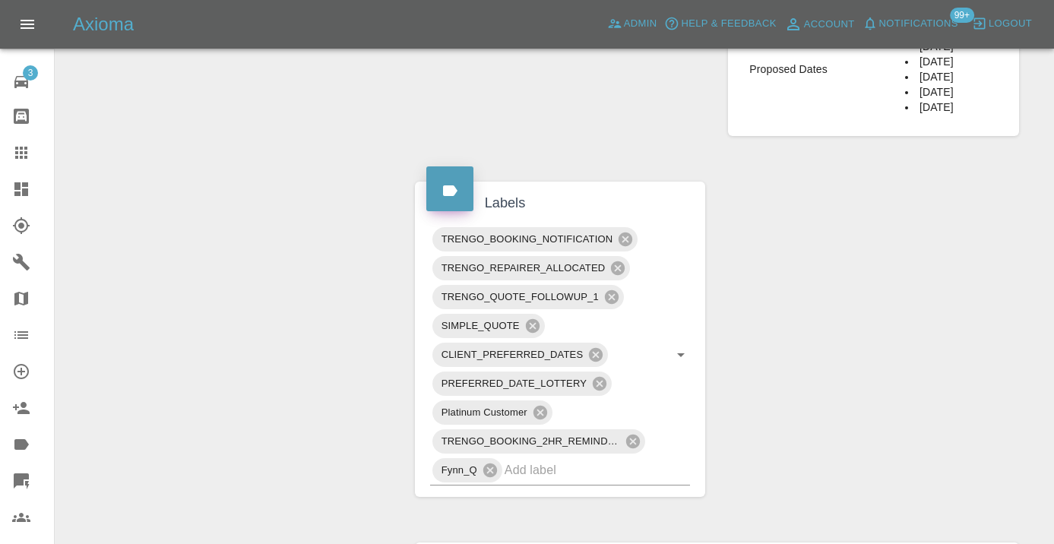
scroll to position [817, 0]
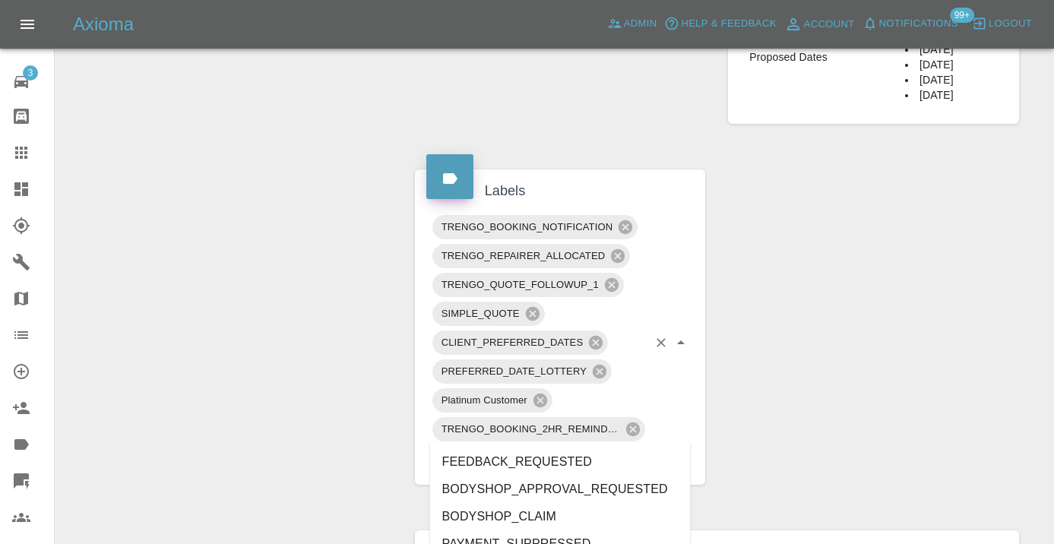
click at [548, 439] on div "TRENGO_BOOKING_NOTIFICATION TRENGO_REPAIRER_ALLOCATED TRENGO_QUOTE_FOLLOWUP_1 S…" at bounding box center [560, 343] width 261 height 261
type input "customer_wi"
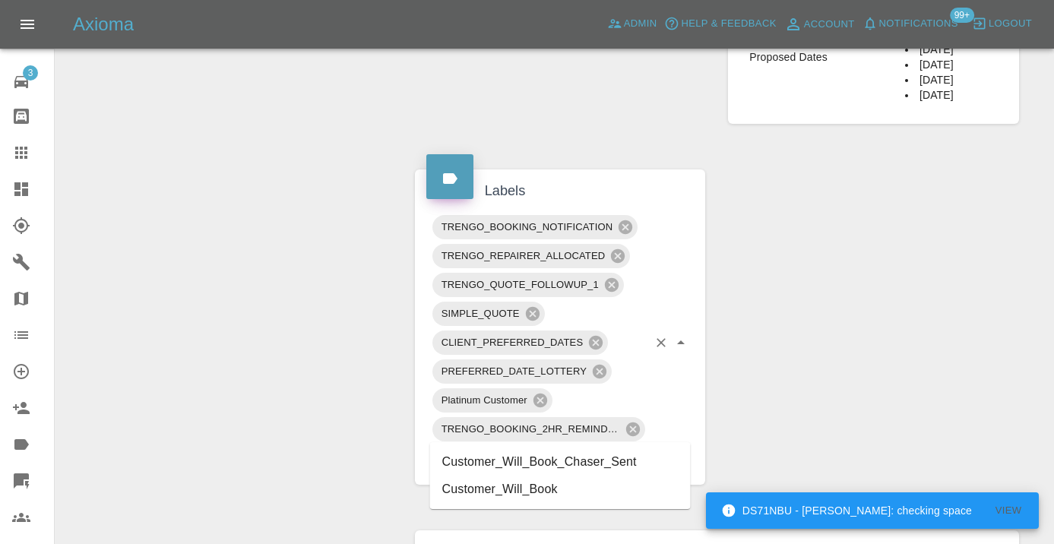
click at [536, 487] on li "Customer_Will_Book" at bounding box center [560, 489] width 261 height 27
click at [184, 258] on div "Change Repairer Modify Claim Modify Quote Rollback Submit Payment Archive" at bounding box center [229, 224] width 325 height 1755
click at [21, 154] on icon at bounding box center [21, 153] width 12 height 12
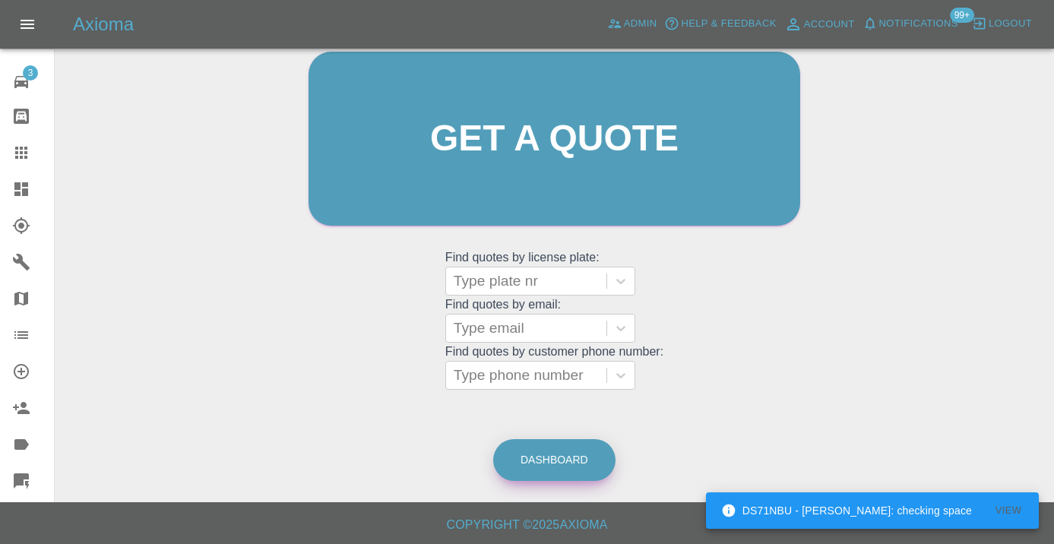
click at [578, 461] on link "Dashboard" at bounding box center [554, 460] width 122 height 42
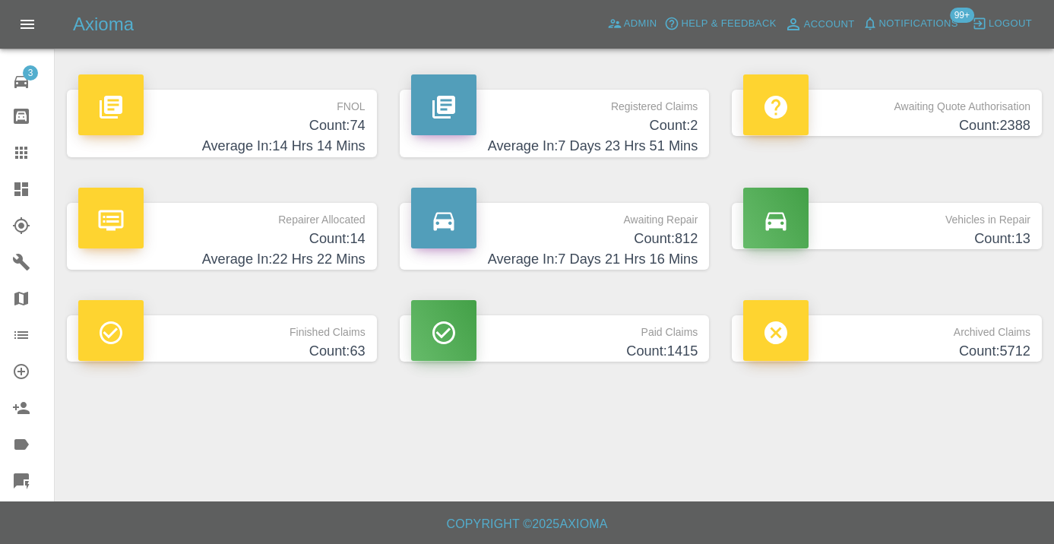
click at [647, 236] on h4 "Count: 812" at bounding box center [554, 239] width 287 height 21
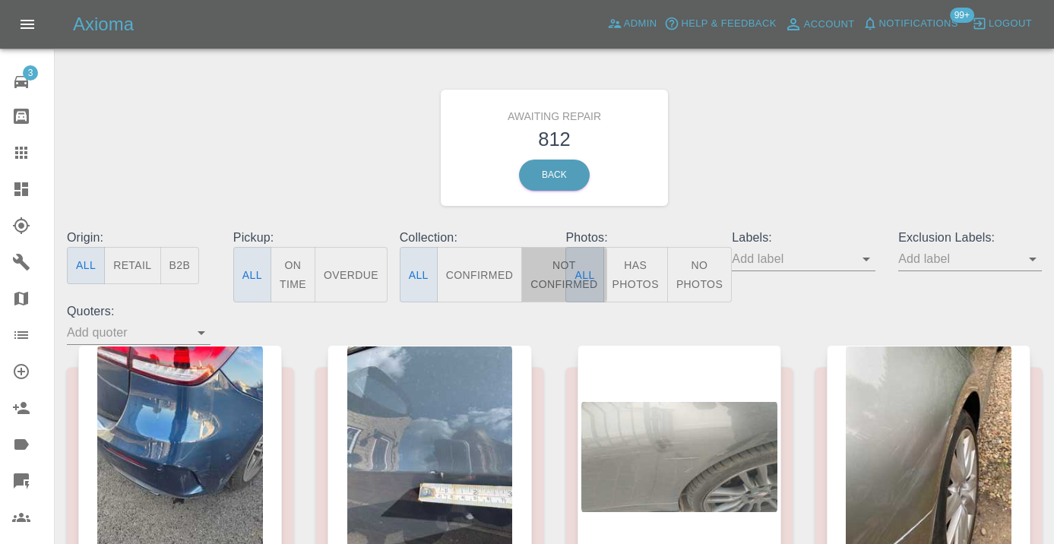
click at [546, 279] on button "Not Confirmed" at bounding box center [563, 274] width 85 height 55
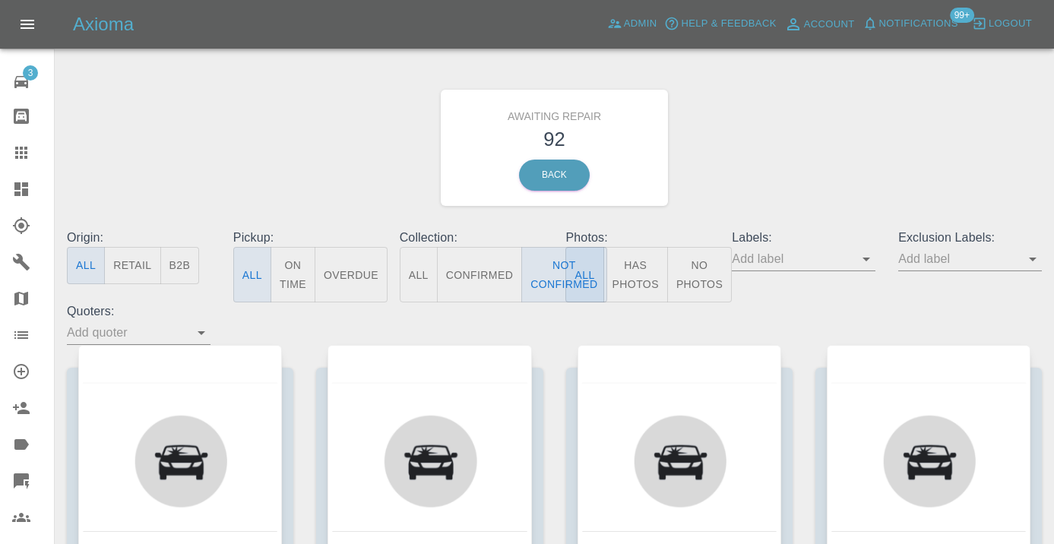
click at [761, 150] on div "Awaiting Repair 92 Back" at bounding box center [554, 148] width 998 height 162
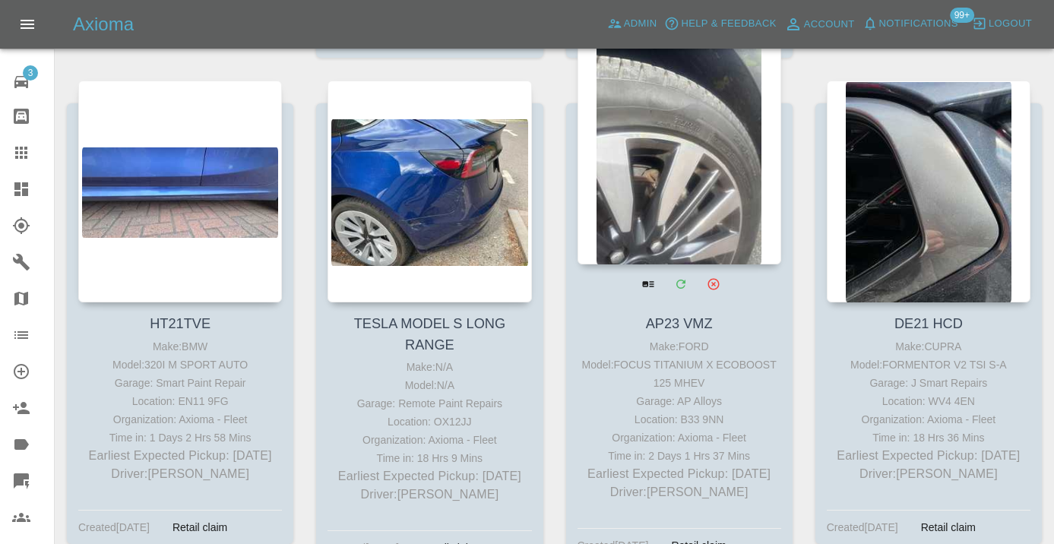
scroll to position [4910, 0]
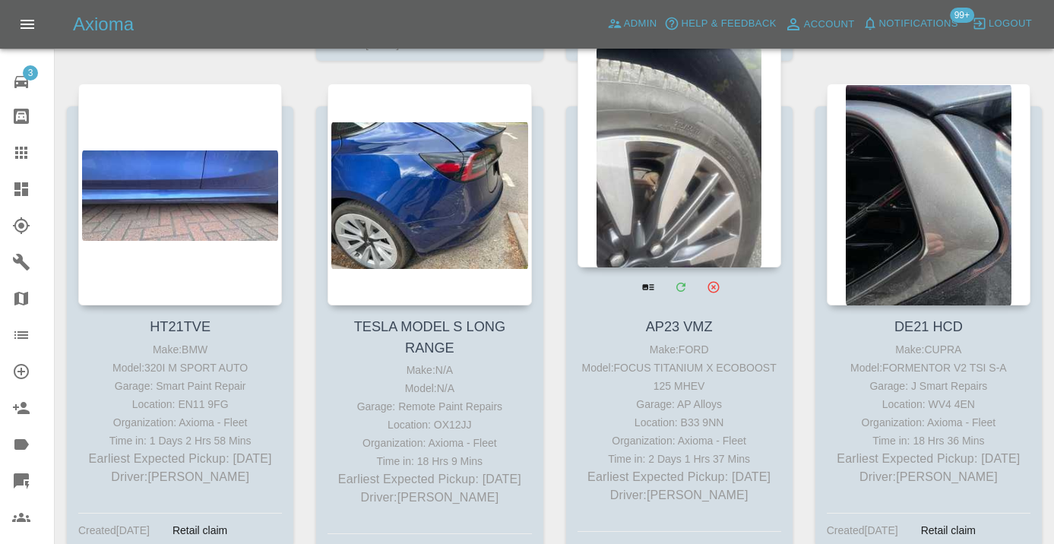
click at [703, 150] on div at bounding box center [680, 157] width 204 height 222
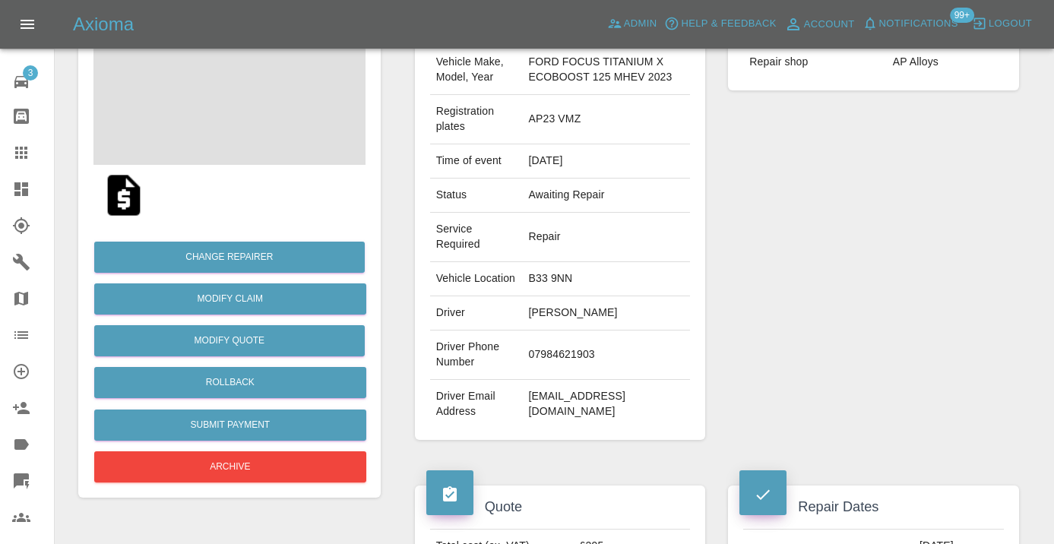
scroll to position [226, 0]
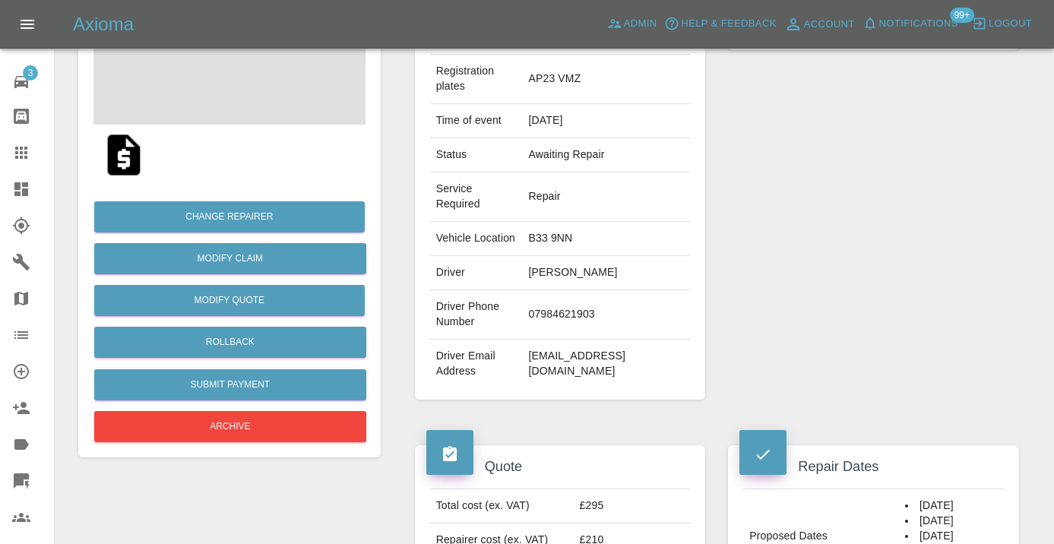
click at [558, 335] on td "07984621903" at bounding box center [606, 314] width 168 height 49
copy td "07984621903"
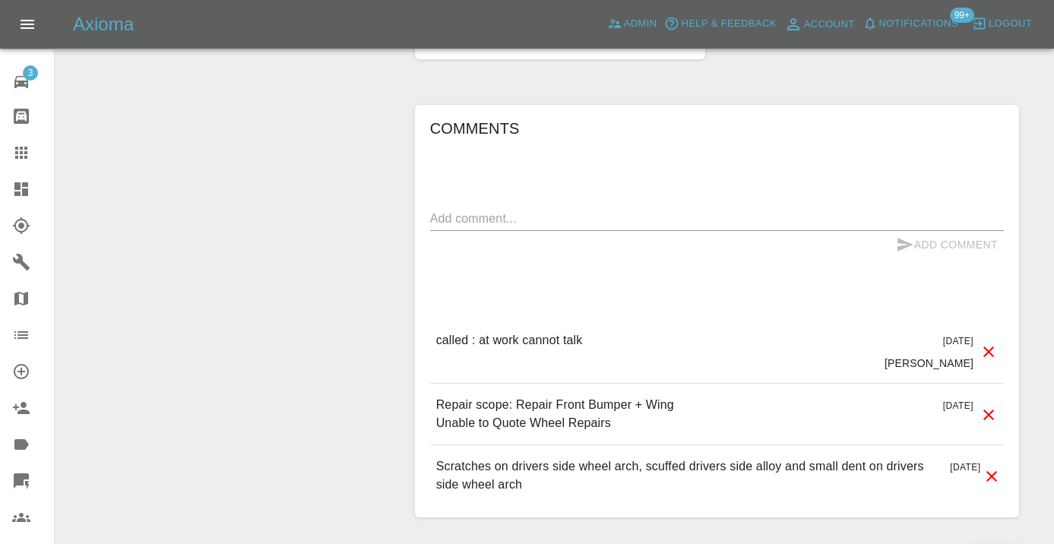
scroll to position [1284, 0]
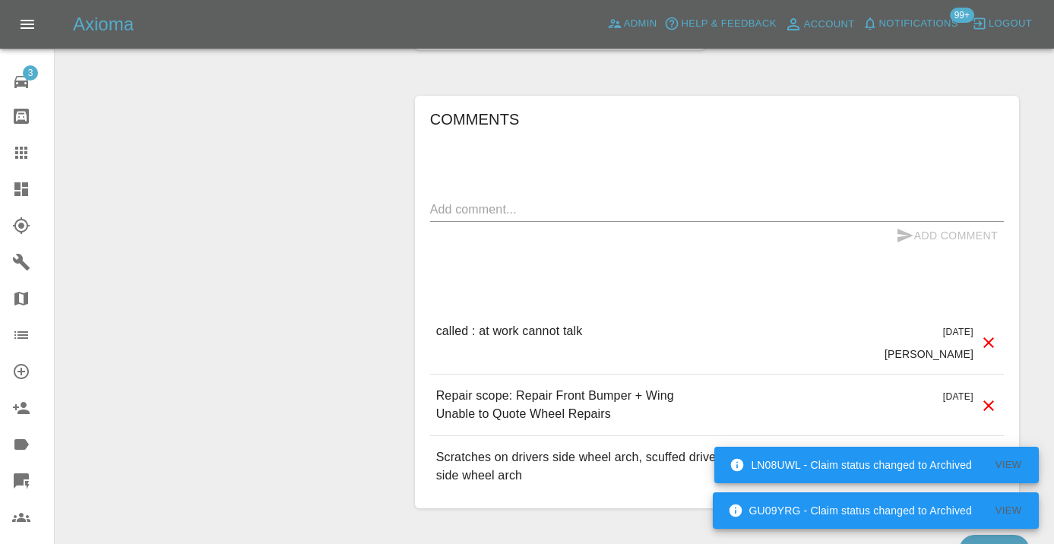
click at [432, 218] on textarea at bounding box center [717, 209] width 574 height 17
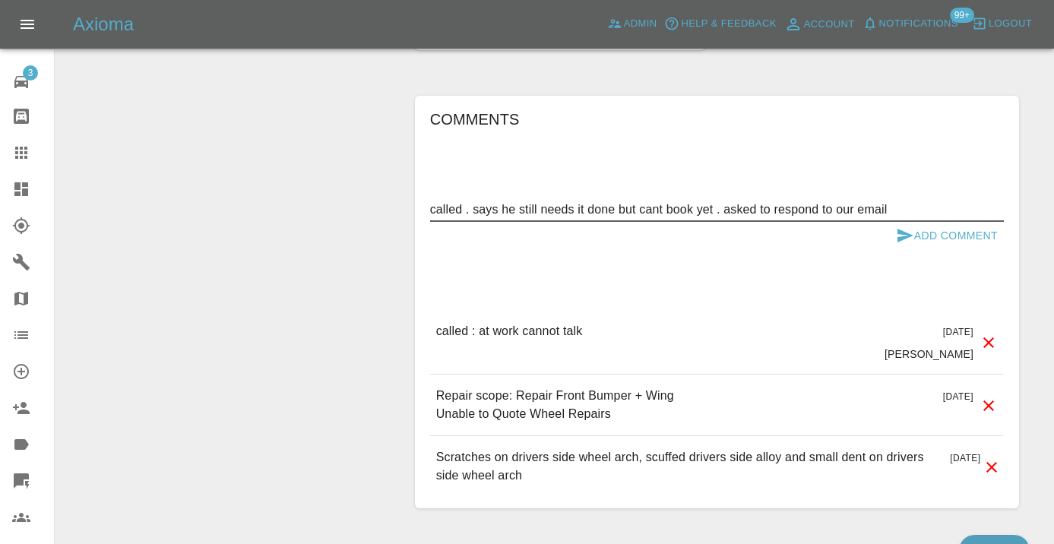
type textarea "called . says he still needs it done but cant book yet . asked to respond to ou…"
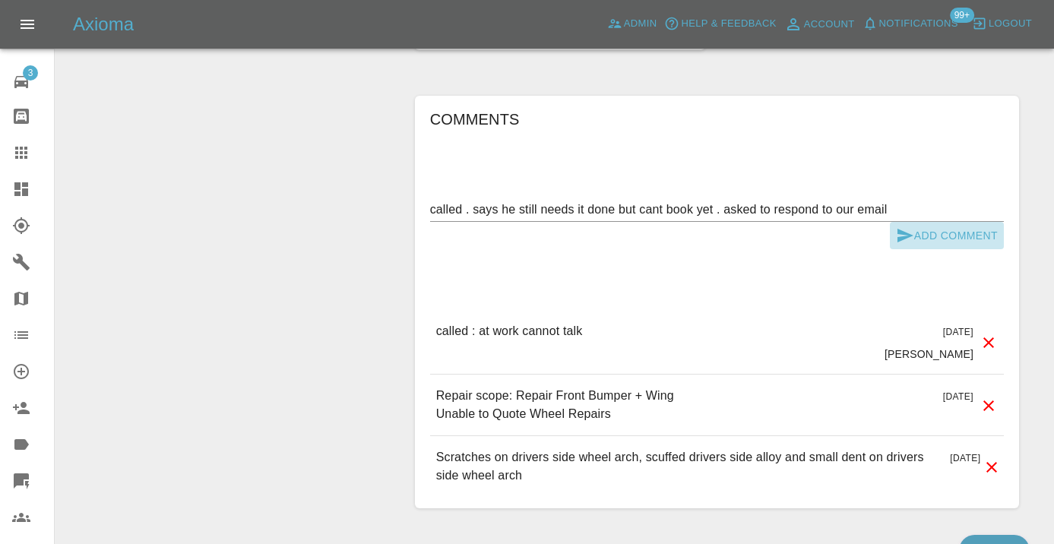
click at [893, 250] on button "Add Comment" at bounding box center [947, 236] width 114 height 28
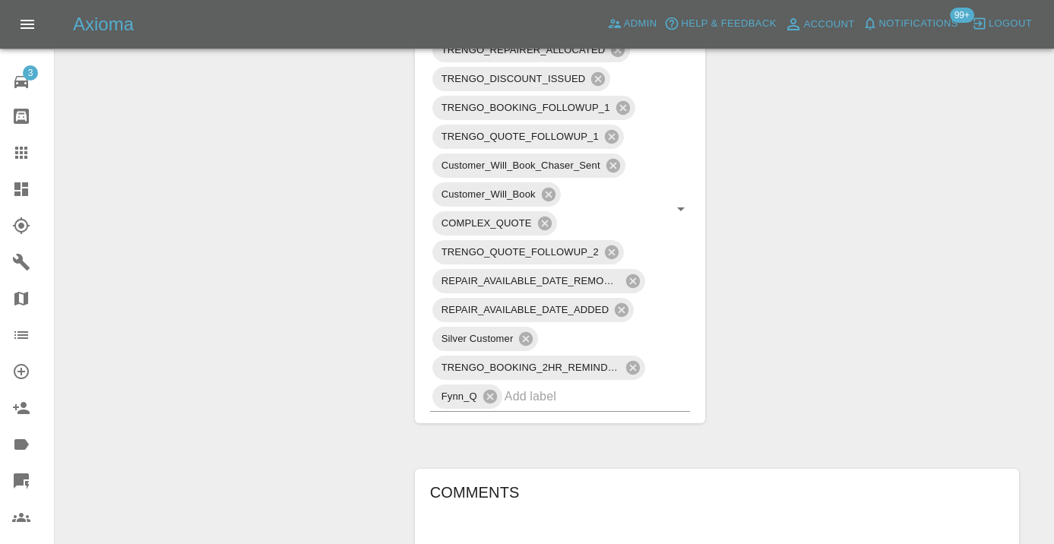
scroll to position [910, 0]
click at [23, 157] on icon at bounding box center [21, 153] width 12 height 12
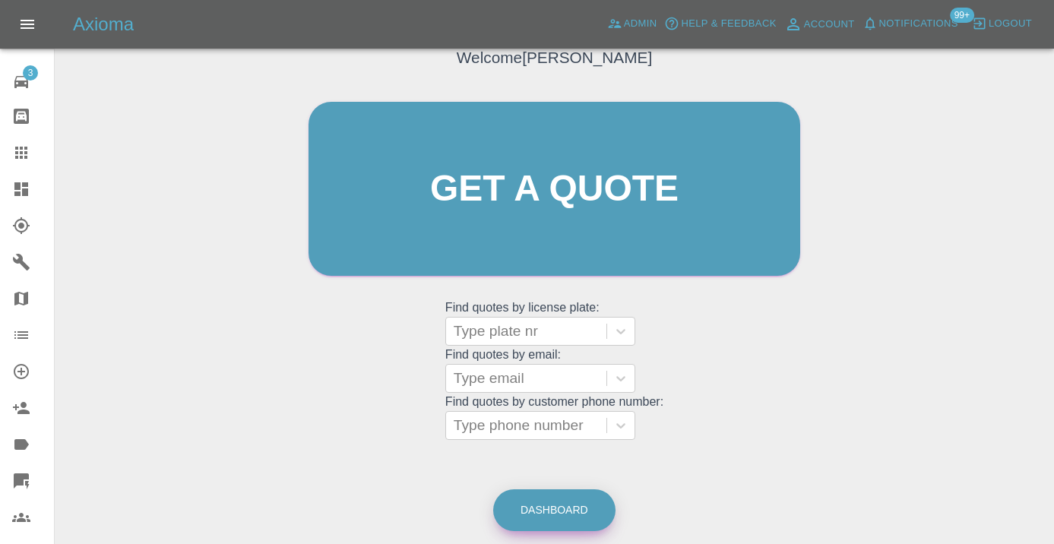
click at [562, 501] on link "Dashboard" at bounding box center [554, 510] width 122 height 42
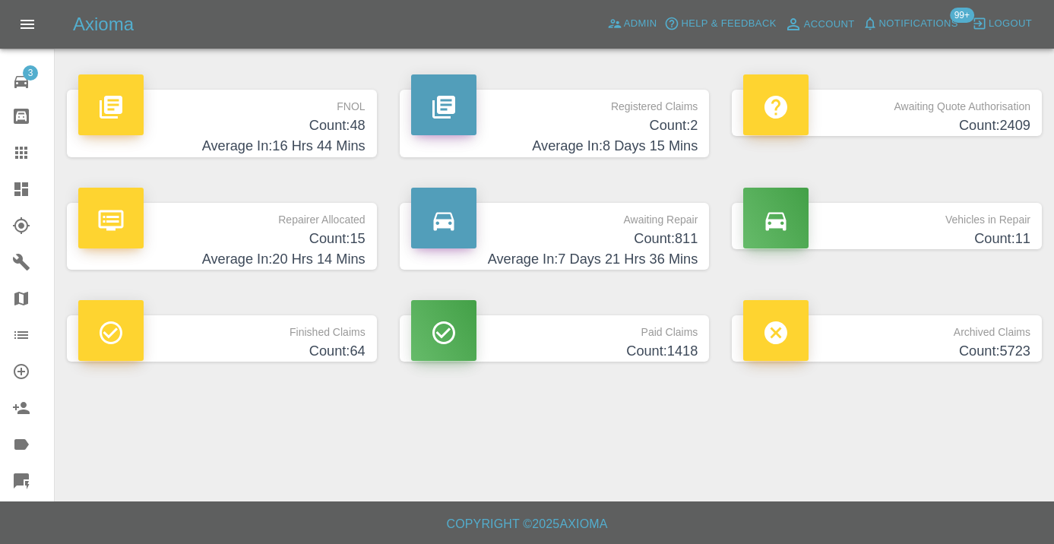
click at [652, 232] on h4 "Count: 811" at bounding box center [554, 239] width 287 height 21
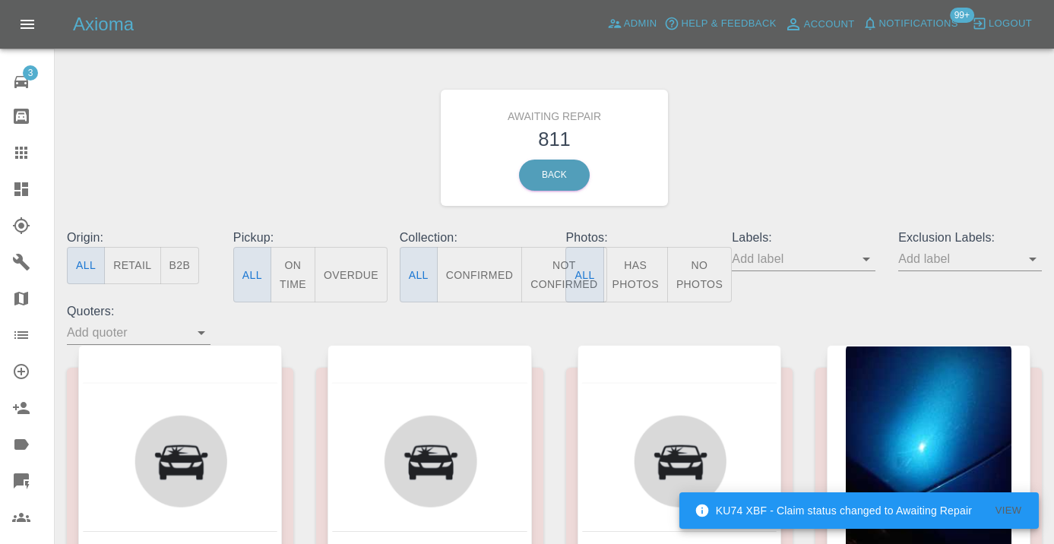
click at [558, 275] on button "Not Confirmed" at bounding box center [563, 274] width 85 height 55
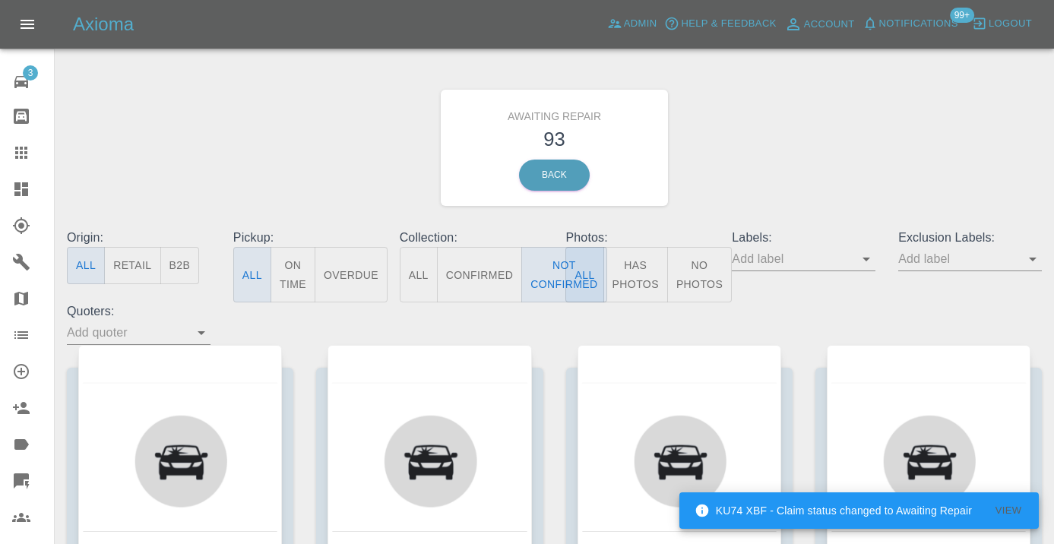
click at [783, 164] on div "Awaiting Repair 93 Back" at bounding box center [554, 148] width 998 height 162
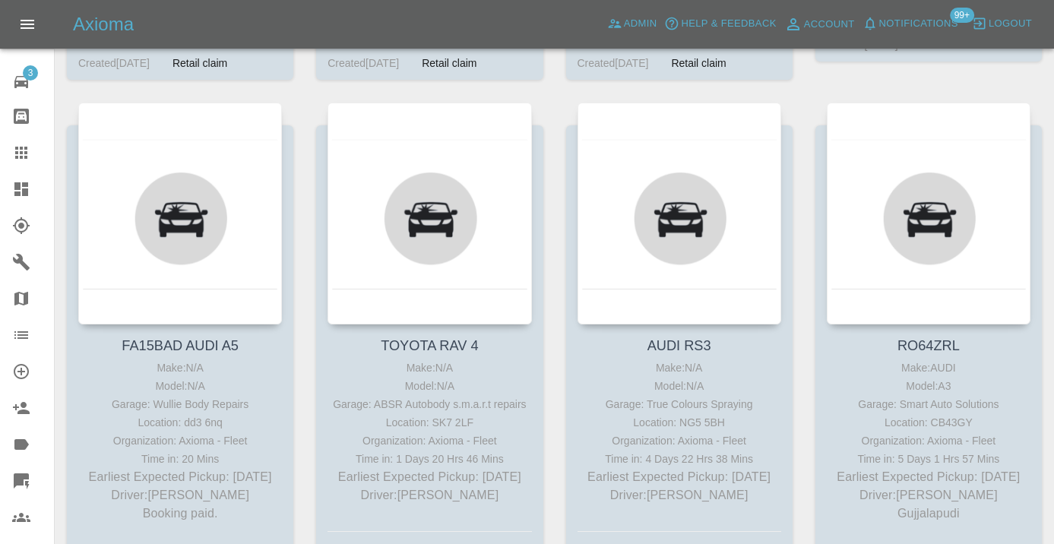
scroll to position [1328, 0]
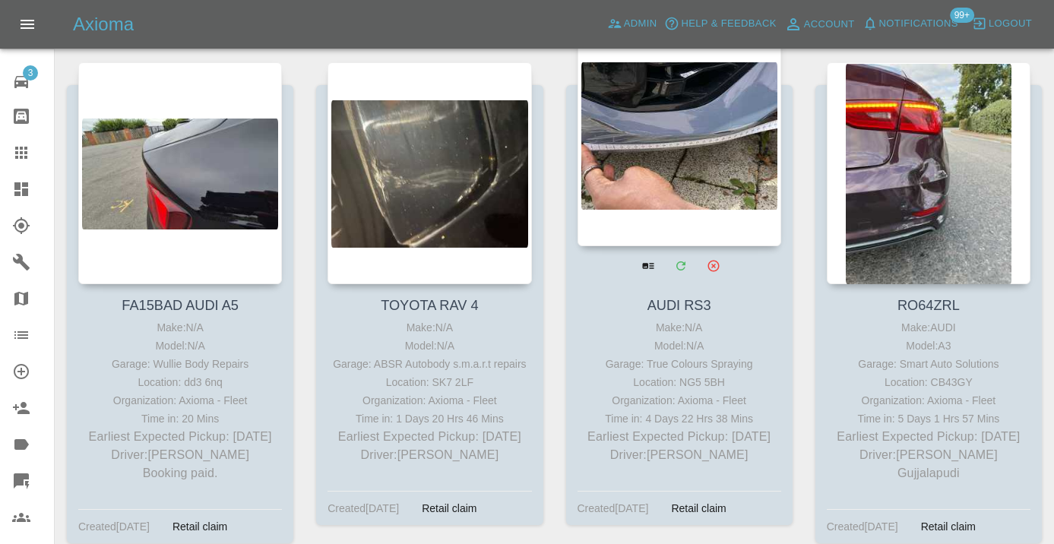
click at [735, 162] on div at bounding box center [680, 135] width 204 height 222
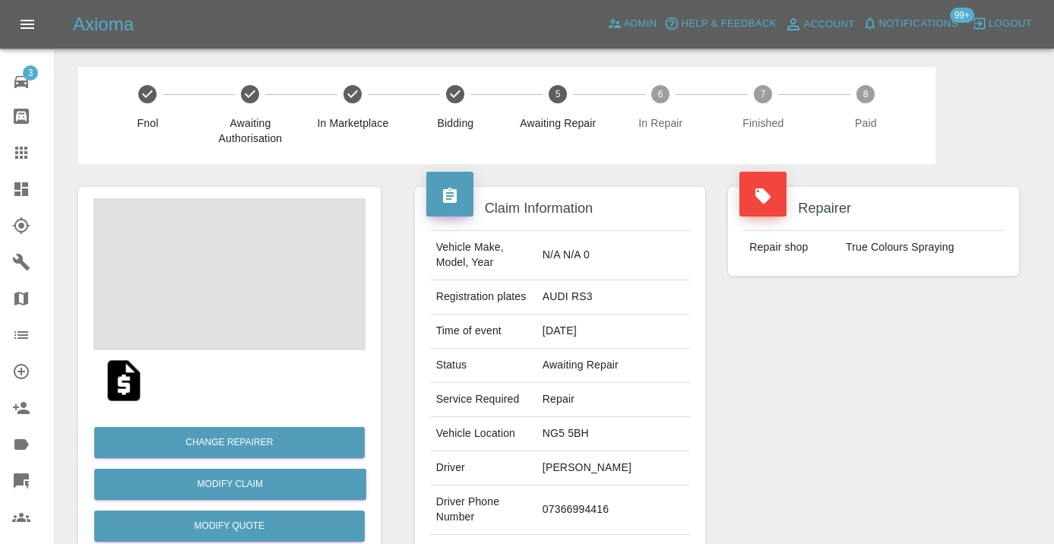
click at [600, 506] on td "07366994416" at bounding box center [612, 510] width 153 height 49
copy td "07366994416"
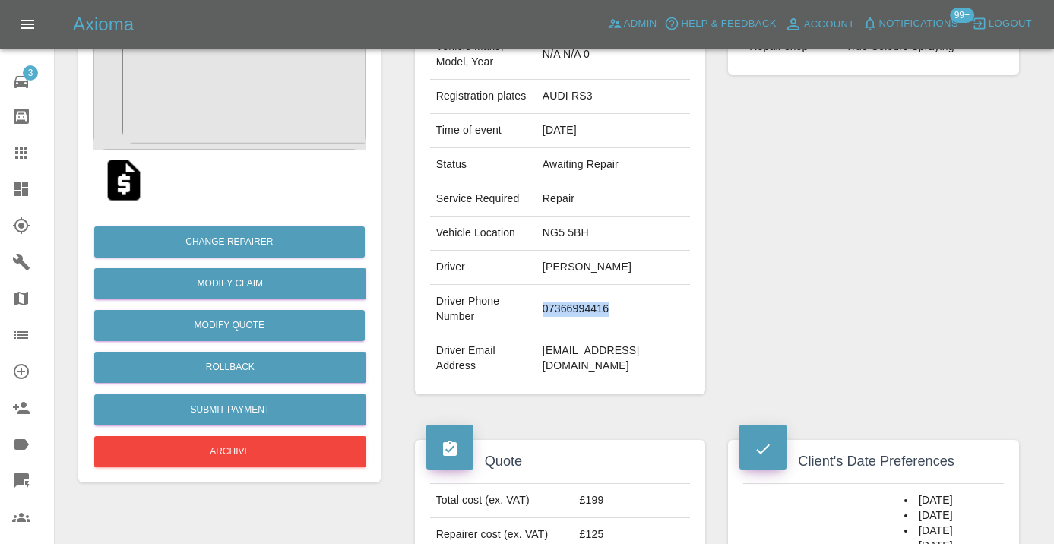
scroll to position [177, 0]
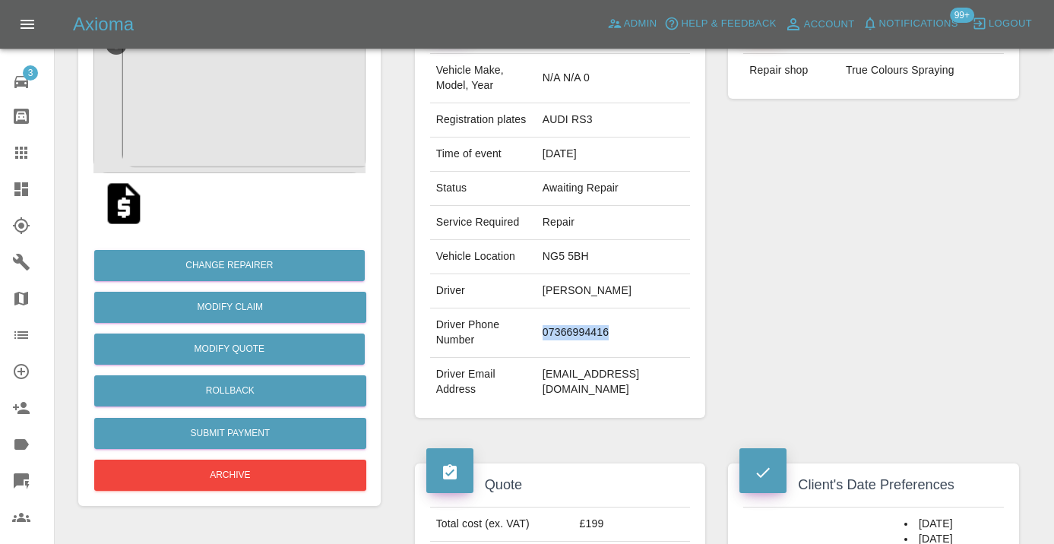
click at [597, 321] on td "07366994416" at bounding box center [612, 333] width 153 height 49
copy td "07366994416"
click at [846, 230] on div "Repairer Repair shop True Colours Spraying" at bounding box center [874, 214] width 314 height 454
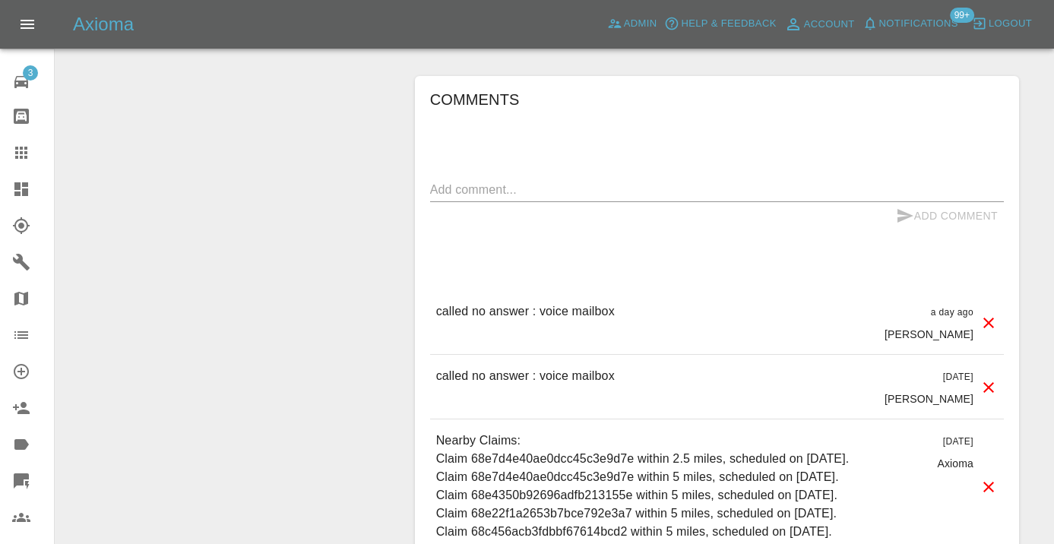
scroll to position [1664, 0]
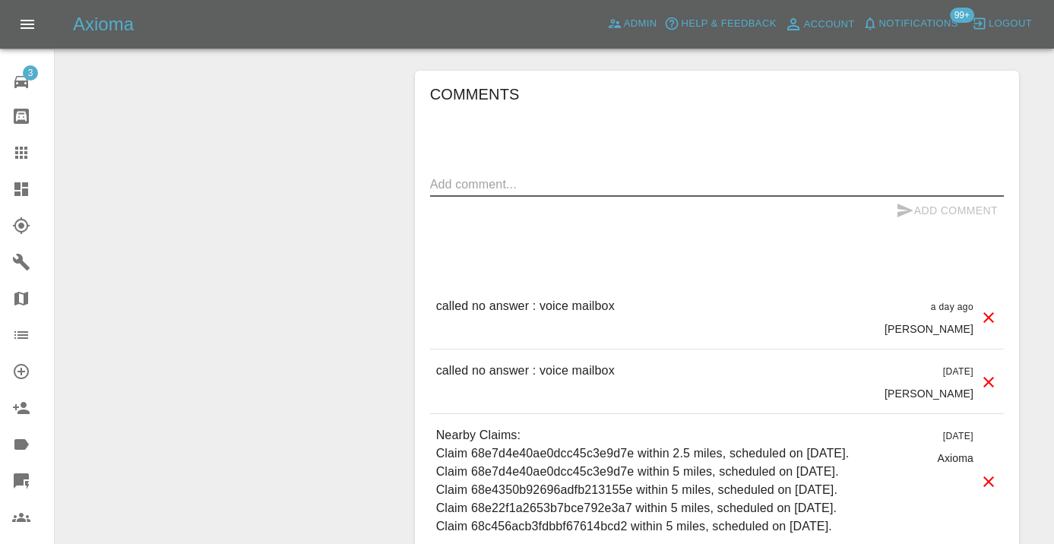
click at [531, 176] on textarea at bounding box center [717, 184] width 574 height 17
type textarea "called no answer : voice mailbox"
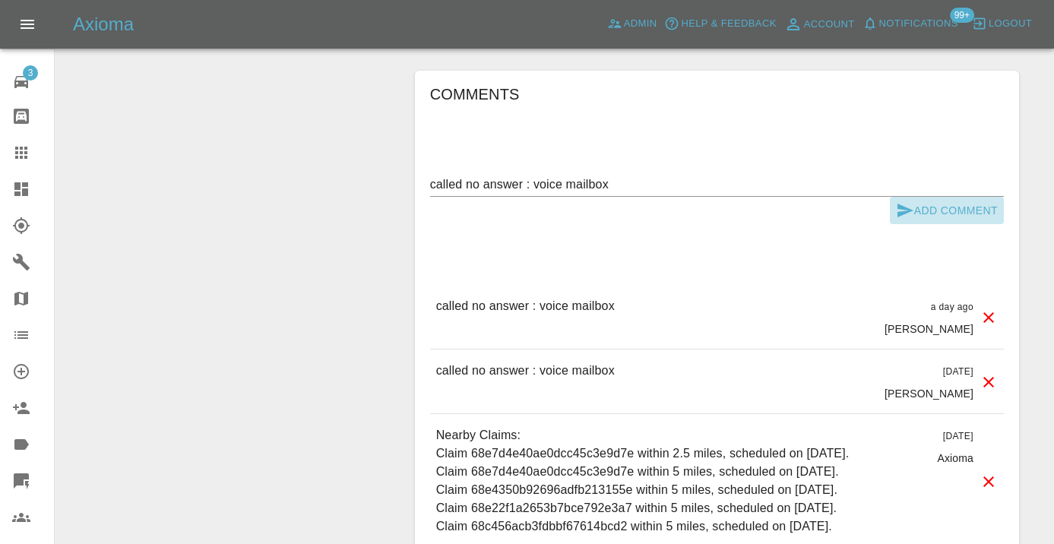
click at [967, 197] on button "Add Comment" at bounding box center [947, 211] width 114 height 28
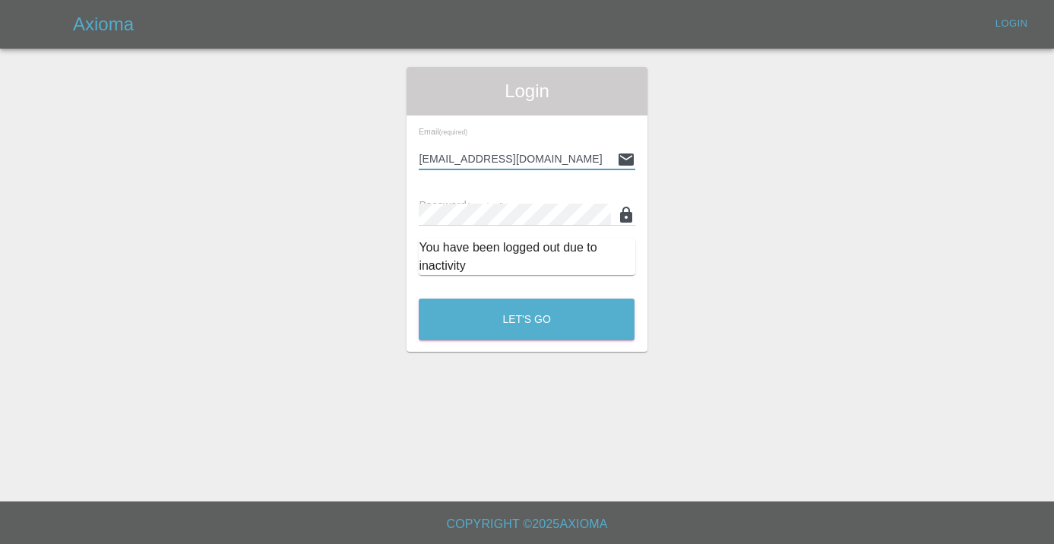
type input "Castrokhonqwana@gmail.com"
click at [527, 319] on button "Let's Go" at bounding box center [527, 320] width 216 height 42
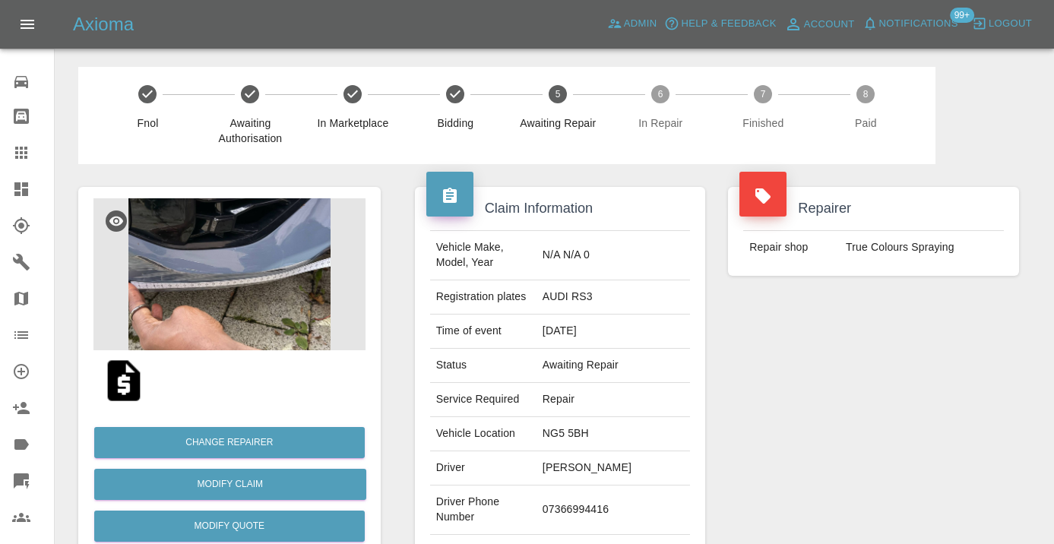
click at [815, 367] on div "Repairer Repair shop True Colours Spraying" at bounding box center [874, 391] width 314 height 454
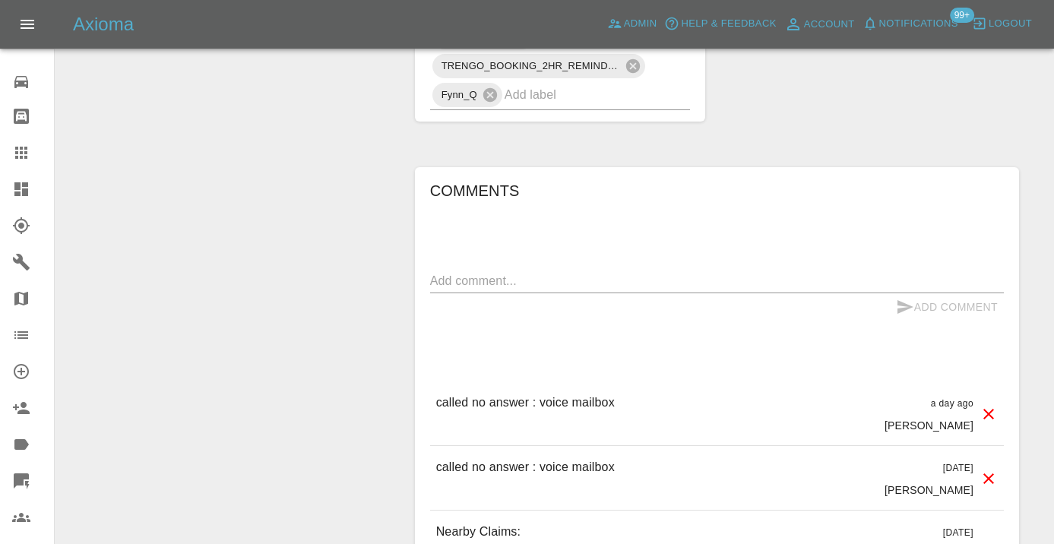
scroll to position [1580, 0]
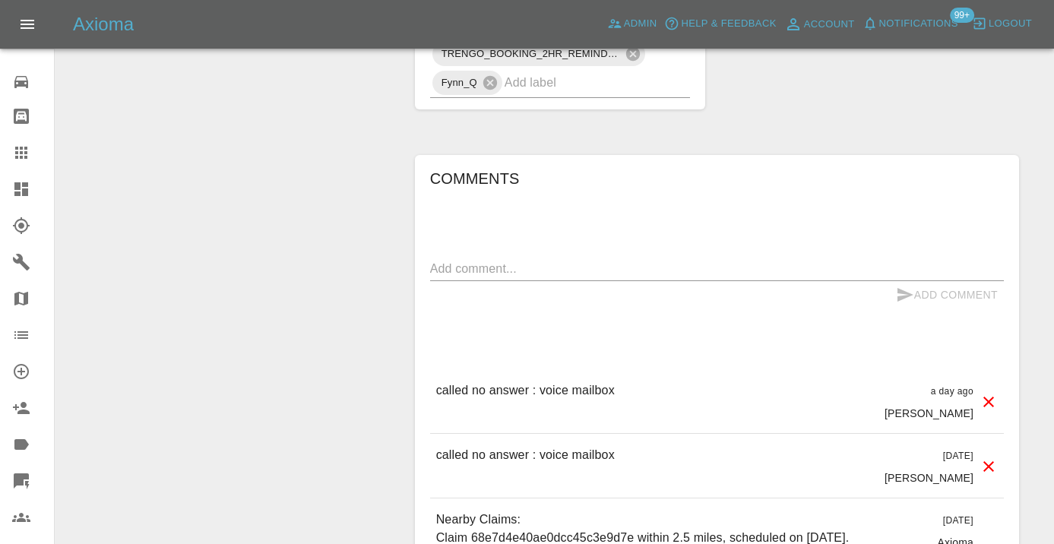
click at [484, 257] on div "x" at bounding box center [717, 269] width 574 height 24
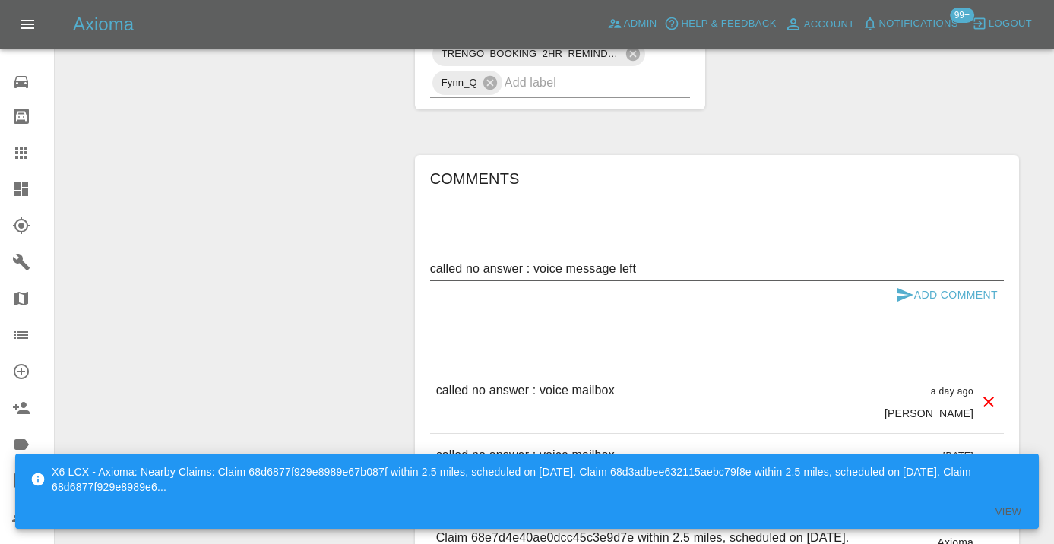
type textarea "called no answer : voice message left"
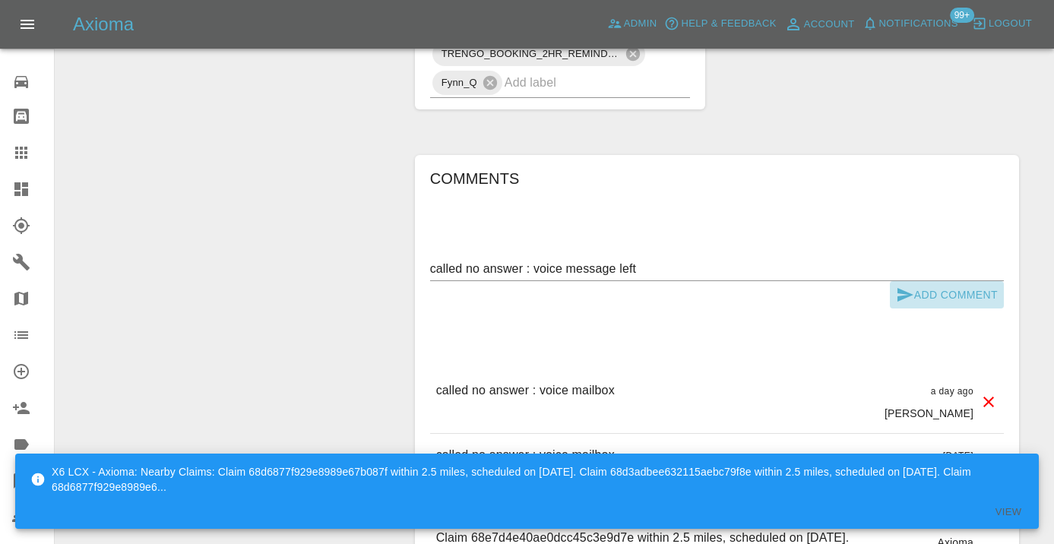
click at [903, 286] on icon "submit" at bounding box center [905, 295] width 18 height 18
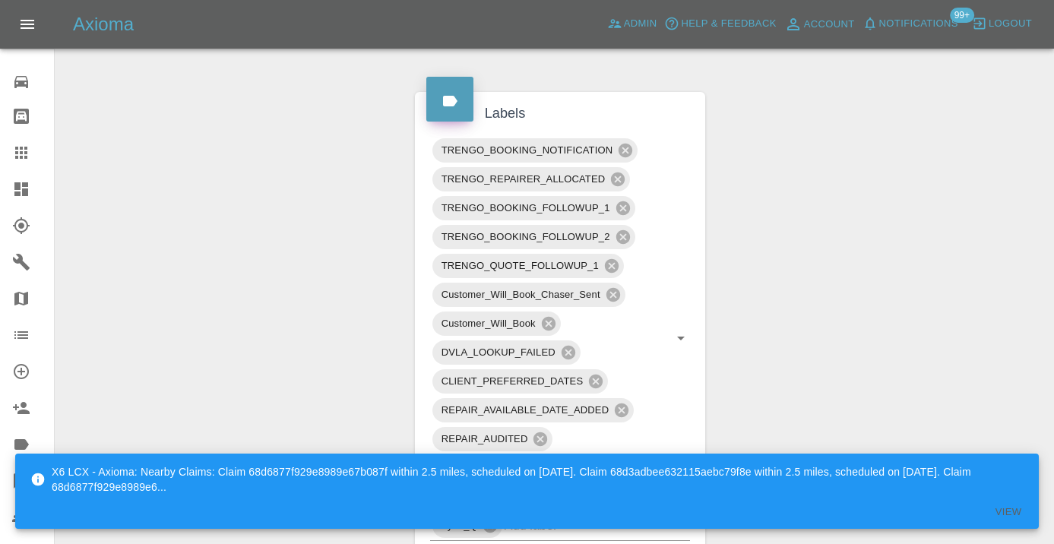
scroll to position [1135, 0]
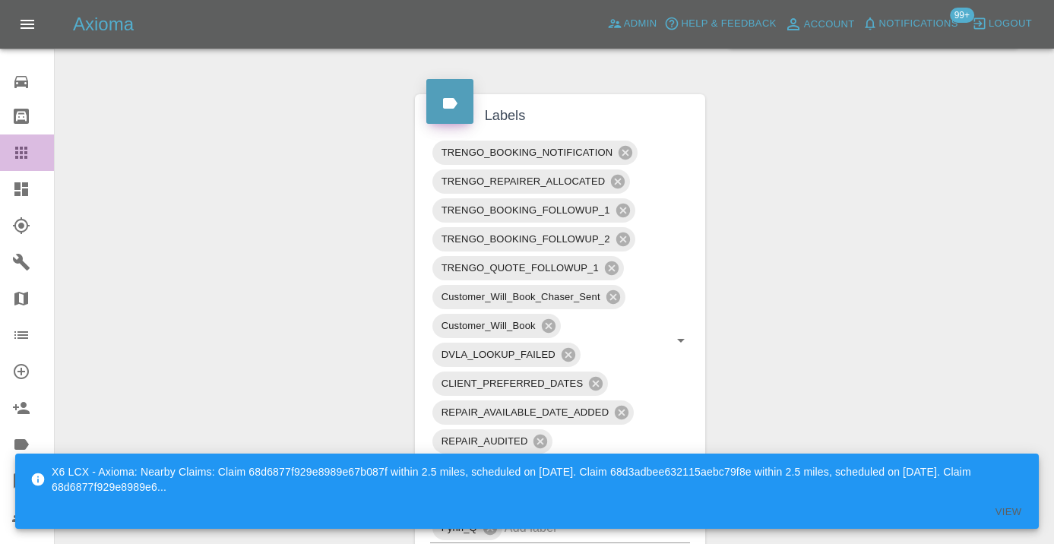
click at [24, 153] on icon at bounding box center [21, 153] width 18 height 18
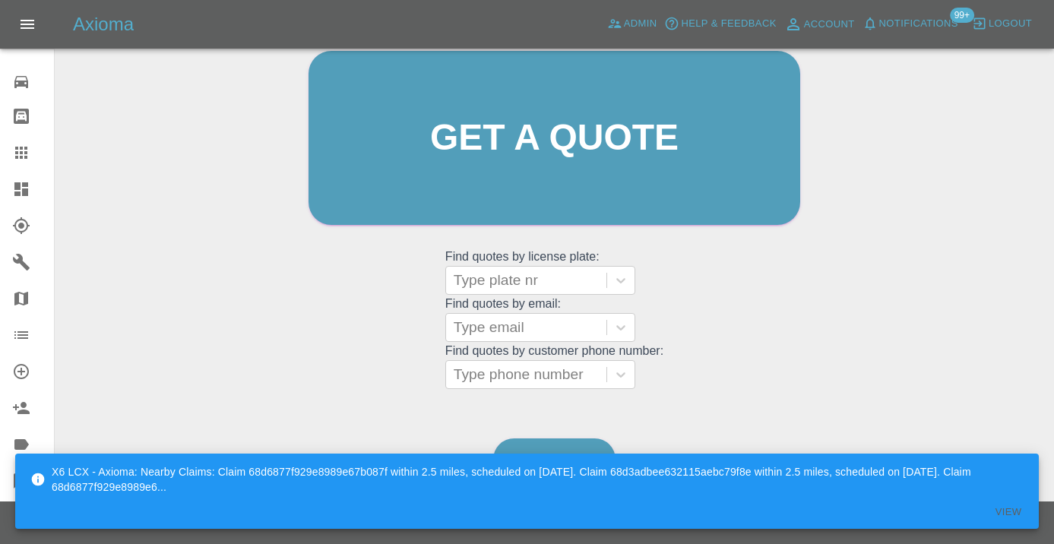
scroll to position [166, 0]
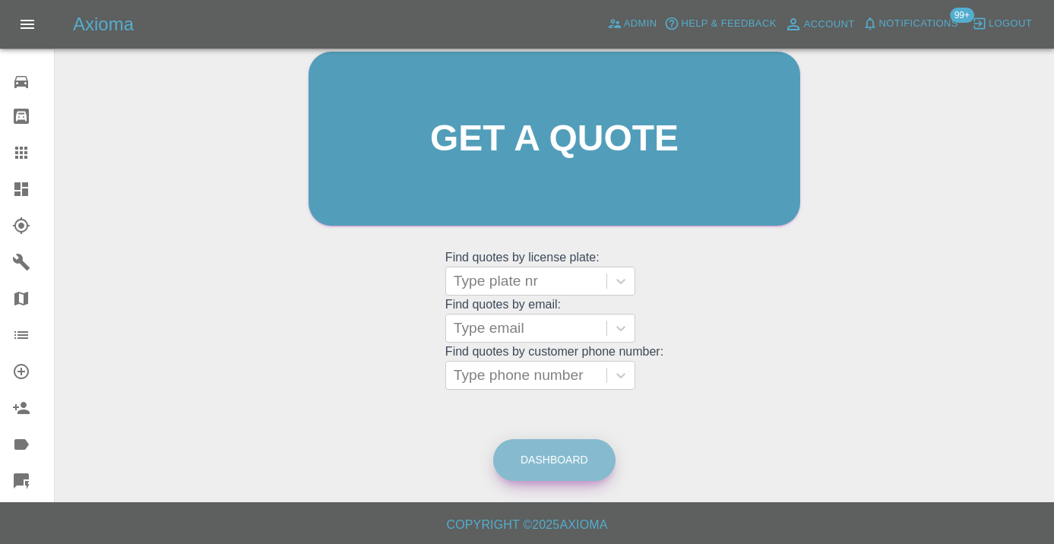
click at [586, 460] on link "Dashboard" at bounding box center [554, 460] width 122 height 42
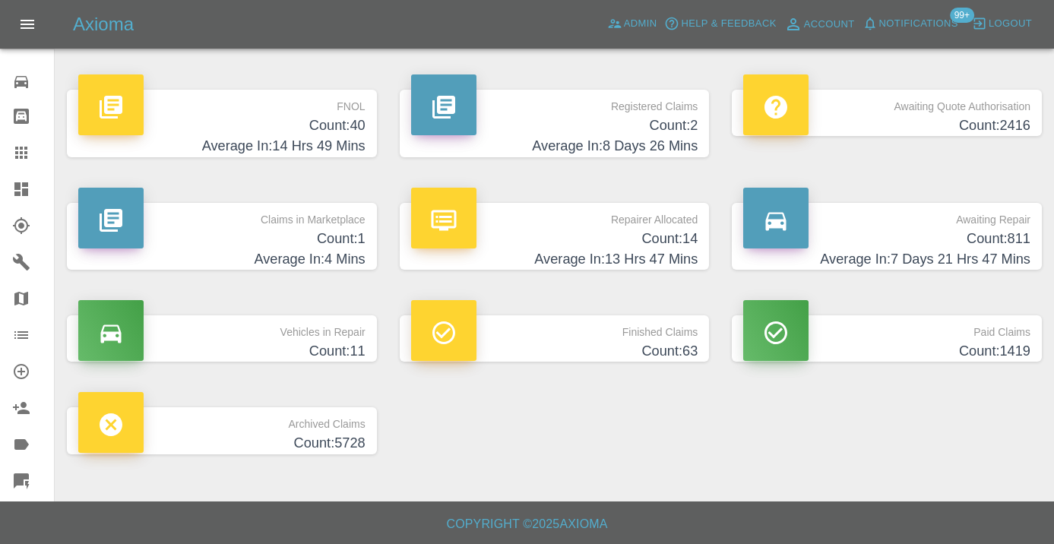
click at [975, 225] on p "Awaiting Repair" at bounding box center [886, 216] width 287 height 26
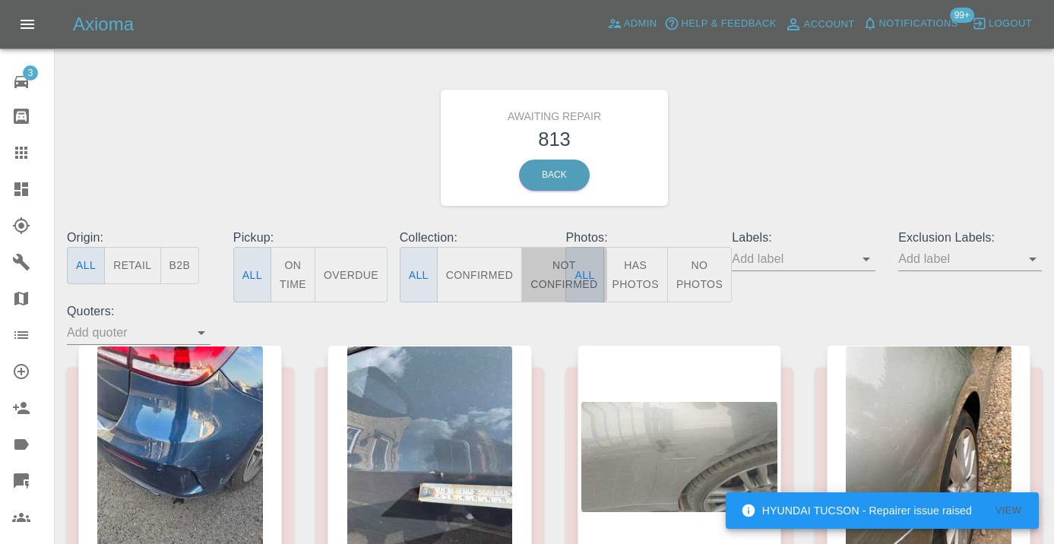
click at [555, 274] on button "Not Confirmed" at bounding box center [563, 274] width 85 height 55
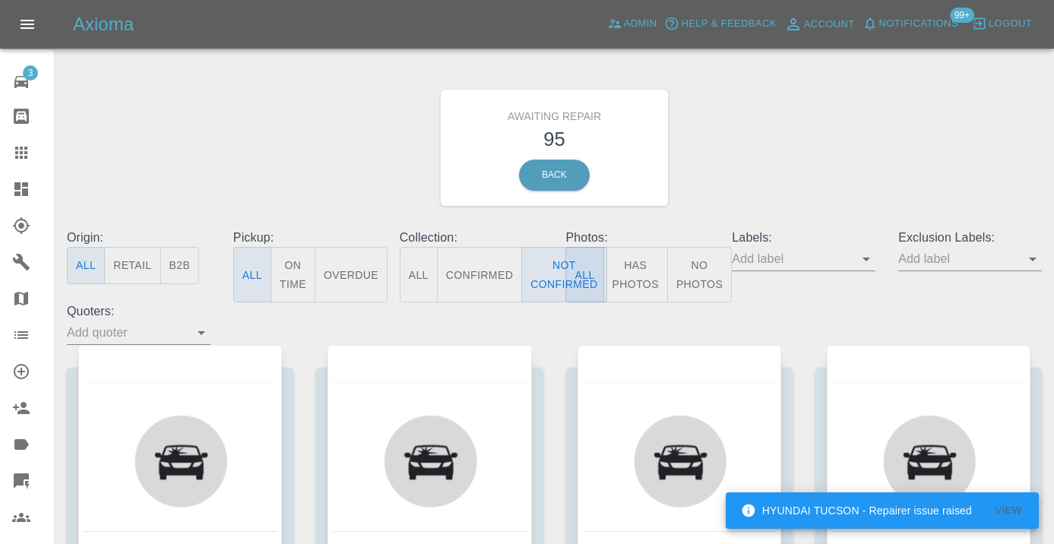
click at [755, 149] on div "Awaiting Repair 95 Back" at bounding box center [554, 148] width 998 height 162
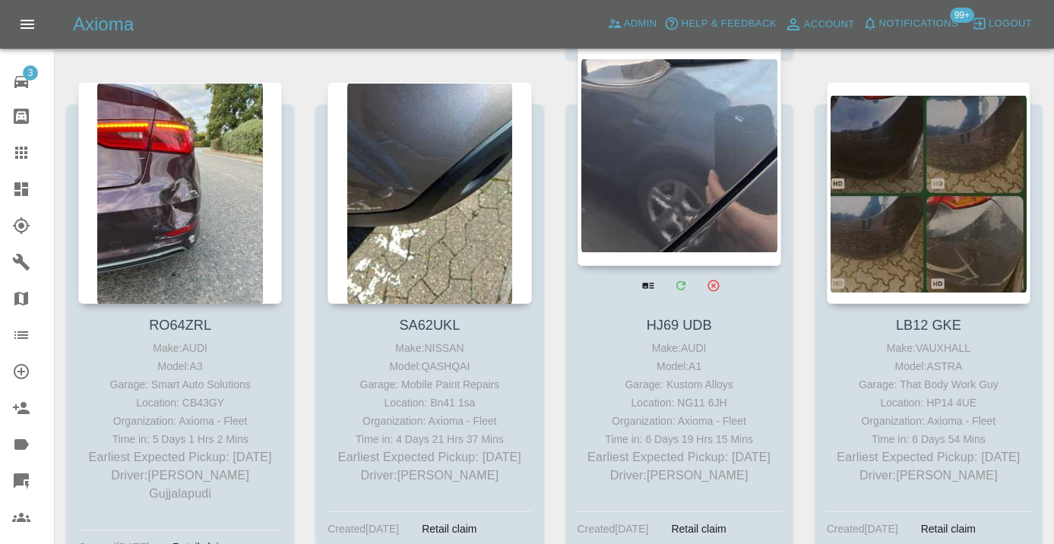
scroll to position [1821, 0]
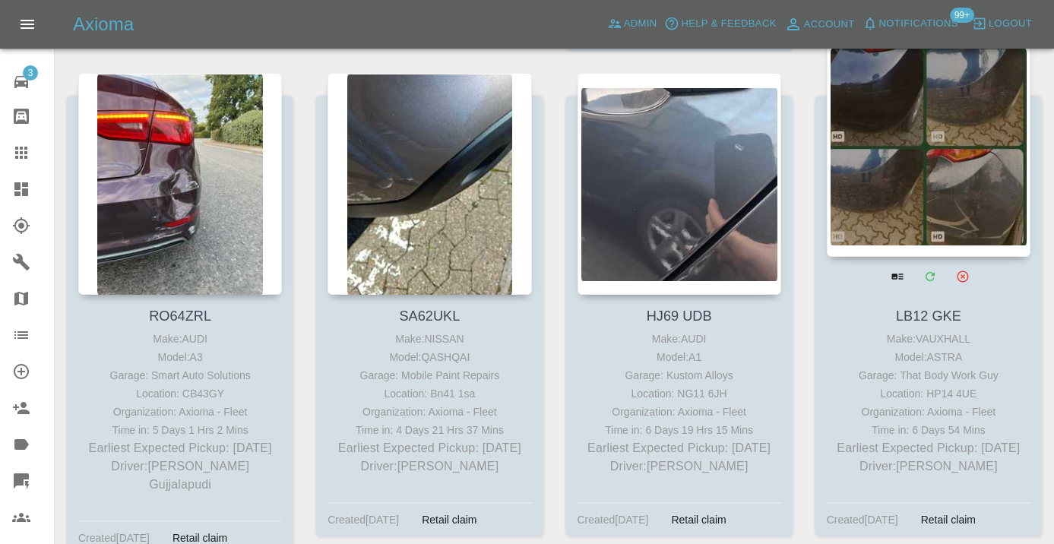
click at [897, 154] on div at bounding box center [929, 146] width 204 height 222
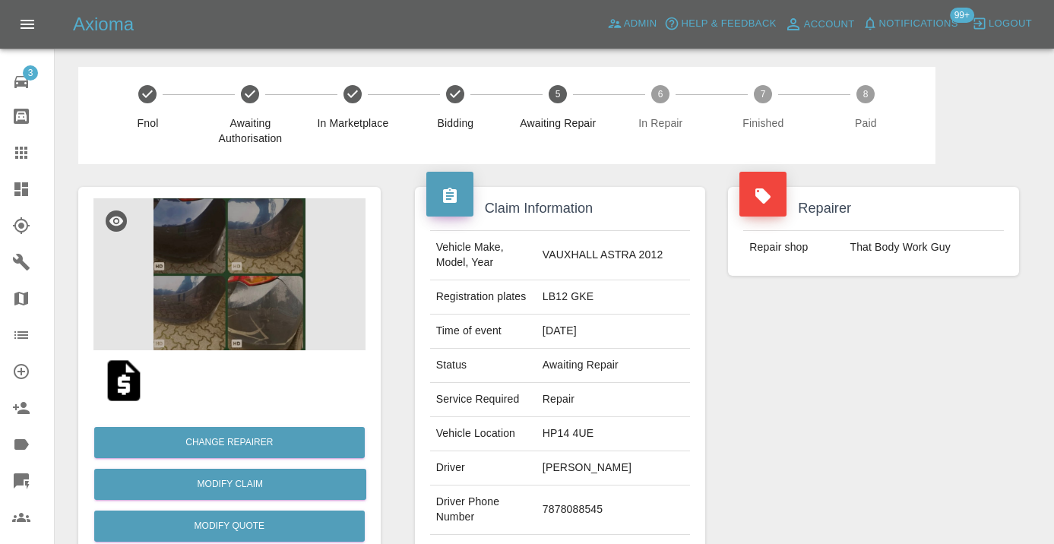
click at [554, 519] on td "7878088545" at bounding box center [612, 510] width 153 height 49
copy td "7878088545"
click at [935, 400] on div "Repairer Repair shop That Body Work Guy" at bounding box center [874, 391] width 314 height 454
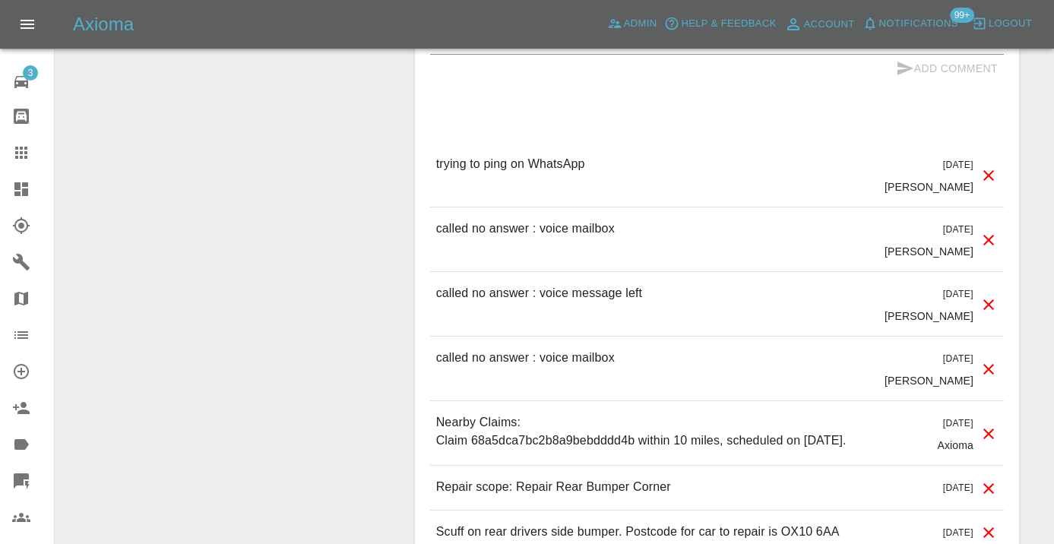
scroll to position [1855, 0]
